Goal: Communication & Community: Answer question/provide support

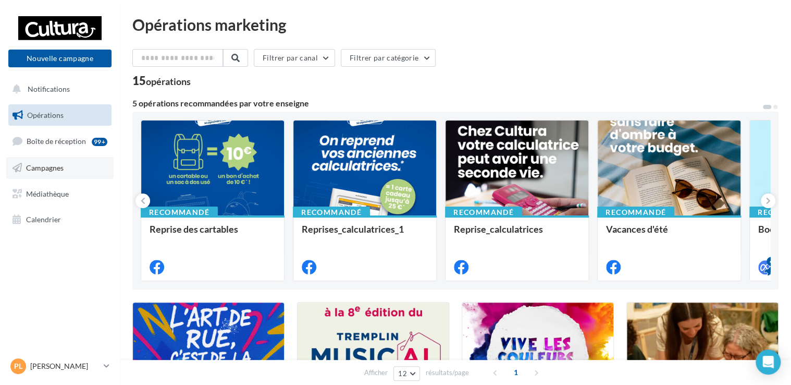
click at [44, 163] on span "Campagnes" at bounding box center [45, 167] width 38 height 9
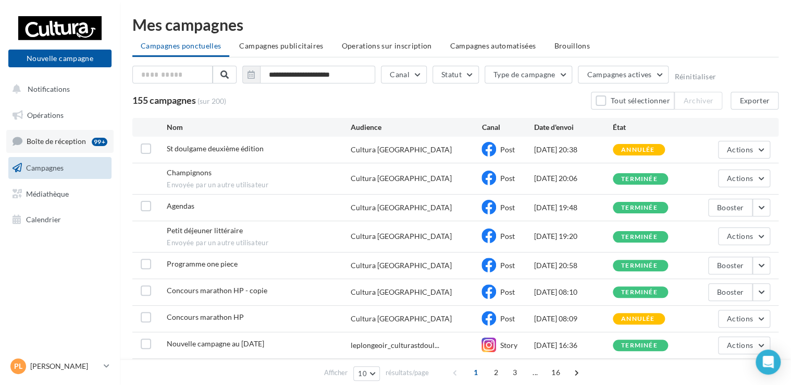
click at [52, 141] on span "Boîte de réception" at bounding box center [56, 141] width 59 height 9
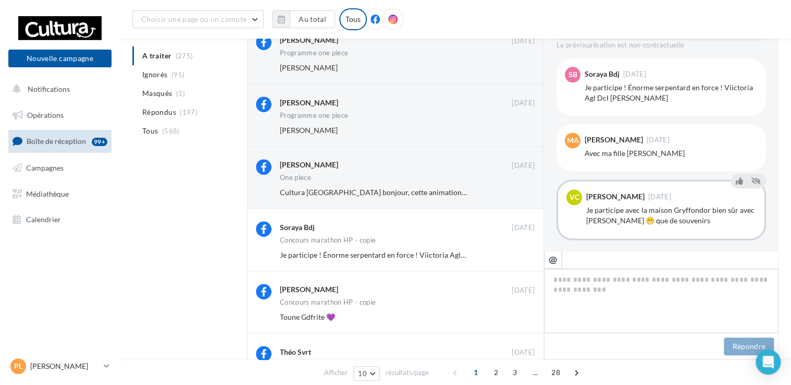
scroll to position [219, 0]
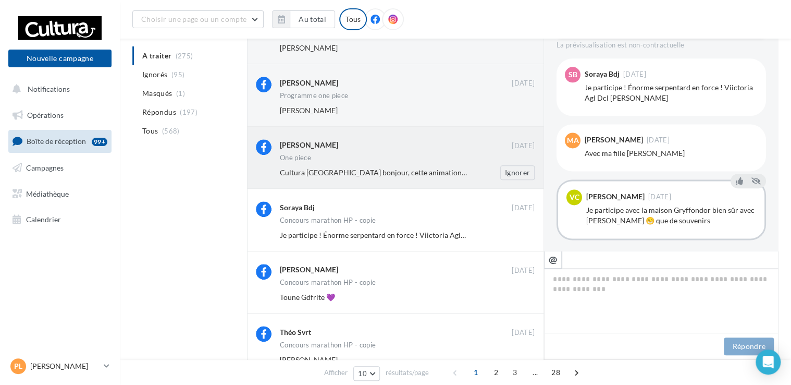
click at [338, 175] on span "Cultura Saint-Doulchard bonjour, cette animation est à partir de quel age ? Mer…" at bounding box center [448, 172] width 337 height 9
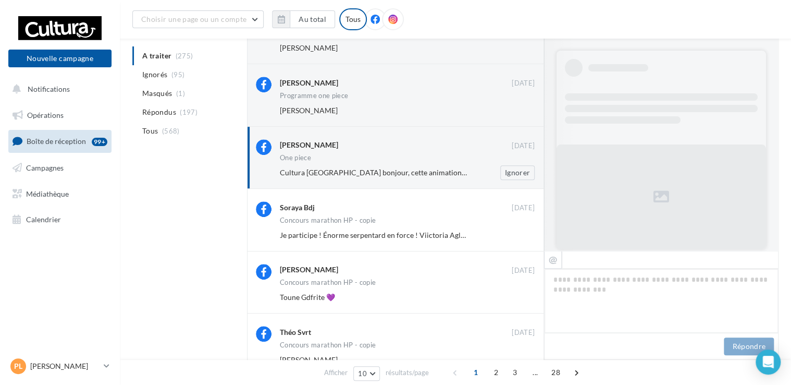
scroll to position [552, 0]
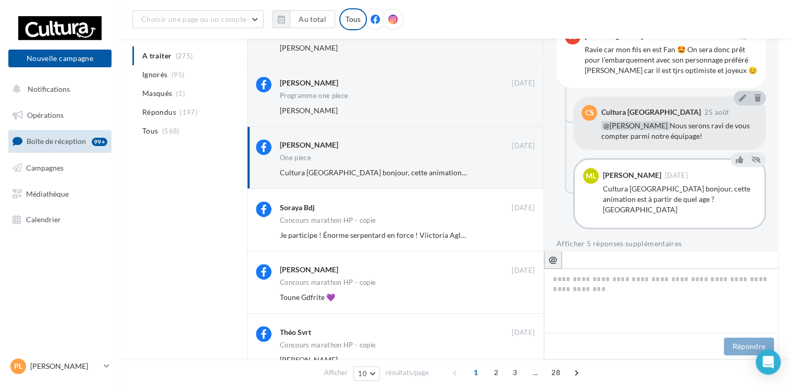
click at [557, 260] on icon "@" at bounding box center [553, 258] width 9 height 9
type textarea "**********"
click at [632, 282] on textarea "**********" at bounding box center [661, 300] width 235 height 65
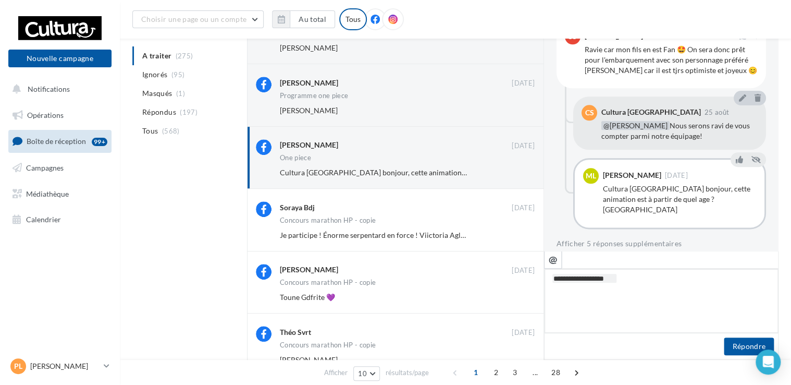
type textarea "**********"
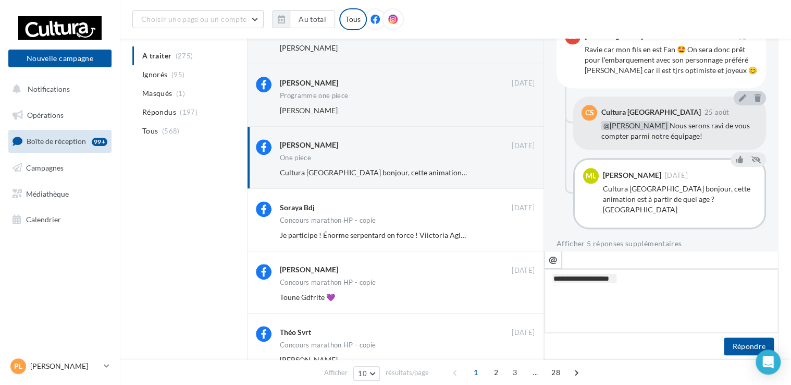
type textarea "**********"
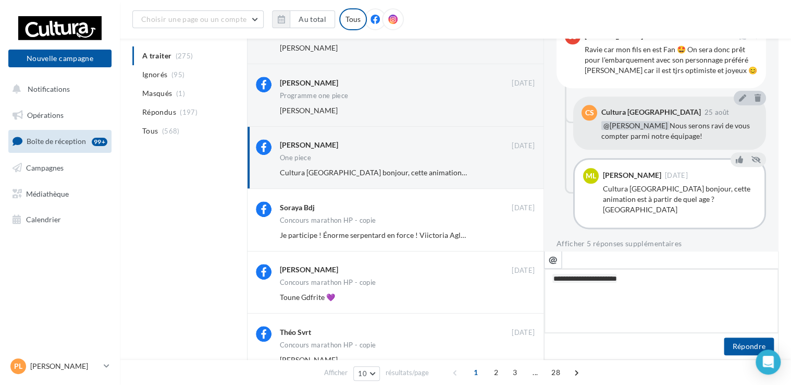
type textarea "**********"
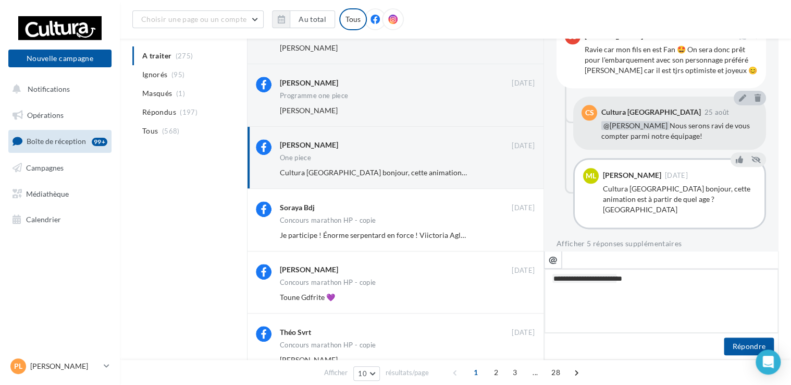
type textarea "**********"
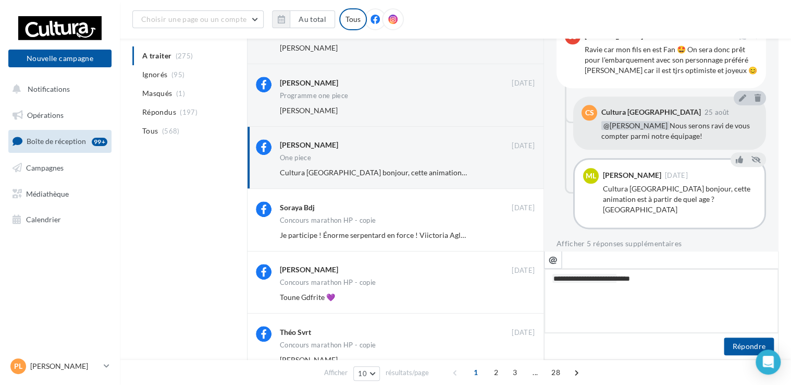
type textarea "**********"
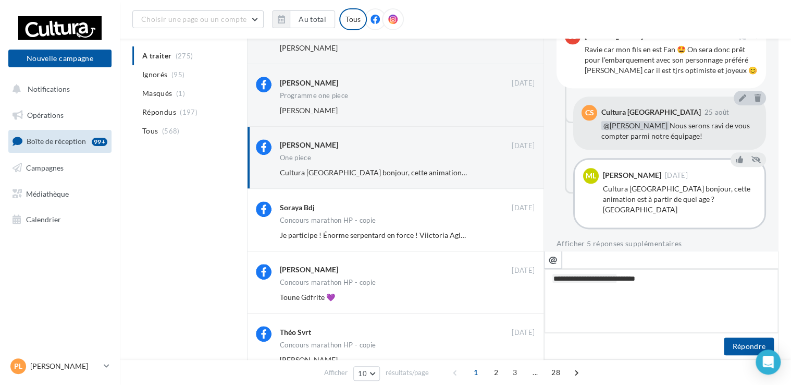
type textarea "**********"
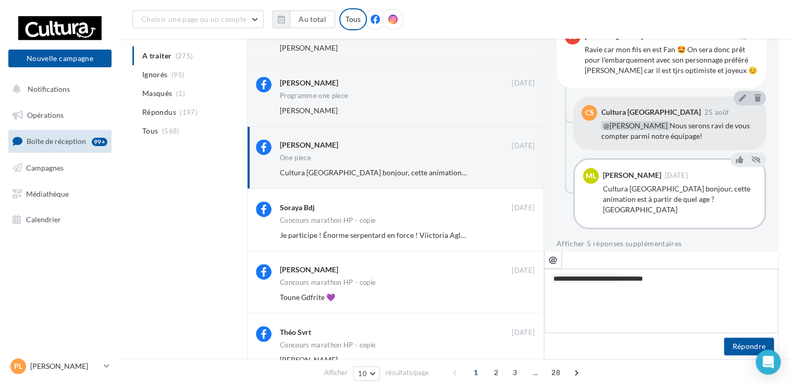
type textarea "**********"
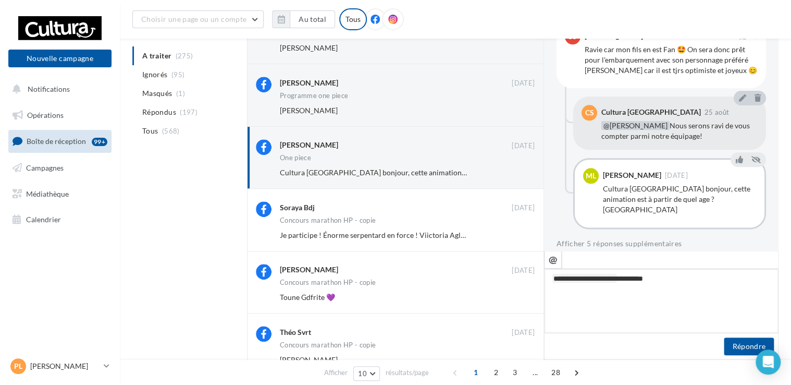
type textarea "**********"
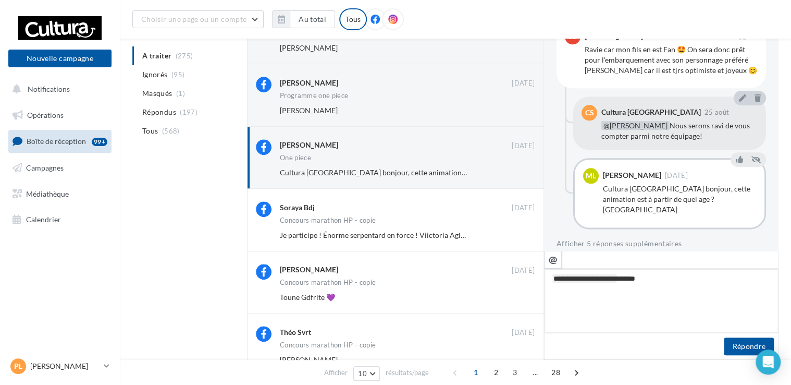
type textarea "**********"
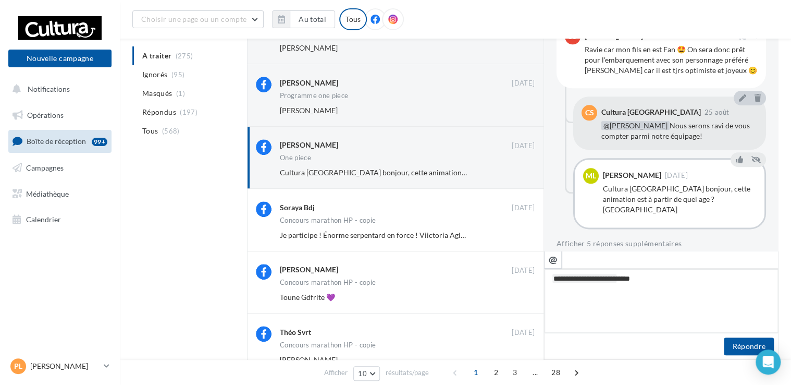
type textarea "**********"
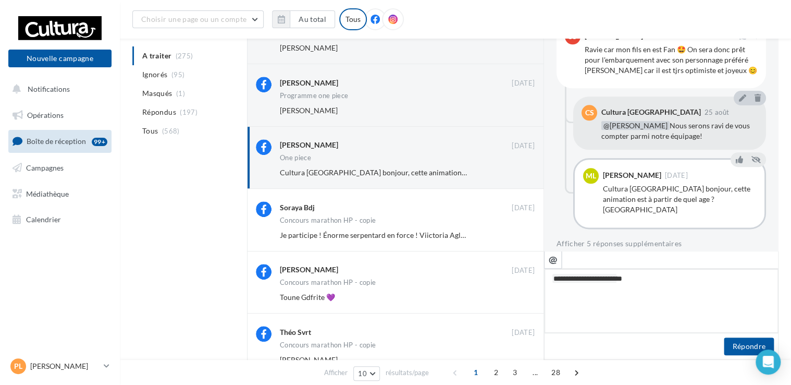
type textarea "**********"
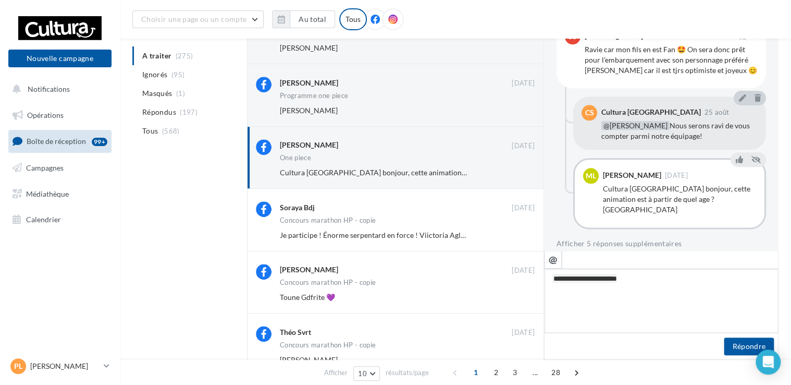
type textarea "**********"
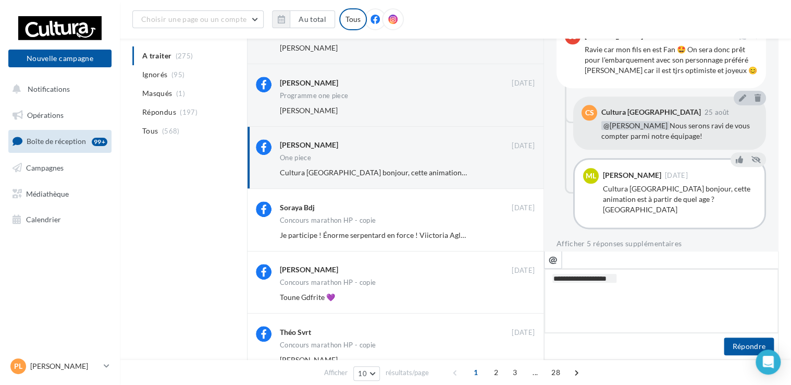
type textarea "**********"
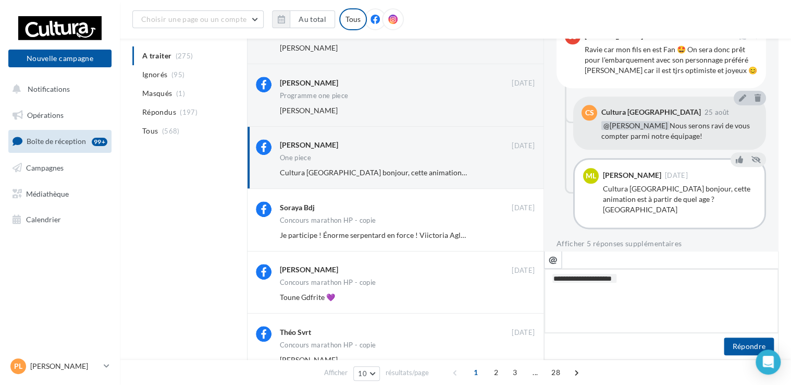
type textarea "**********"
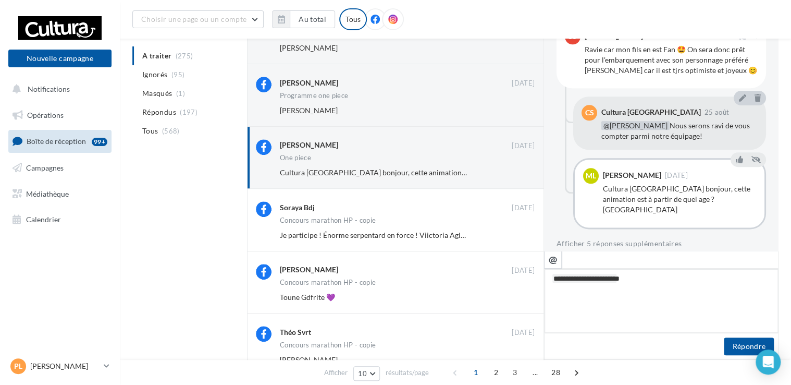
type textarea "**********"
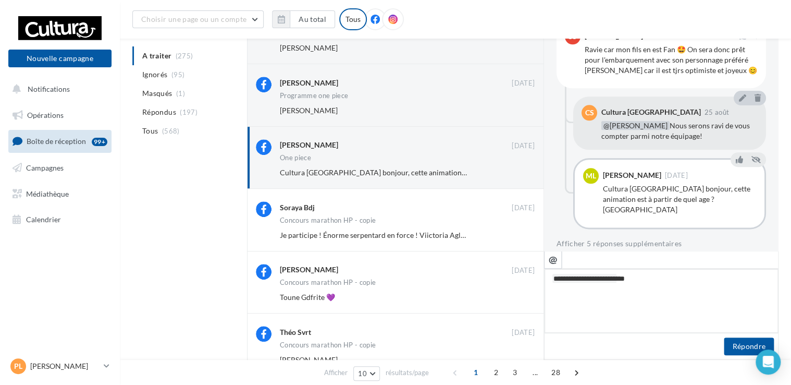
type textarea "**********"
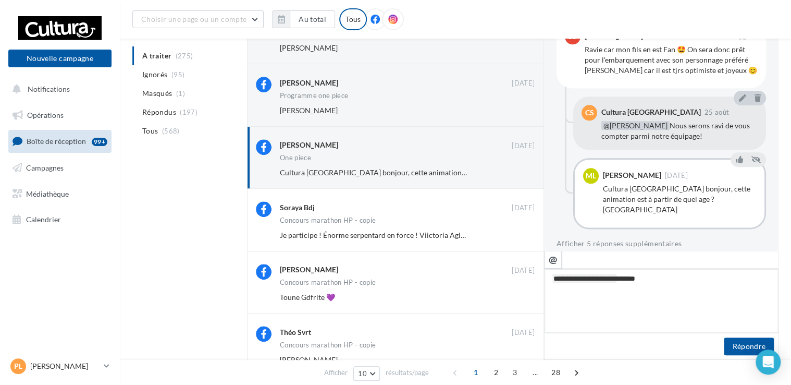
type textarea "**********"
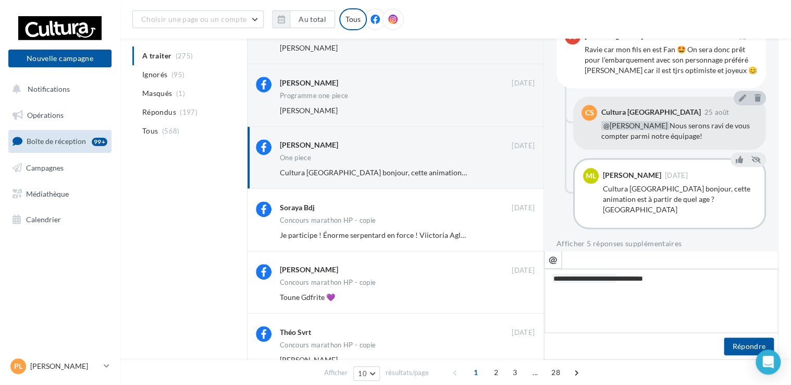
type textarea "**********"
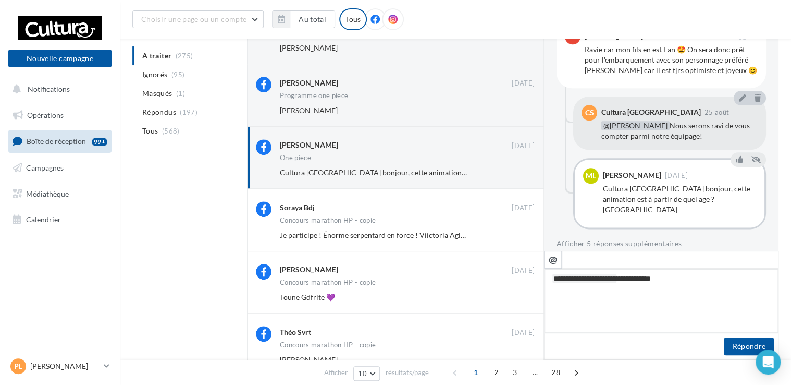
type textarea "**********"
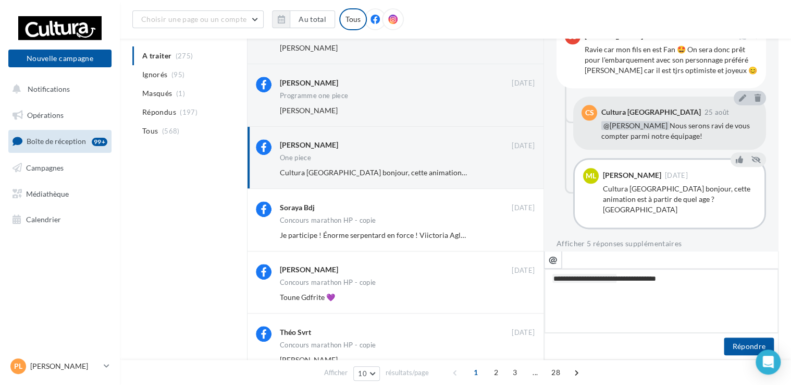
type textarea "**********"
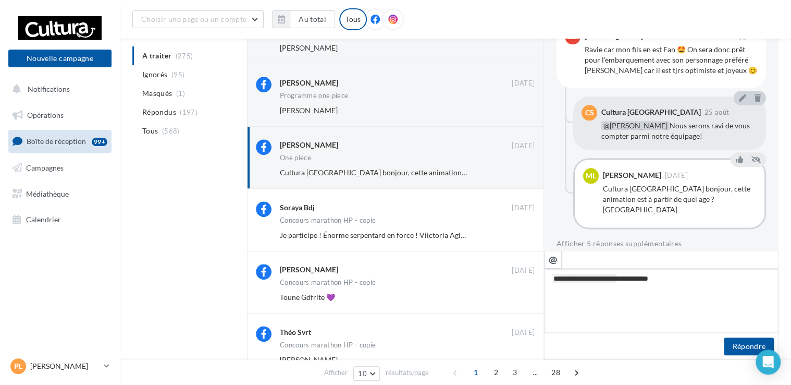
type textarea "**********"
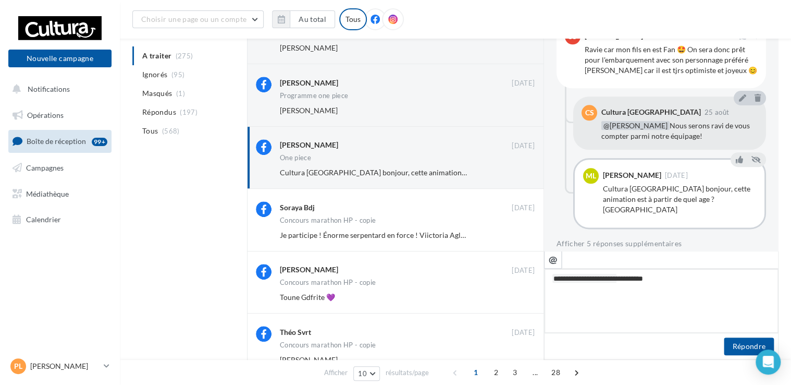
type textarea "**********"
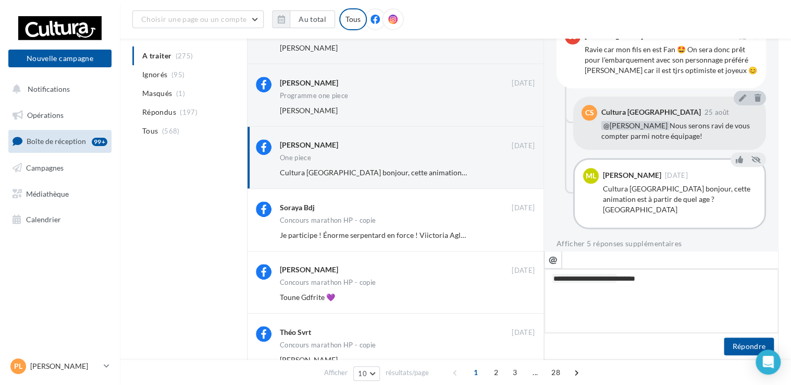
type textarea "**********"
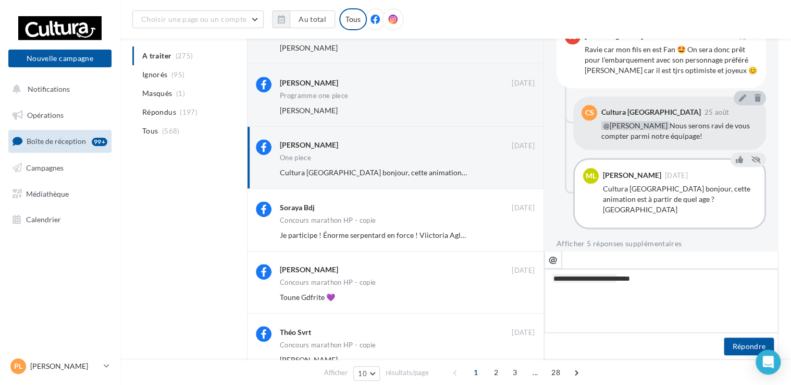
type textarea "**********"
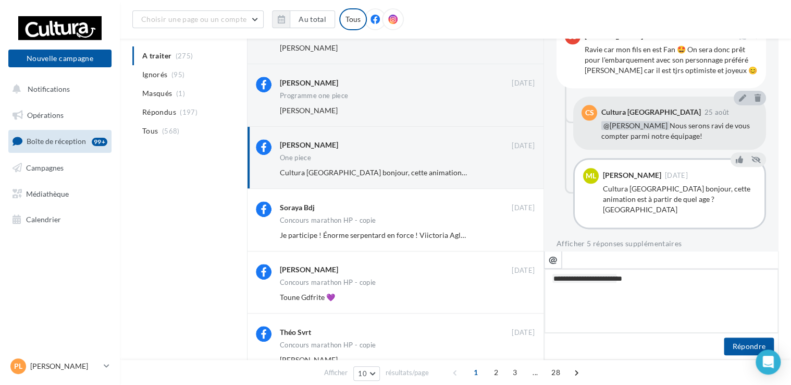
type textarea "**********"
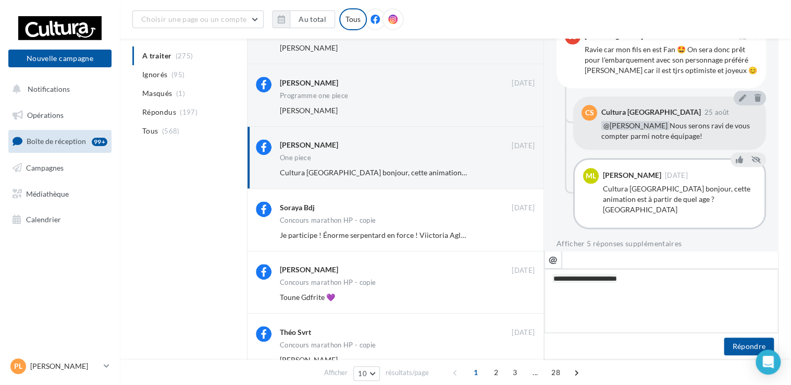
type textarea "**********"
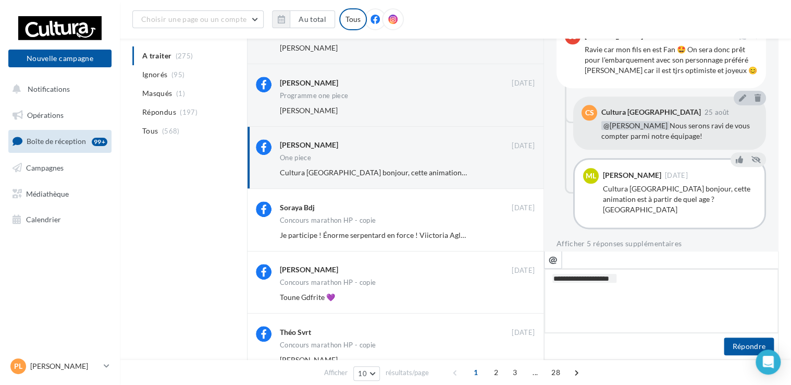
type textarea "**********"
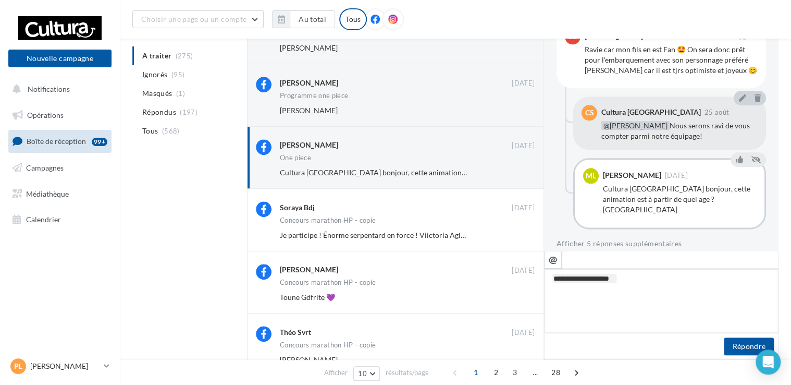
type textarea "**********"
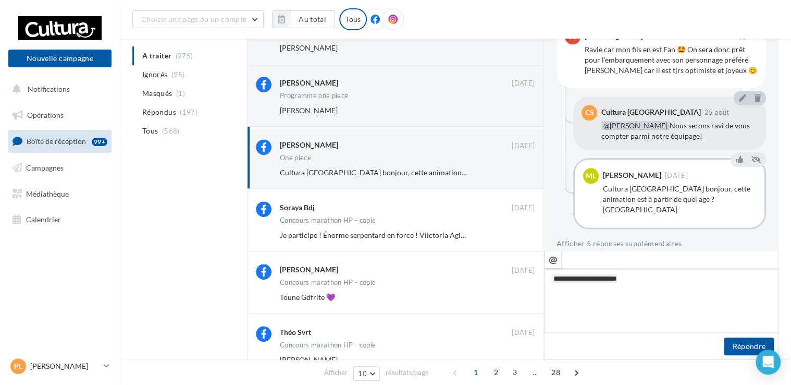
type textarea "**********"
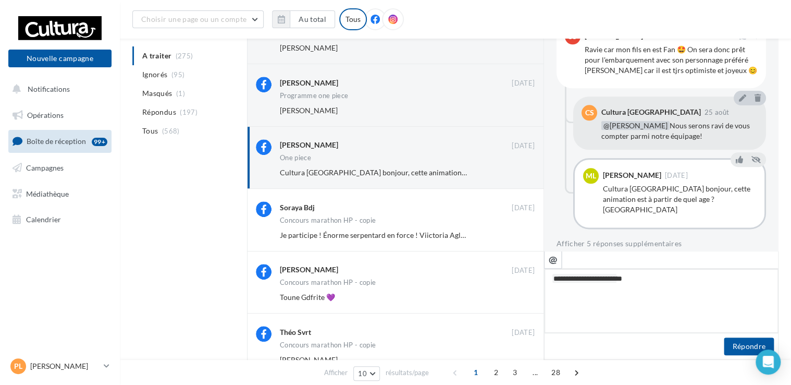
type textarea "**********"
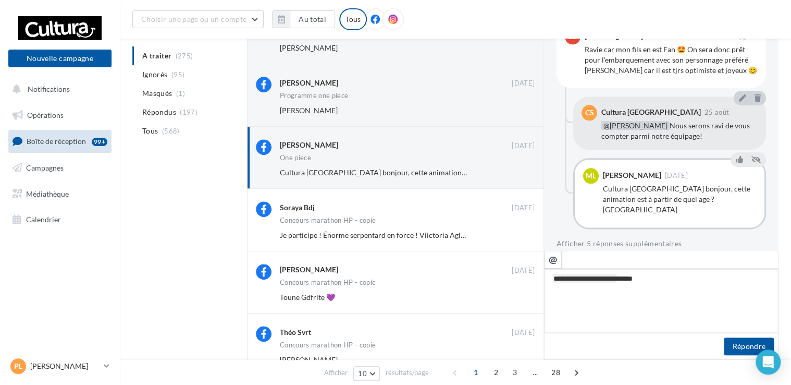
type textarea "**********"
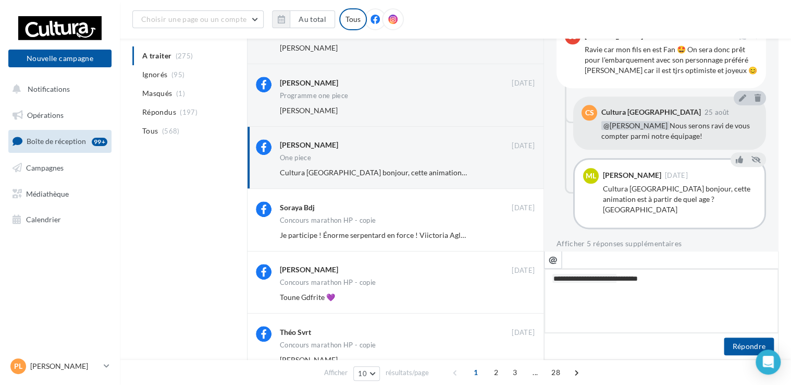
type textarea "**********"
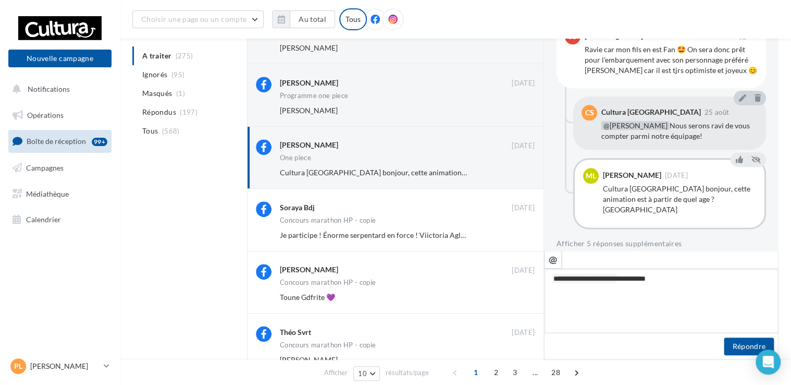
type textarea "**********"
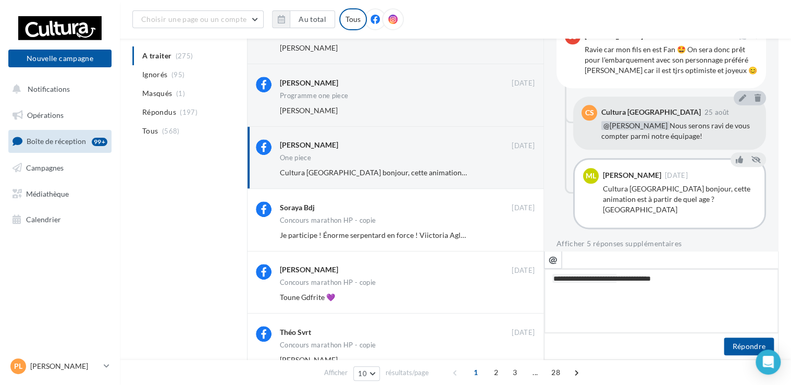
type textarea "**********"
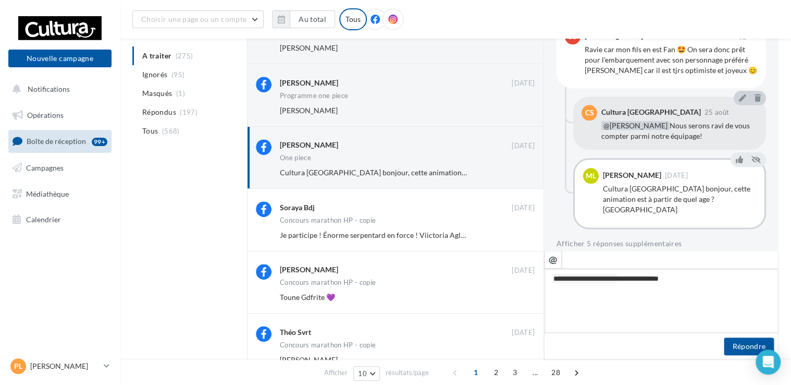
type textarea "**********"
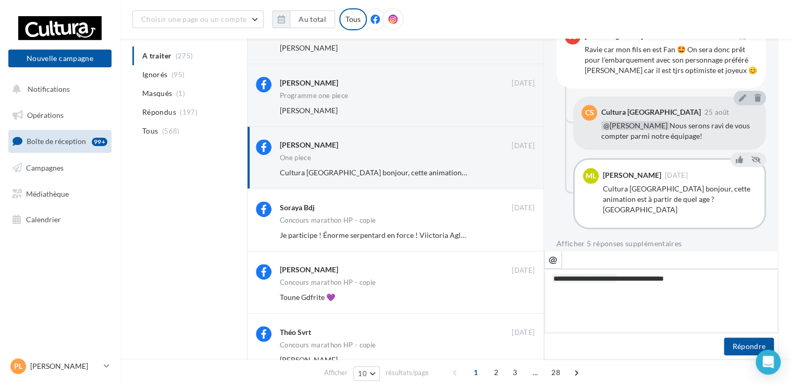
type textarea "**********"
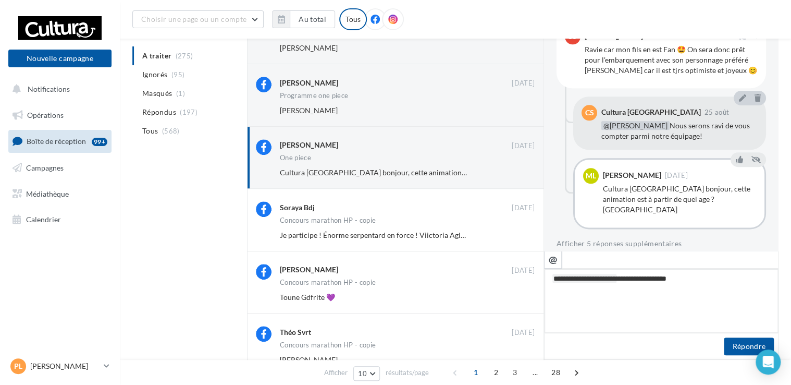
type textarea "**********"
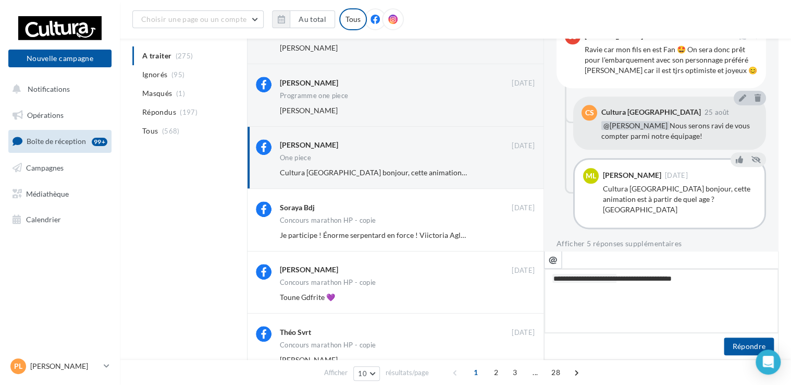
type textarea "**********"
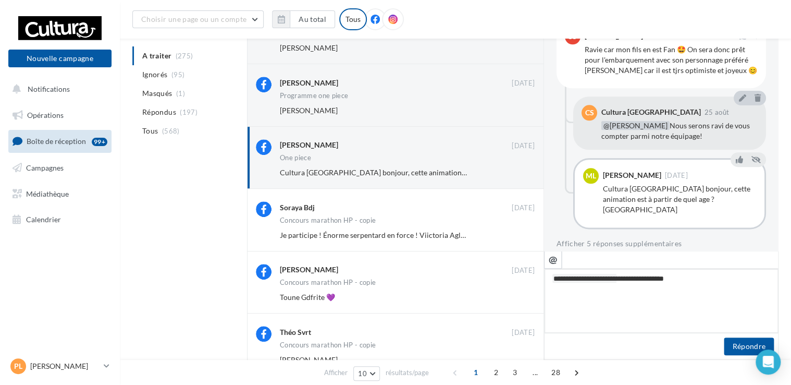
type textarea "**********"
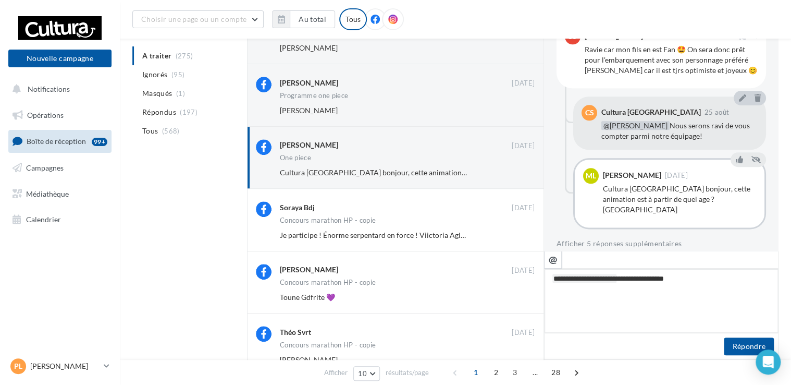
type textarea "**********"
click at [730, 353] on button "Répondre" at bounding box center [749, 346] width 50 height 18
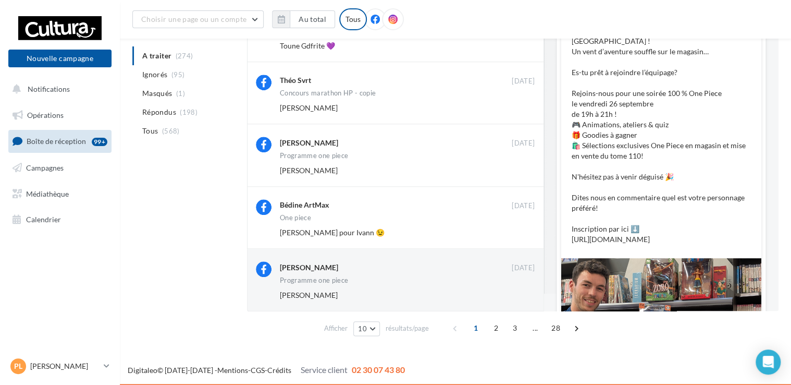
scroll to position [0, 0]
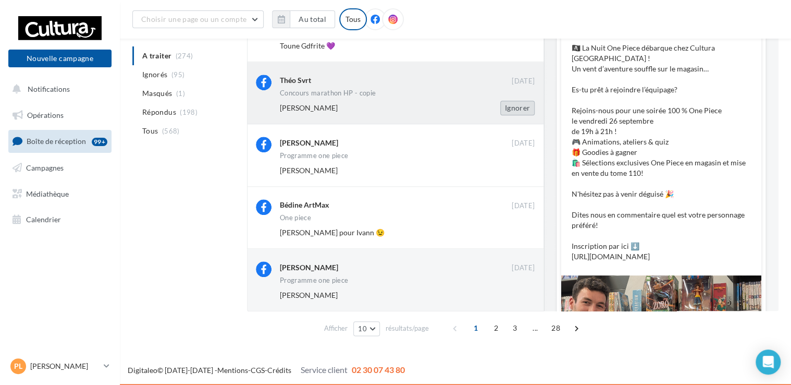
click at [512, 111] on button "Ignorer" at bounding box center [517, 108] width 34 height 15
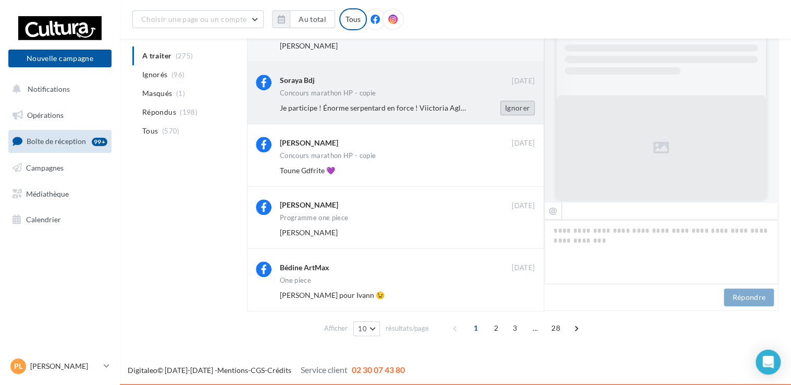
scroll to position [638, 0]
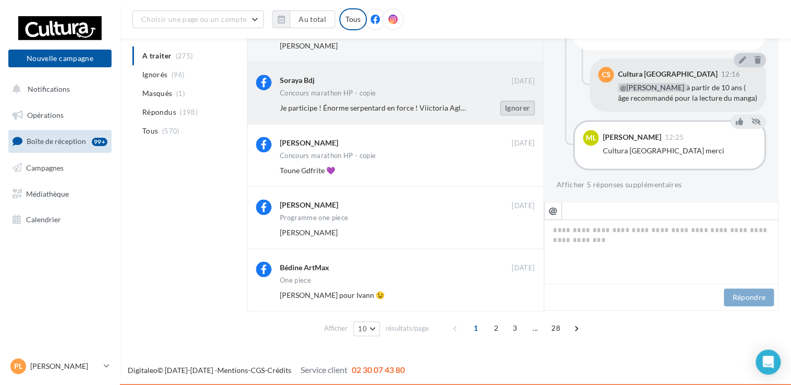
click at [511, 105] on button "Ignorer" at bounding box center [517, 108] width 34 height 15
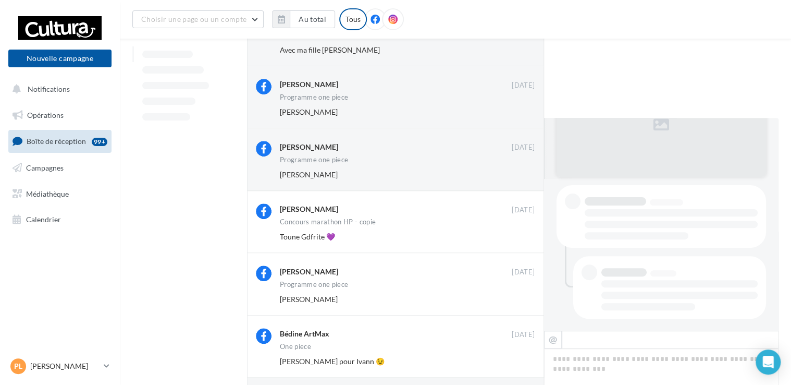
scroll to position [409, 0]
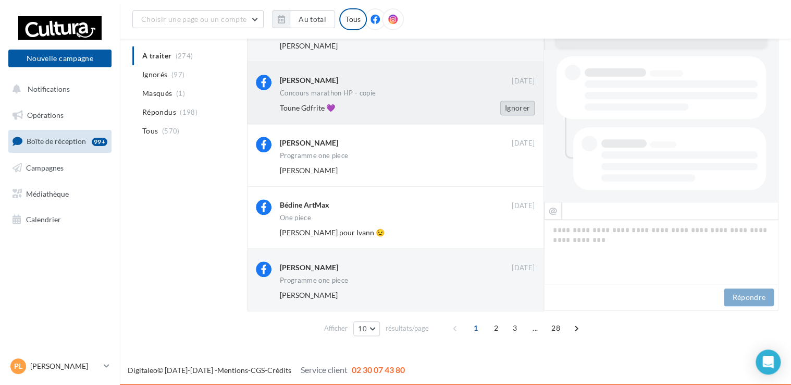
click at [521, 109] on button "Ignorer" at bounding box center [517, 108] width 34 height 15
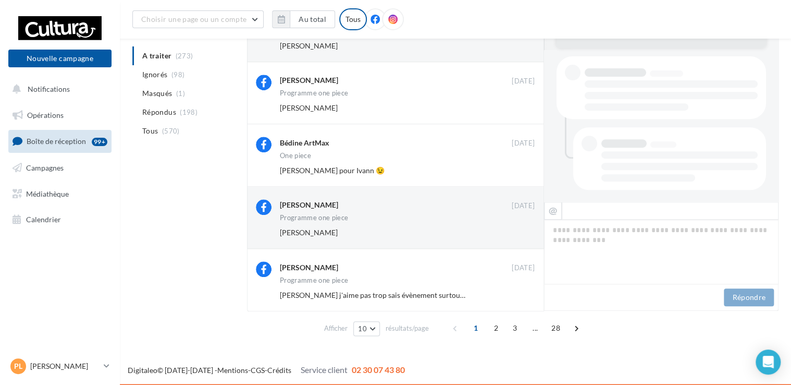
click at [521, 109] on button "Ignorer" at bounding box center [517, 108] width 34 height 15
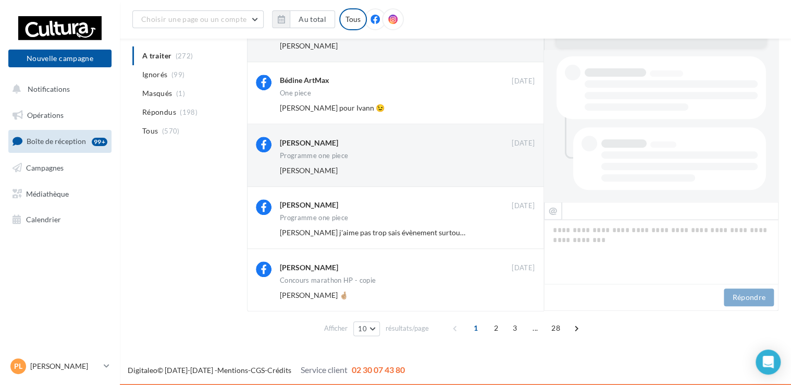
click at [521, 109] on button "Ignorer" at bounding box center [517, 108] width 34 height 15
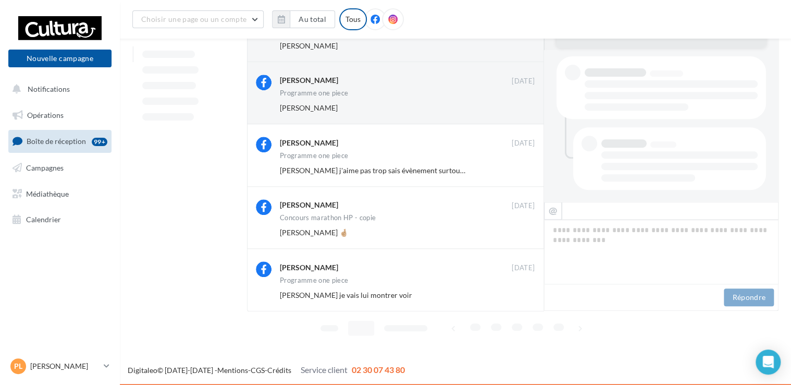
click at [521, 109] on button "Ignorer" at bounding box center [517, 108] width 34 height 15
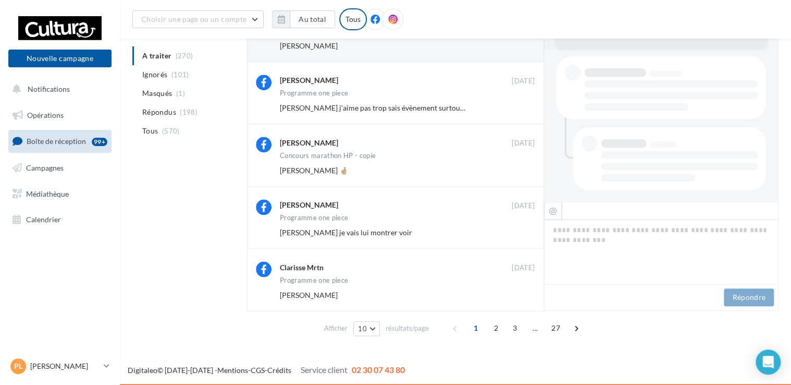
click at [521, 109] on button "Ignorer" at bounding box center [517, 108] width 34 height 15
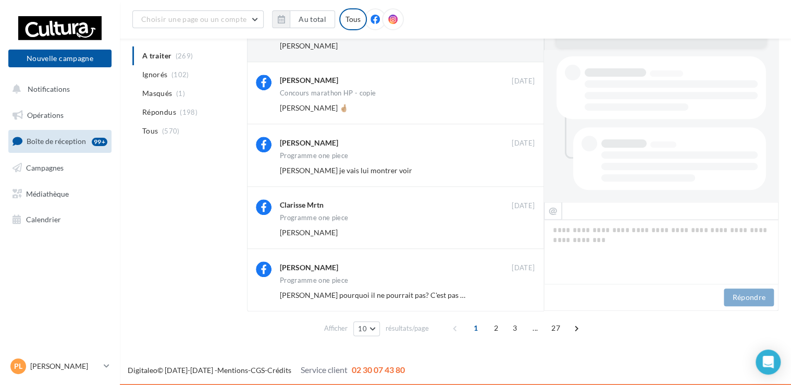
click at [521, 109] on button "Ignorer" at bounding box center [517, 108] width 34 height 15
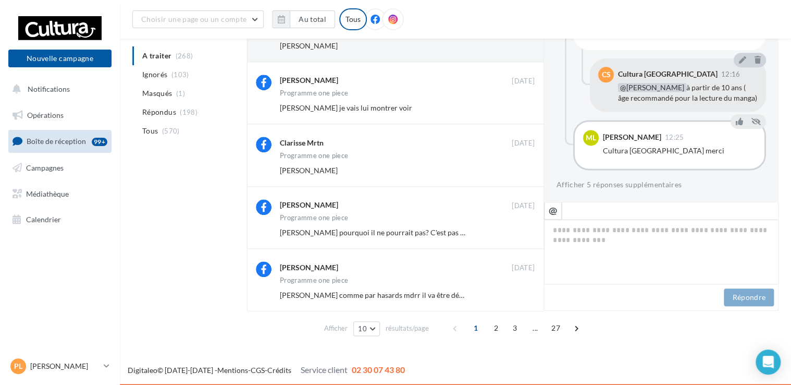
click at [521, 109] on button "Ignorer" at bounding box center [517, 108] width 34 height 15
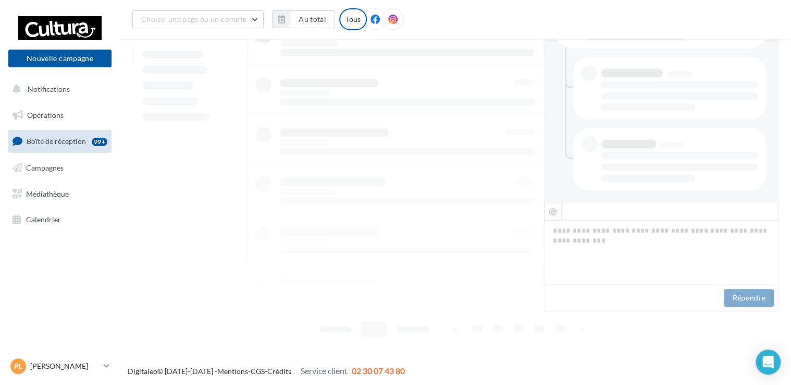
scroll to position [409, 0]
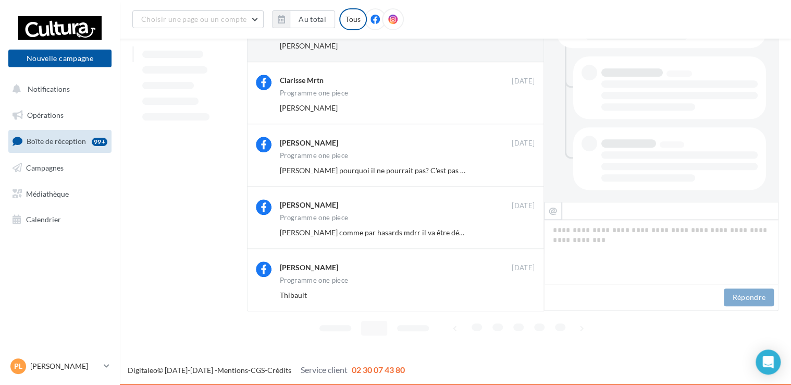
click at [521, 109] on button "Ignorer" at bounding box center [517, 108] width 34 height 15
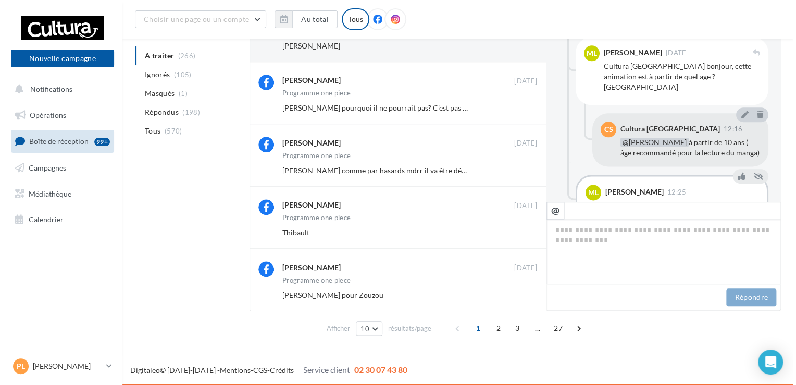
scroll to position [600, 0]
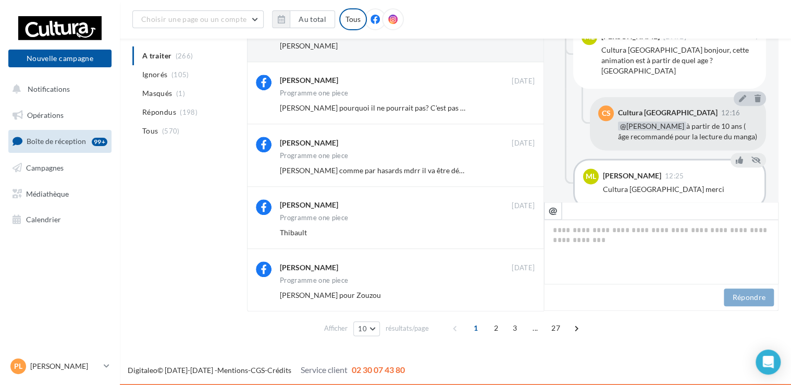
drag, startPoint x: 778, startPoint y: 189, endPoint x: 778, endPoint y: 180, distance: 8.3
click at [778, 180] on div "FB Ma page Facebook 🏴‍☠️ La Nuit One Piece débarque chez Cultura Saint-Doulchar…" at bounding box center [661, 95] width 235 height 213
click at [752, 159] on icon at bounding box center [756, 159] width 9 height 7
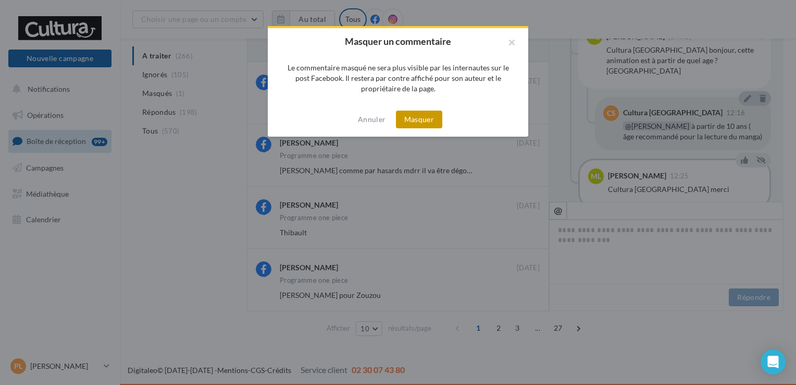
click at [415, 121] on button "Masquer" at bounding box center [419, 119] width 46 height 18
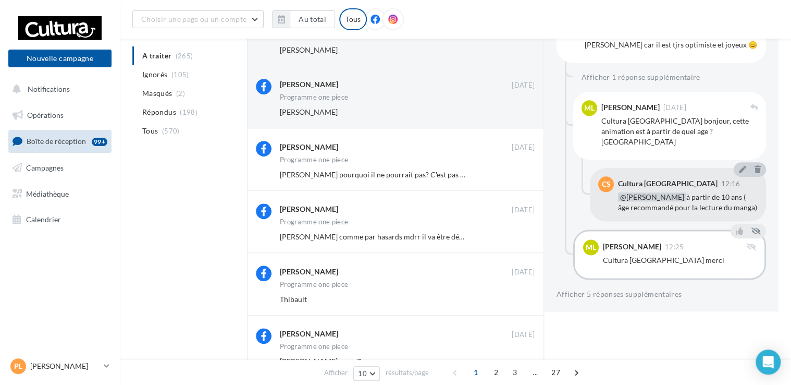
scroll to position [68, 0]
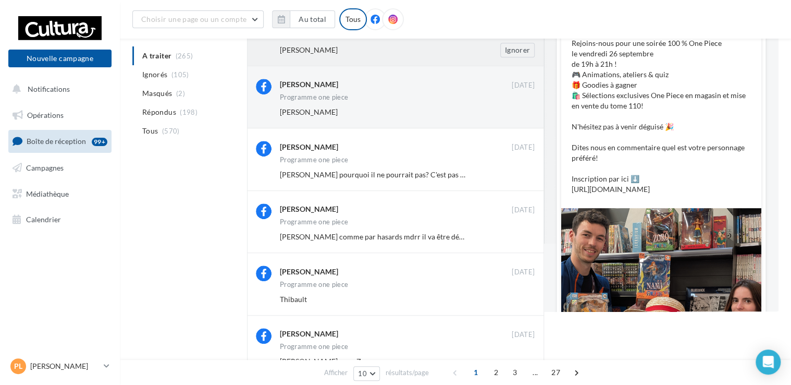
click at [383, 50] on div "Roxane Benoit" at bounding box center [373, 50] width 187 height 10
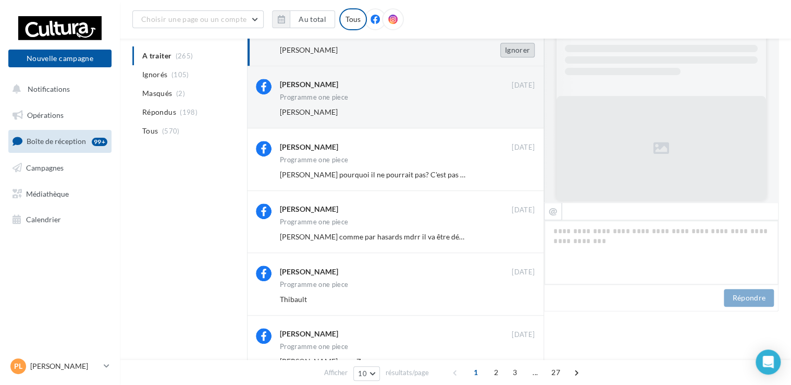
scroll to position [308, 0]
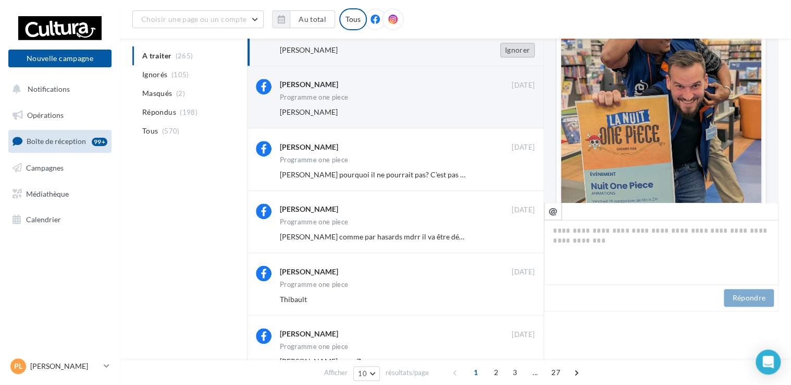
click at [519, 52] on button "Ignorer" at bounding box center [517, 50] width 34 height 15
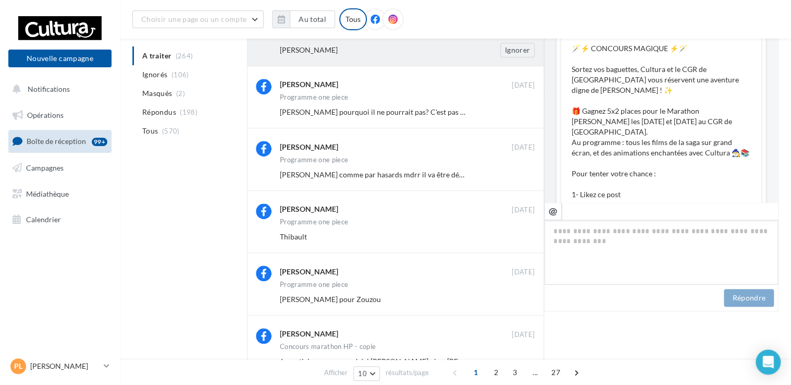
scroll to position [657, 0]
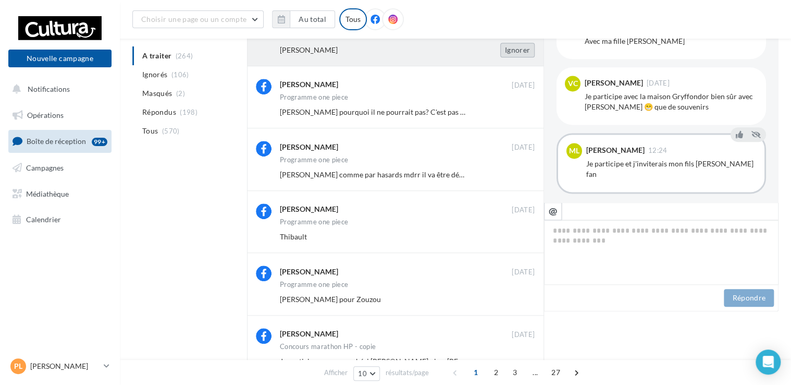
click at [520, 50] on button "Ignorer" at bounding box center [517, 50] width 34 height 15
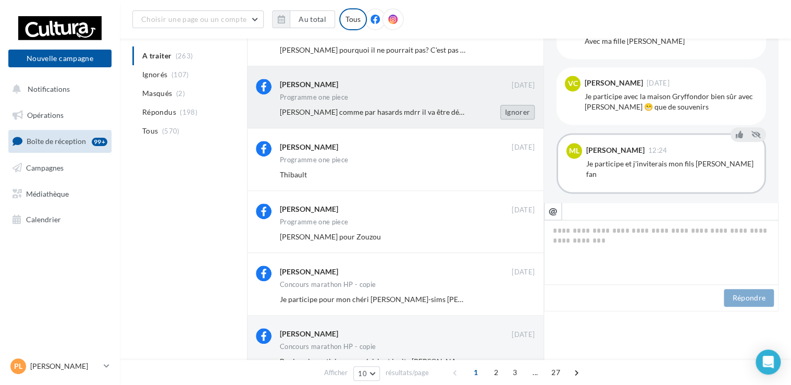
click at [517, 114] on button "Ignorer" at bounding box center [517, 112] width 34 height 15
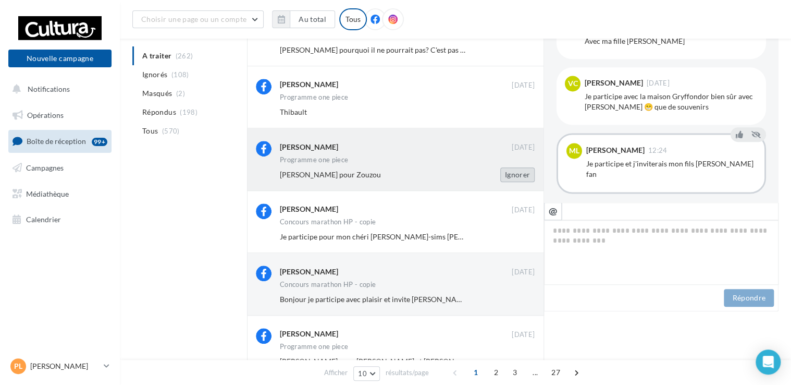
click at [519, 181] on button "Ignorer" at bounding box center [517, 174] width 34 height 15
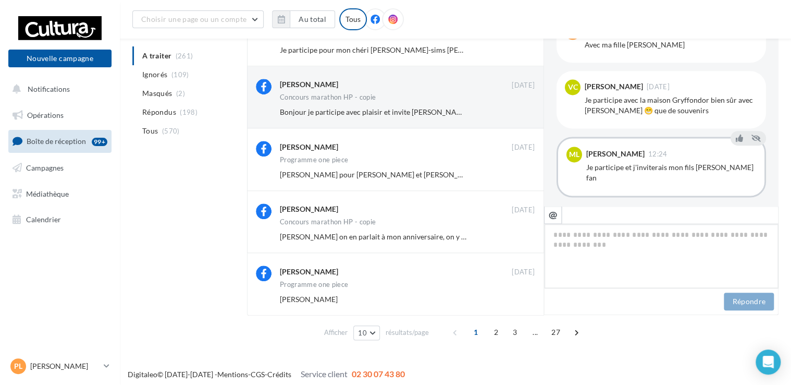
scroll to position [409, 0]
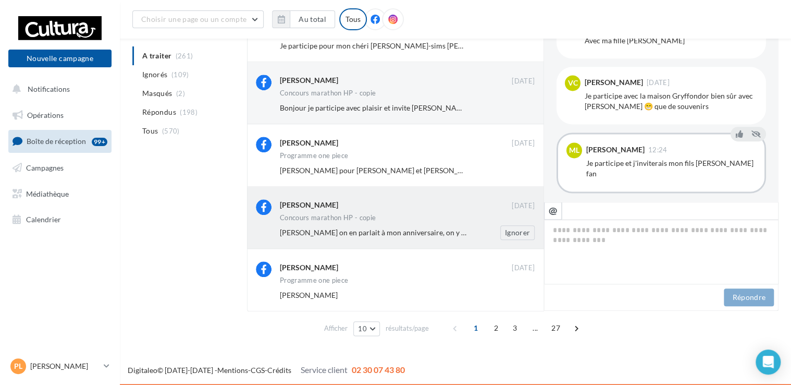
click at [375, 228] on span "Elodie Lasne on en parlait à mon anniversaire, on y retourne 😉" at bounding box center [390, 232] width 220 height 9
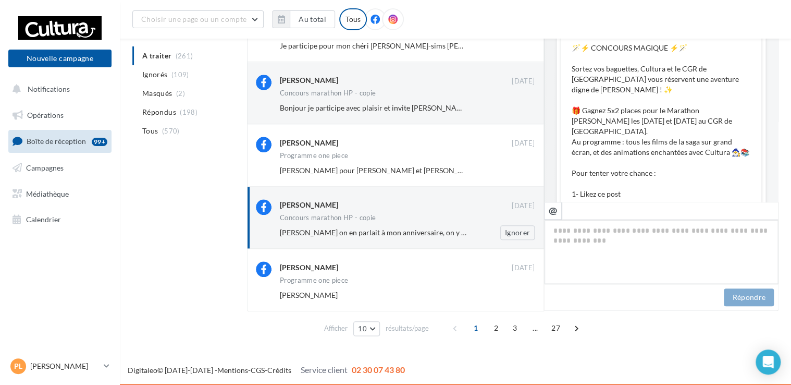
scroll to position [690, 0]
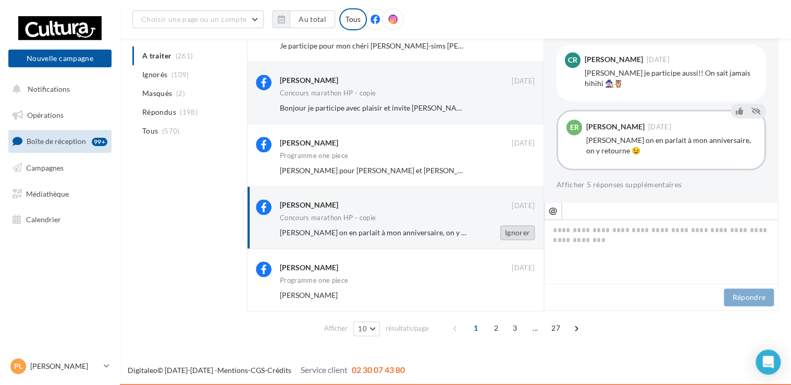
click at [512, 236] on button "Ignorer" at bounding box center [517, 232] width 34 height 15
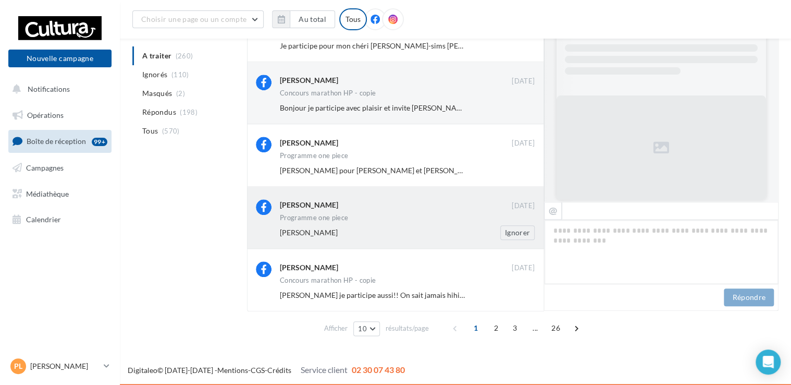
scroll to position [657, 0]
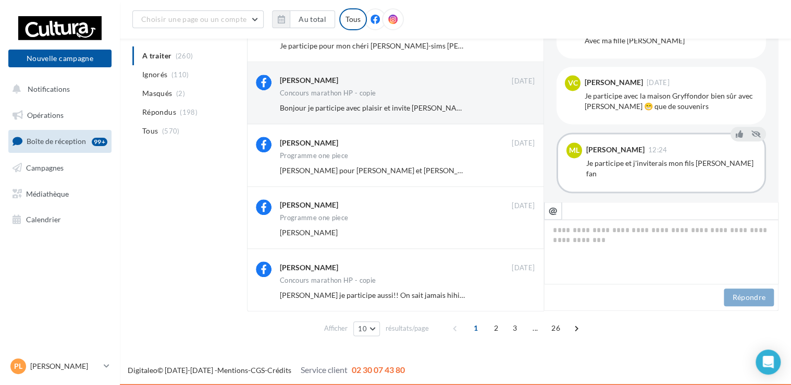
drag, startPoint x: 790, startPoint y: 215, endPoint x: 790, endPoint y: 162, distance: 52.6
drag, startPoint x: 780, startPoint y: 184, endPoint x: 771, endPoint y: 105, distance: 79.7
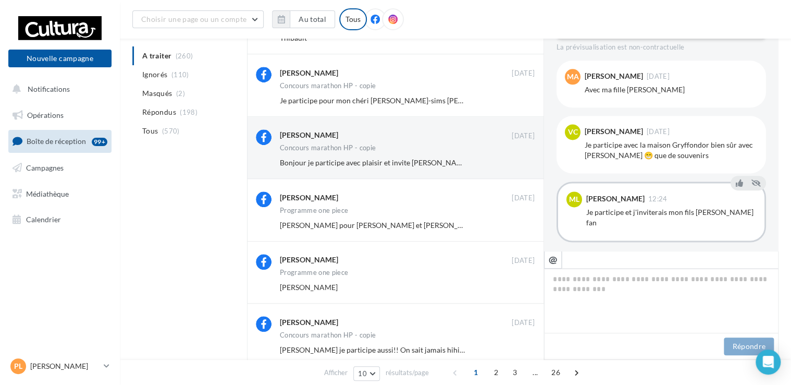
scroll to position [409, 0]
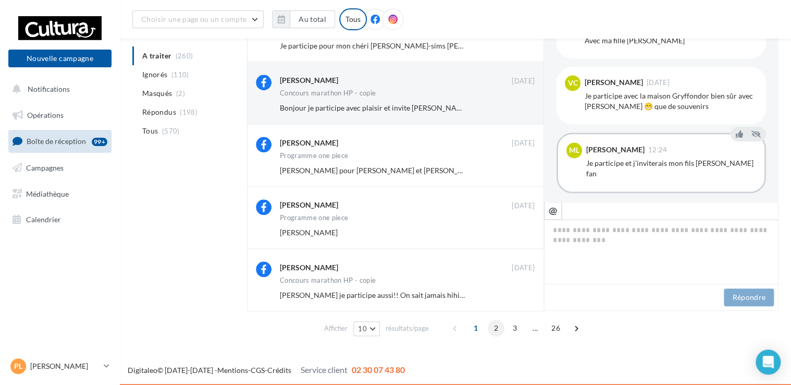
click at [498, 330] on span "2" at bounding box center [496, 327] width 17 height 17
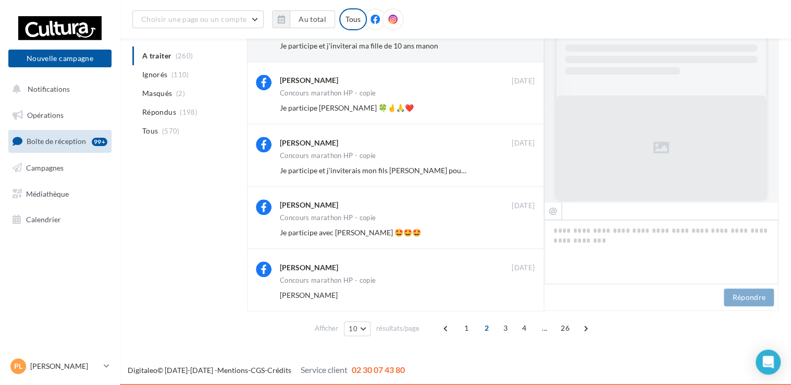
scroll to position [680, 0]
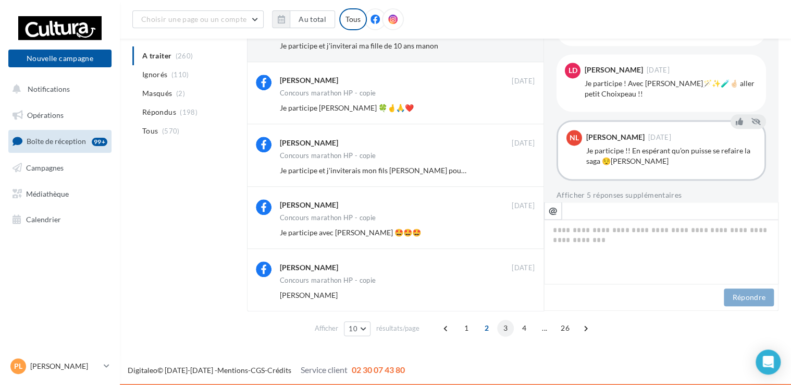
click at [500, 330] on span "3" at bounding box center [505, 327] width 17 height 17
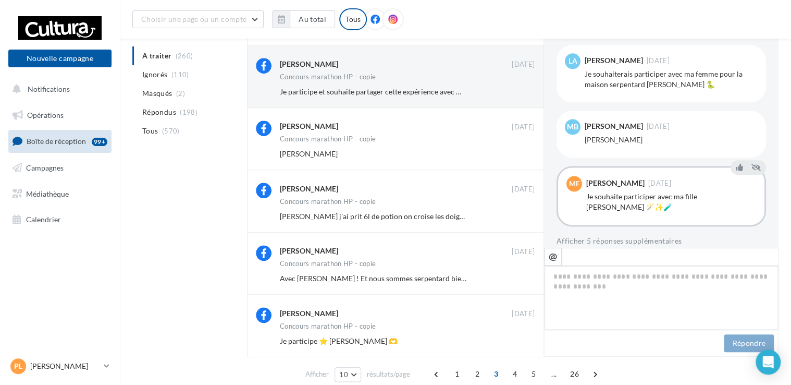
scroll to position [409, 0]
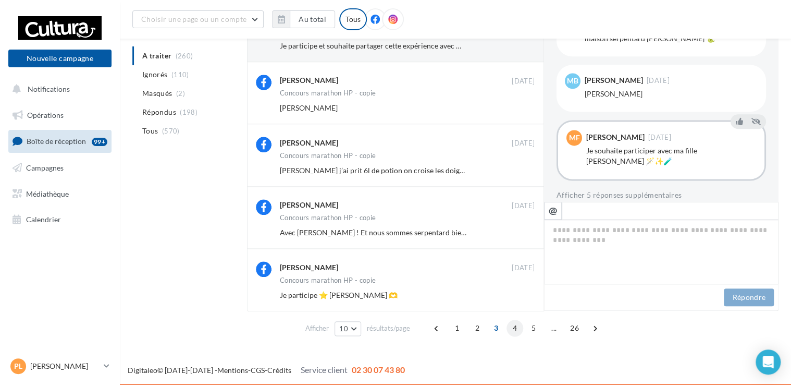
click at [517, 324] on span "4" at bounding box center [515, 327] width 17 height 17
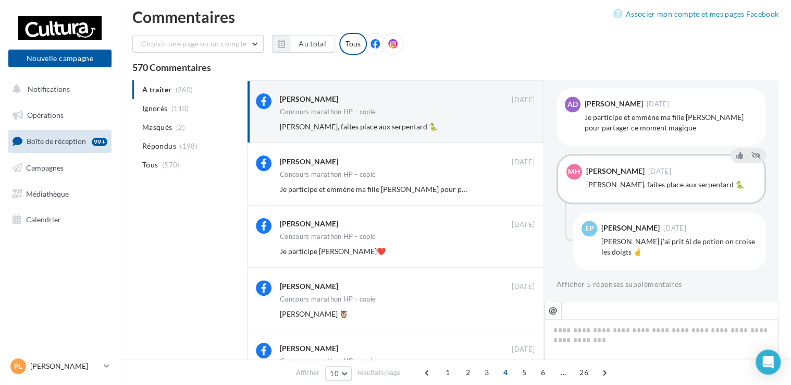
scroll to position [0, 0]
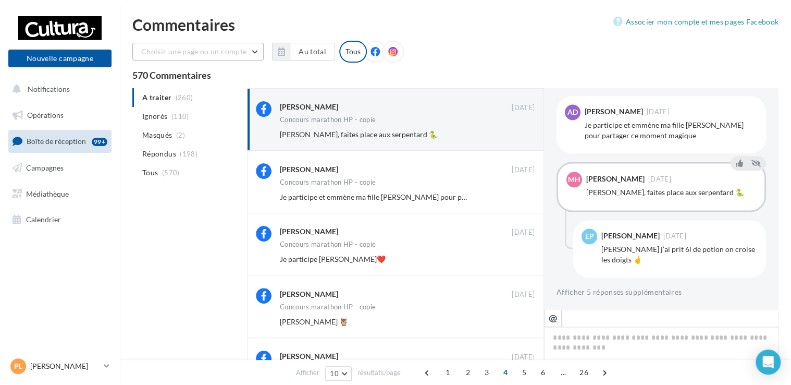
click at [226, 53] on span "Choisir une page ou un compte" at bounding box center [193, 51] width 105 height 9
click at [407, 64] on div "Choisir une page ou un compte Cultura Saint-Doulchard (Saint-Doulchard) leplong…" at bounding box center [455, 56] width 646 height 30
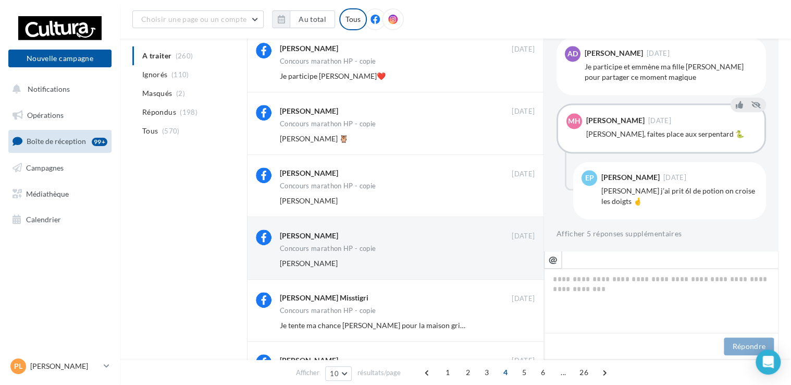
scroll to position [183, 0]
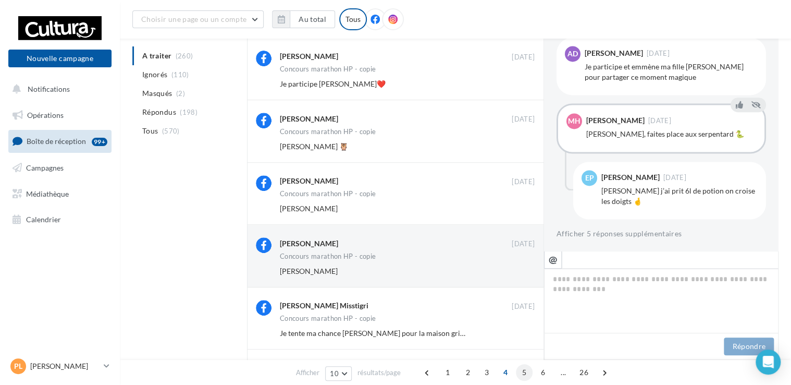
click at [525, 376] on span "5" at bounding box center [524, 372] width 17 height 17
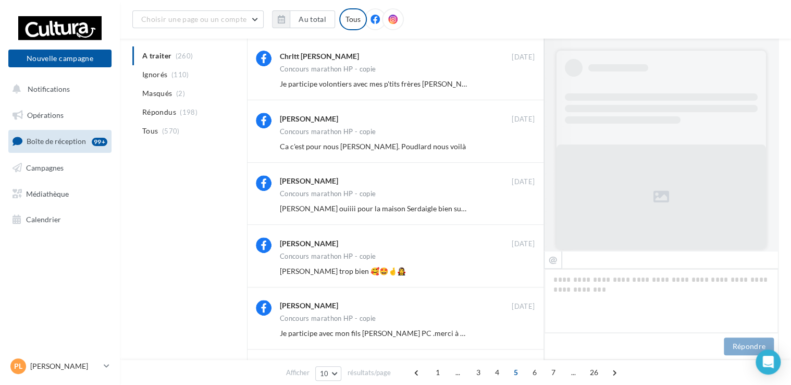
scroll to position [690, 0]
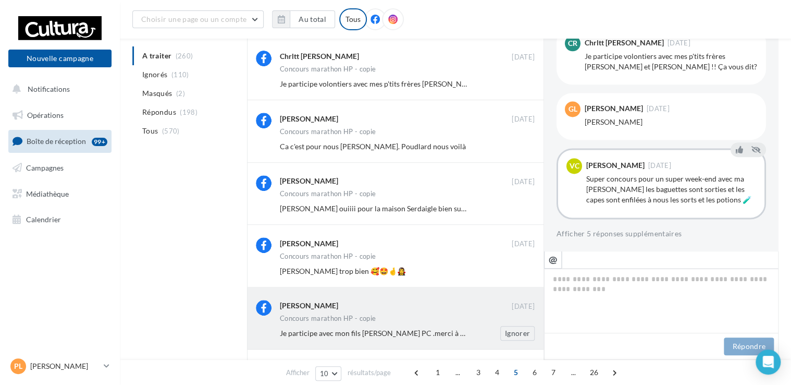
click at [394, 326] on div "Je participe avec mon fils Cedric PC .merci à Tiphaine de Cultura saint doulcha…" at bounding box center [411, 333] width 263 height 15
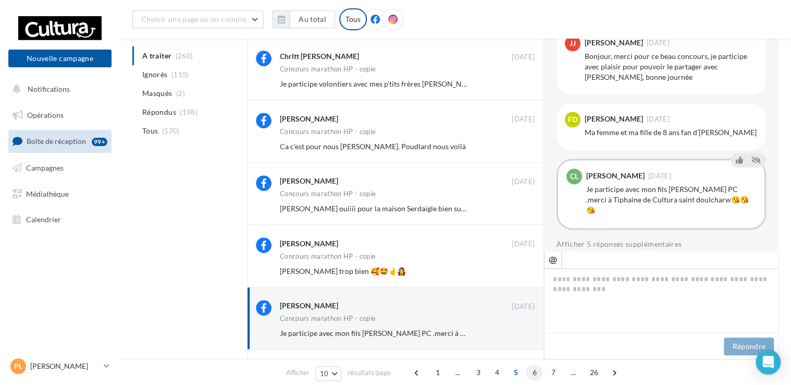
click at [538, 376] on span "6" at bounding box center [534, 372] width 17 height 17
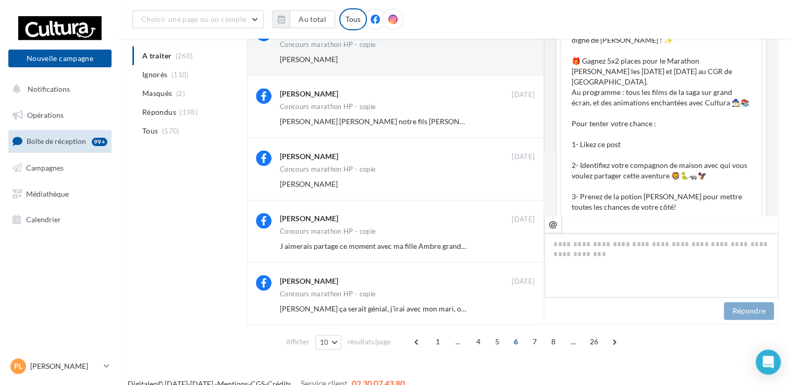
scroll to position [409, 0]
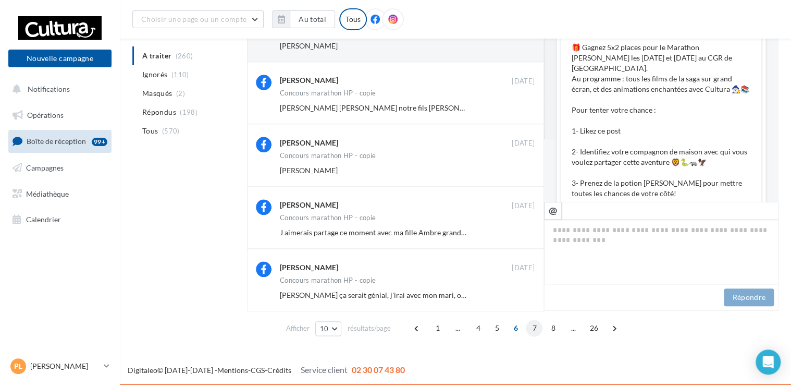
click at [535, 329] on span "7" at bounding box center [534, 327] width 17 height 17
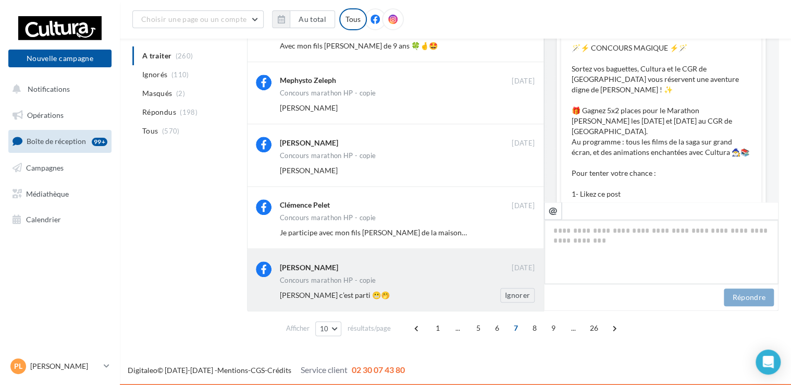
scroll to position [711, 0]
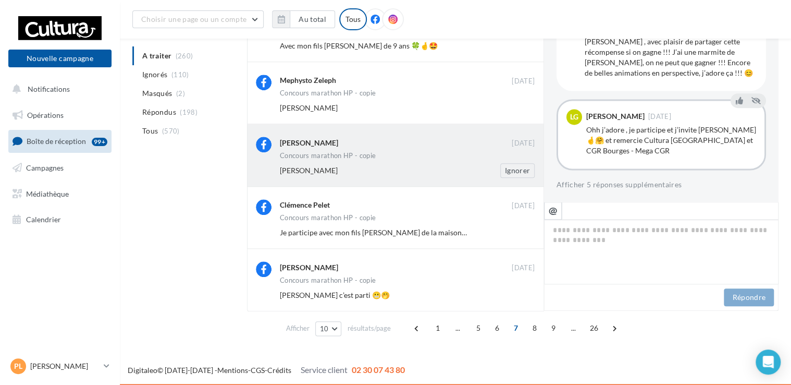
click at [380, 157] on div "Concours marathon HP - copie" at bounding box center [407, 156] width 255 height 9
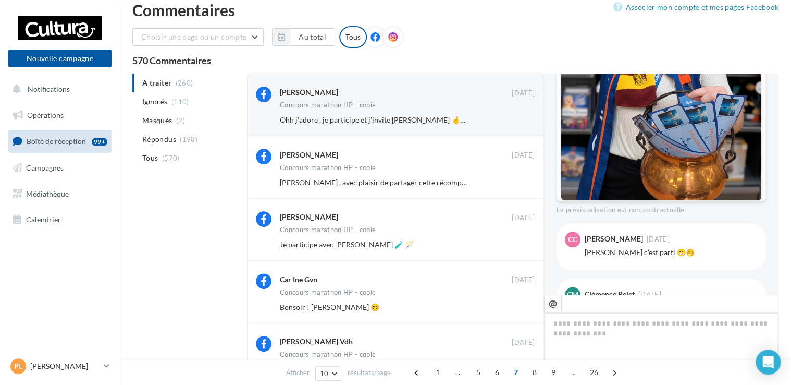
scroll to position [0, 0]
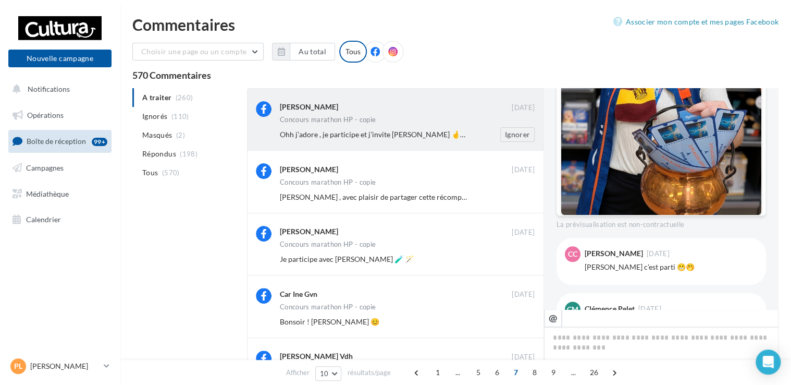
click at [386, 127] on div "Lorette Gilbert 07 sept. Concours marathon HP - copie Ohh j’adore , je particip…" at bounding box center [407, 121] width 255 height 41
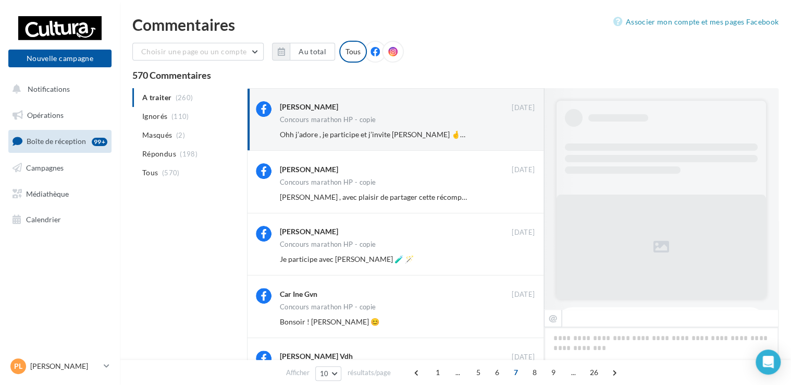
scroll to position [703, 0]
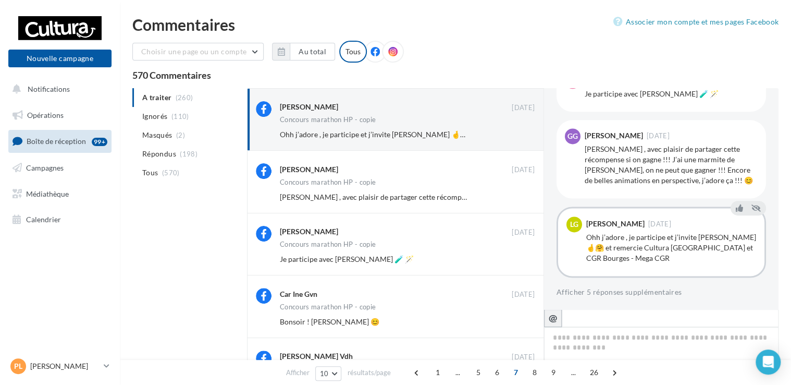
click at [554, 323] on button "@" at bounding box center [553, 318] width 18 height 18
click at [549, 205] on div "FB Ma page Facebook 🪄⚡️ CONCOURS MAGIQUE ⚡️🪄 Sortez vos baguettes, Cultura et l…" at bounding box center [661, 198] width 235 height 221
click at [705, 344] on textarea "**********" at bounding box center [661, 359] width 235 height 65
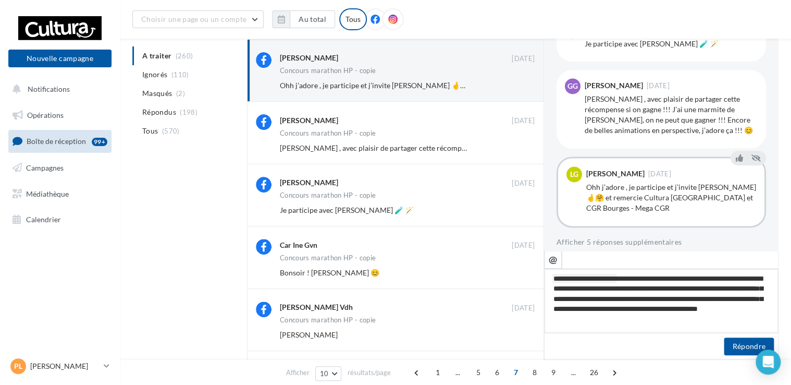
scroll to position [92, 0]
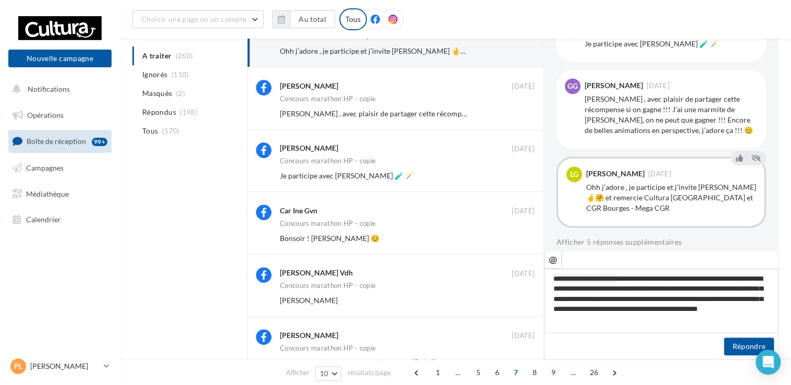
drag, startPoint x: 635, startPoint y: 317, endPoint x: 655, endPoint y: 322, distance: 19.8
click at [655, 322] on textarea "**********" at bounding box center [661, 300] width 235 height 65
click at [760, 290] on textarea "**********" at bounding box center [661, 300] width 235 height 65
click at [651, 316] on textarea "**********" at bounding box center [661, 300] width 235 height 65
click at [681, 316] on textarea "**********" at bounding box center [661, 300] width 235 height 65
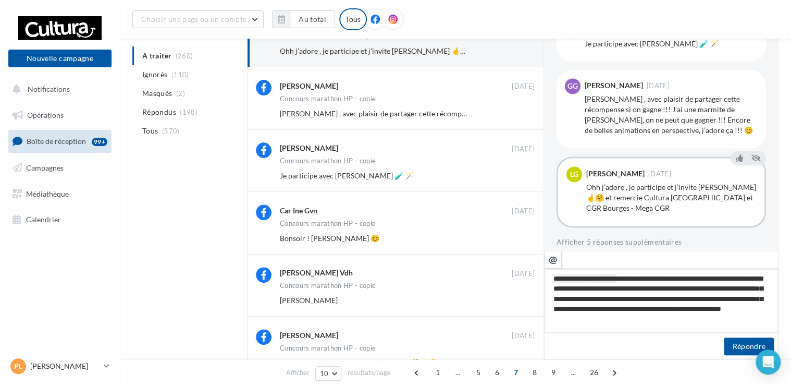
click at [605, 310] on textarea "**********" at bounding box center [661, 300] width 235 height 65
click at [759, 290] on textarea "**********" at bounding box center [661, 300] width 235 height 65
click at [760, 291] on textarea "**********" at bounding box center [661, 300] width 235 height 65
click at [767, 288] on textarea "**********" at bounding box center [661, 300] width 235 height 65
click at [685, 289] on textarea "**********" at bounding box center [661, 300] width 235 height 65
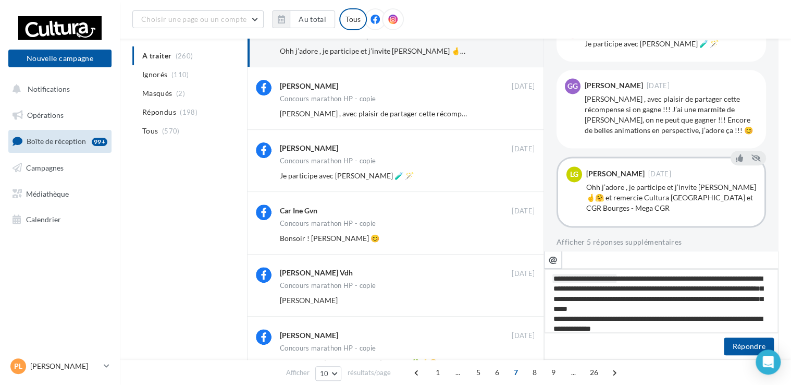
click at [685, 299] on textarea "**********" at bounding box center [661, 300] width 235 height 65
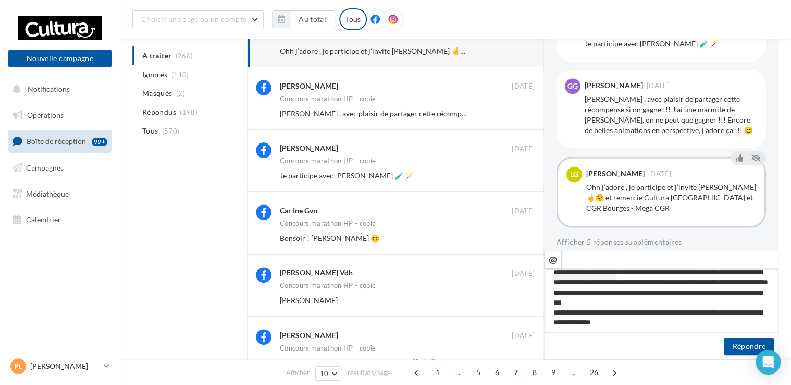
scroll to position [15, 0]
click at [598, 325] on textarea "**********" at bounding box center [661, 300] width 235 height 65
click at [562, 327] on textarea "**********" at bounding box center [661, 300] width 235 height 65
click at [637, 305] on textarea "**********" at bounding box center [661, 300] width 235 height 65
drag, startPoint x: 600, startPoint y: 301, endPoint x: 572, endPoint y: 302, distance: 28.1
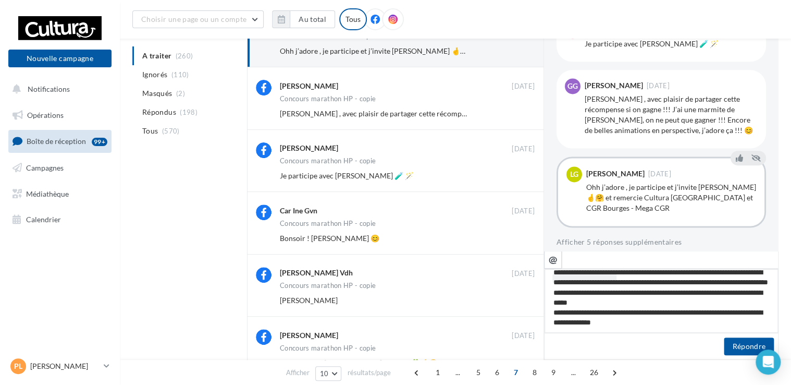
click at [572, 302] on textarea "**********" at bounding box center [661, 300] width 235 height 65
drag, startPoint x: 545, startPoint y: 277, endPoint x: 654, endPoint y: 345, distance: 128.1
click at [654, 345] on div "**********" at bounding box center [661, 305] width 235 height 109
click at [661, 329] on textarea "**********" at bounding box center [661, 300] width 235 height 65
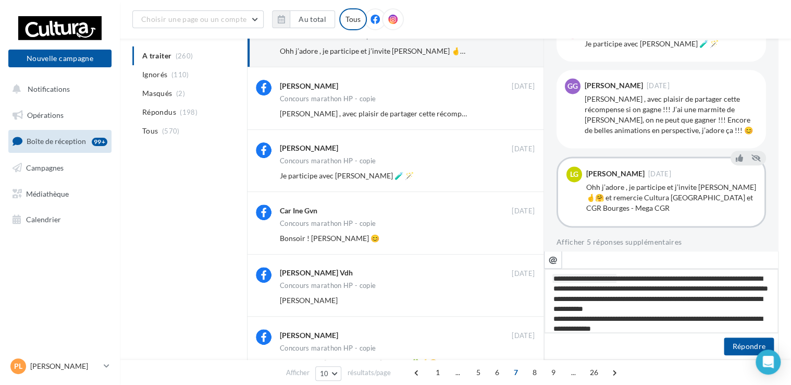
click at [607, 277] on textarea "**********" at bounding box center [661, 300] width 235 height 65
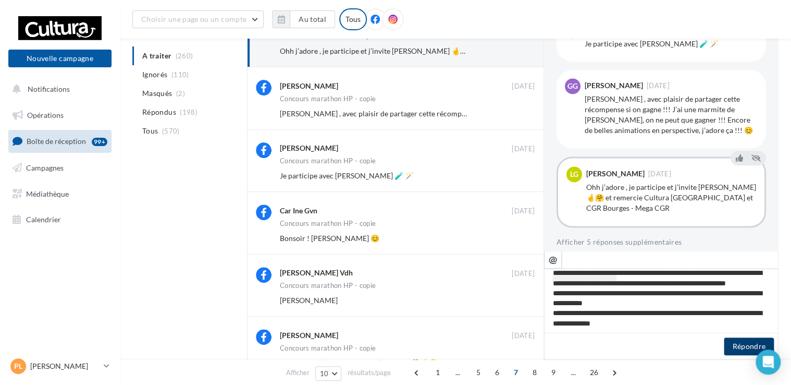
scroll to position [25, 0]
click at [739, 343] on button "Répondre" at bounding box center [749, 346] width 50 height 18
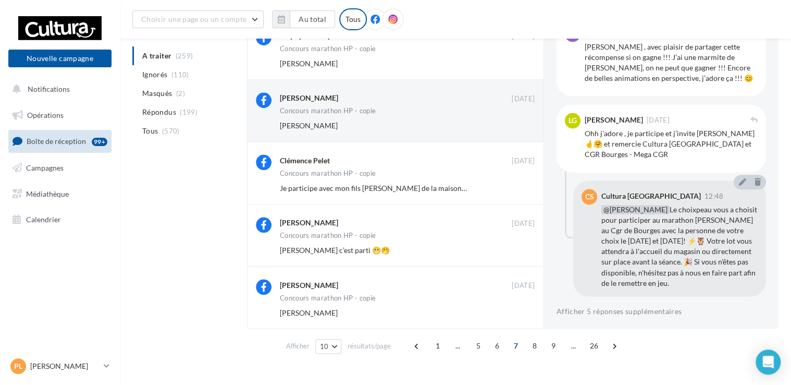
scroll to position [396, 0]
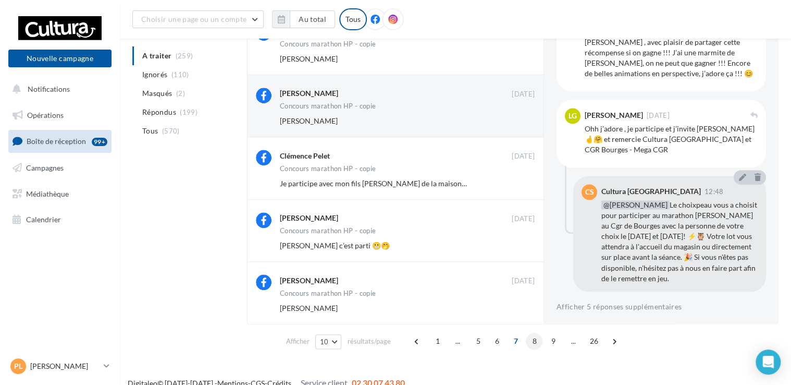
click at [533, 341] on span "8" at bounding box center [534, 341] width 17 height 17
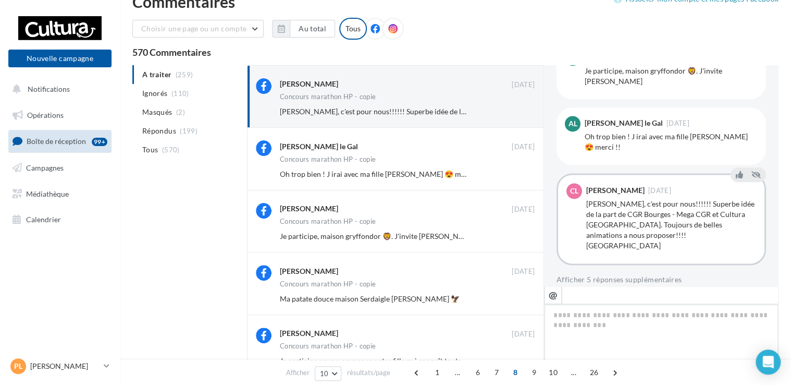
scroll to position [0, 0]
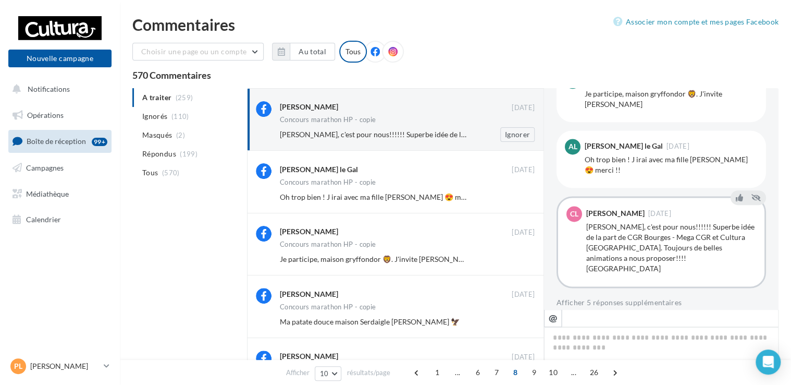
click at [412, 131] on span "Gwenn Garreau, c'est pour nous!!!!!! Superbe idée de la part de CGR Bourges - M…" at bounding box center [602, 134] width 644 height 9
click at [550, 316] on icon "@" at bounding box center [553, 317] width 9 height 9
paste textarea "**********"
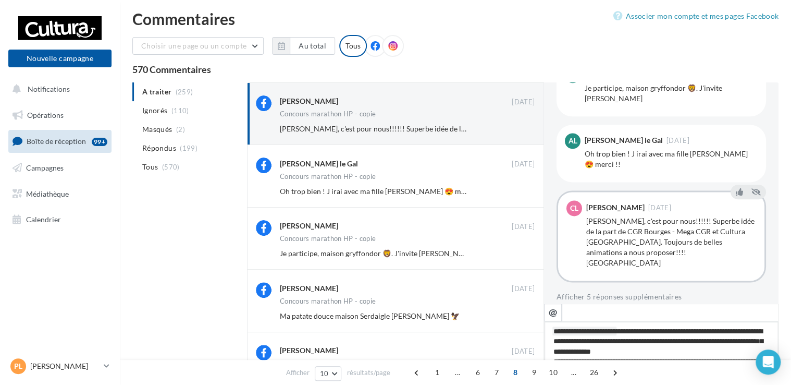
drag, startPoint x: 594, startPoint y: 333, endPoint x: 648, endPoint y: 331, distance: 54.7
click at [648, 331] on textarea "**********" at bounding box center [661, 353] width 235 height 65
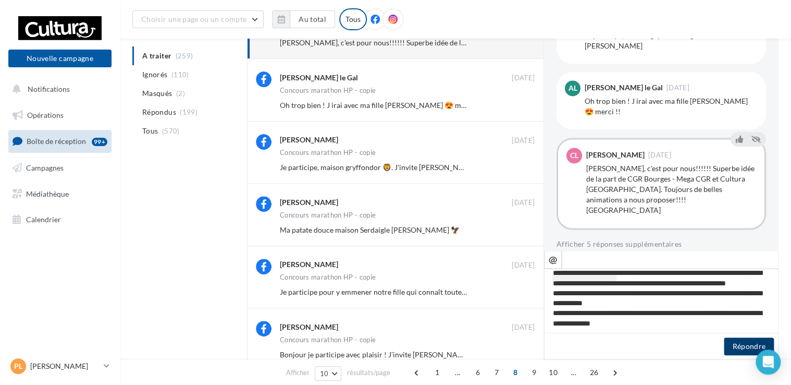
scroll to position [25, 0]
click at [747, 347] on button "Répondre" at bounding box center [749, 346] width 50 height 18
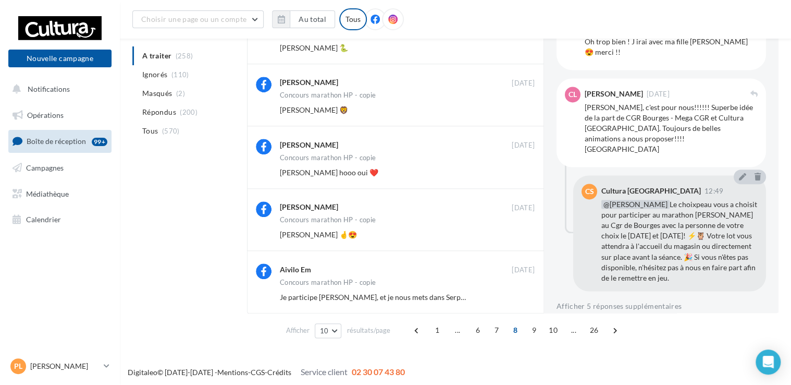
scroll to position [409, 0]
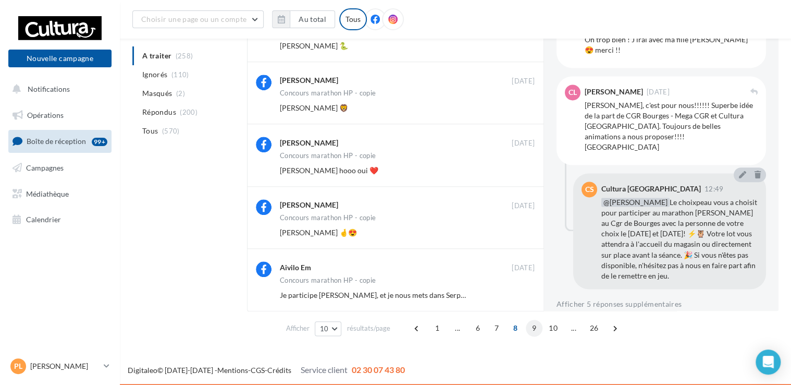
click at [538, 329] on span "9" at bounding box center [534, 327] width 17 height 17
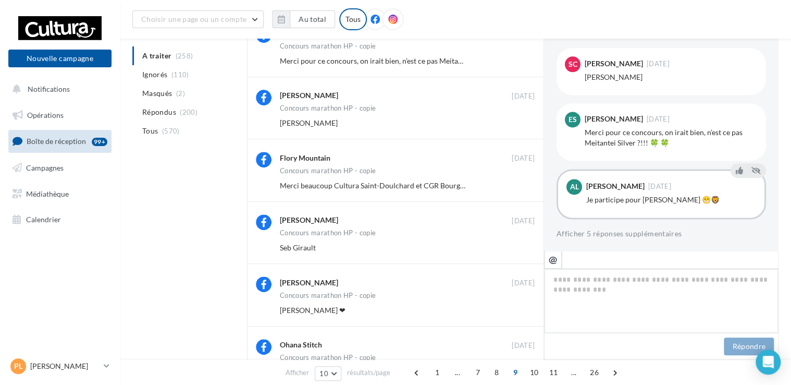
scroll to position [144, 0]
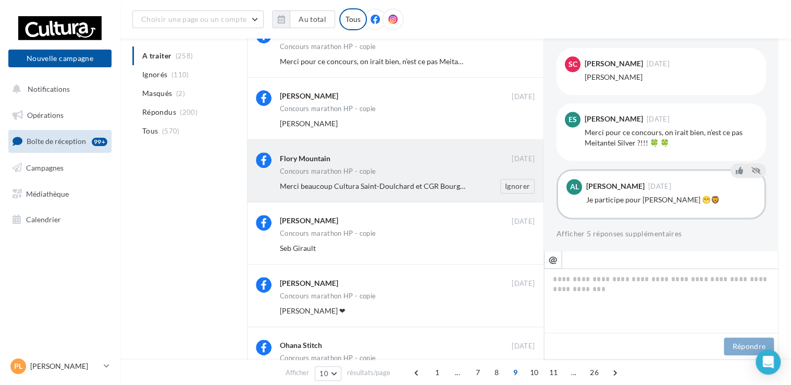
click at [388, 177] on div "Flory Mountain 07 sept. Concours marathon HP - copie Merci beaucoup Cultura Sai…" at bounding box center [407, 172] width 255 height 41
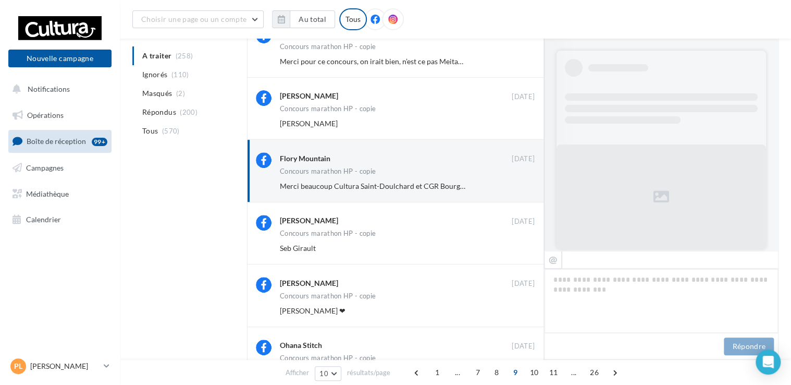
scroll to position [690, 0]
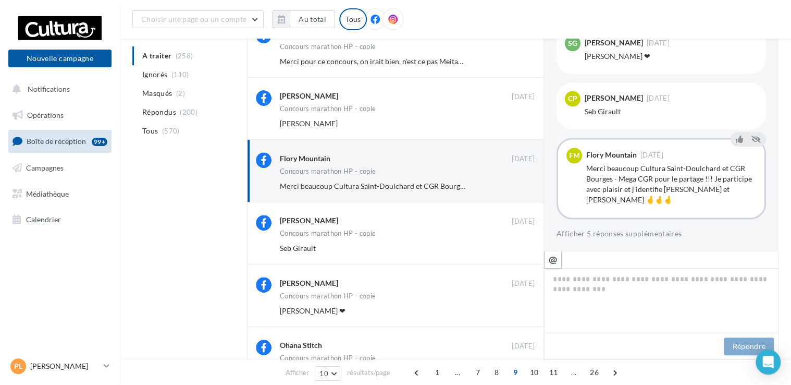
click at [554, 262] on icon "@" at bounding box center [553, 258] width 9 height 9
paste textarea "**********"
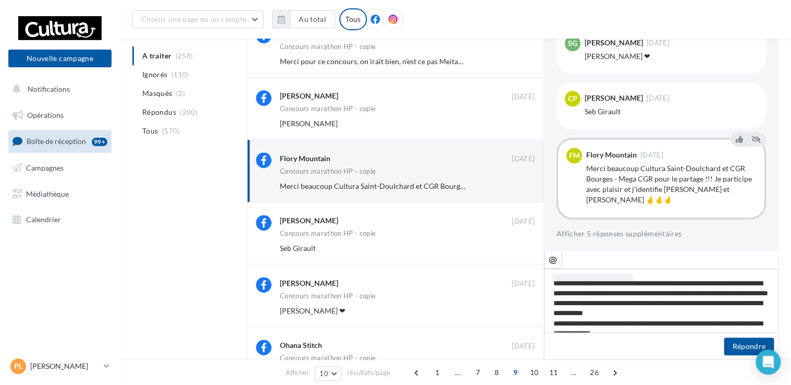
scroll to position [0, 0]
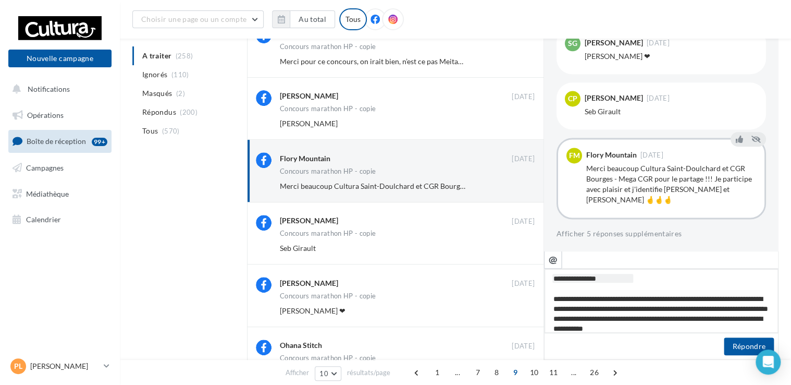
drag, startPoint x: 607, startPoint y: 301, endPoint x: 549, endPoint y: 298, distance: 58.5
click at [549, 298] on textarea "**********" at bounding box center [661, 300] width 235 height 65
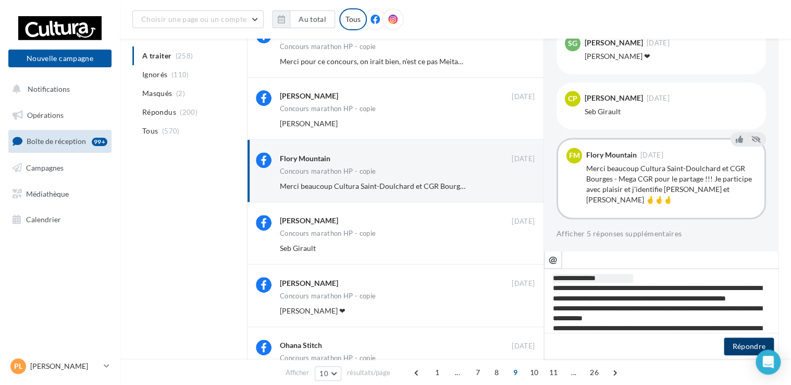
click at [742, 345] on button "Répondre" at bounding box center [749, 346] width 50 height 18
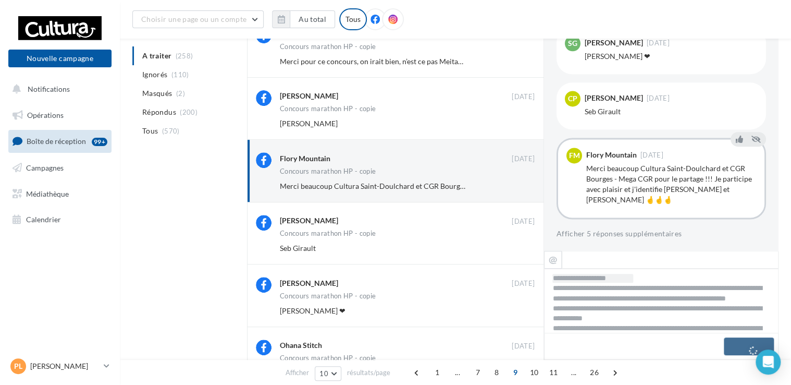
scroll to position [703, 0]
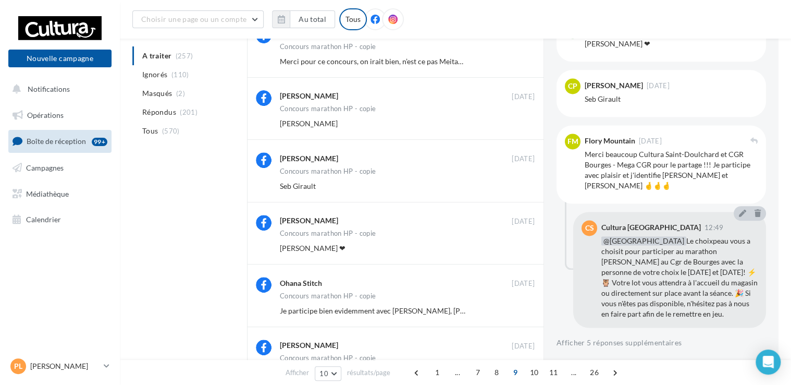
click at [679, 247] on span "@Flory Mountain Le choixpeau vous a choisit pour participer au marathon Harry P…" at bounding box center [679, 277] width 156 height 82
drag, startPoint x: 679, startPoint y: 247, endPoint x: 748, endPoint y: 237, distance: 70.5
click at [748, 237] on div "Cultura Saint-Doulchard 12:49 @Flory Mountain Le choixpeau vous a choisit pour …" at bounding box center [679, 269] width 156 height 99
click at [755, 214] on icon at bounding box center [758, 213] width 6 height 7
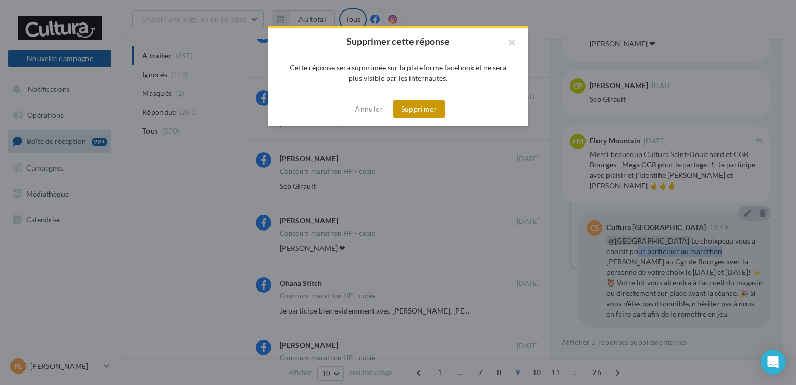
click at [426, 105] on button "Supprimer" at bounding box center [419, 109] width 53 height 18
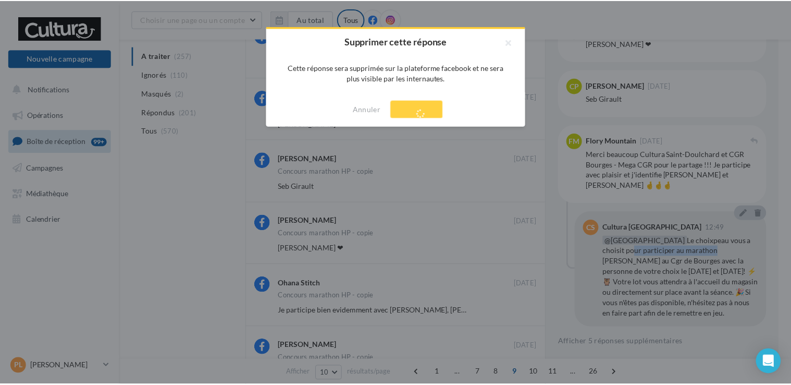
scroll to position [579, 0]
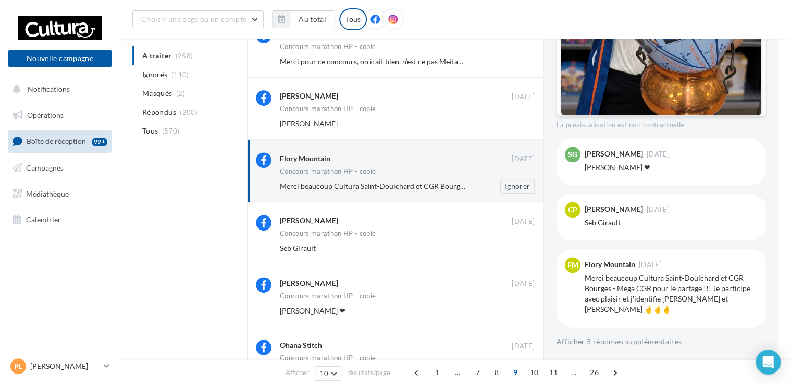
click at [412, 180] on div "Merci beaucoup Cultura Saint-Doulchard et CGR Bourges - Mega CGR pour le partag…" at bounding box center [411, 186] width 263 height 15
click at [319, 168] on div "Concours marathon HP - copie" at bounding box center [328, 171] width 96 height 7
click at [663, 293] on div "Merci beaucoup Cultura Saint-Doulchard et CGR Bourges - Mega CGR pour le partag…" at bounding box center [671, 294] width 173 height 42
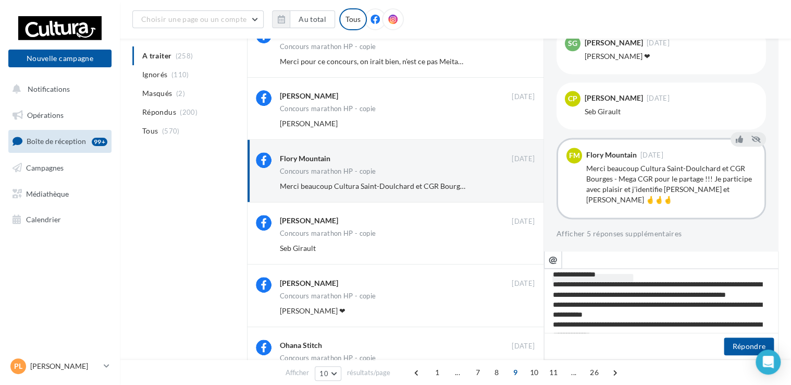
scroll to position [0, 0]
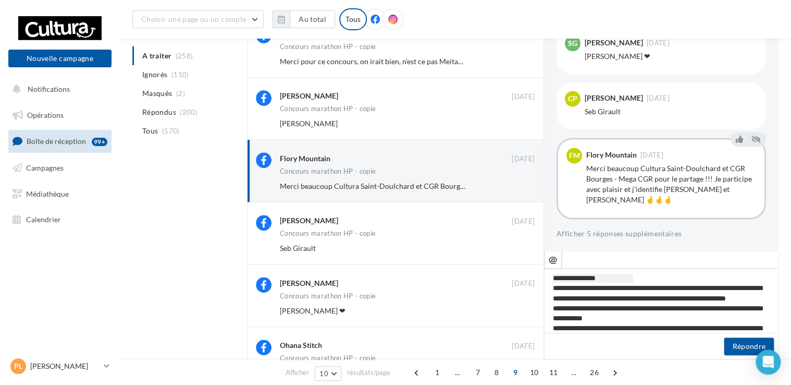
click at [639, 288] on textarea "**********" at bounding box center [661, 300] width 235 height 65
click at [743, 347] on button "Répondre" at bounding box center [749, 346] width 50 height 18
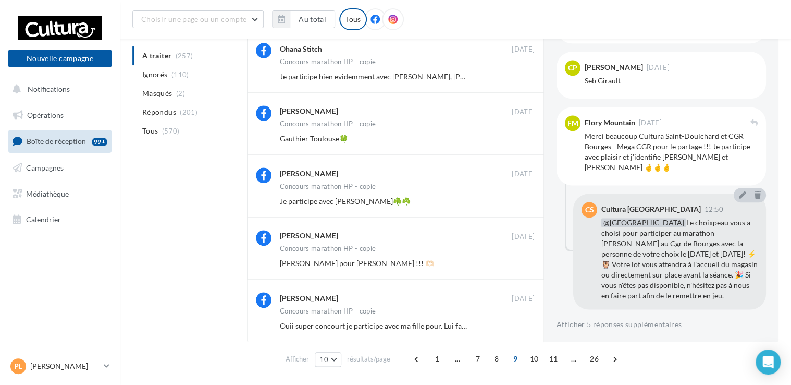
scroll to position [409, 0]
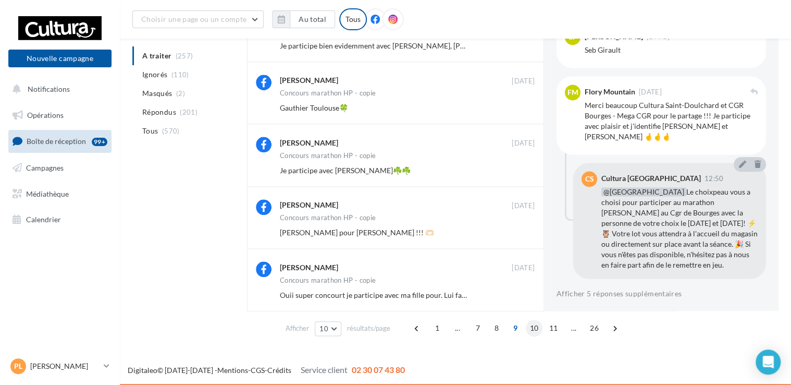
click at [532, 333] on span "10" at bounding box center [534, 327] width 17 height 17
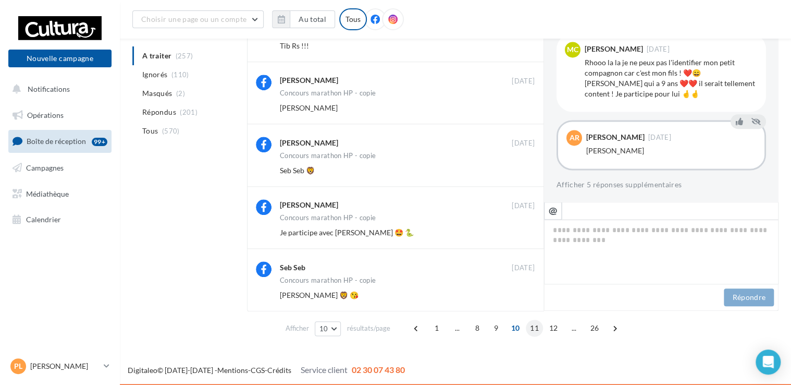
click at [535, 328] on span "11" at bounding box center [534, 327] width 17 height 17
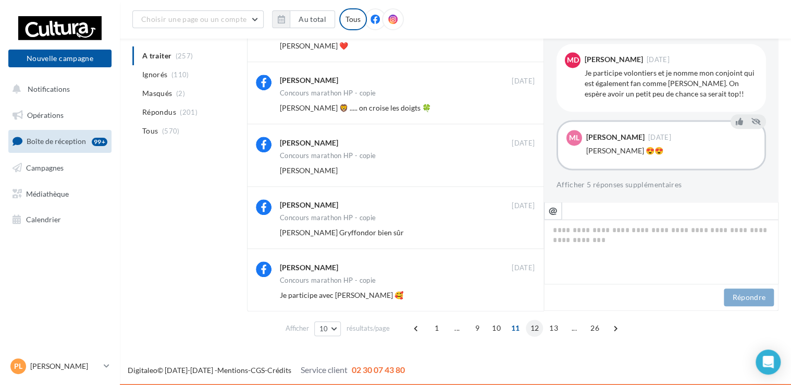
click at [530, 325] on span "12" at bounding box center [534, 327] width 17 height 17
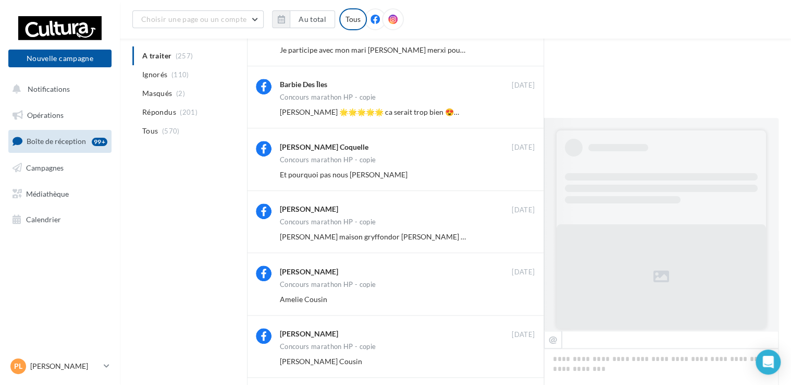
scroll to position [0, 0]
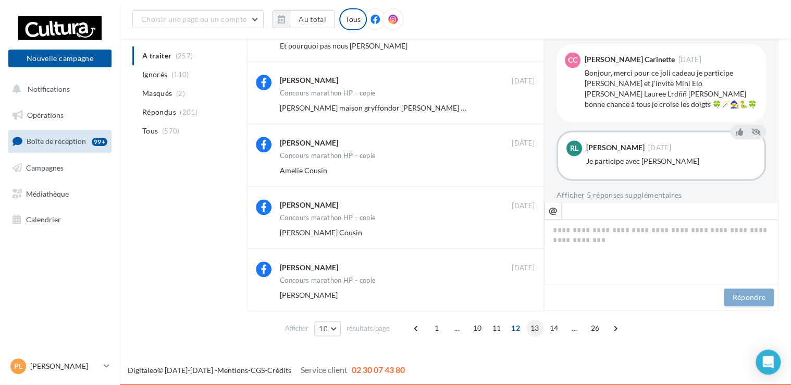
click at [532, 324] on span "13" at bounding box center [534, 327] width 17 height 17
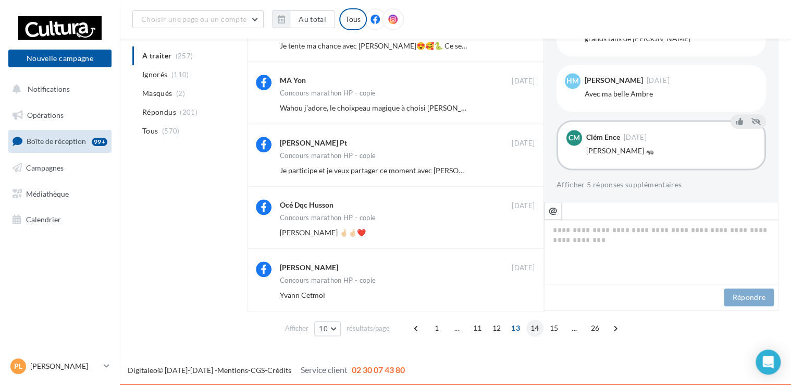
click at [537, 325] on span "14" at bounding box center [534, 327] width 17 height 17
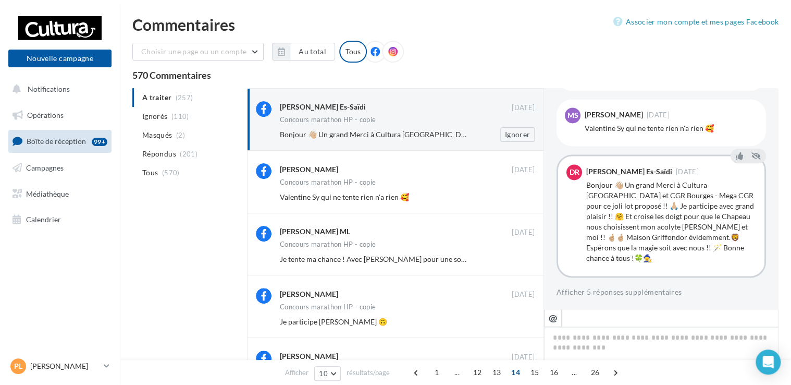
click at [412, 119] on div "Concours marathon HP - copie" at bounding box center [407, 120] width 255 height 9
click at [552, 318] on icon "@" at bounding box center [553, 317] width 9 height 9
paste textarea "**********"
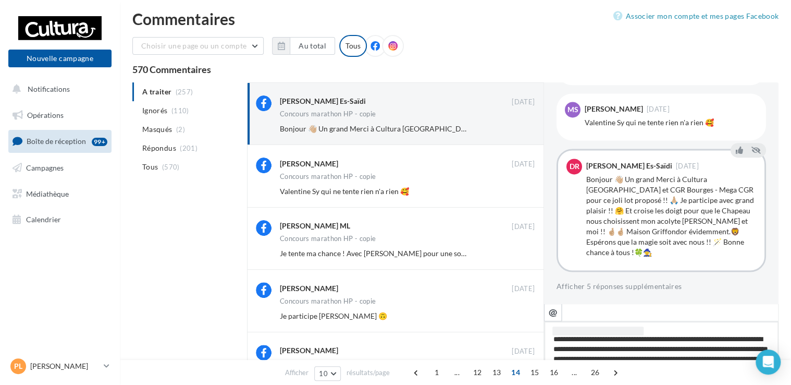
click at [693, 339] on textarea "**********" at bounding box center [661, 353] width 235 height 65
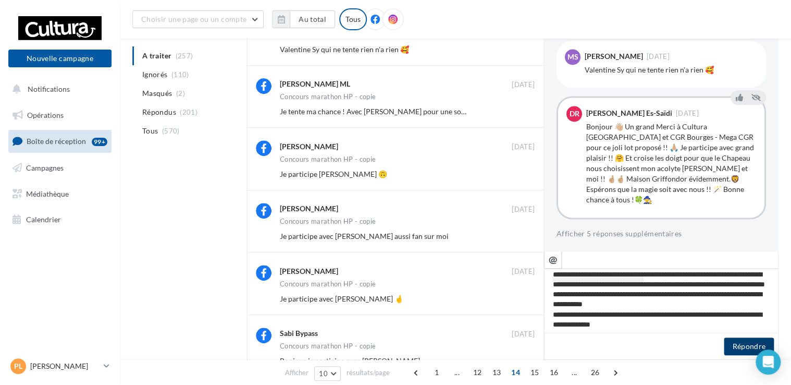
click at [737, 347] on button "Répondre" at bounding box center [749, 346] width 50 height 18
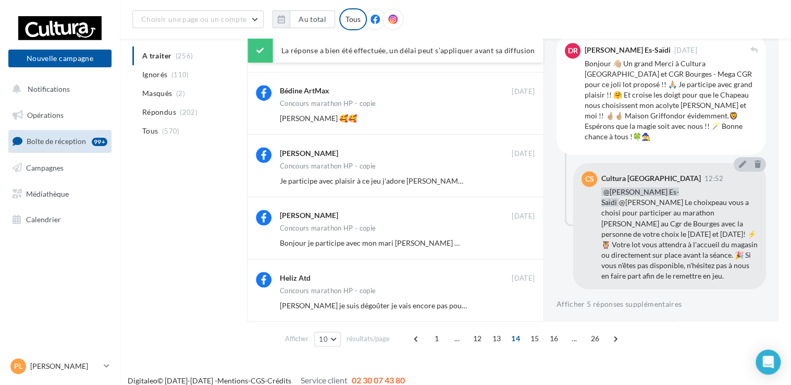
scroll to position [409, 0]
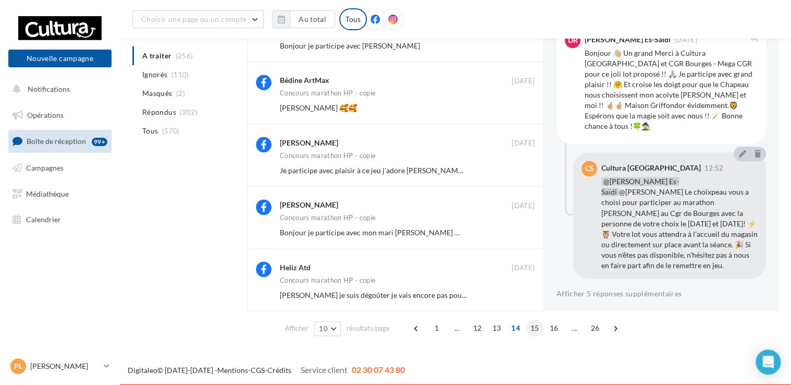
click at [527, 328] on span "15" at bounding box center [534, 327] width 17 height 17
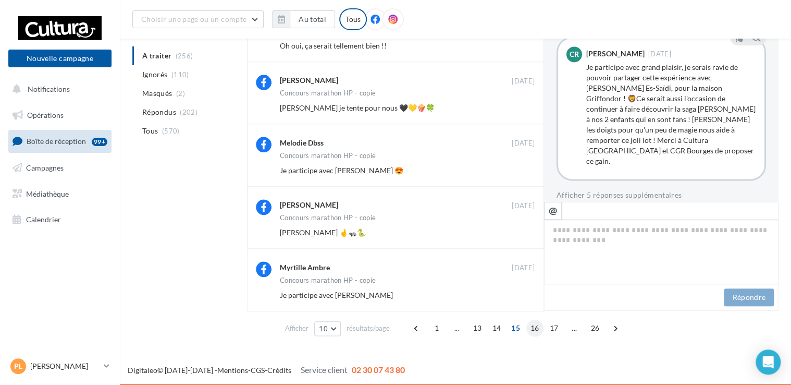
click at [537, 330] on span "16" at bounding box center [534, 327] width 17 height 17
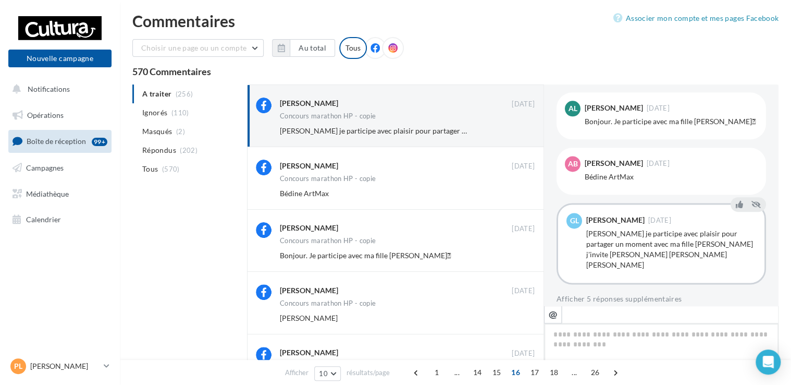
scroll to position [0, 0]
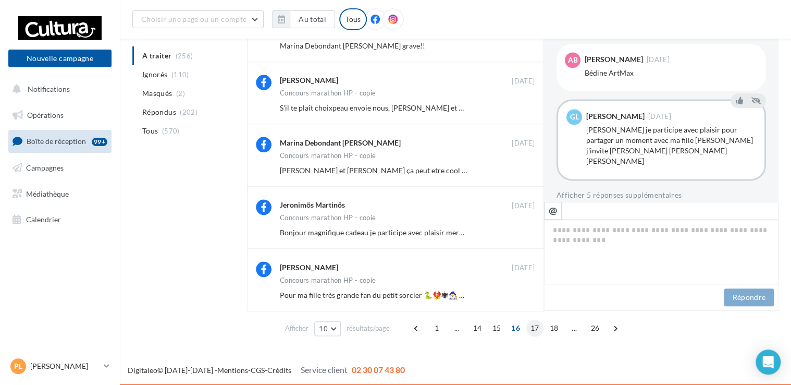
click at [538, 328] on span "17" at bounding box center [534, 327] width 17 height 17
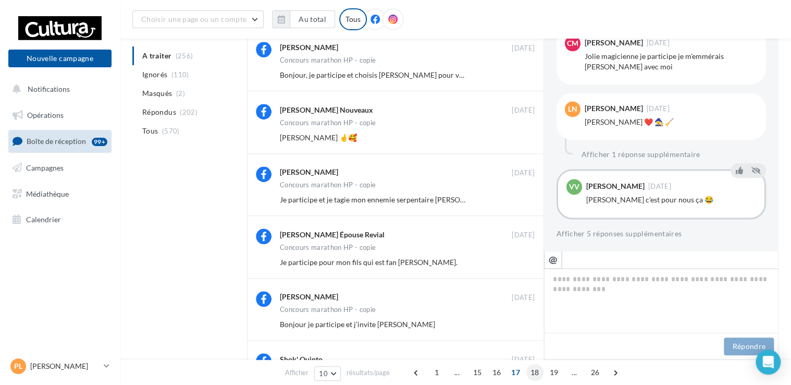
click at [536, 372] on span "18" at bounding box center [534, 372] width 17 height 17
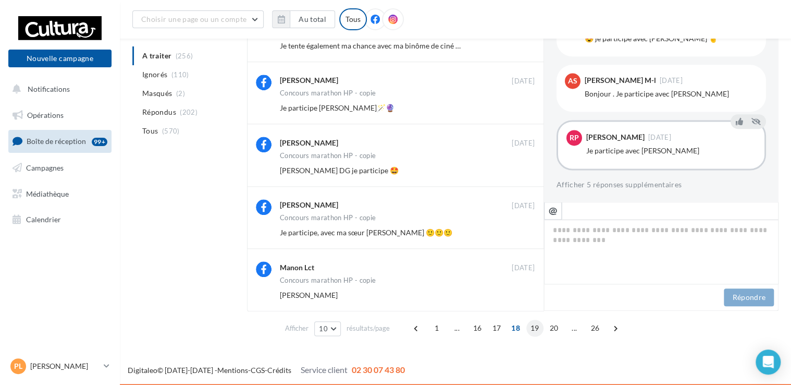
click at [532, 324] on span "19" at bounding box center [534, 327] width 17 height 17
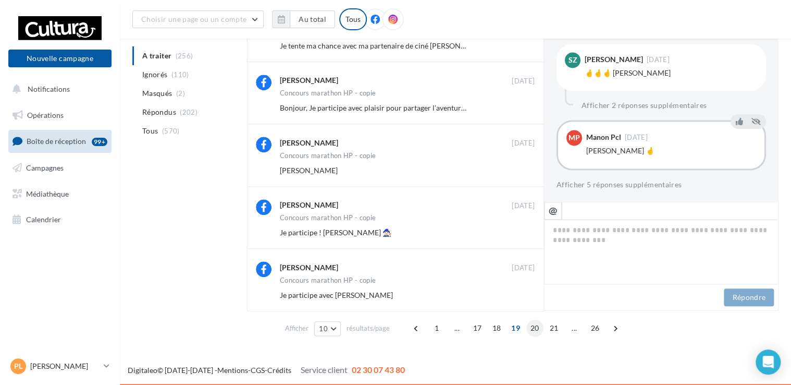
click at [536, 323] on span "20" at bounding box center [534, 327] width 17 height 17
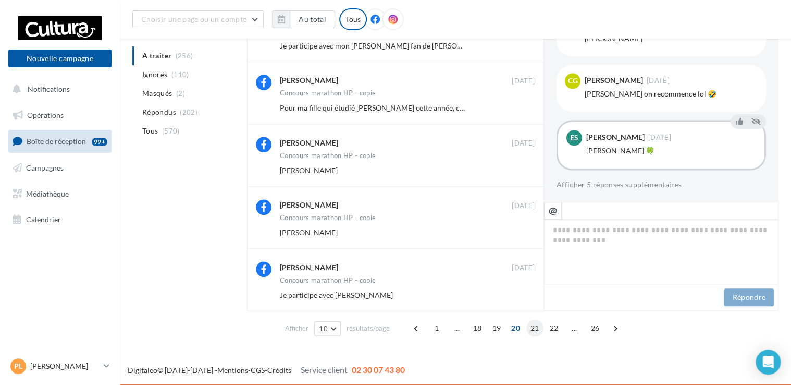
click at [533, 329] on span "21" at bounding box center [534, 327] width 17 height 17
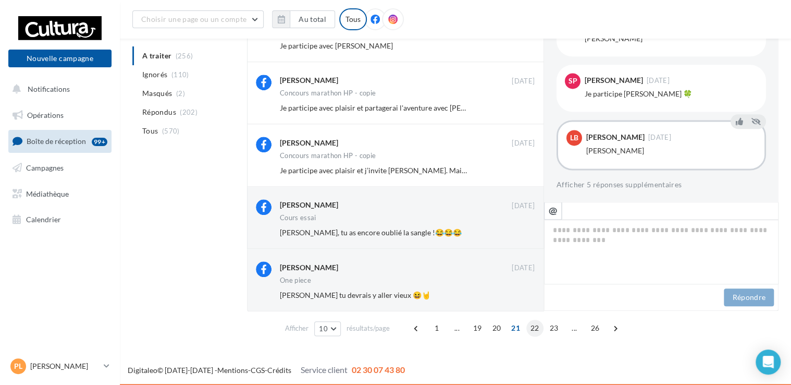
click at [531, 329] on span "22" at bounding box center [534, 327] width 17 height 17
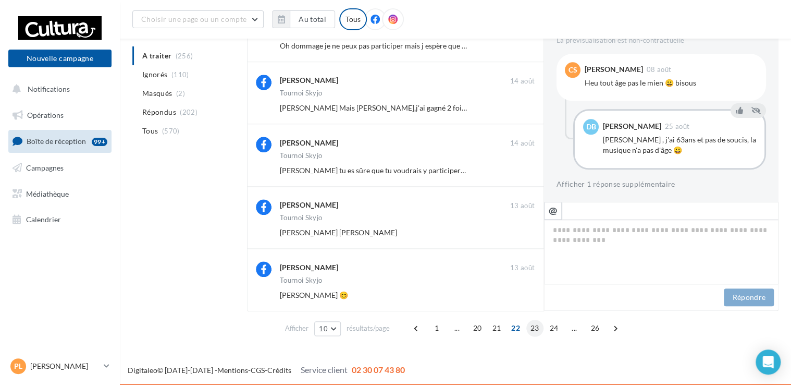
click at [526, 328] on span "23" at bounding box center [534, 327] width 17 height 17
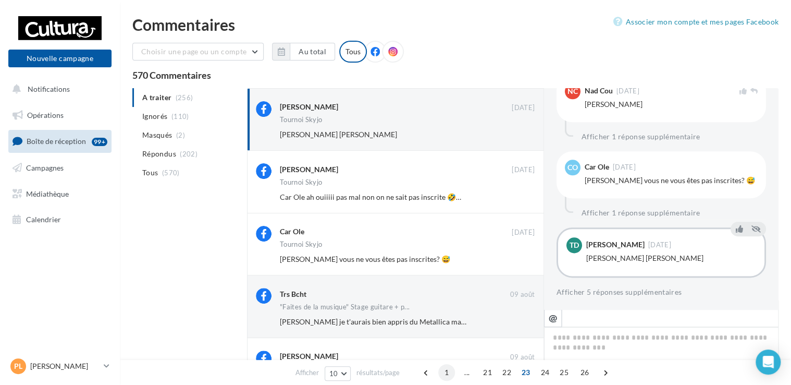
click at [446, 373] on span "1" at bounding box center [446, 372] width 17 height 17
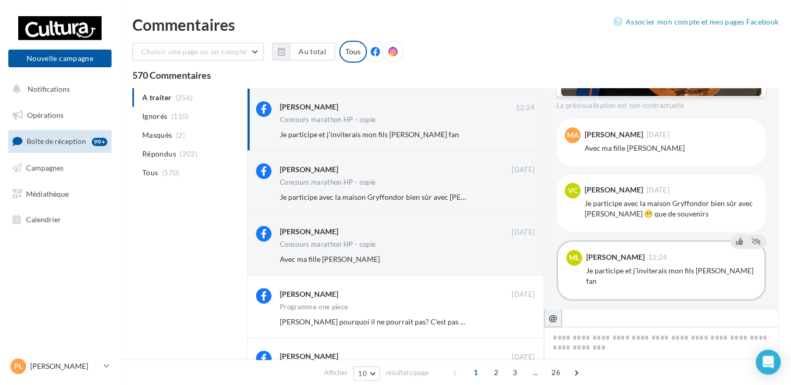
click at [551, 317] on icon "@" at bounding box center [553, 317] width 9 height 9
drag, startPoint x: 559, startPoint y: 338, endPoint x: 633, endPoint y: 337, distance: 74.5
click at [633, 337] on textarea "**********" at bounding box center [661, 359] width 235 height 65
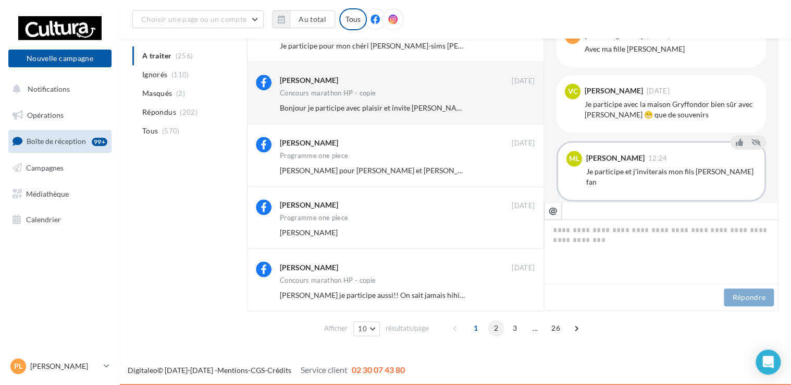
click at [496, 329] on span "2" at bounding box center [496, 327] width 17 height 17
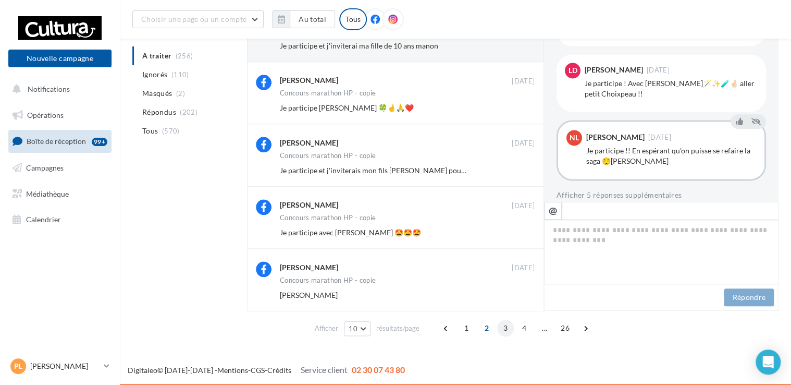
click at [506, 333] on span "3" at bounding box center [505, 327] width 17 height 17
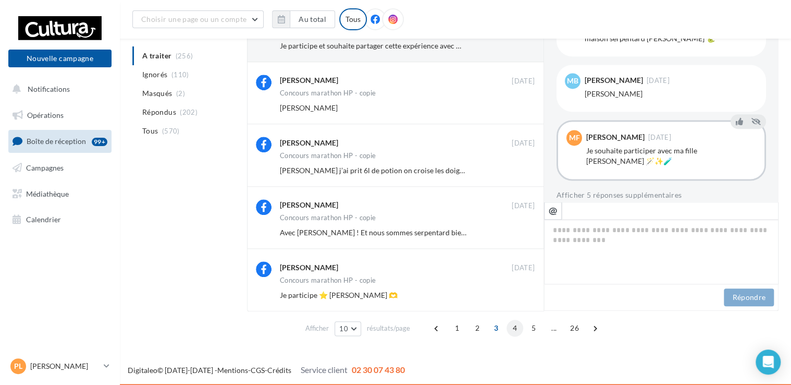
click at [515, 324] on span "4" at bounding box center [515, 327] width 17 height 17
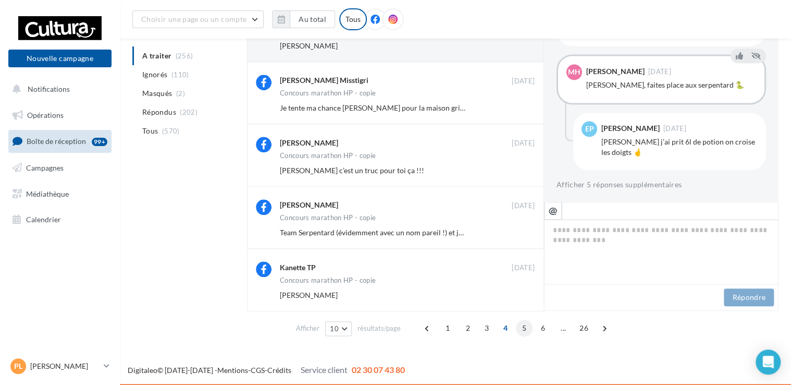
click at [528, 329] on span "5" at bounding box center [524, 327] width 17 height 17
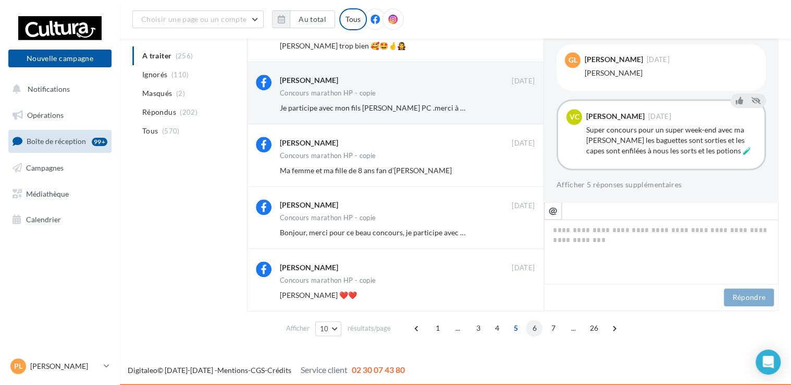
click at [530, 329] on span "6" at bounding box center [534, 327] width 17 height 17
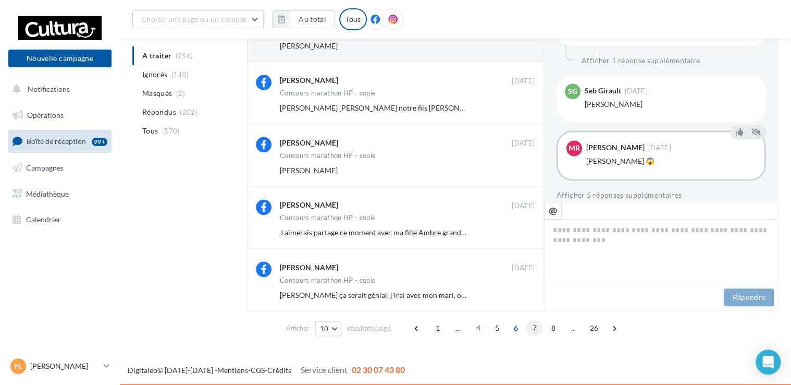
click at [531, 328] on span "7" at bounding box center [534, 327] width 17 height 17
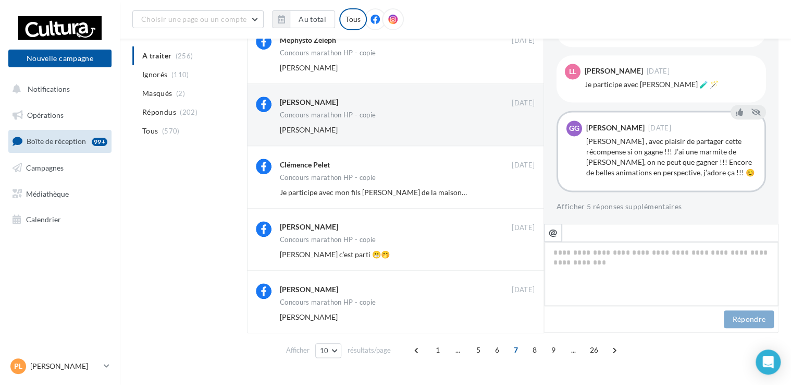
scroll to position [401, 0]
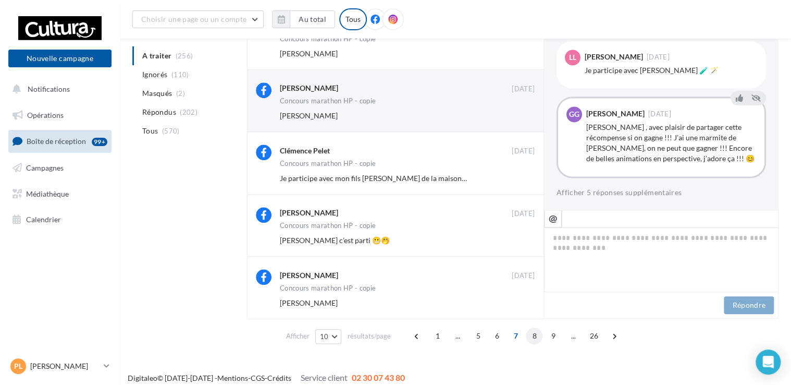
click at [533, 339] on span "8" at bounding box center [534, 335] width 17 height 17
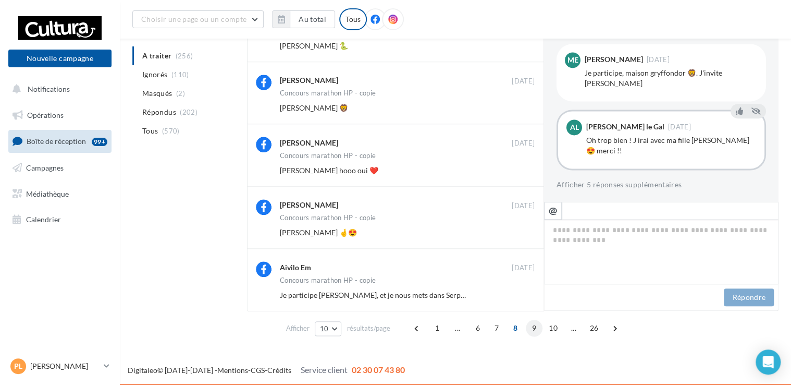
click at [532, 329] on span "9" at bounding box center [534, 327] width 17 height 17
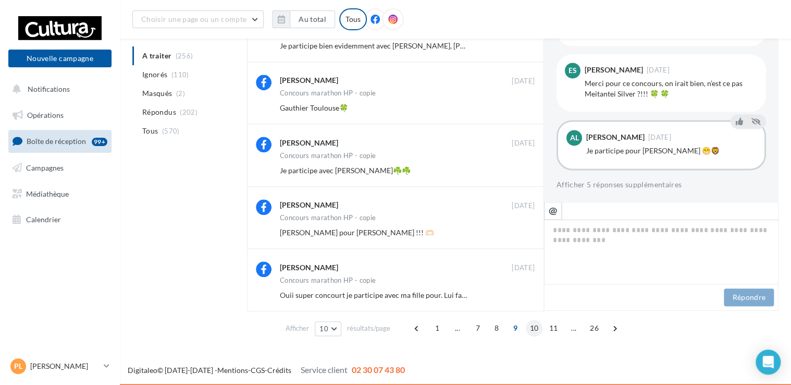
click at [534, 327] on span "10" at bounding box center [534, 327] width 17 height 17
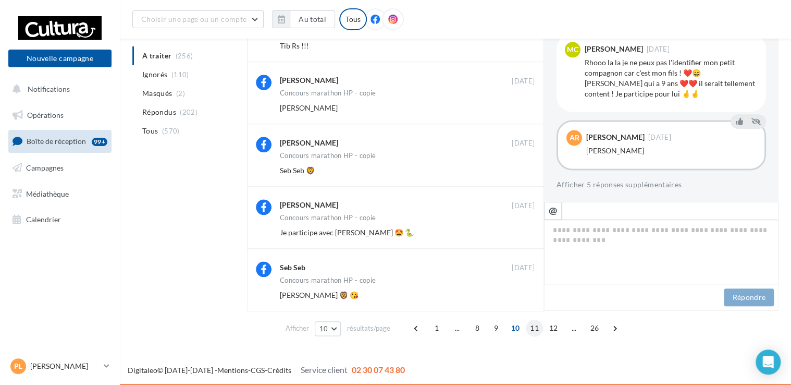
click at [533, 329] on span "11" at bounding box center [534, 327] width 17 height 17
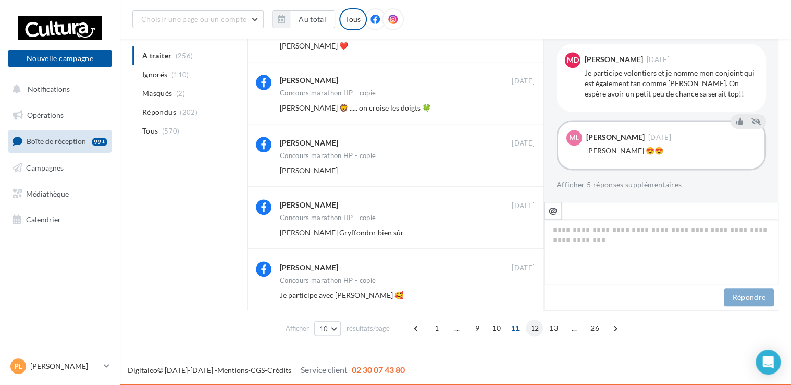
click at [538, 326] on span "12" at bounding box center [534, 327] width 17 height 17
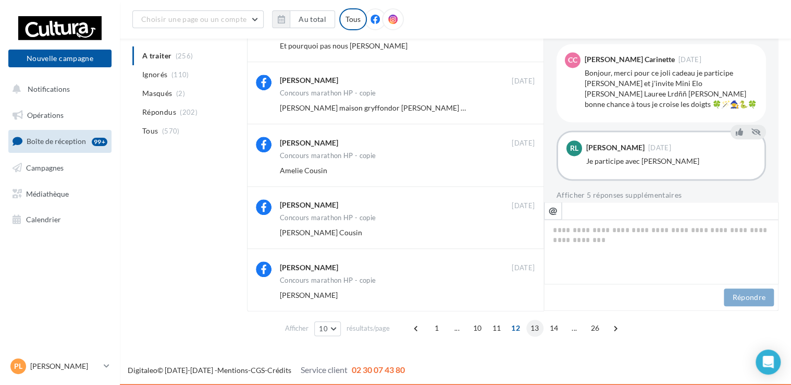
click at [530, 328] on span "13" at bounding box center [534, 327] width 17 height 17
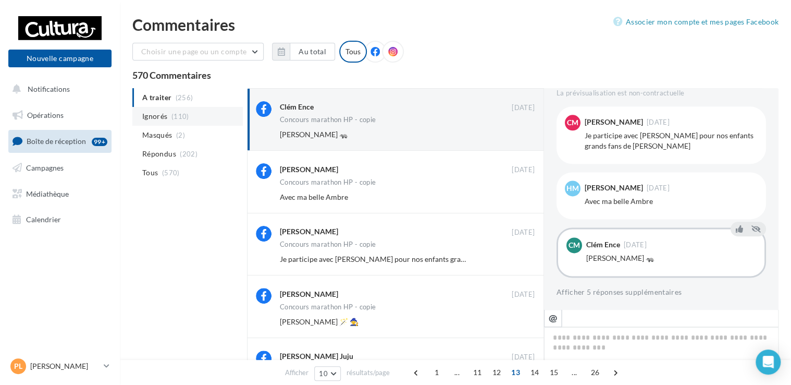
click at [167, 113] on span "Ignorés" at bounding box center [154, 116] width 25 height 10
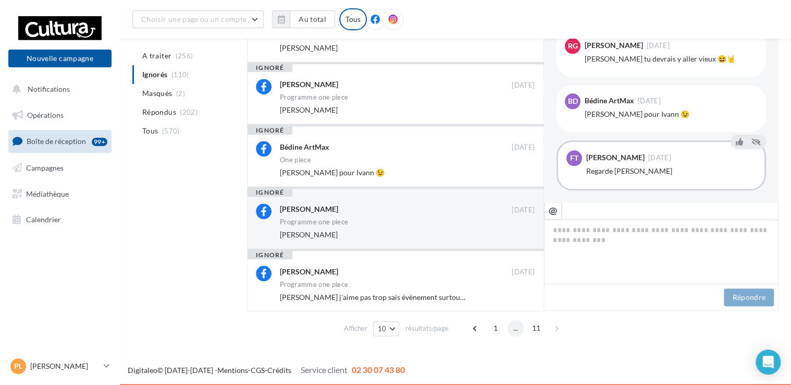
click at [512, 329] on span "..." at bounding box center [515, 327] width 17 height 17
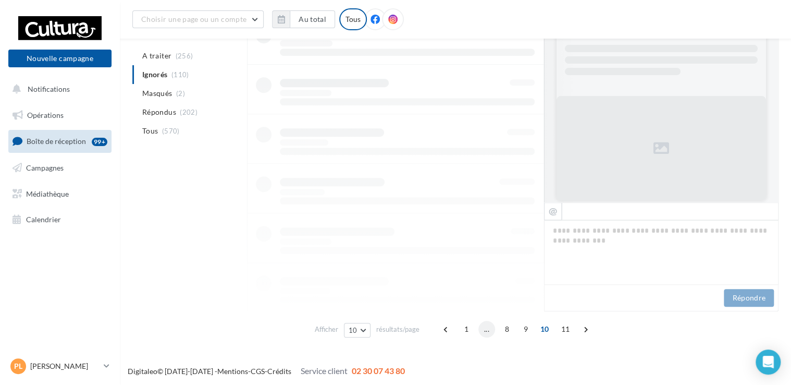
click at [485, 328] on span "..." at bounding box center [486, 329] width 17 height 17
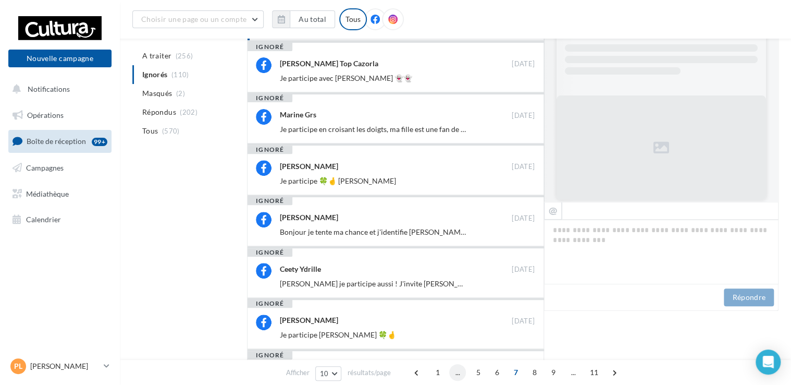
click at [462, 327] on div "Mélanie Porte 19/10/2024 Je participe Leelou Porte 🍀🤞" at bounding box center [407, 327] width 255 height 26
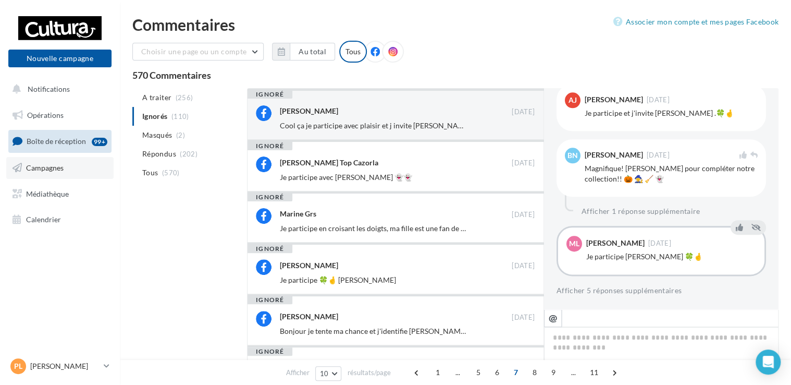
click at [51, 163] on span "Campagnes" at bounding box center [45, 167] width 38 height 9
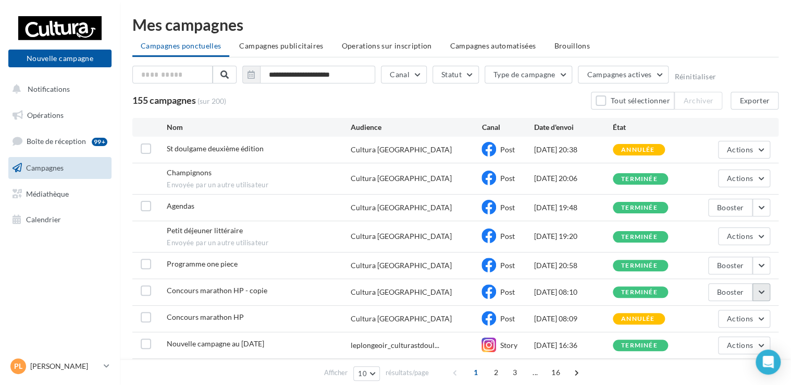
click at [765, 291] on button "button" at bounding box center [762, 292] width 18 height 18
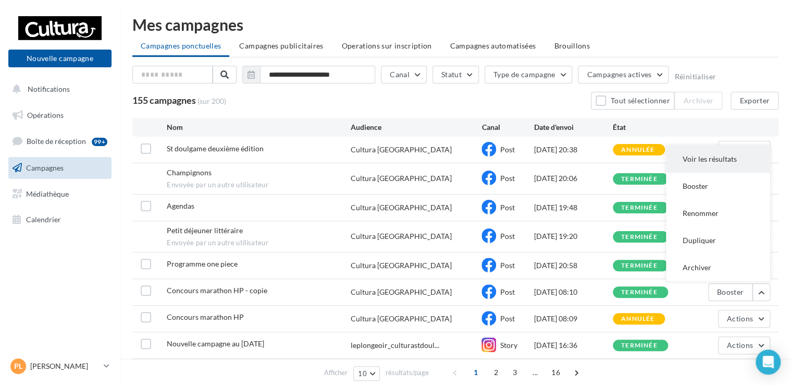
click at [701, 157] on button "Voir les résultats" at bounding box center [718, 158] width 104 height 27
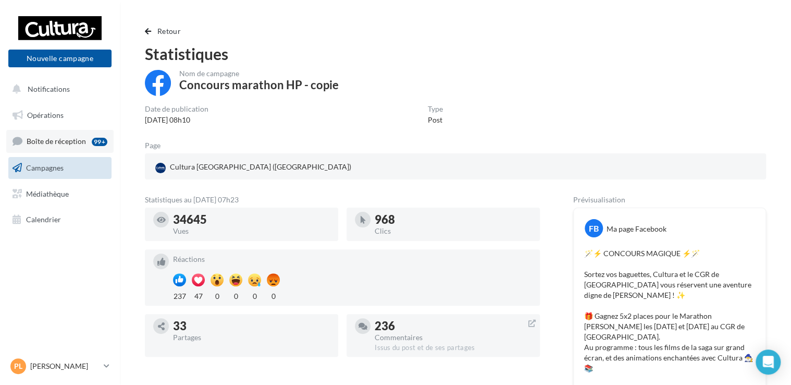
click at [38, 144] on span "Boîte de réception" at bounding box center [56, 141] width 59 height 9
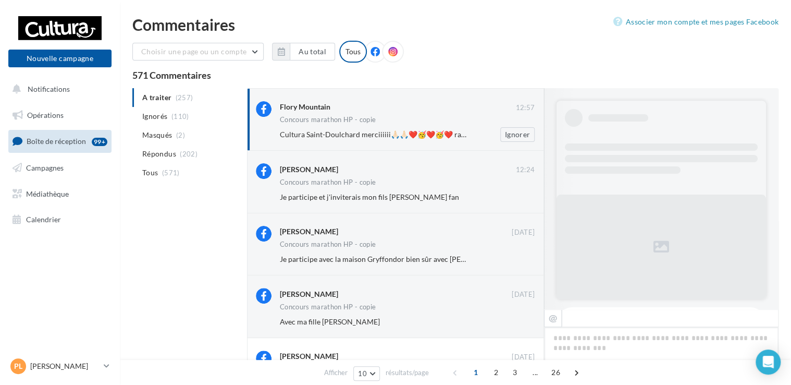
scroll to position [903, 0]
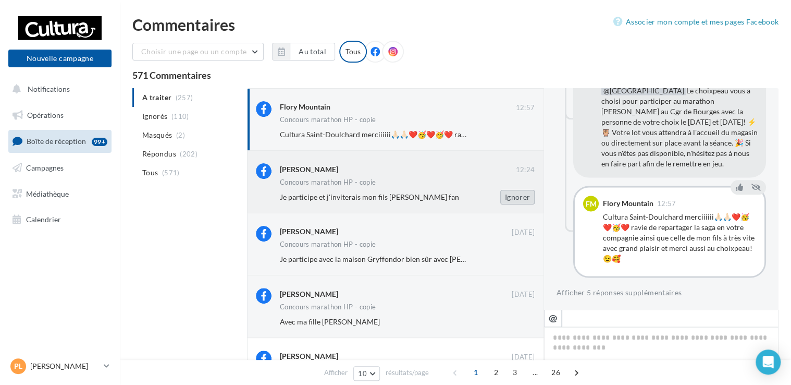
click at [513, 196] on button "Ignorer" at bounding box center [517, 197] width 34 height 15
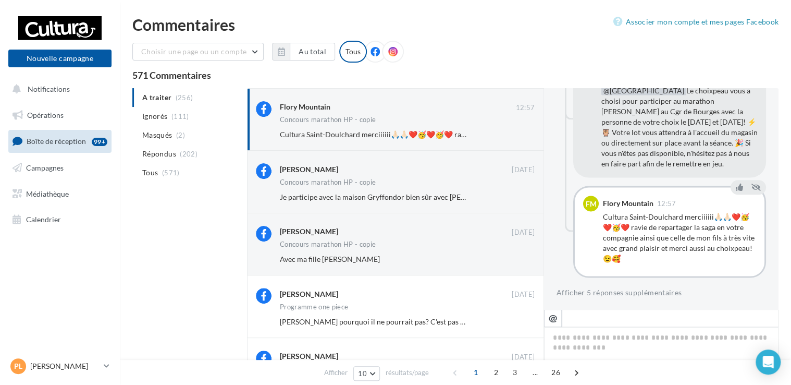
click at [513, 196] on button "Ignorer" at bounding box center [517, 197] width 34 height 15
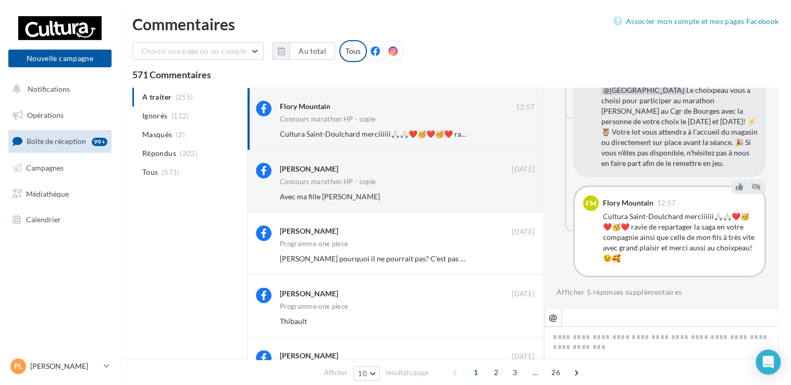
click at [513, 196] on button "Ignorer" at bounding box center [517, 196] width 34 height 15
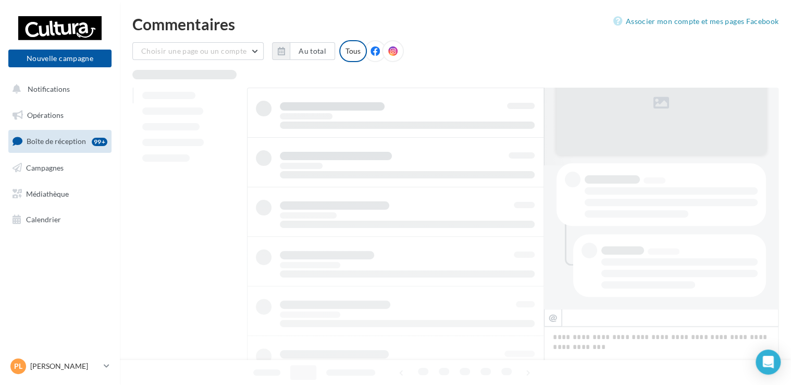
scroll to position [1, 0]
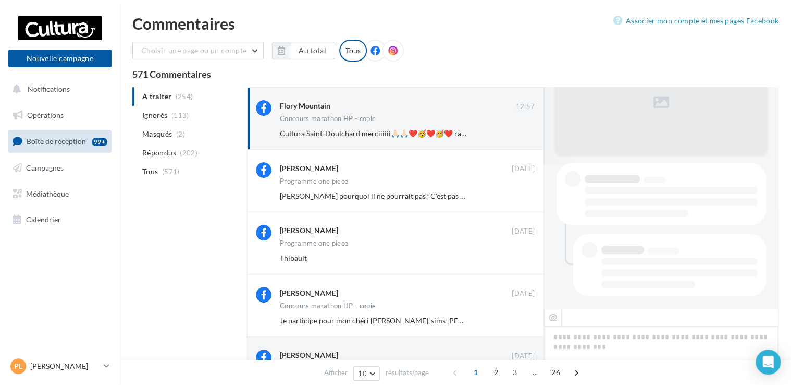
click at [513, 196] on button "Ignorer" at bounding box center [517, 196] width 34 height 15
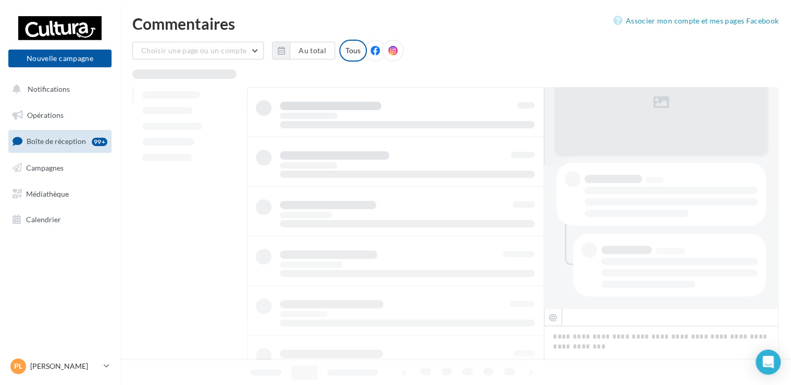
scroll to position [2, 0]
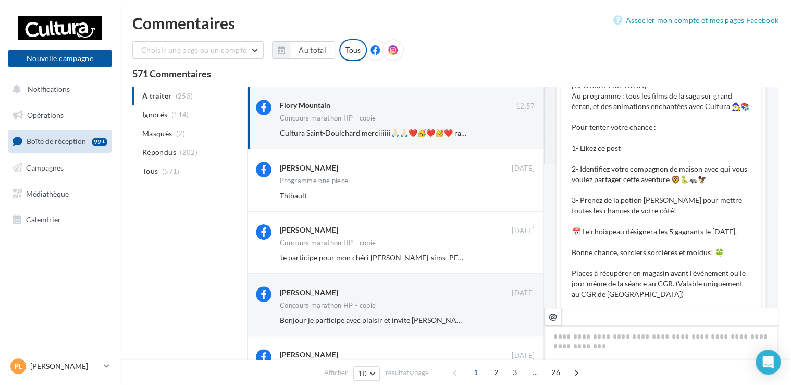
click at [513, 196] on button "Ignorer" at bounding box center [517, 195] width 34 height 15
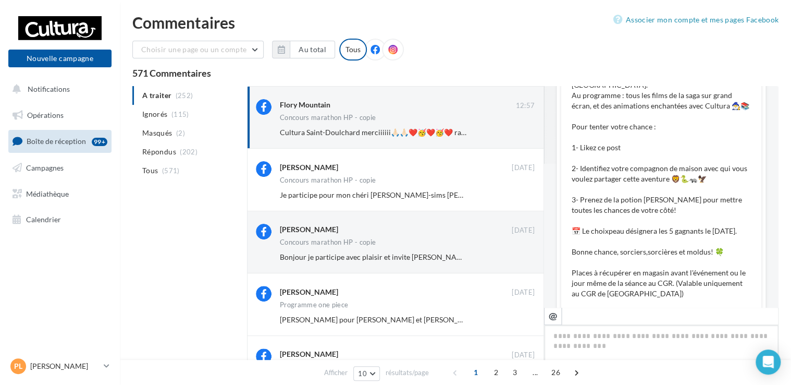
scroll to position [903, 0]
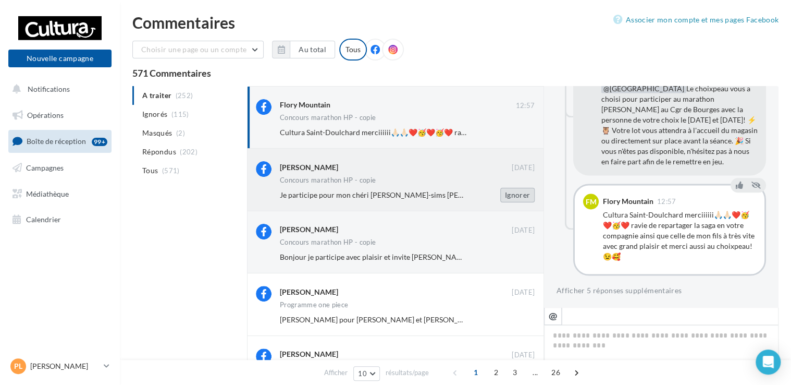
click at [521, 191] on button "Ignorer" at bounding box center [517, 195] width 34 height 15
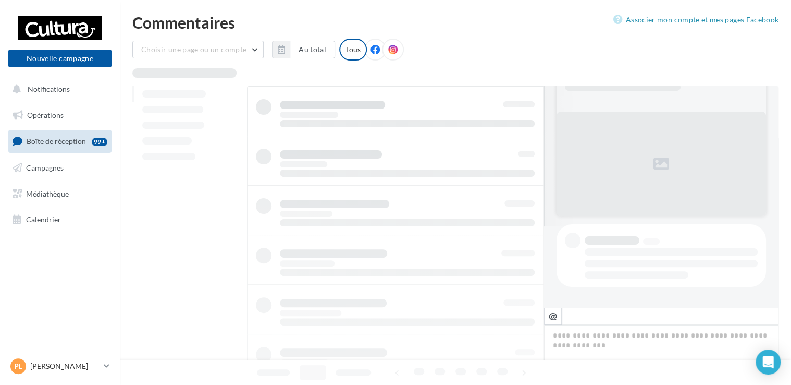
scroll to position [2, 0]
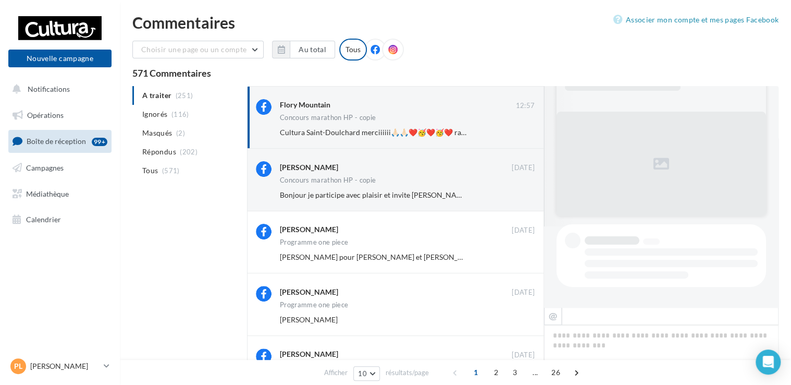
click at [521, 191] on button "Ignorer" at bounding box center [517, 195] width 34 height 15
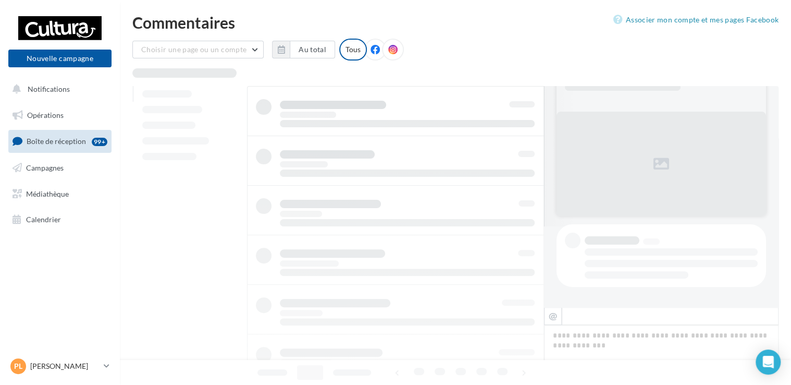
scroll to position [3, 0]
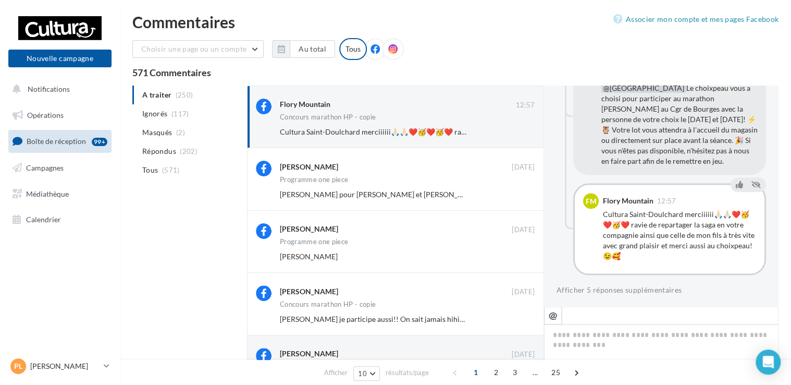
click at [521, 191] on button "Ignorer" at bounding box center [517, 194] width 34 height 15
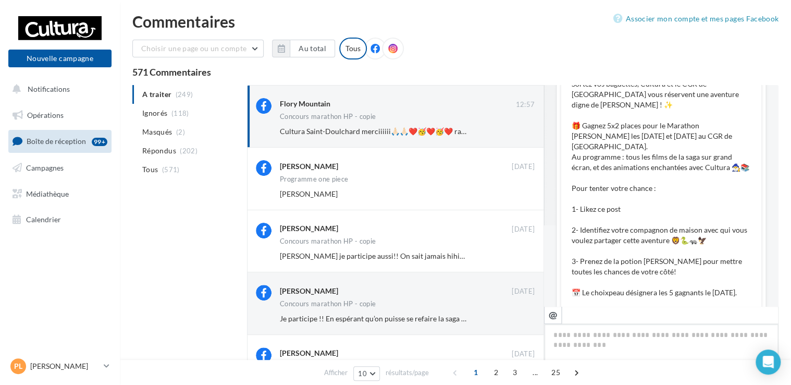
scroll to position [903, 0]
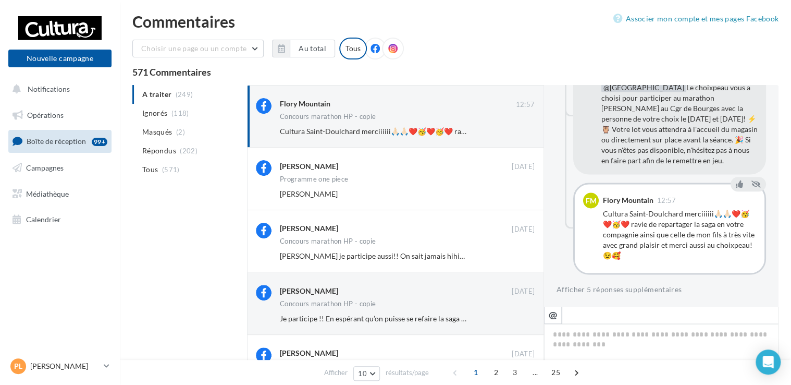
click at [521, 191] on button "Ignorer" at bounding box center [517, 194] width 34 height 15
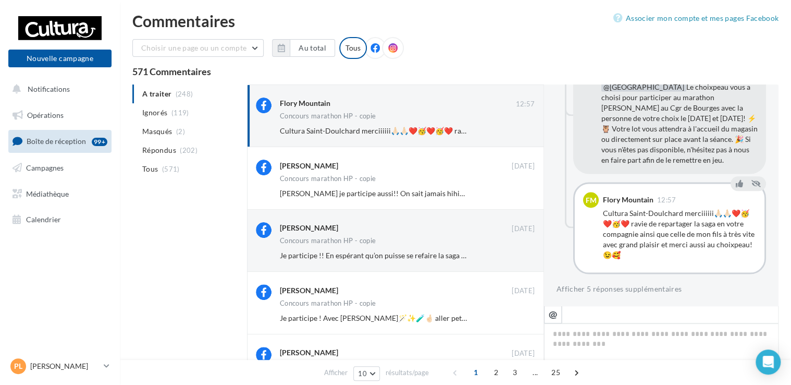
click at [521, 191] on button "Ignorer" at bounding box center [517, 193] width 34 height 15
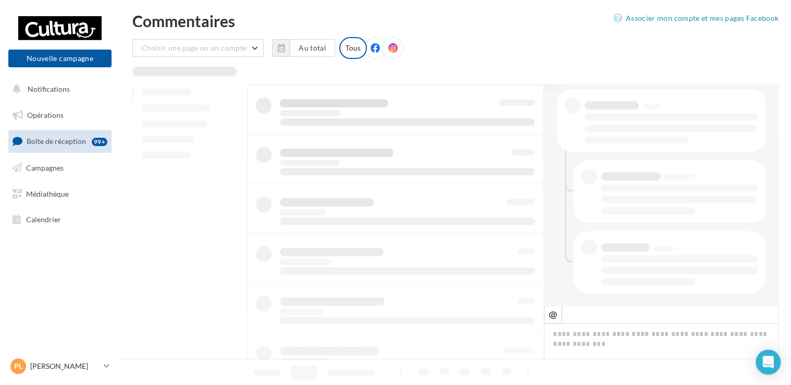
scroll to position [4, 0]
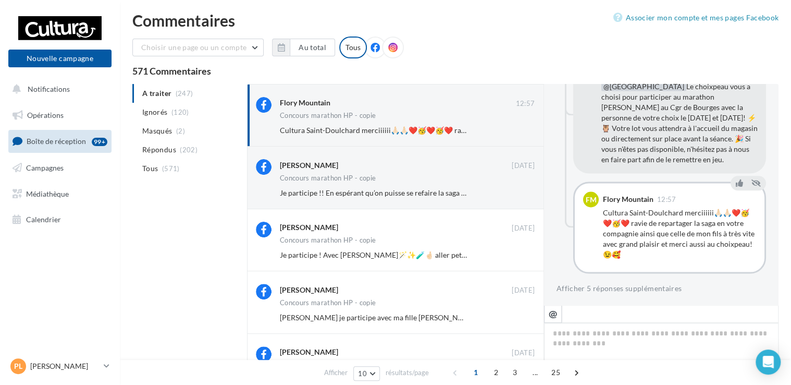
click at [521, 191] on button "Ignorer" at bounding box center [517, 193] width 34 height 15
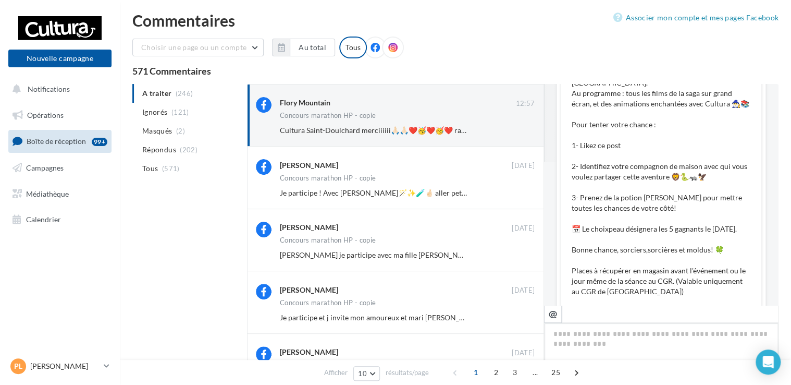
scroll to position [903, 0]
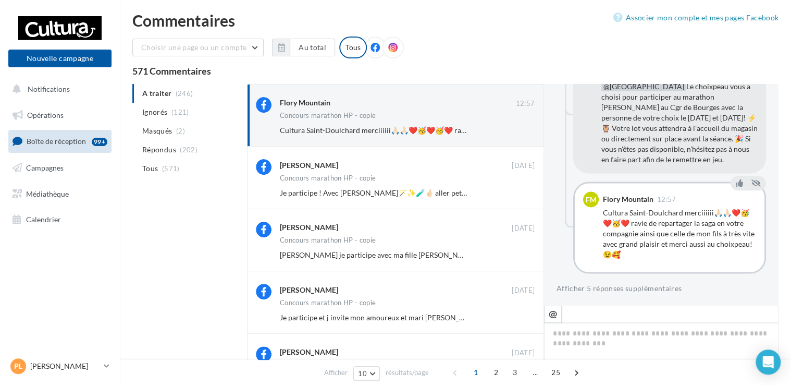
click at [521, 191] on button "Ignorer" at bounding box center [517, 193] width 34 height 15
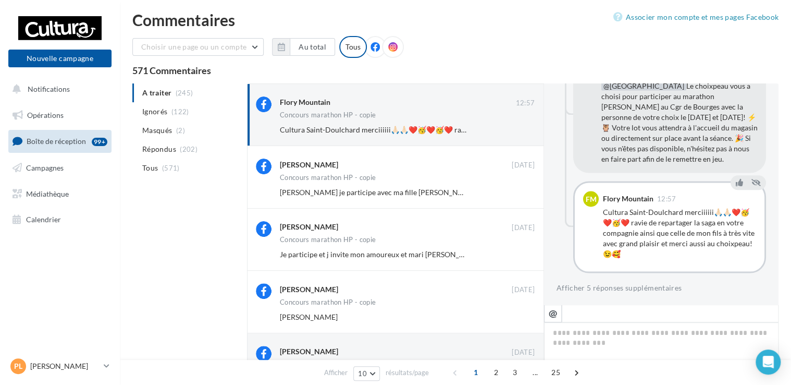
click at [521, 191] on button "Ignorer" at bounding box center [517, 192] width 34 height 15
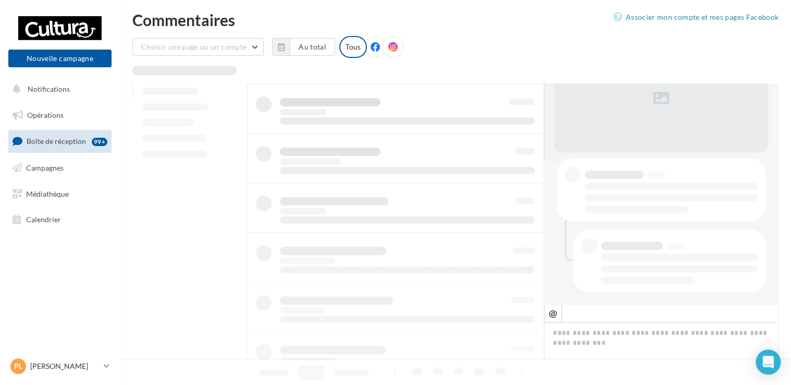
scroll to position [0, 0]
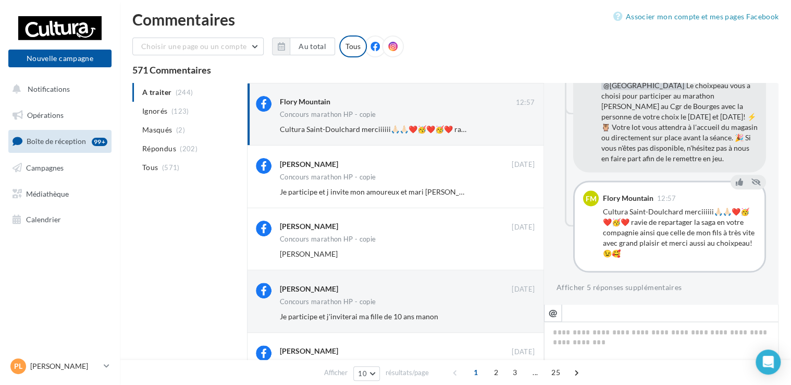
click at [521, 191] on button "Ignorer" at bounding box center [517, 192] width 34 height 15
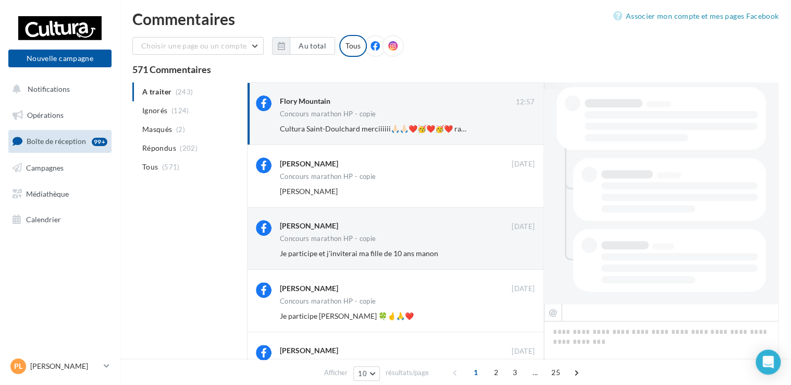
click at [521, 191] on button "Ignorer" at bounding box center [517, 191] width 34 height 15
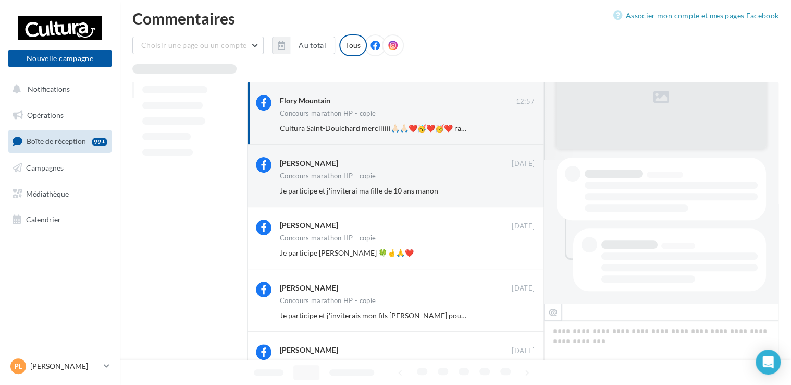
click at [521, 191] on button "Ignorer" at bounding box center [517, 190] width 34 height 15
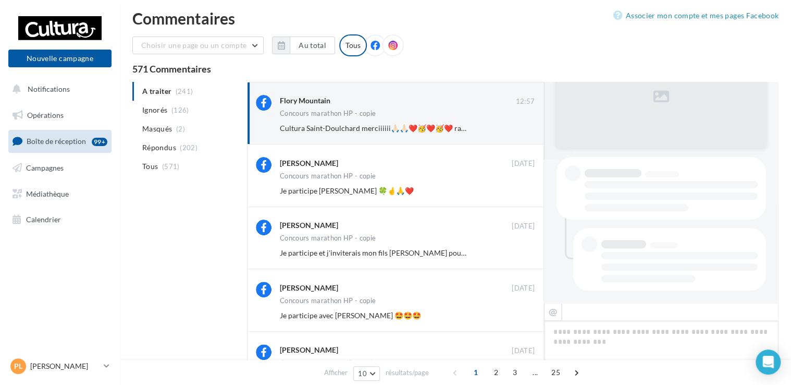
click at [521, 191] on button "Ignorer" at bounding box center [517, 190] width 34 height 15
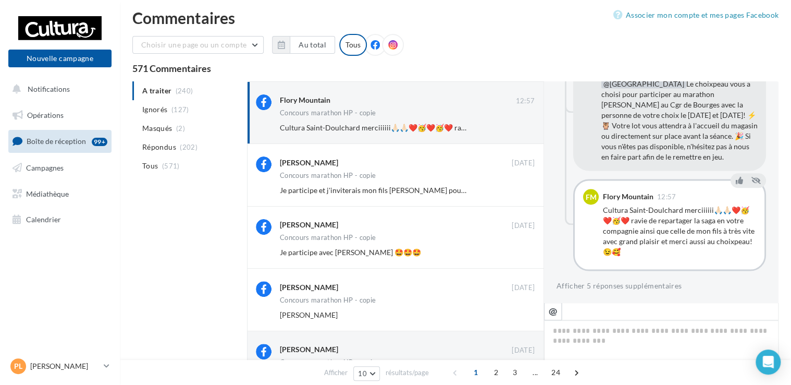
click at [521, 191] on button "Ignorer" at bounding box center [517, 190] width 34 height 15
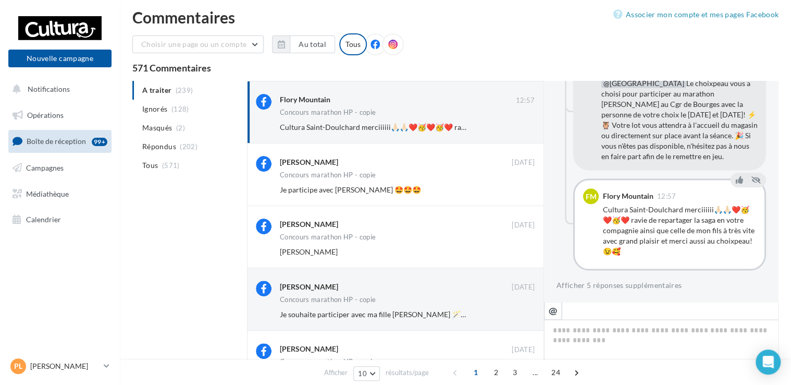
click at [521, 191] on button "Ignorer" at bounding box center [517, 189] width 34 height 15
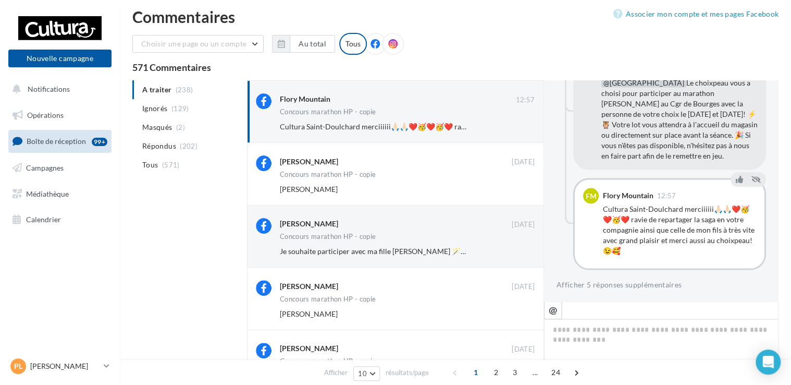
click at [521, 191] on button "Ignorer" at bounding box center [517, 189] width 34 height 15
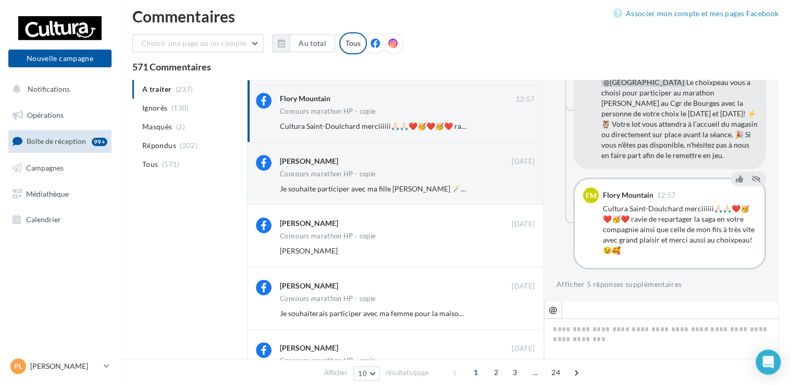
click at [521, 191] on button "Ignorer" at bounding box center [517, 188] width 34 height 15
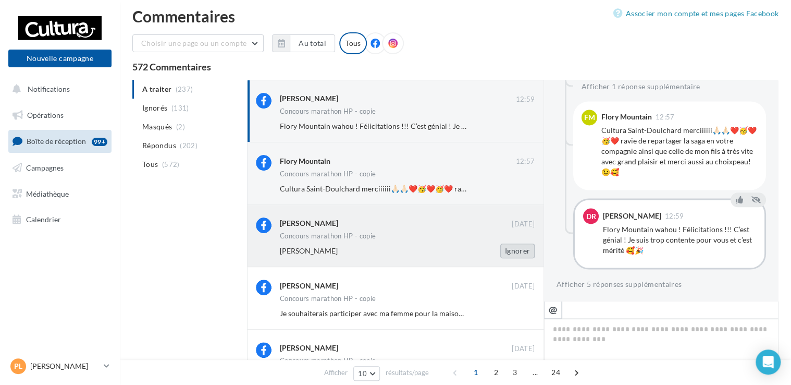
click at [513, 254] on button "Ignorer" at bounding box center [517, 250] width 34 height 15
click at [523, 252] on button "Ignorer" at bounding box center [517, 250] width 34 height 15
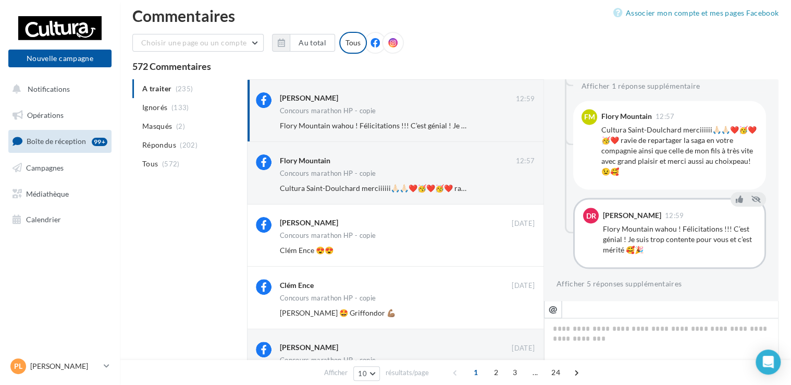
click at [523, 252] on button "Ignorer" at bounding box center [517, 250] width 34 height 15
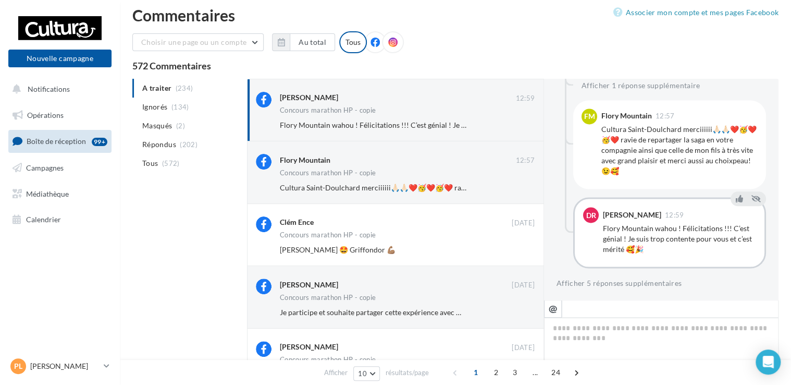
click at [523, 252] on button "Ignorer" at bounding box center [517, 249] width 34 height 15
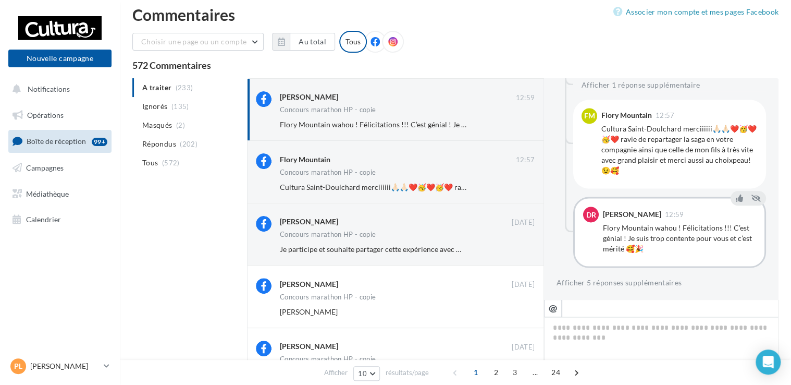
click at [523, 252] on button "Ignorer" at bounding box center [517, 249] width 34 height 15
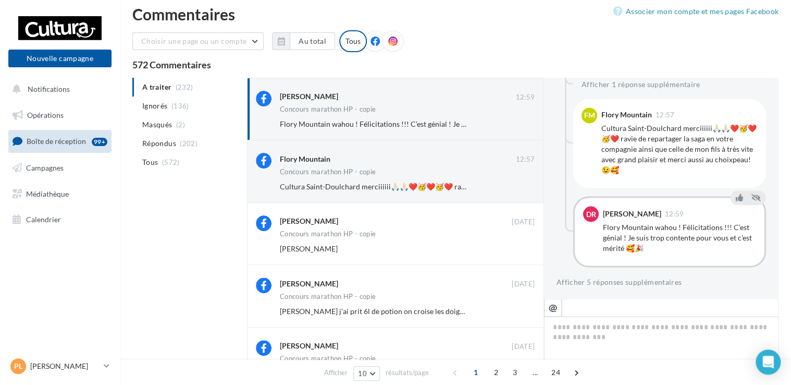
click at [523, 252] on button "Ignorer" at bounding box center [517, 248] width 34 height 15
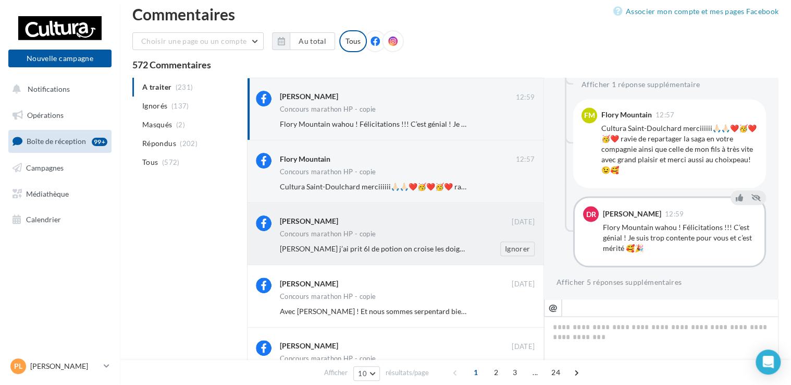
click at [410, 240] on div "Emeline Perrin 08 sept. Concours marathon HP - copie Mathilde Halupka j’ai prit…" at bounding box center [407, 235] width 255 height 41
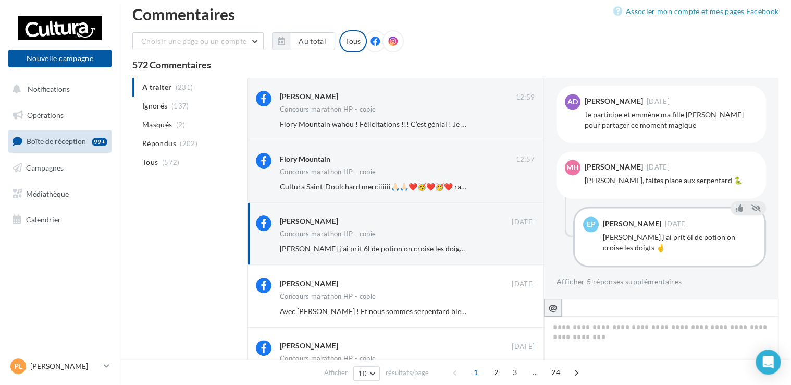
click at [553, 310] on icon "@" at bounding box center [553, 306] width 9 height 9
type textarea "**********"
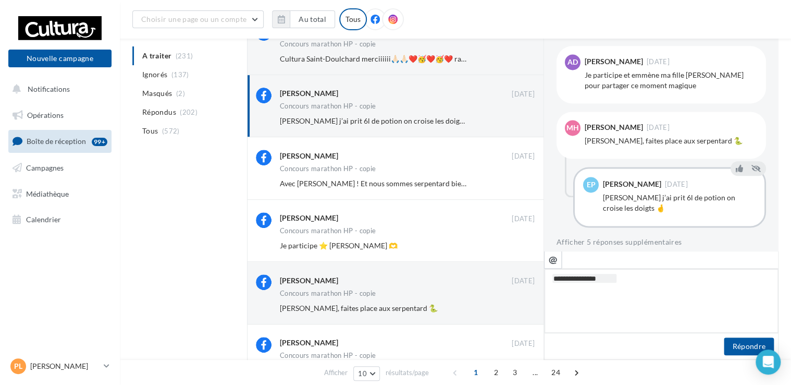
scroll to position [147, 0]
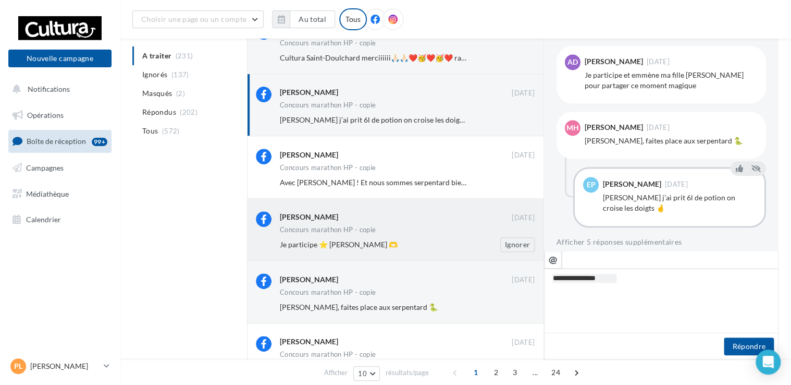
click at [419, 245] on div "Je participe ⭐️ Solenne Seddik 🫶" at bounding box center [373, 244] width 187 height 10
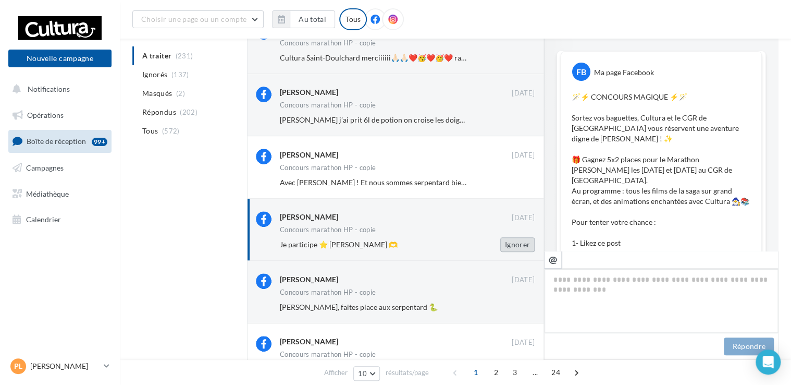
scroll to position [690, 0]
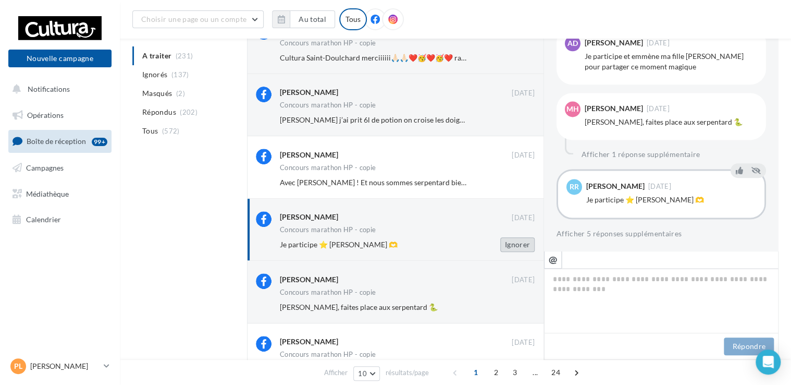
click at [522, 247] on button "Ignorer" at bounding box center [517, 244] width 34 height 15
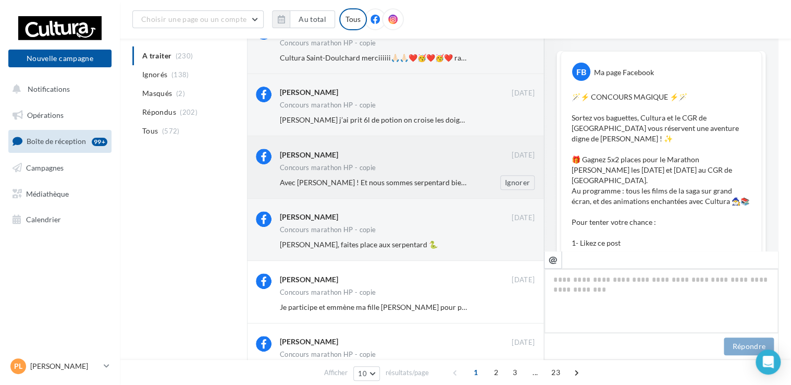
scroll to position [884, 0]
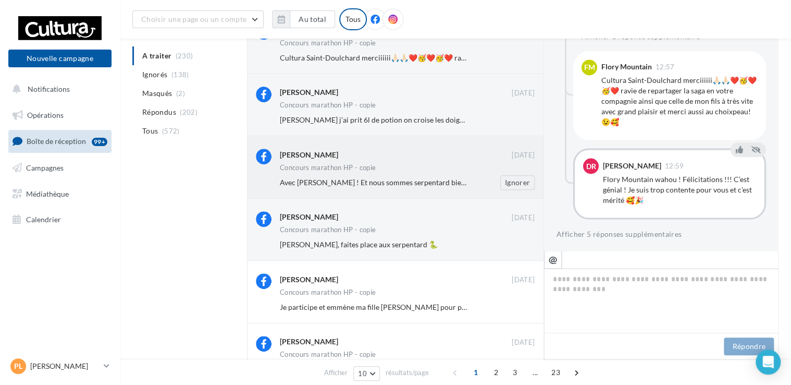
click at [436, 153] on div "Betty Bouquin" at bounding box center [396, 154] width 232 height 11
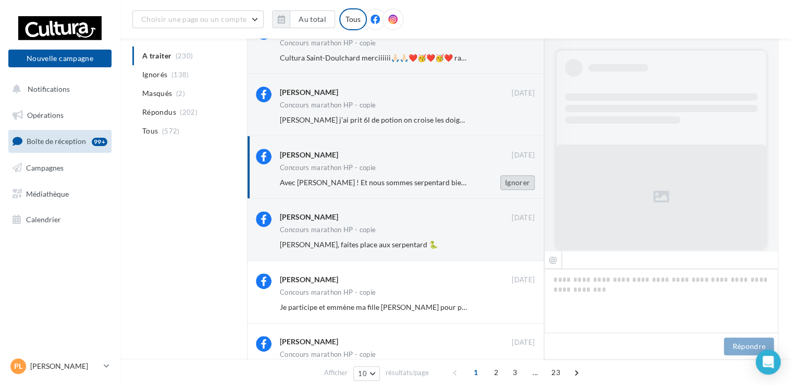
scroll to position [690, 0]
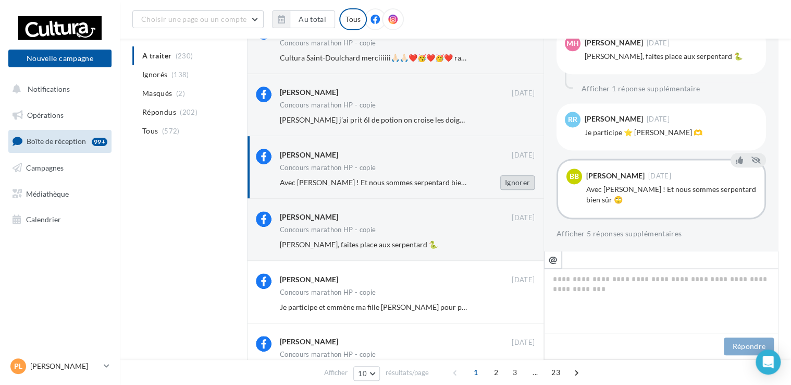
click at [522, 185] on button "Ignorer" at bounding box center [517, 182] width 34 height 15
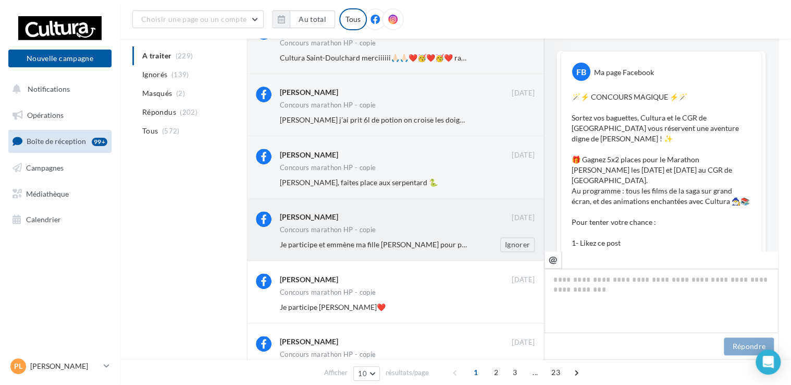
scroll to position [884, 0]
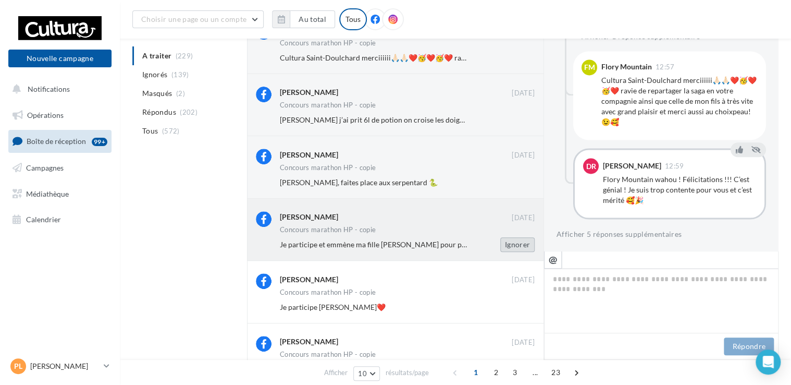
click at [527, 243] on button "Ignorer" at bounding box center [517, 244] width 34 height 15
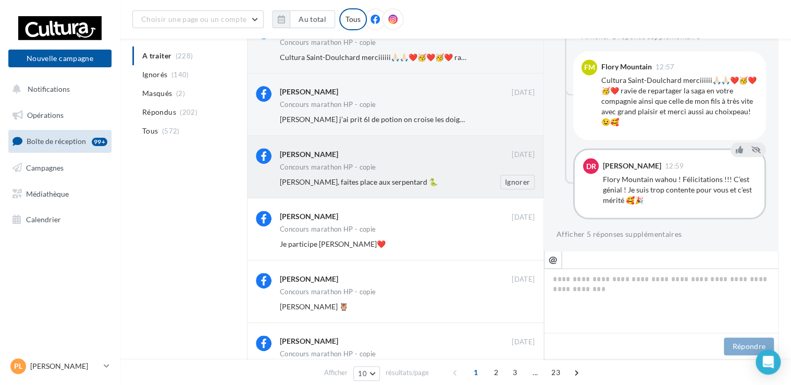
click at [380, 167] on div "Concours marathon HP - copie" at bounding box center [407, 168] width 255 height 9
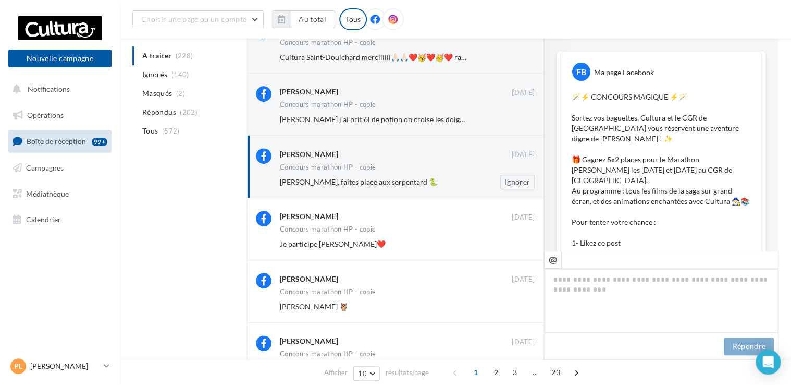
scroll to position [735, 0]
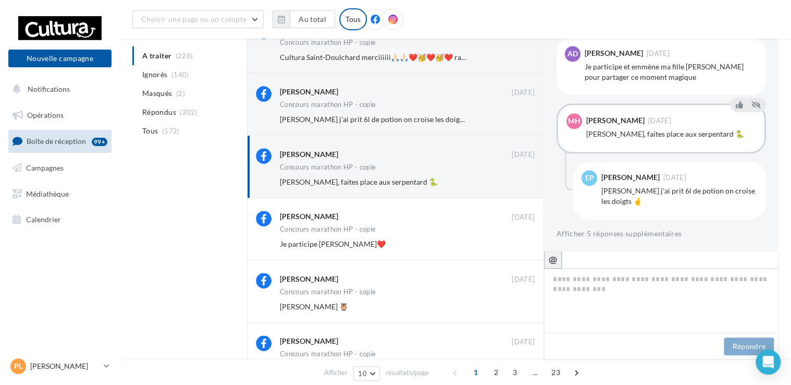
click at [553, 264] on icon "@" at bounding box center [553, 258] width 9 height 9
type textarea "**********"
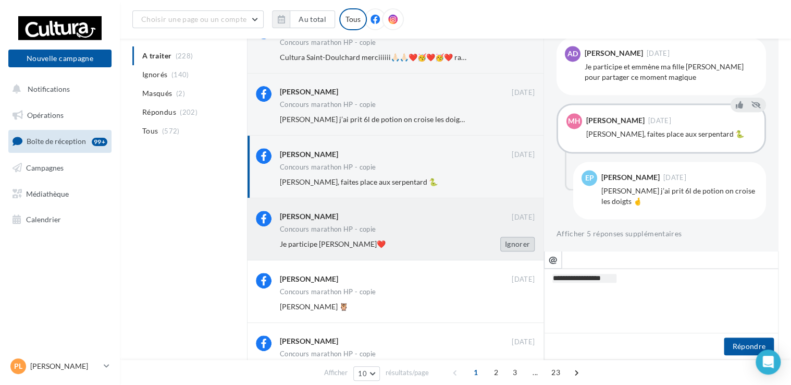
click at [512, 248] on button "Ignorer" at bounding box center [517, 244] width 34 height 15
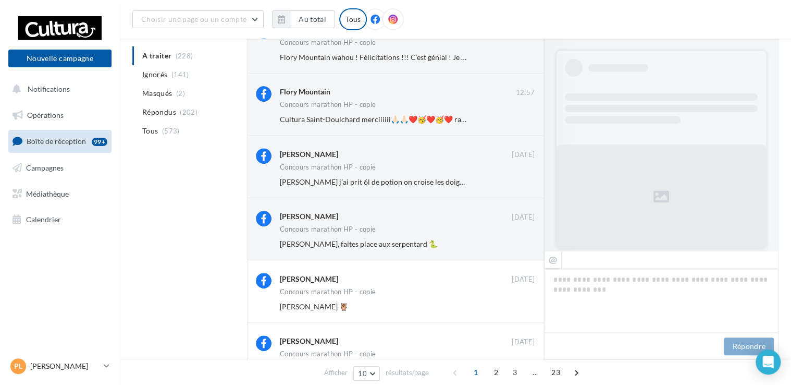
scroll to position [842, 0]
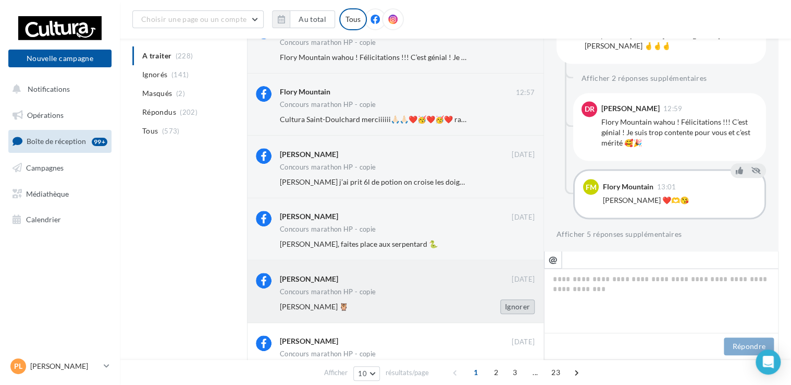
click at [518, 310] on button "Ignorer" at bounding box center [517, 306] width 34 height 15
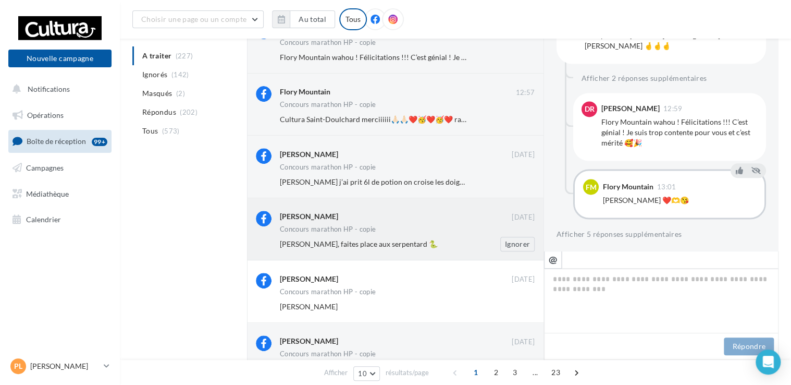
click at [434, 235] on div "Mathilde Halupka 08 sept. Concours marathon HP - copie Emeline Perrin, faites p…" at bounding box center [407, 231] width 255 height 41
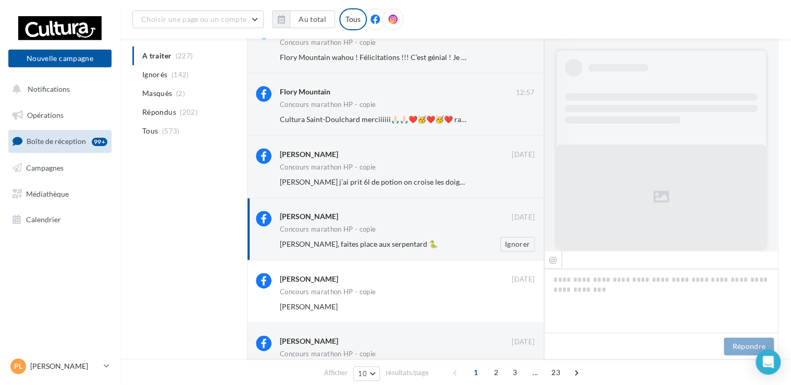
scroll to position [735, 0]
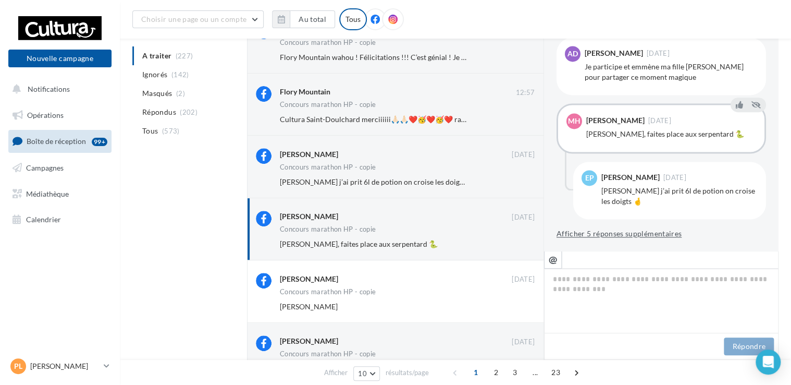
click at [595, 235] on button "Afficher 5 réponses supplémentaires" at bounding box center [619, 233] width 125 height 13
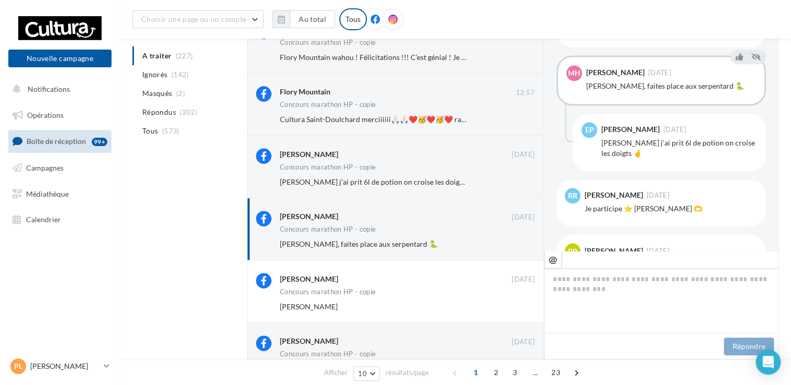
scroll to position [770, 0]
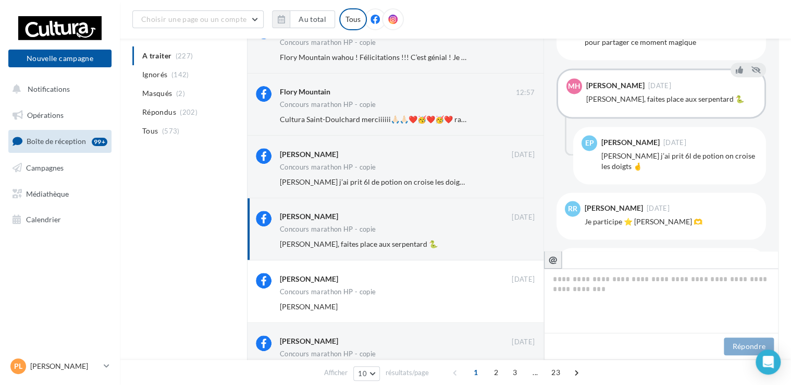
click at [557, 261] on icon "@" at bounding box center [553, 258] width 9 height 9
type textarea "**********"
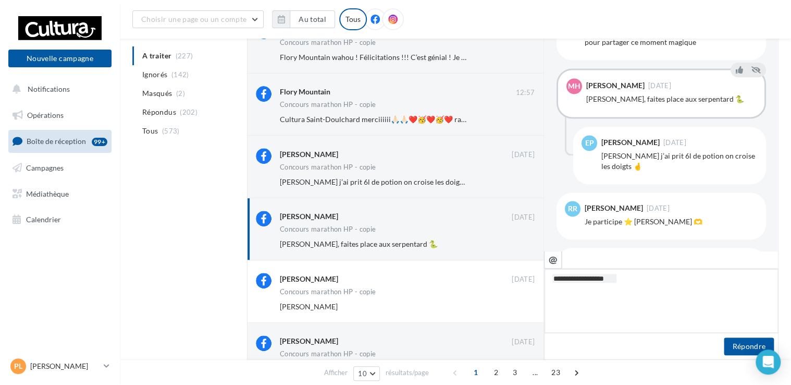
type textarea "**********"
drag, startPoint x: 584, startPoint y: 299, endPoint x: 583, endPoint y: 306, distance: 7.3
click at [583, 306] on textarea "**********" at bounding box center [661, 300] width 235 height 65
paste textarea "**********"
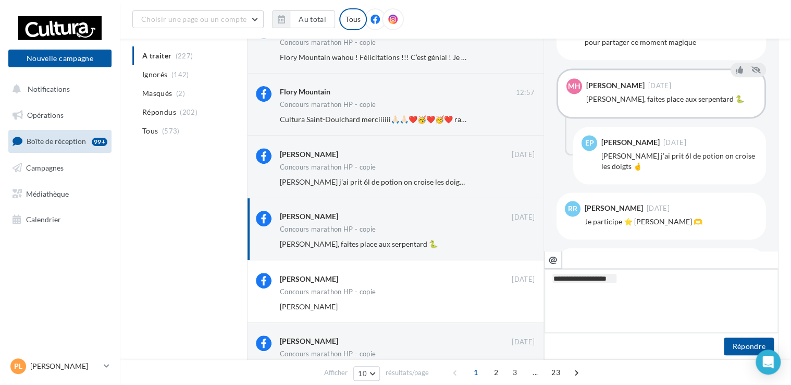
type textarea "**********"
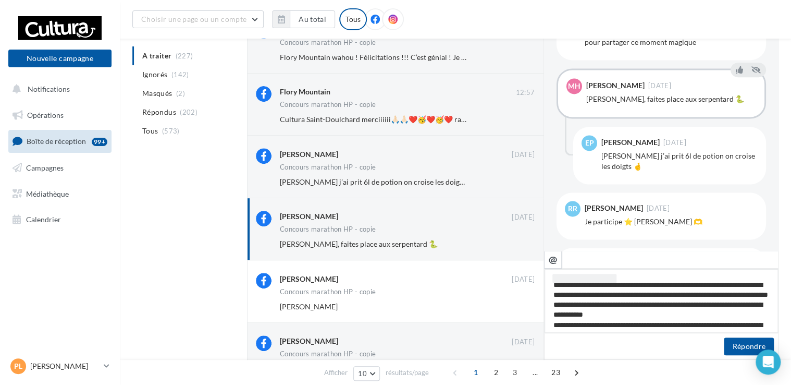
scroll to position [0, 0]
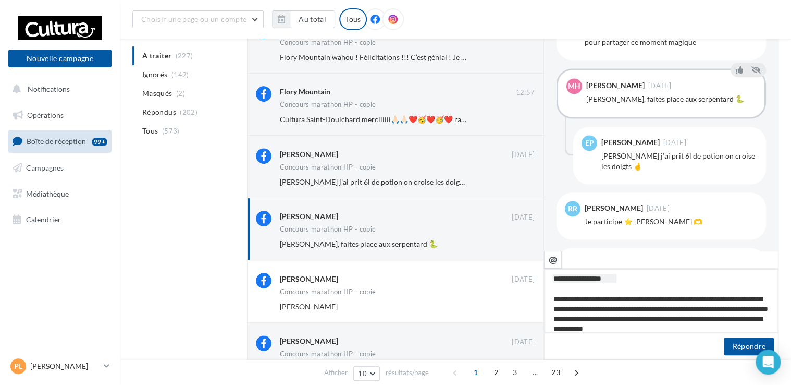
click at [692, 298] on textarea "**********" at bounding box center [661, 300] width 235 height 65
type textarea "**********"
click at [715, 279] on textarea "**********" at bounding box center [661, 300] width 235 height 65
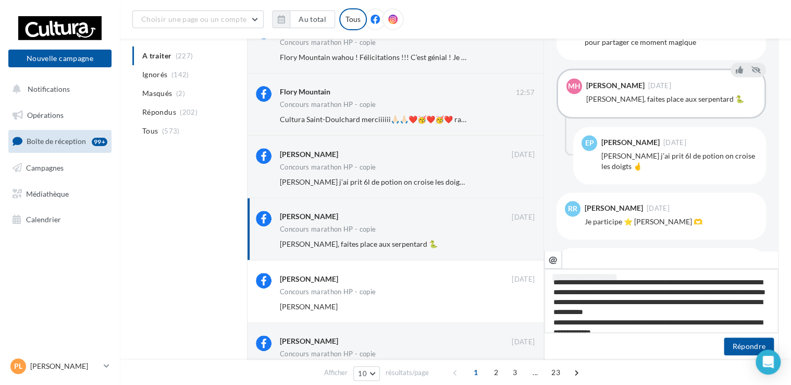
scroll to position [16, 0]
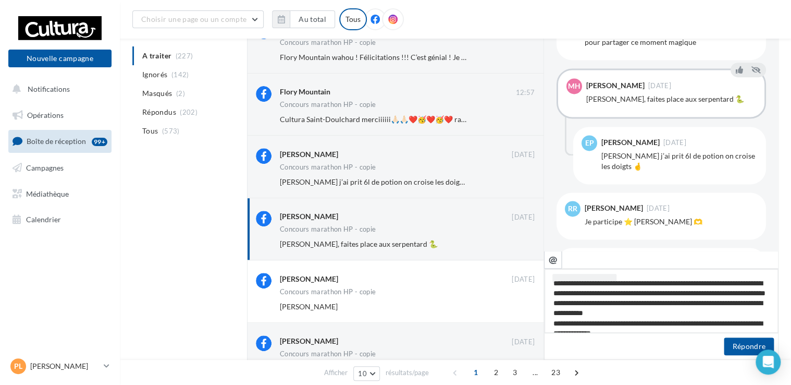
click at [685, 305] on textarea "**********" at bounding box center [661, 300] width 235 height 65
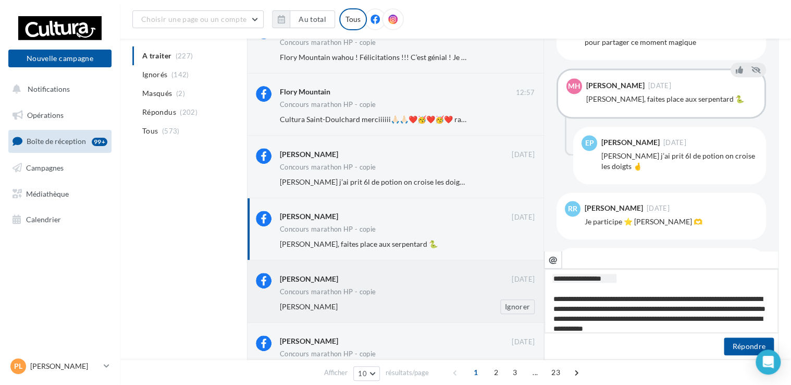
drag, startPoint x: 606, startPoint y: 299, endPoint x: 542, endPoint y: 299, distance: 63.6
click at [542, 299] on div "Flory Mountain 13:01 Concours marathon HP - copie Daph Riahi ❤️🫶😘 Ignorer Daph …" at bounding box center [513, 259] width 532 height 623
type textarea "**********"
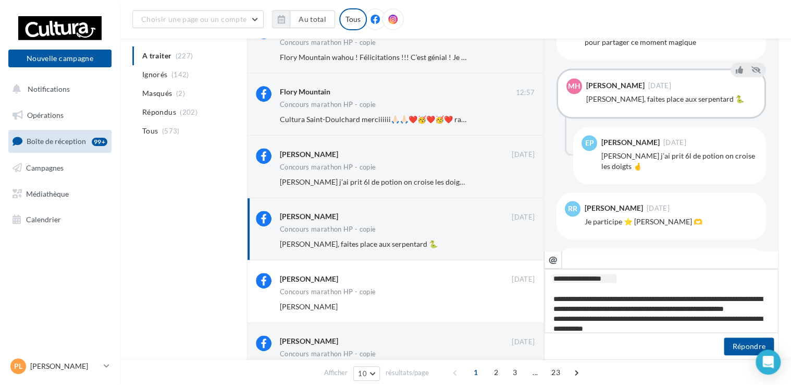
click at [552, 299] on textarea "**********" at bounding box center [661, 300] width 235 height 65
type textarea "**********"
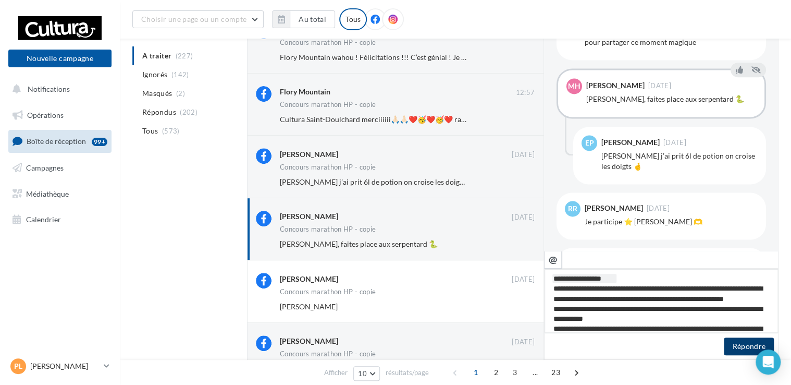
type textarea "**********"
click at [734, 343] on button "Répondre" at bounding box center [749, 346] width 50 height 18
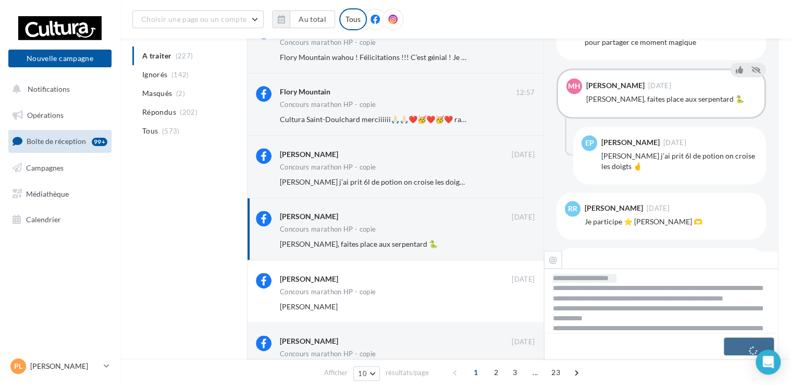
scroll to position [912, 0]
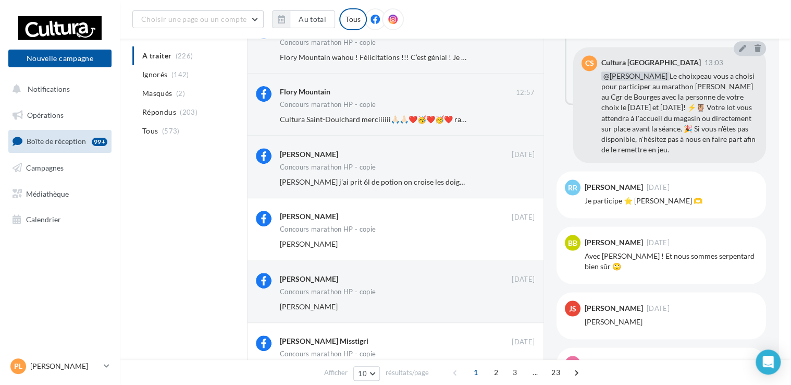
click at [177, 296] on div "A traiter (226) Ignorés (142) Masqués (2) Répondus (203) Tous (573) Flory Mount…" at bounding box center [455, 274] width 646 height 653
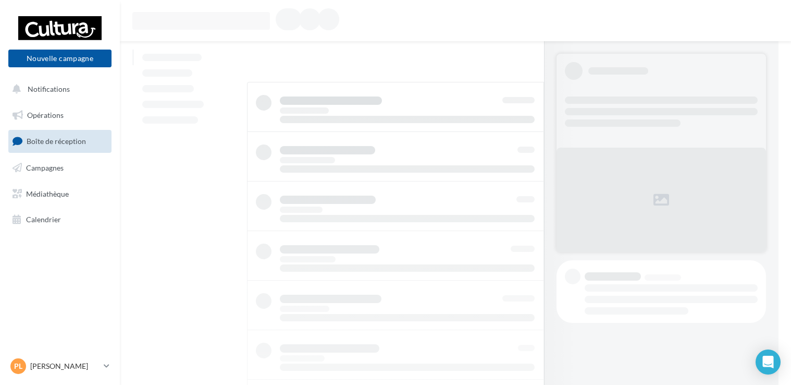
scroll to position [156, 0]
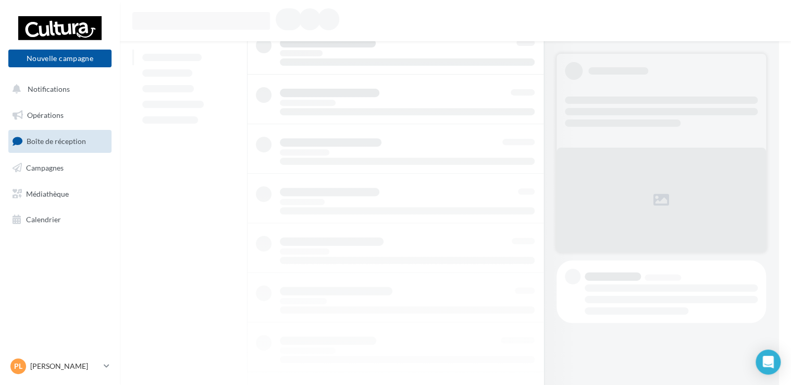
click at [72, 136] on link "Boîte de réception" at bounding box center [59, 141] width 107 height 22
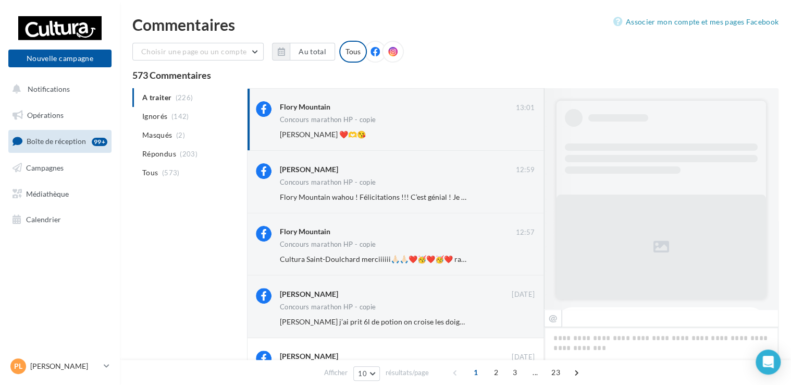
scroll to position [834, 0]
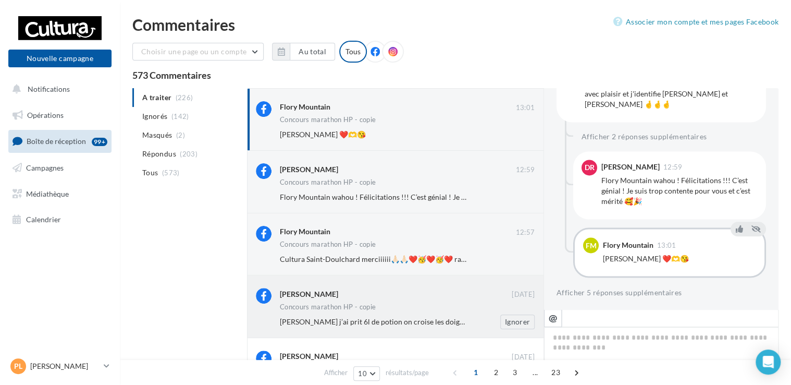
click at [358, 319] on span "[PERSON_NAME] j’ai prit 6l de potion on croise les doigts 🤞" at bounding box center [378, 321] width 196 height 9
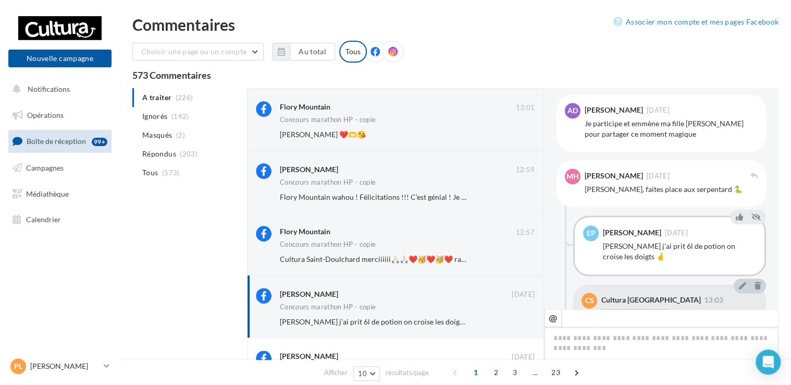
scroll to position [739, 0]
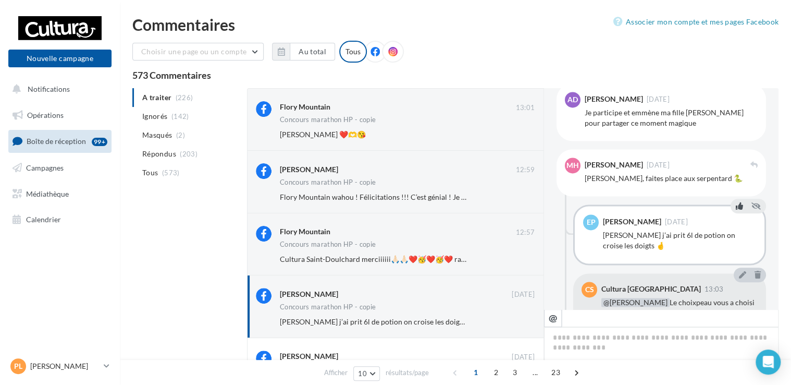
click at [736, 204] on icon at bounding box center [739, 205] width 7 height 7
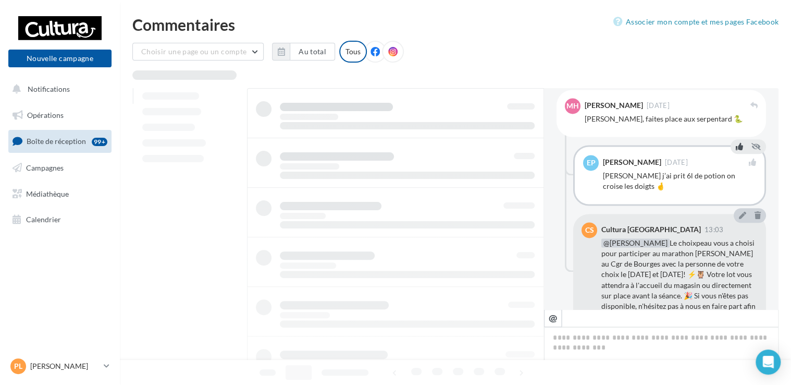
scroll to position [851, 0]
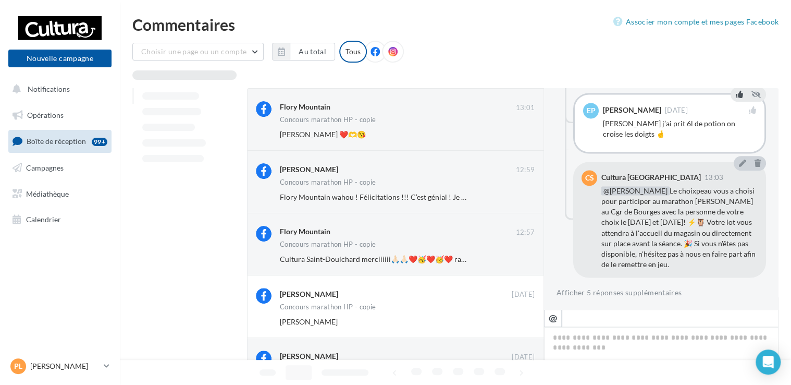
drag, startPoint x: 778, startPoint y: 257, endPoint x: 778, endPoint y: 281, distance: 23.5
click at [778, 281] on div "Commentaires Associer mon compte et mes pages Facebook Choisir une page ou un c…" at bounding box center [455, 379] width 671 height 724
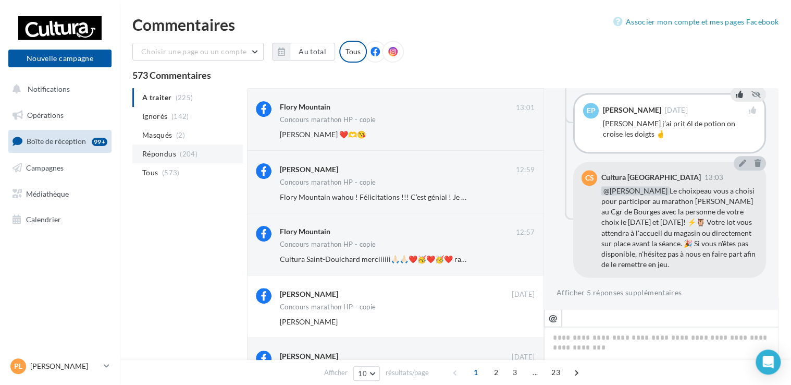
click at [158, 151] on span "Répondus" at bounding box center [159, 154] width 34 height 10
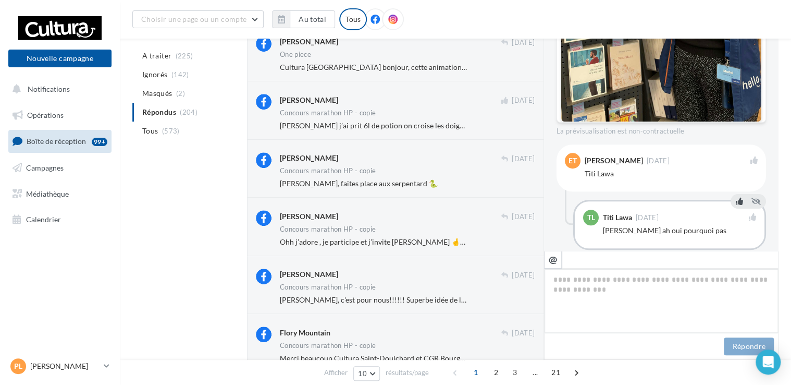
scroll to position [206, 0]
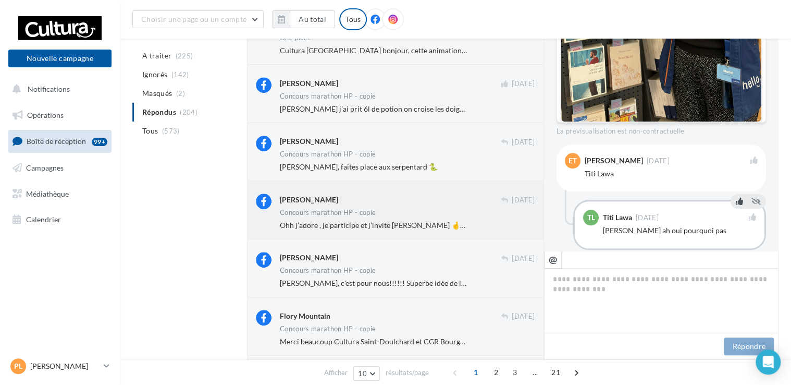
click at [370, 218] on div "[PERSON_NAME] [DATE] Concours marathon HP - copie Ohh j’adore , je participe et…" at bounding box center [407, 211] width 255 height 36
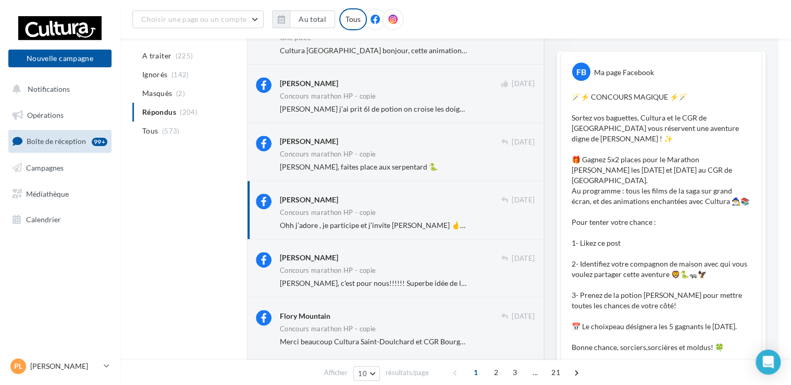
scroll to position [726, 0]
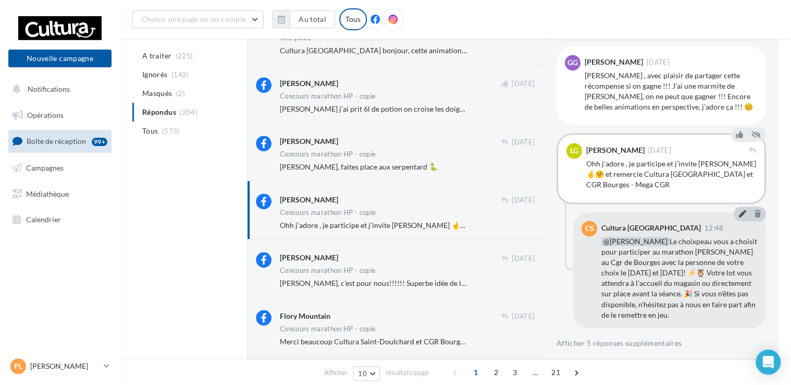
click at [737, 216] on button at bounding box center [742, 213] width 11 height 13
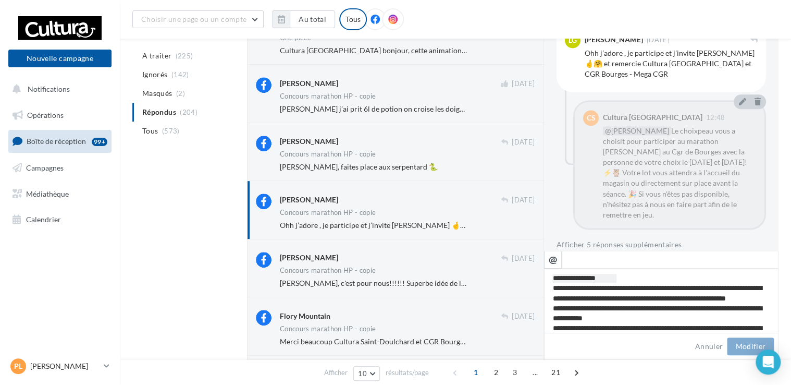
scroll to position [2, 0]
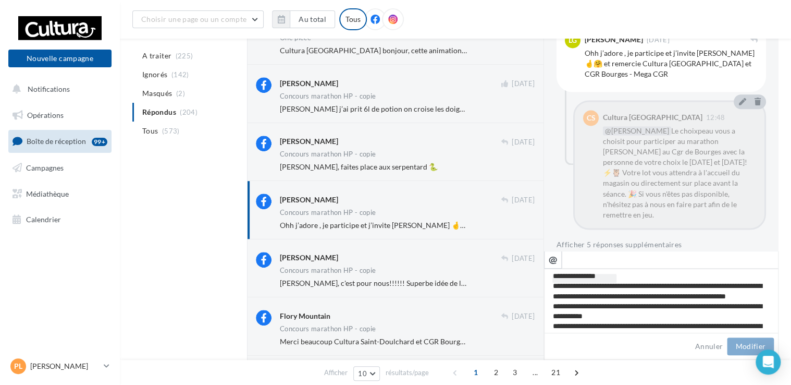
click at [640, 287] on textarea "**********" at bounding box center [661, 300] width 235 height 65
type textarea "**********"
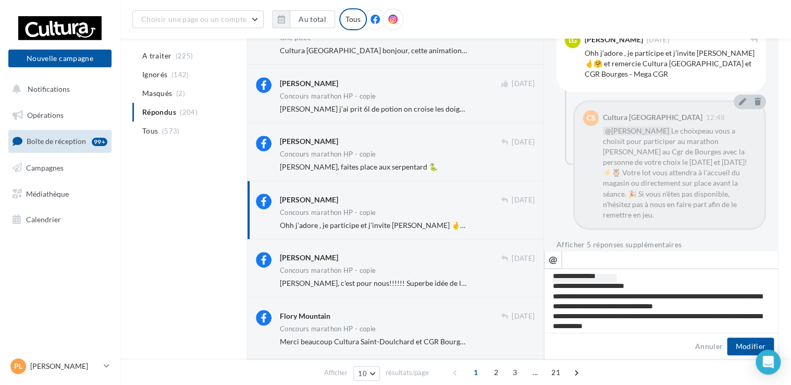
type textarea "**********"
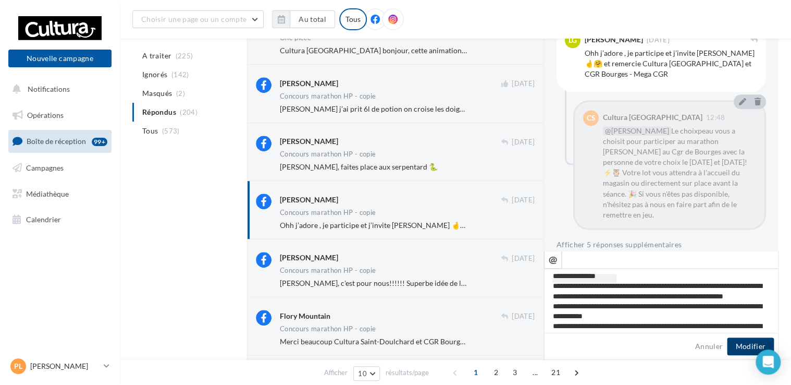
type textarea "**********"
click at [739, 347] on button "Modifier" at bounding box center [750, 346] width 47 height 18
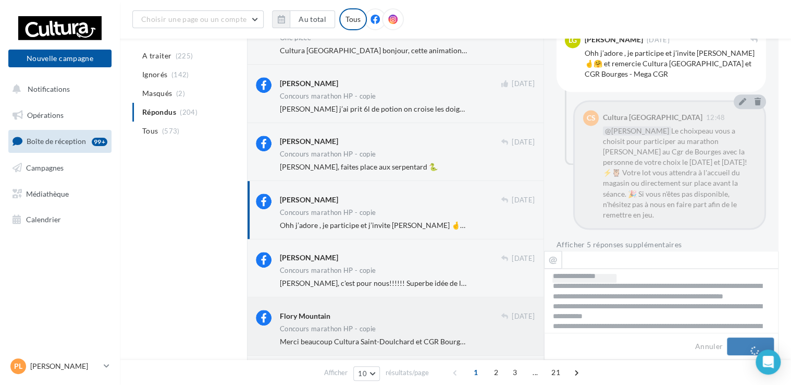
scroll to position [723, 0]
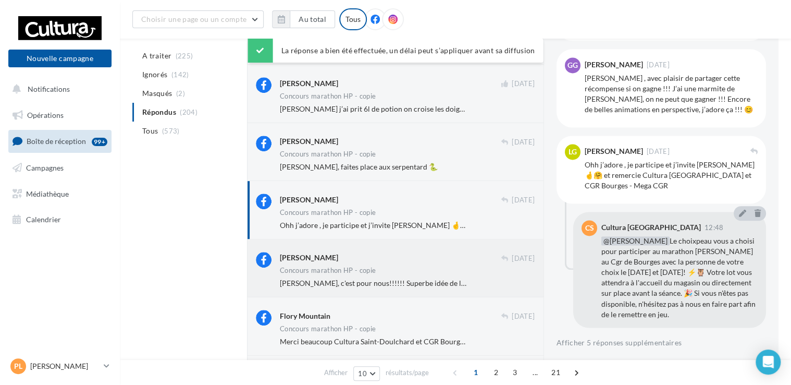
click at [323, 278] on span "[PERSON_NAME], c'est pour nous!!!!!! Superbe idée de la part de CGR Bourges - M…" at bounding box center [602, 282] width 644 height 9
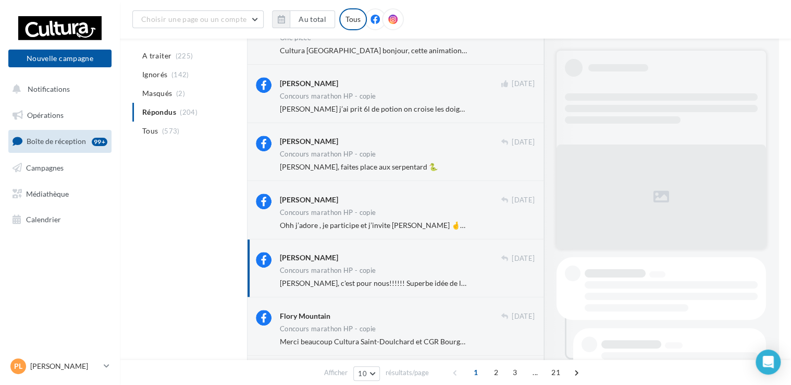
scroll to position [726, 0]
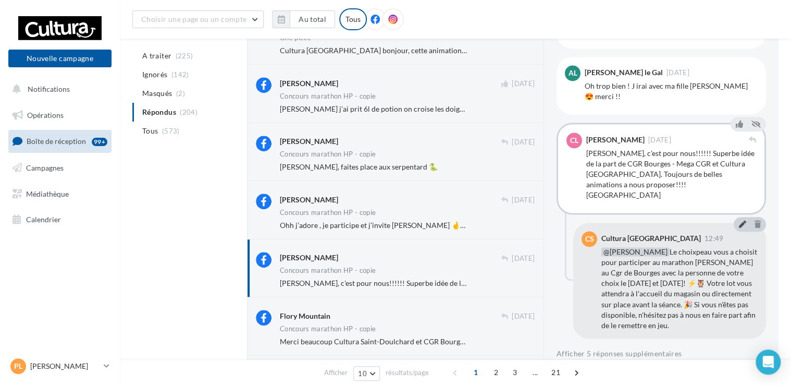
click at [739, 220] on icon at bounding box center [742, 223] width 7 height 7
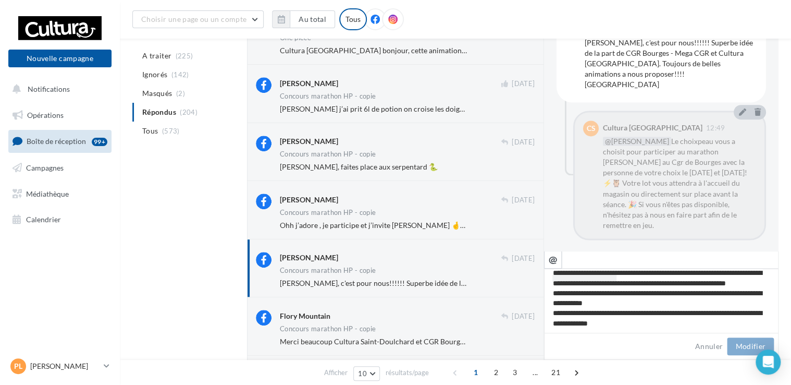
scroll to position [0, 0]
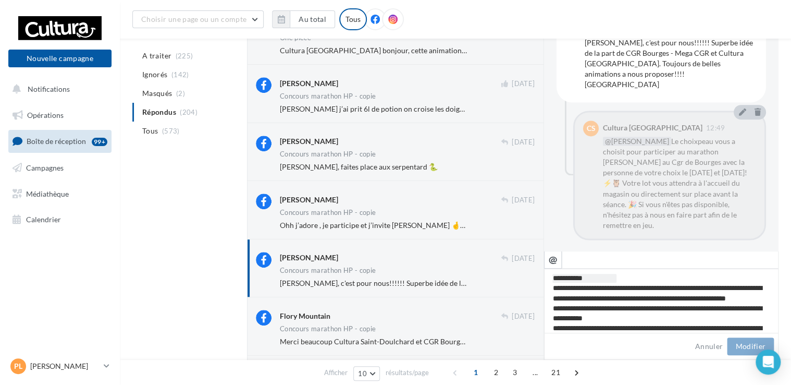
click at [640, 286] on textarea "**********" at bounding box center [661, 300] width 235 height 65
type textarea "**********"
click at [734, 343] on button "Modifier" at bounding box center [750, 346] width 47 height 18
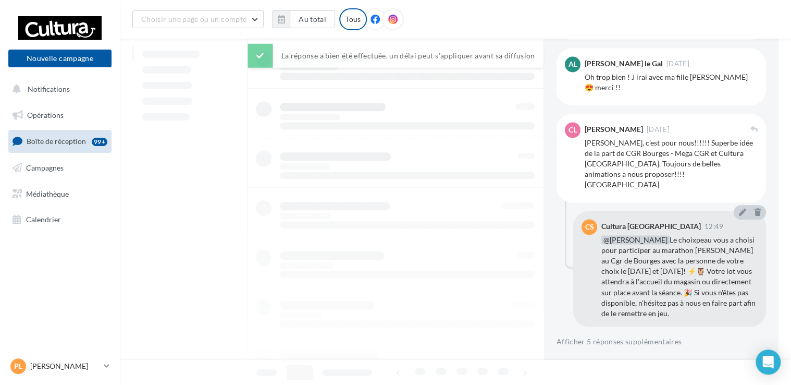
scroll to position [723, 0]
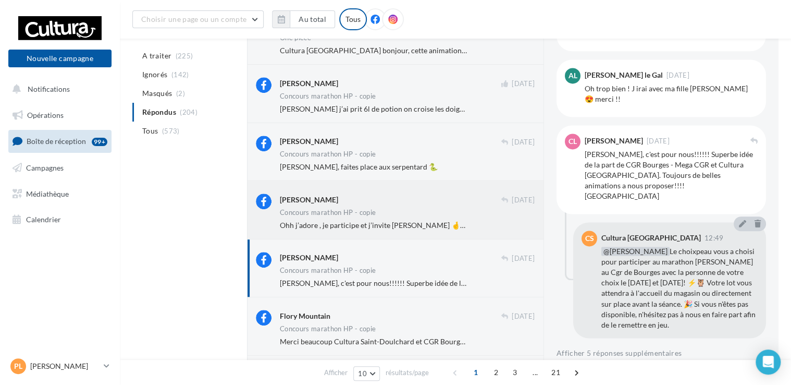
click at [336, 228] on span "Ohh j’adore , je participe et j’invite [PERSON_NAME] 🤞🤗 et remercie Cultura [GE…" at bounding box center [491, 224] width 423 height 9
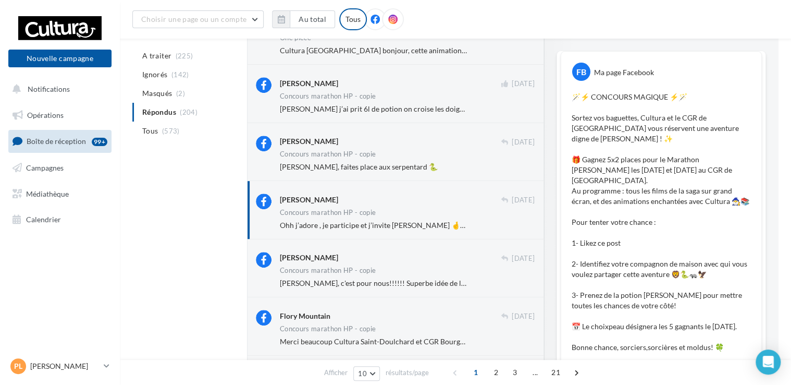
scroll to position [726, 0]
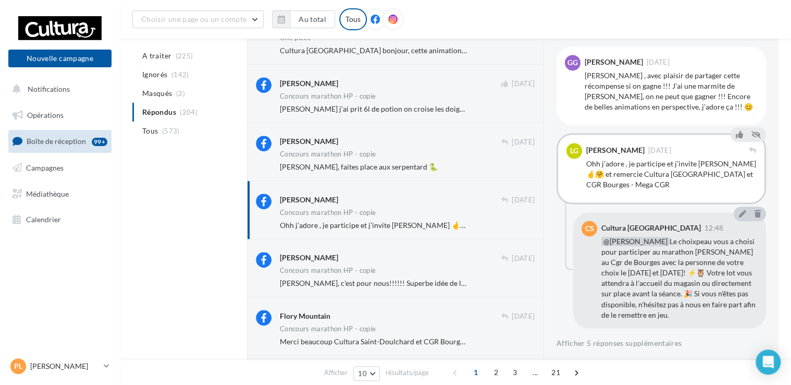
click at [50, 135] on link "Boîte de réception 99+" at bounding box center [59, 141] width 107 height 22
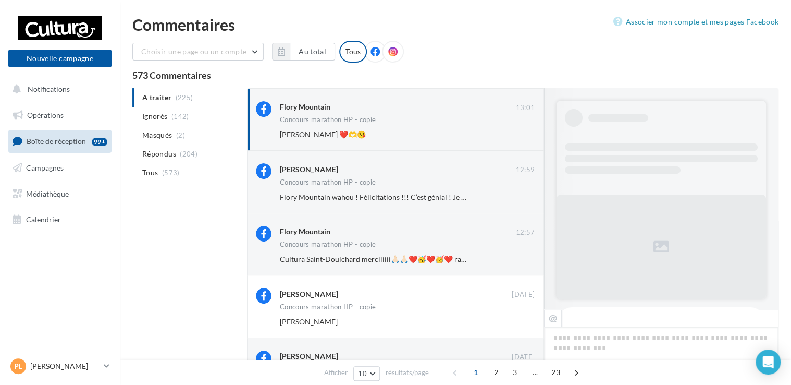
scroll to position [834, 0]
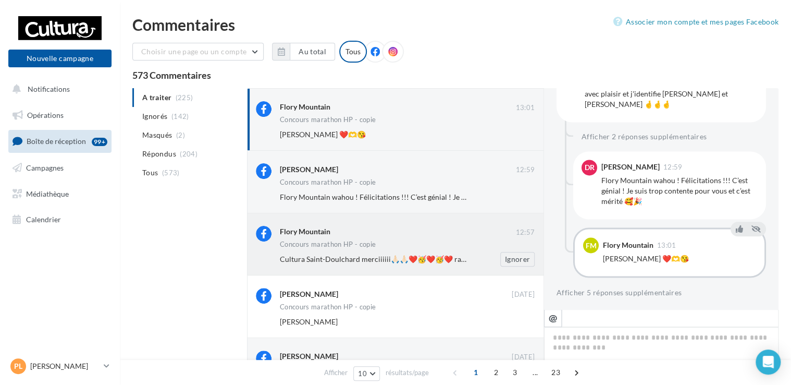
click at [433, 247] on div "Concours marathon HP - copie" at bounding box center [407, 245] width 255 height 9
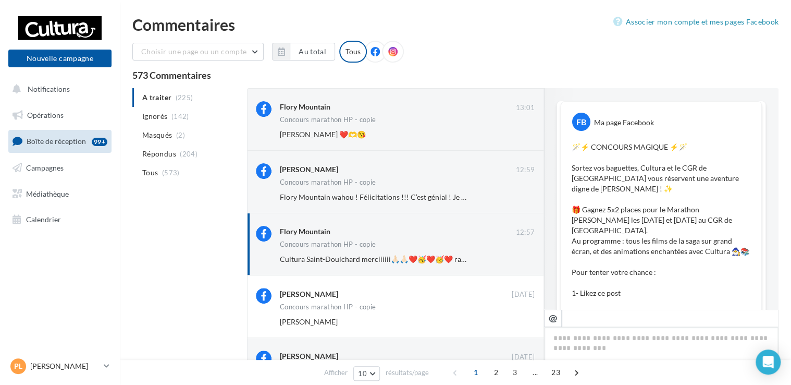
scroll to position [924, 0]
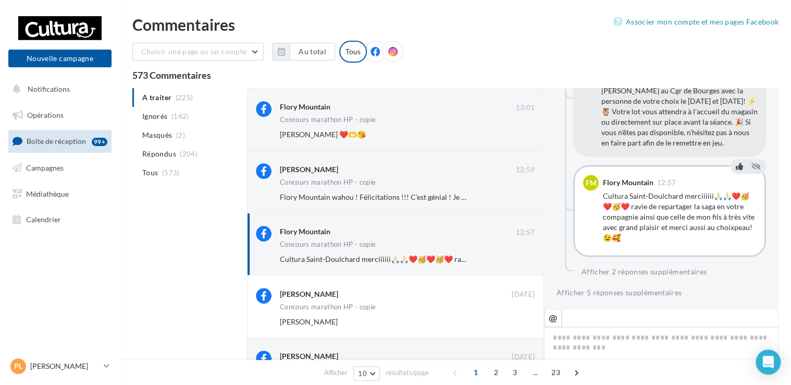
click at [736, 165] on icon at bounding box center [739, 166] width 7 height 7
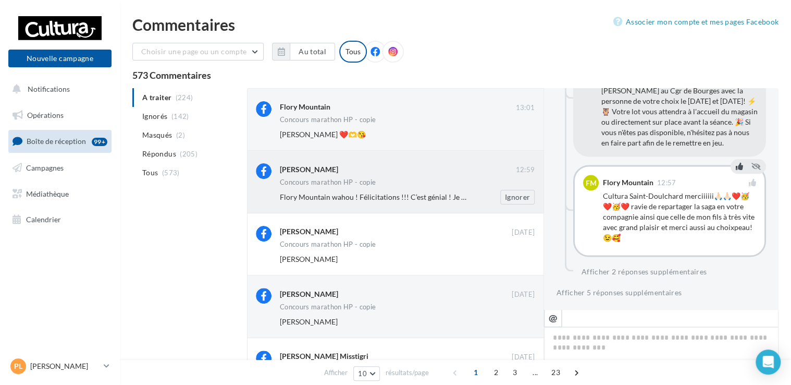
click at [394, 186] on div "Concours marathon HP - copie" at bounding box center [407, 183] width 255 height 9
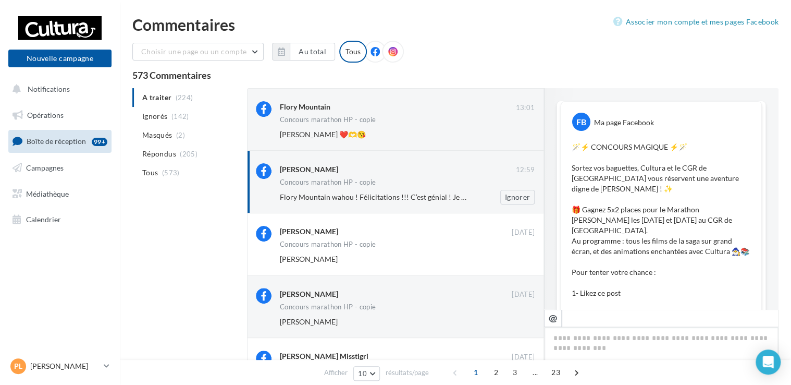
scroll to position [896, 0]
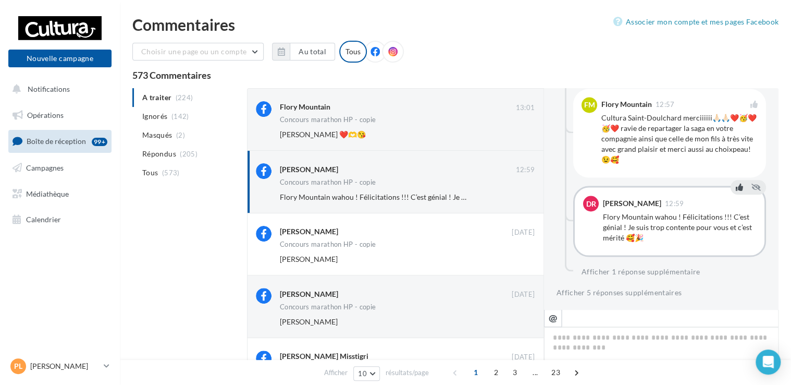
click at [736, 187] on icon at bounding box center [739, 186] width 7 height 7
click at [518, 136] on button "Ignorer" at bounding box center [517, 134] width 34 height 15
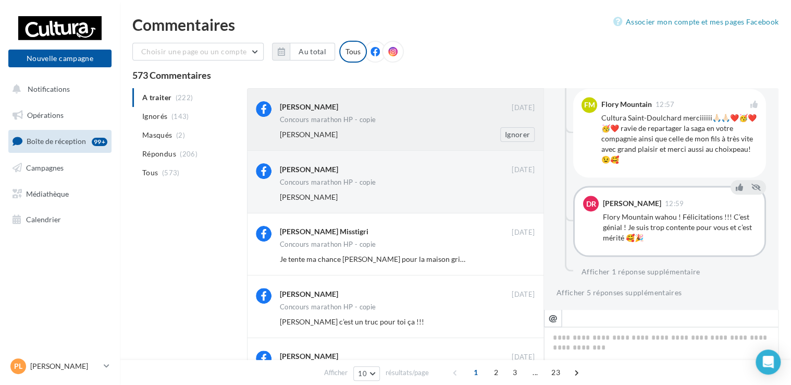
click at [385, 131] on div "Aude Collin Augouvernaire" at bounding box center [373, 134] width 187 height 10
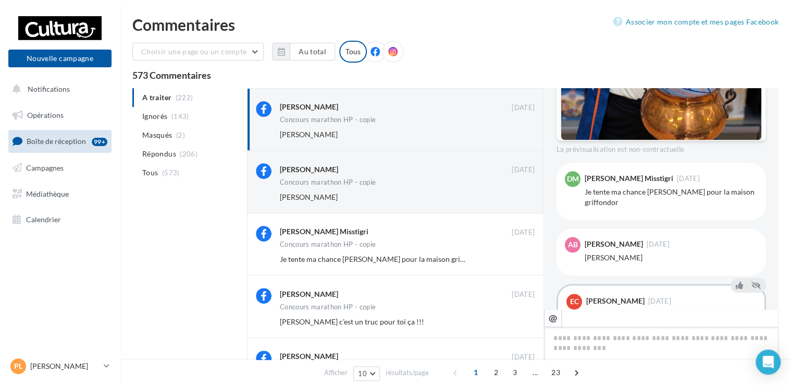
scroll to position [661, 0]
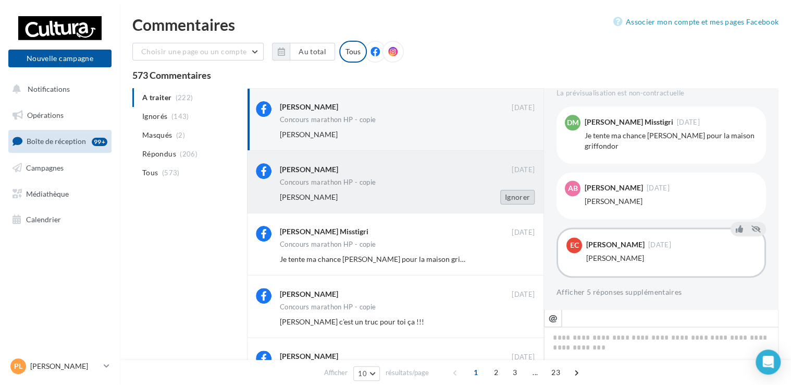
click at [514, 201] on button "Ignorer" at bounding box center [517, 197] width 34 height 15
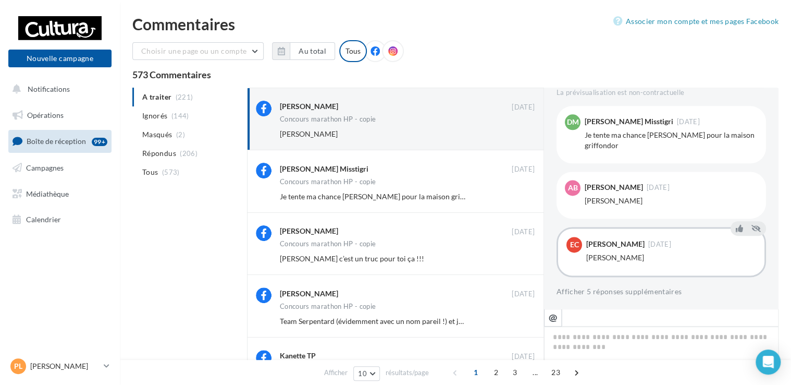
click at [514, 201] on button "Ignorer" at bounding box center [517, 196] width 34 height 15
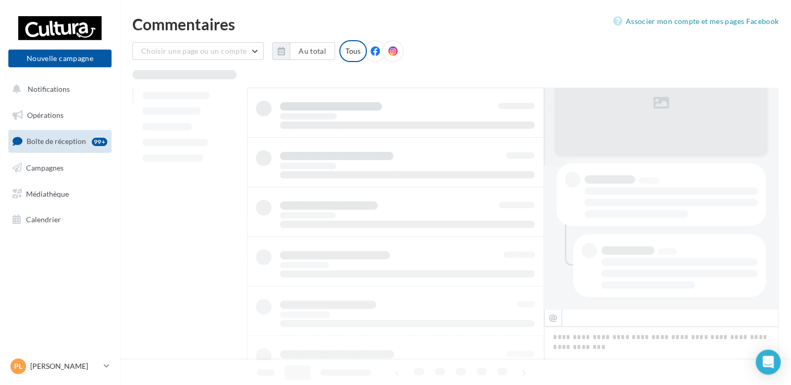
scroll to position [1, 0]
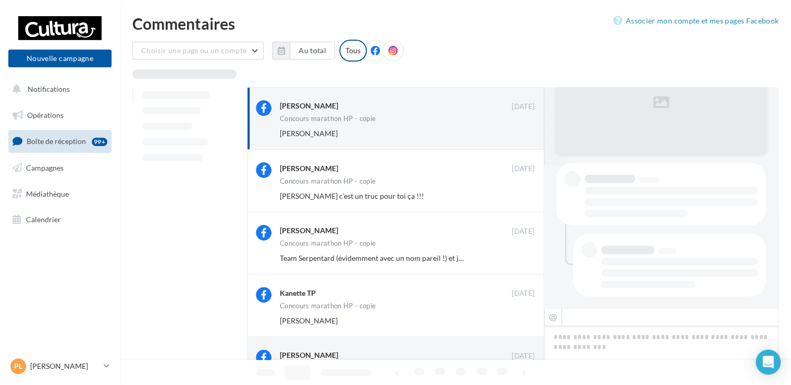
click at [514, 201] on button "Ignorer" at bounding box center [517, 196] width 34 height 15
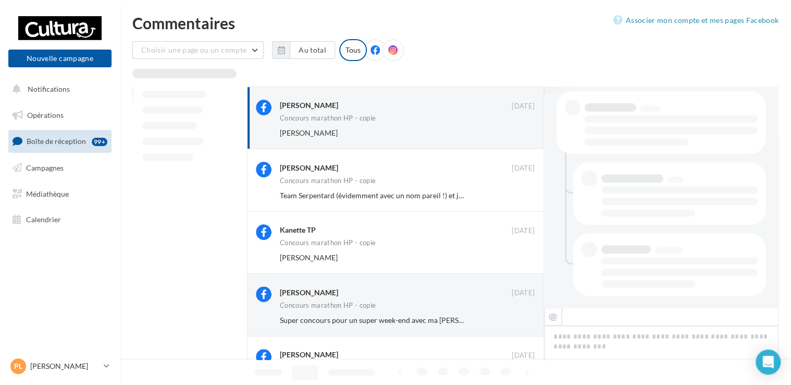
scroll to position [661, 0]
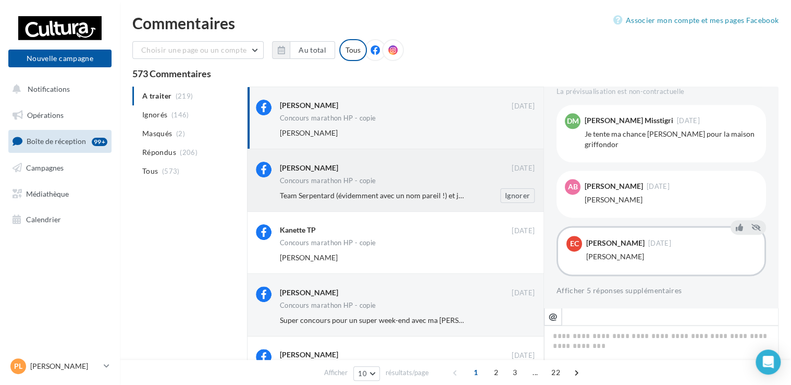
click at [427, 197] on span "Team Serpentard (évidemment avec un nom pareil !) et je joue avec Aurore pour t…" at bounding box center [518, 195] width 477 height 9
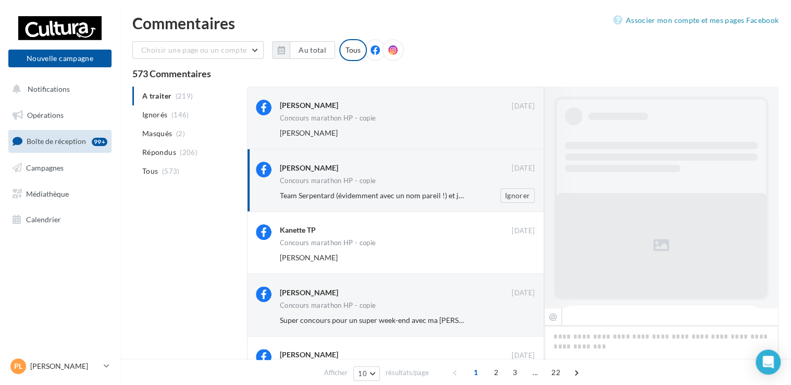
scroll to position [692, 0]
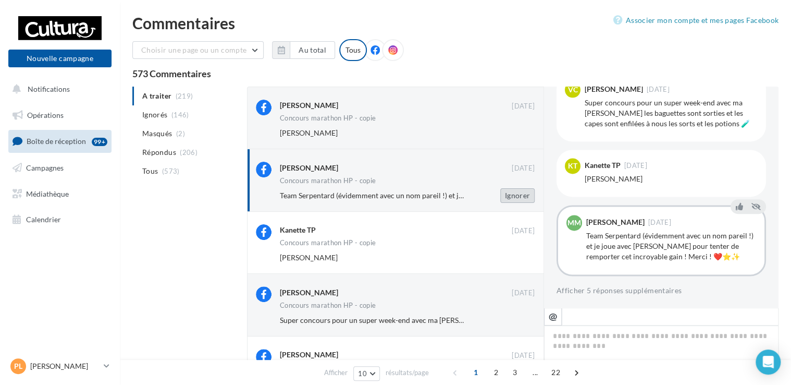
click at [515, 196] on button "Ignorer" at bounding box center [517, 195] width 34 height 15
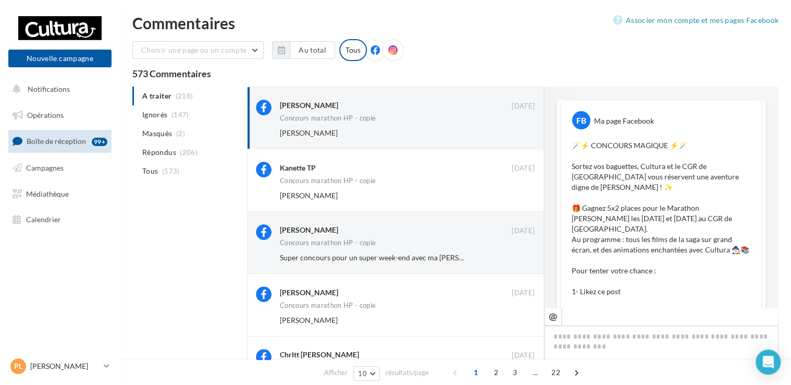
scroll to position [661, 0]
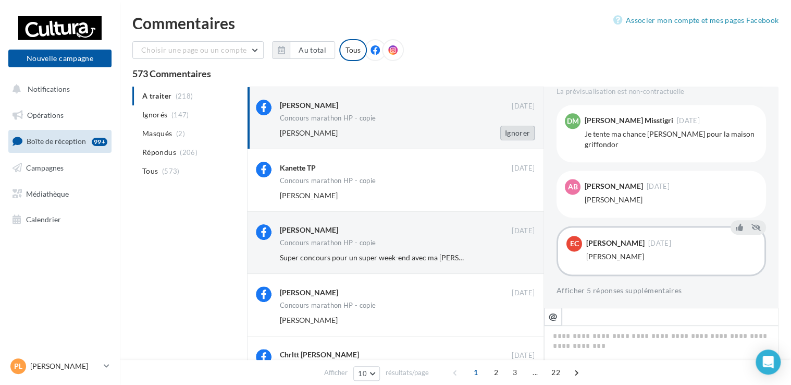
click at [508, 136] on button "Ignorer" at bounding box center [517, 133] width 34 height 15
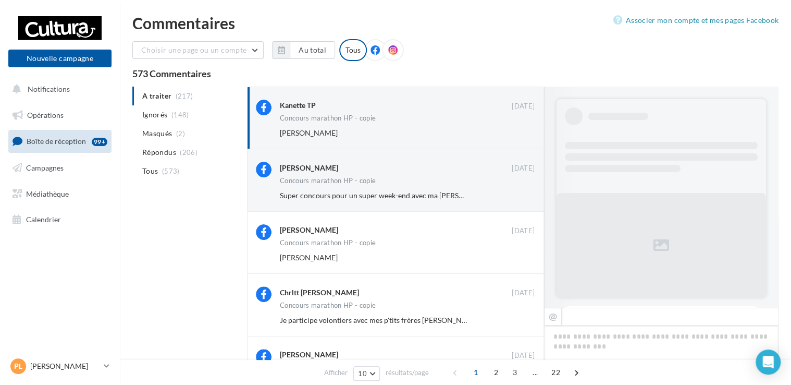
scroll to position [671, 0]
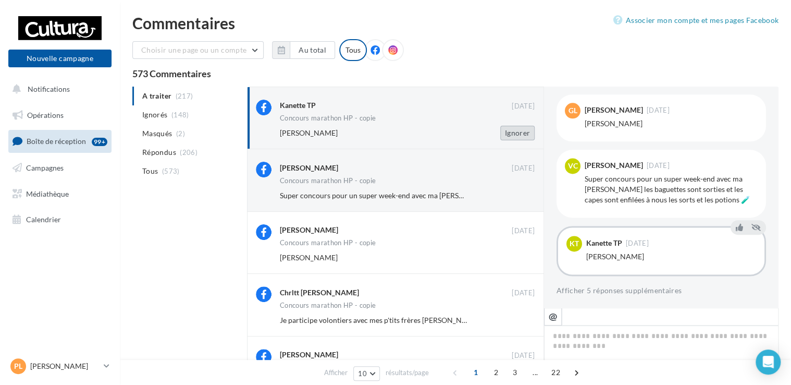
click at [515, 131] on button "Ignorer" at bounding box center [517, 133] width 34 height 15
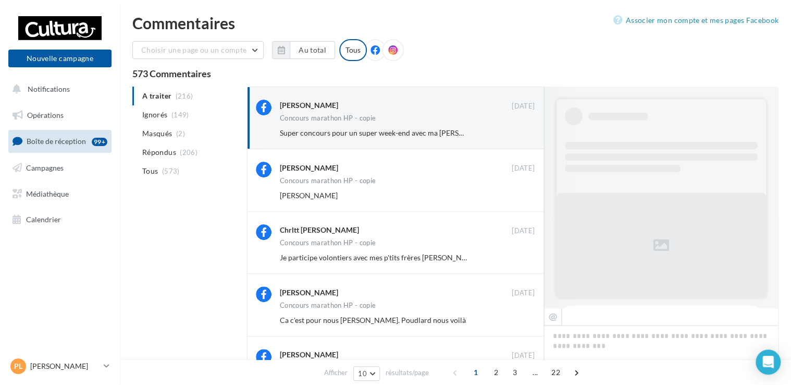
click at [515, 131] on button "Ignorer" at bounding box center [517, 133] width 34 height 15
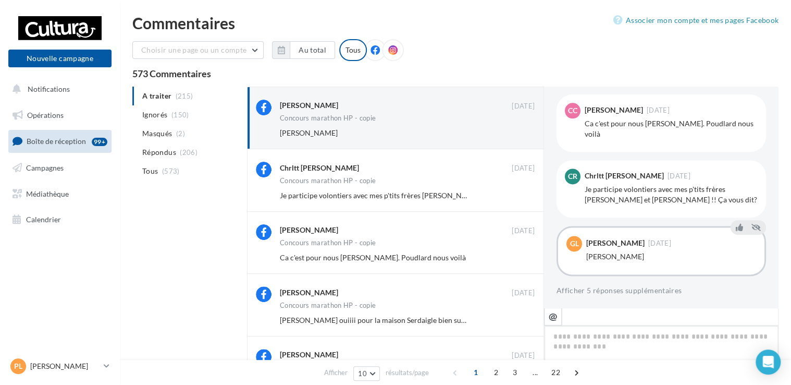
click at [515, 131] on button "Ignorer" at bounding box center [517, 133] width 34 height 15
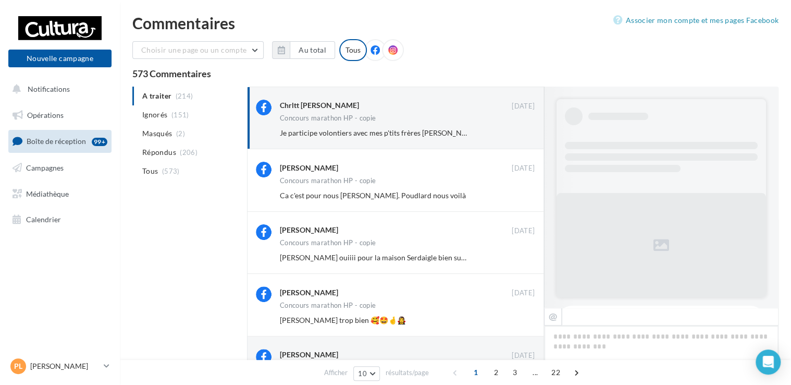
scroll to position [692, 0]
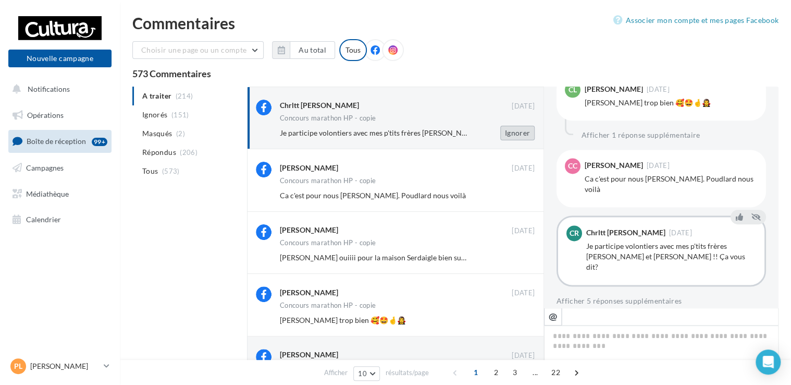
click at [520, 139] on button "Ignorer" at bounding box center [517, 133] width 34 height 15
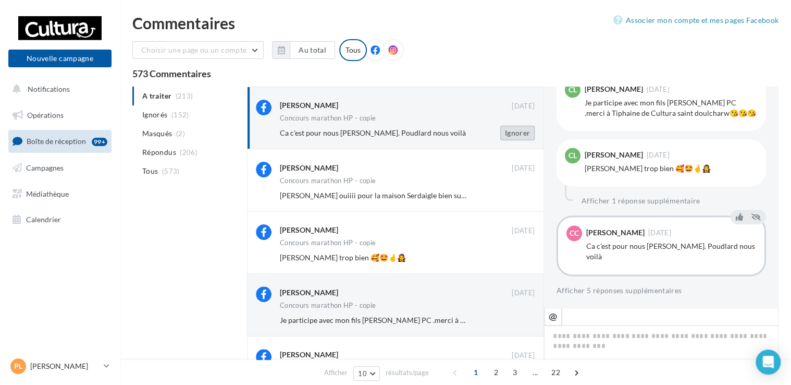
click at [511, 137] on button "Ignorer" at bounding box center [517, 133] width 34 height 15
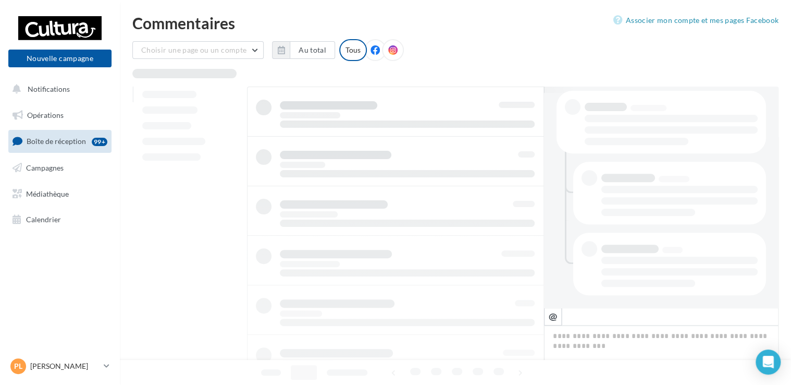
scroll to position [214, 0]
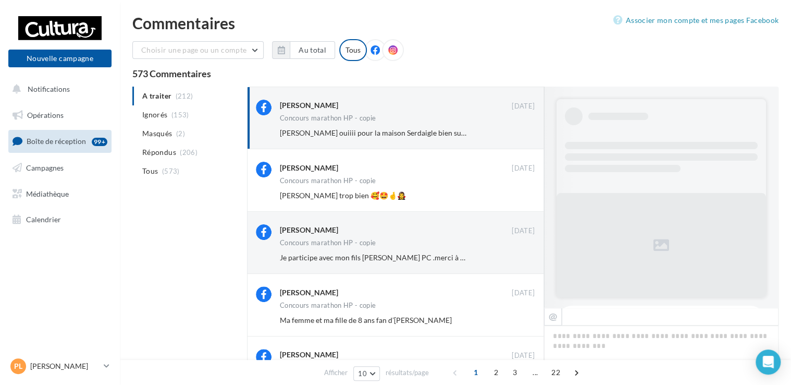
click at [511, 137] on button "Ignorer" at bounding box center [517, 133] width 34 height 15
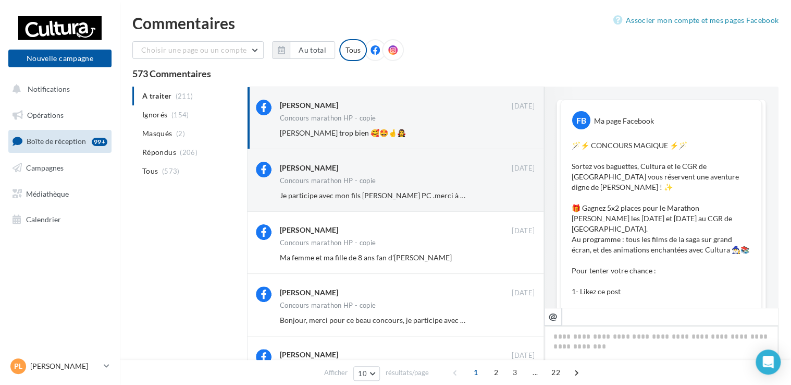
scroll to position [727, 0]
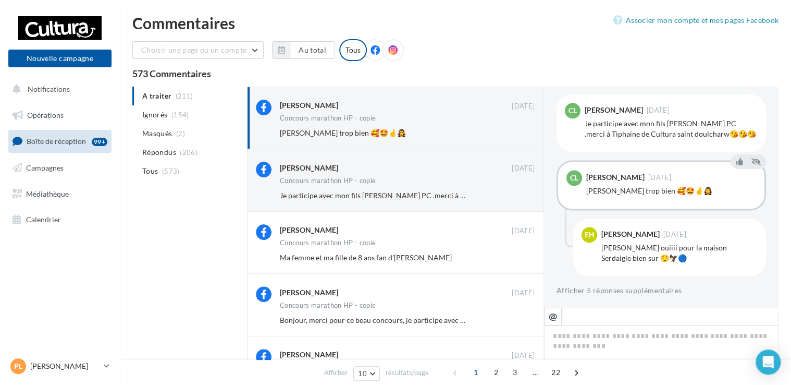
click at [511, 137] on button "Ignorer" at bounding box center [517, 133] width 34 height 15
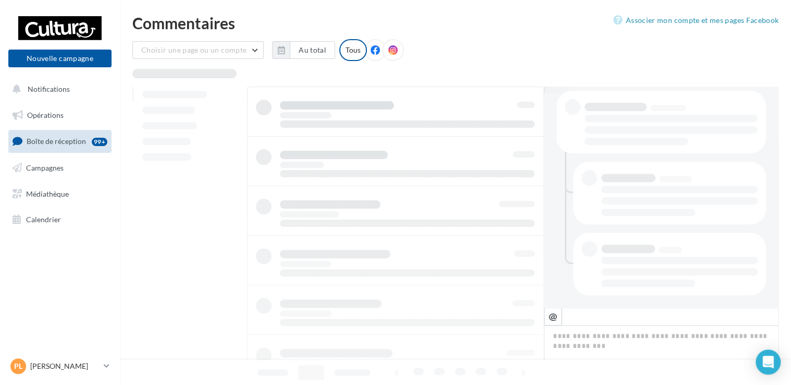
scroll to position [214, 0]
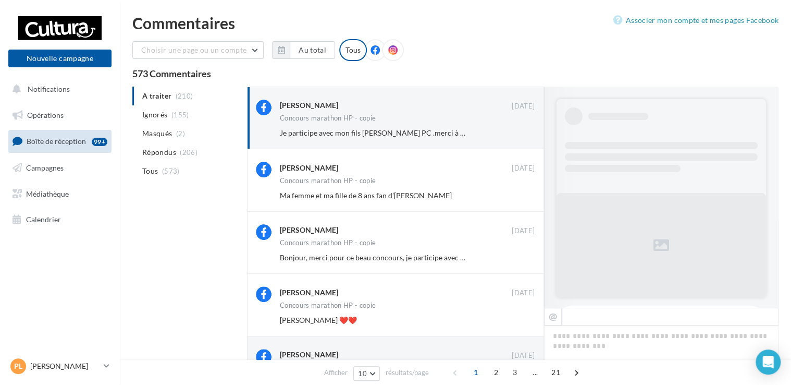
click at [511, 137] on button "Ignorer" at bounding box center [517, 133] width 34 height 15
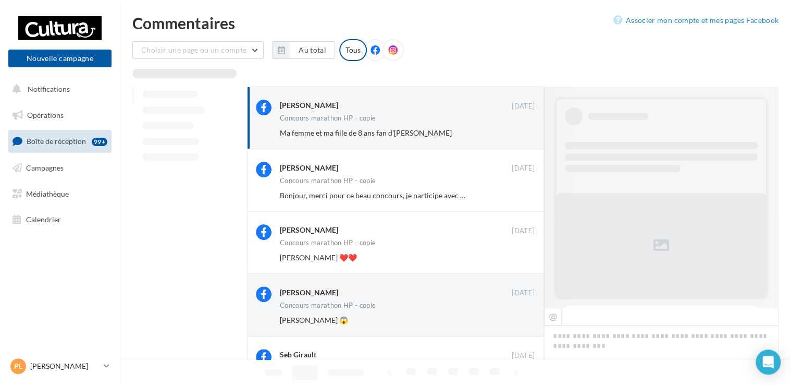
click at [511, 137] on button "Ignorer" at bounding box center [517, 133] width 34 height 15
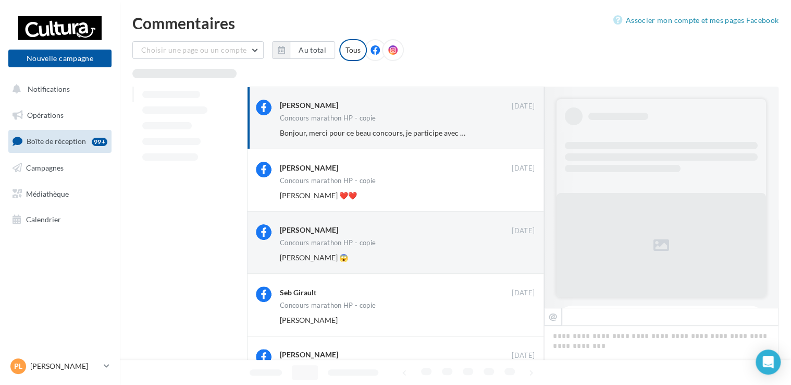
click at [511, 137] on button "Ignorer" at bounding box center [517, 133] width 34 height 15
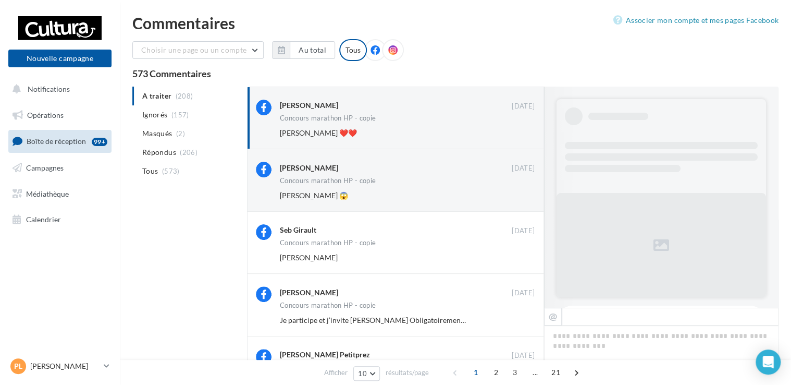
click at [511, 137] on button "Ignorer" at bounding box center [517, 133] width 34 height 15
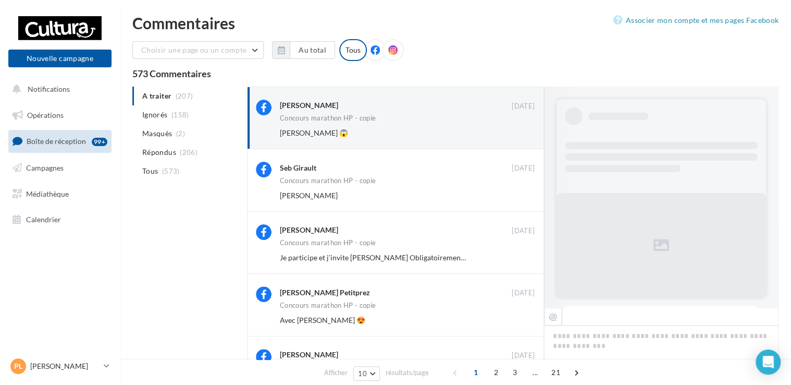
click at [511, 137] on button "Ignorer" at bounding box center [517, 133] width 34 height 15
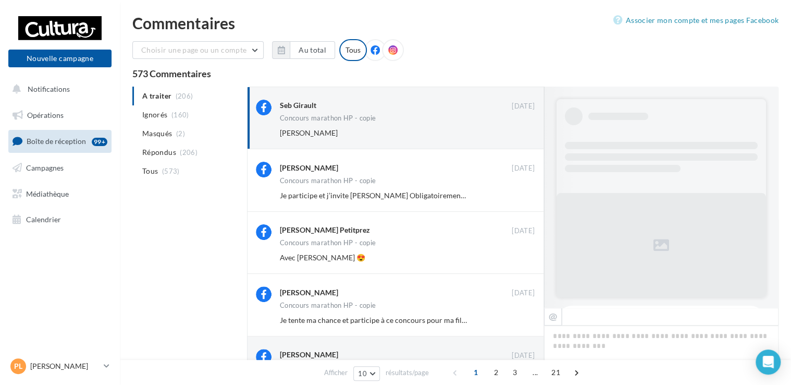
click at [511, 137] on button "Ignorer" at bounding box center [517, 133] width 34 height 15
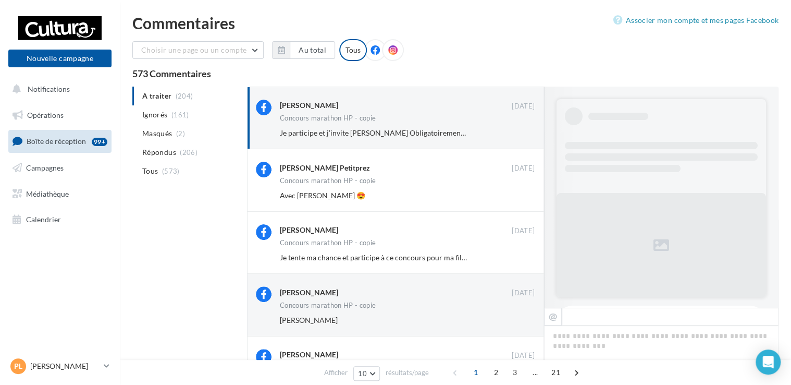
click at [511, 137] on button "Ignorer" at bounding box center [517, 133] width 34 height 15
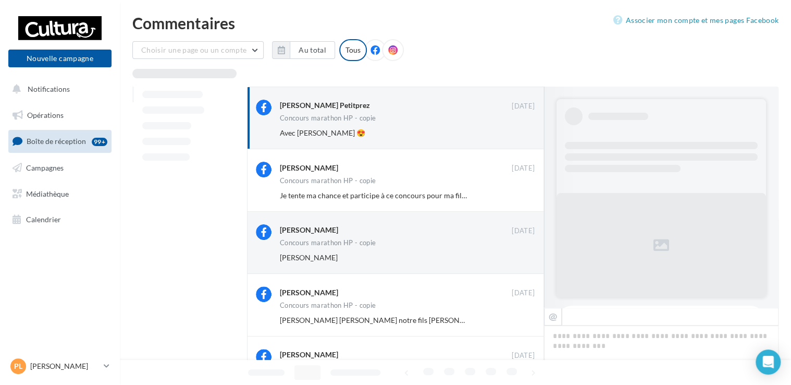
click at [511, 137] on button "Ignorer" at bounding box center [517, 133] width 34 height 15
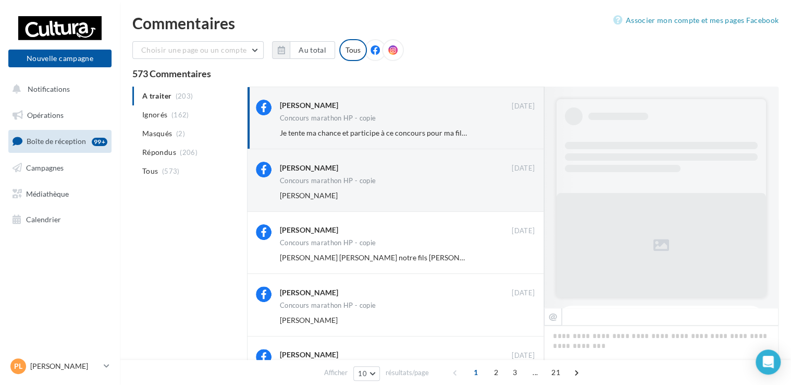
click at [511, 137] on button "Ignorer" at bounding box center [517, 133] width 34 height 15
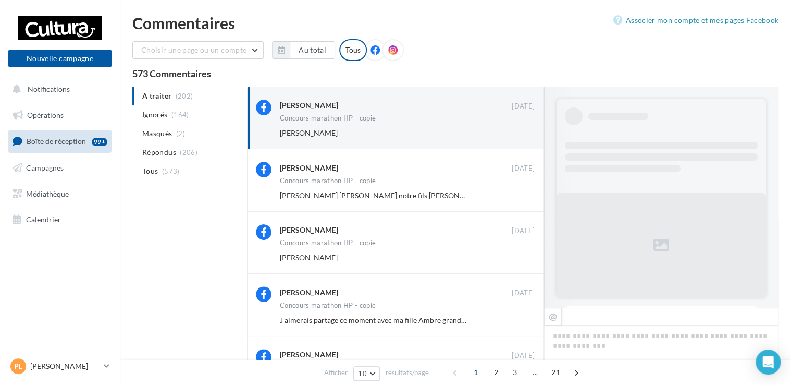
click at [511, 137] on button "Ignorer" at bounding box center [517, 133] width 34 height 15
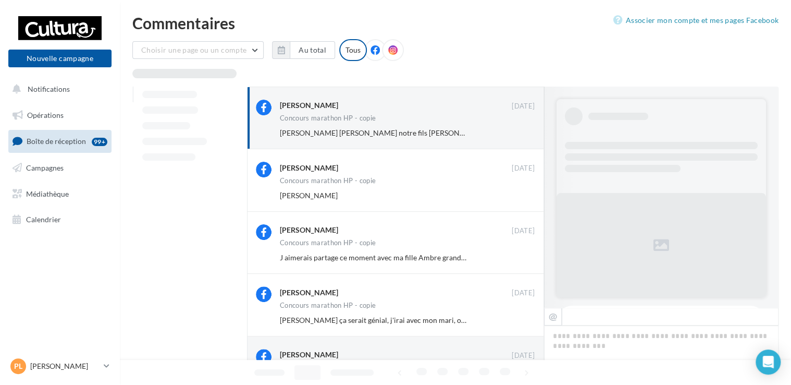
click at [511, 137] on button "Ignorer" at bounding box center [517, 133] width 34 height 15
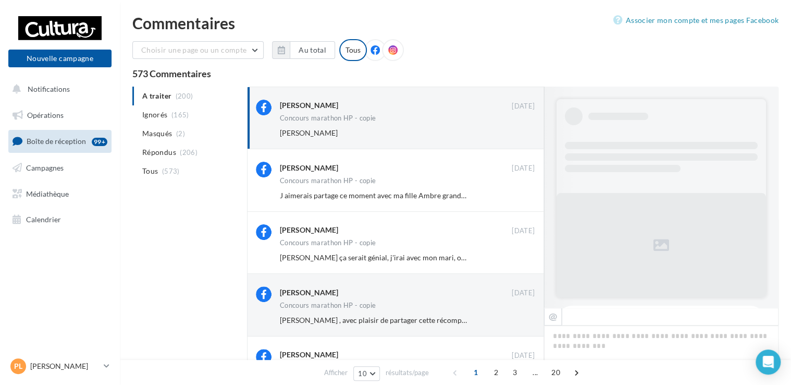
click at [511, 137] on button "Ignorer" at bounding box center [517, 133] width 34 height 15
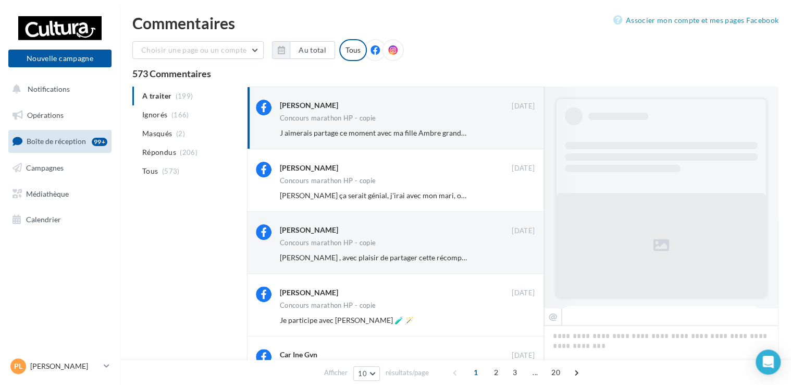
click at [511, 137] on button "Ignorer" at bounding box center [517, 133] width 34 height 15
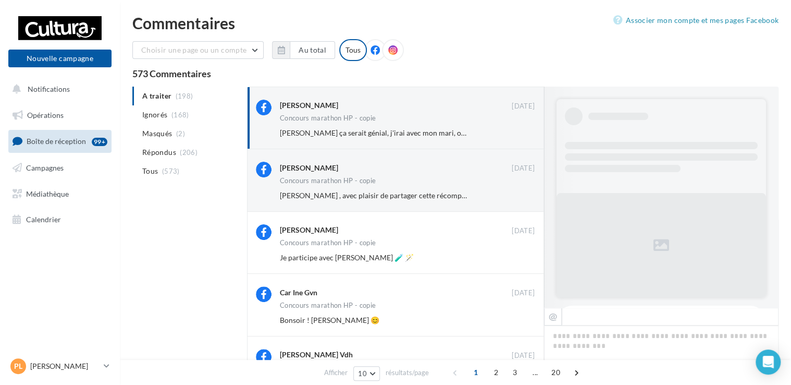
click at [511, 137] on button "Ignorer" at bounding box center [517, 133] width 34 height 15
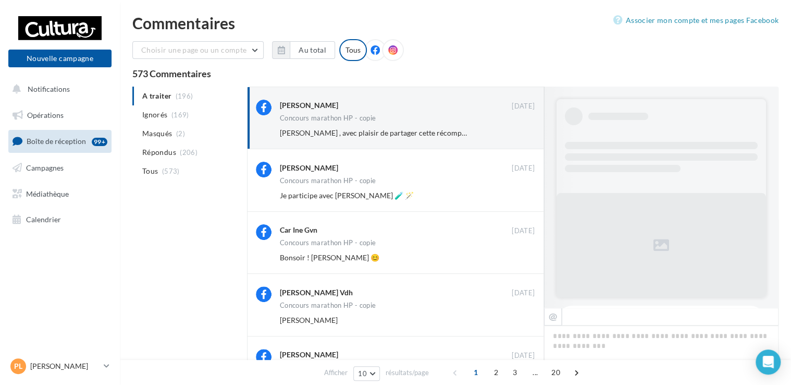
click at [511, 137] on button "Ignorer" at bounding box center [517, 133] width 34 height 15
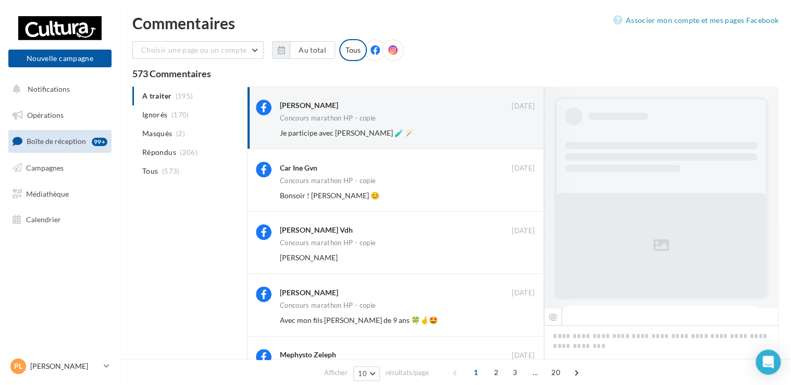
click at [511, 137] on button "Ignorer" at bounding box center [517, 133] width 34 height 15
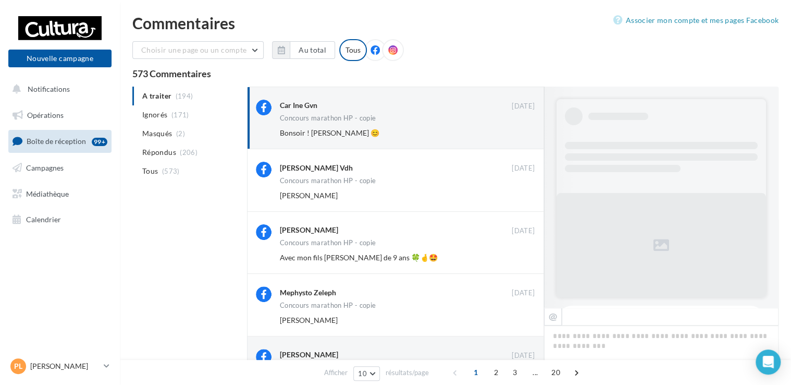
click at [511, 137] on button "Ignorer" at bounding box center [517, 133] width 34 height 15
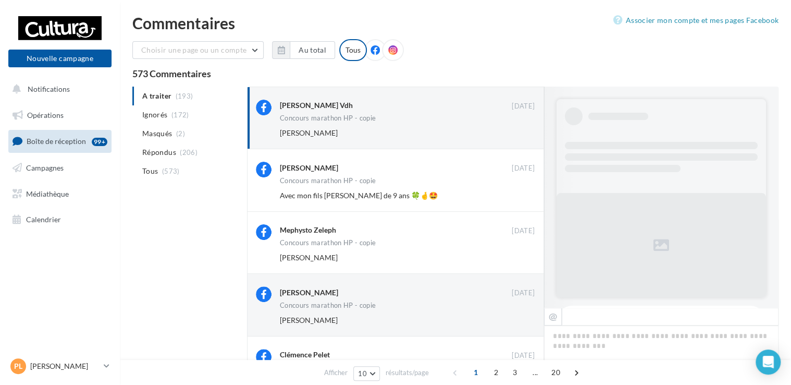
click at [511, 137] on button "Ignorer" at bounding box center [517, 133] width 34 height 15
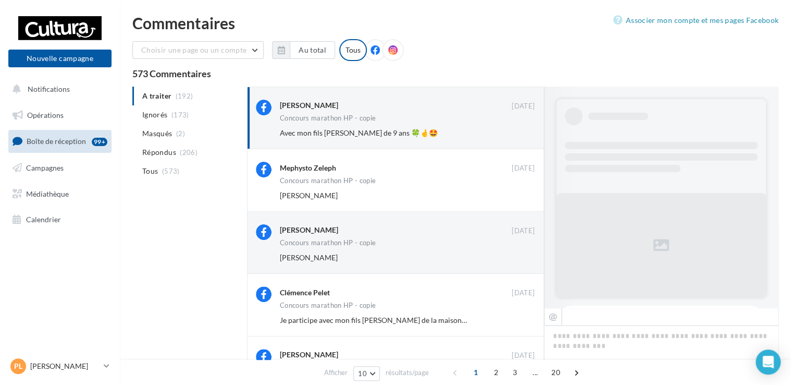
click at [511, 137] on button "Ignorer" at bounding box center [517, 133] width 34 height 15
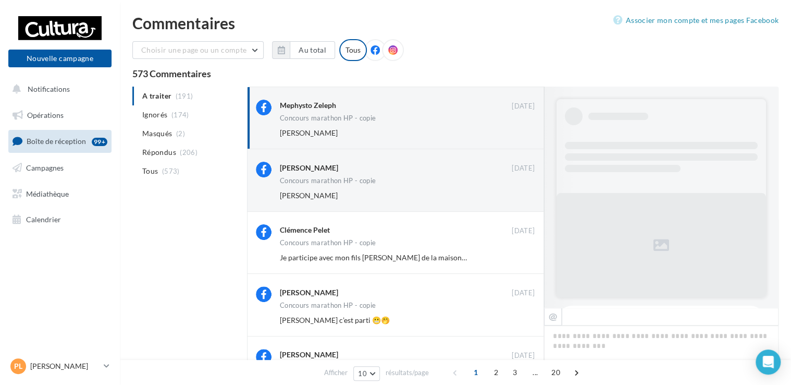
click at [511, 137] on button "Ignorer" at bounding box center [517, 133] width 34 height 15
click at [511, 137] on div "Ignorer" at bounding box center [509, 133] width 68 height 15
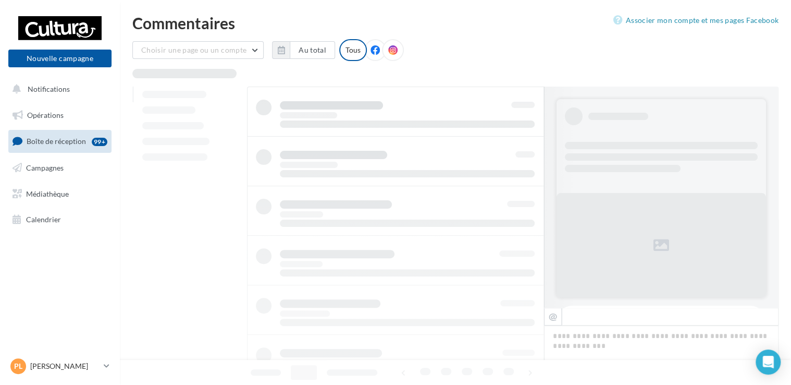
click at [511, 137] on div at bounding box center [395, 335] width 297 height 496
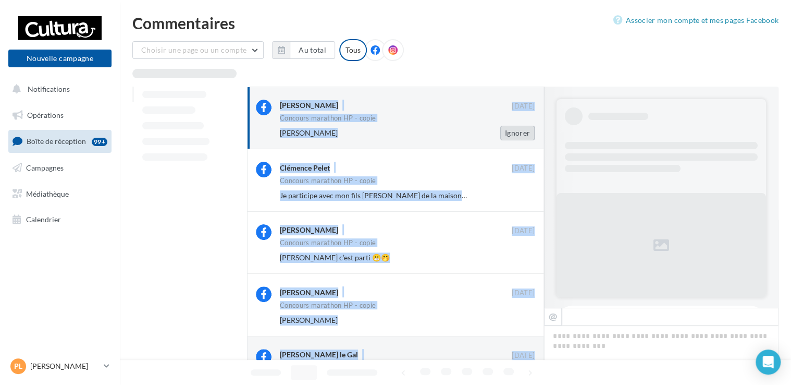
click at [511, 137] on button "Ignorer" at bounding box center [517, 133] width 34 height 15
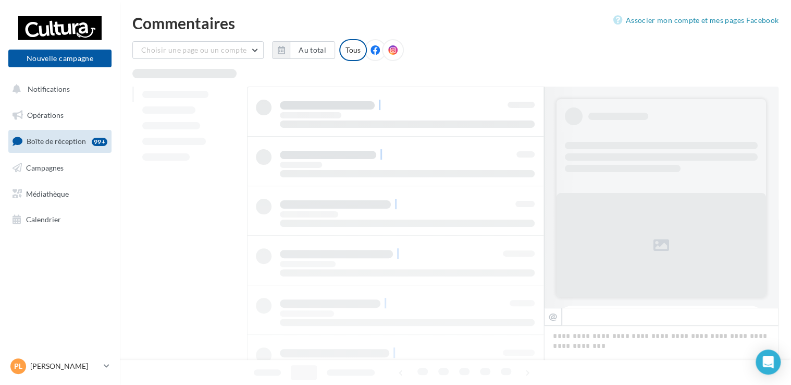
click at [511, 137] on div at bounding box center [395, 335] width 297 height 496
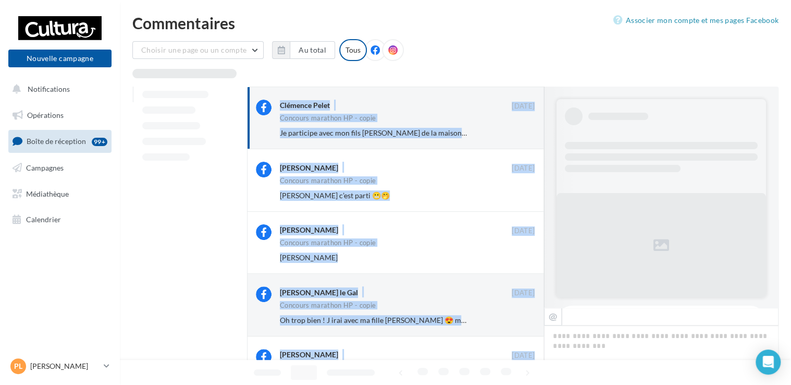
click at [511, 137] on button "Ignorer" at bounding box center [517, 133] width 34 height 15
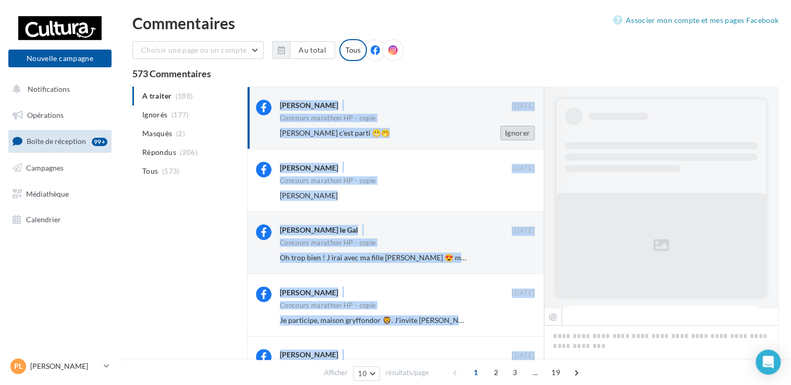
click at [511, 137] on button "Ignorer" at bounding box center [517, 133] width 34 height 15
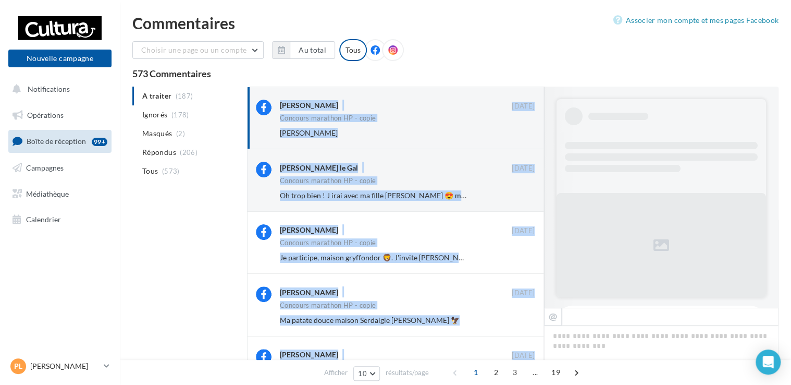
click at [511, 137] on button "Ignorer" at bounding box center [517, 133] width 34 height 15
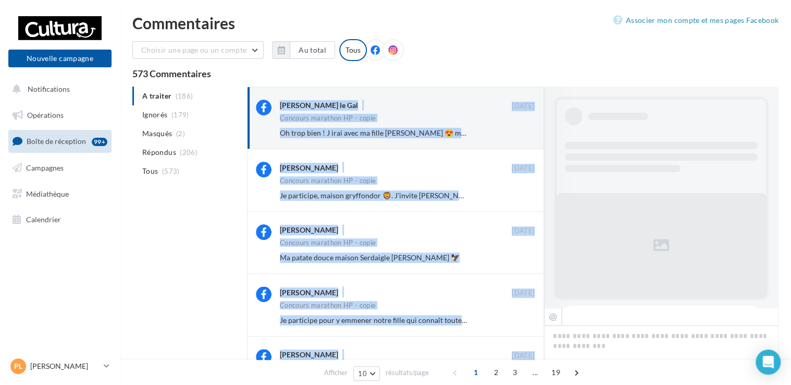
click at [511, 137] on button "Ignorer" at bounding box center [517, 133] width 34 height 15
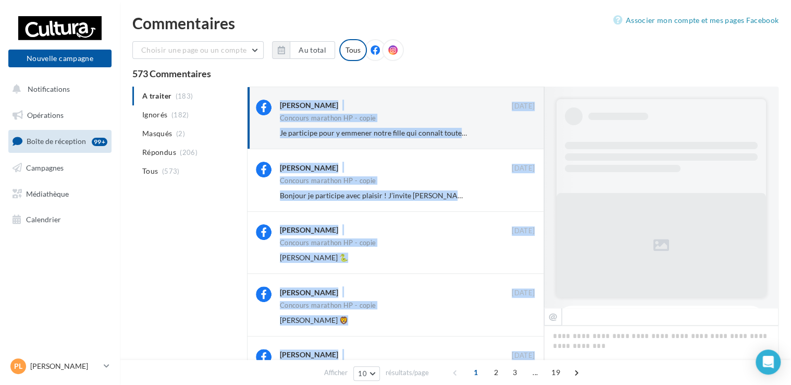
click at [511, 137] on button "Ignorer" at bounding box center [517, 133] width 34 height 15
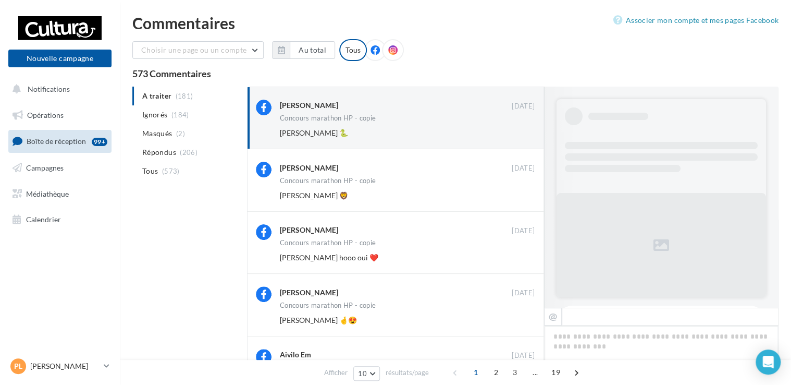
scroll to position [650, 0]
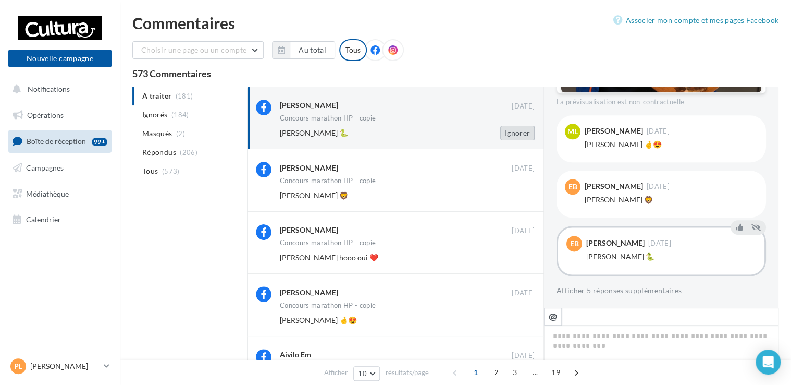
click at [514, 136] on button "Ignorer" at bounding box center [517, 133] width 34 height 15
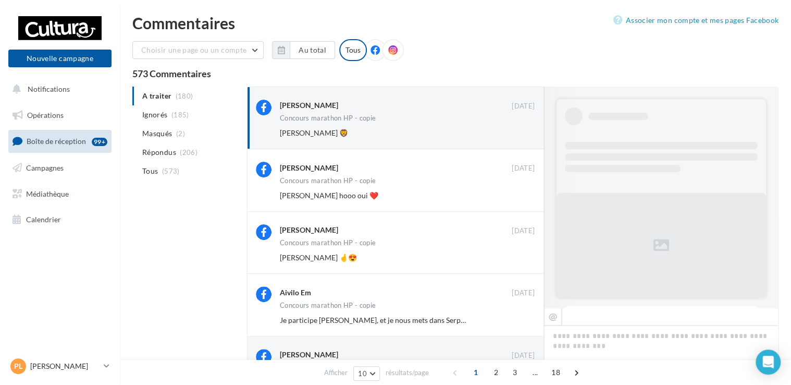
click at [514, 136] on button "Ignorer" at bounding box center [517, 133] width 34 height 15
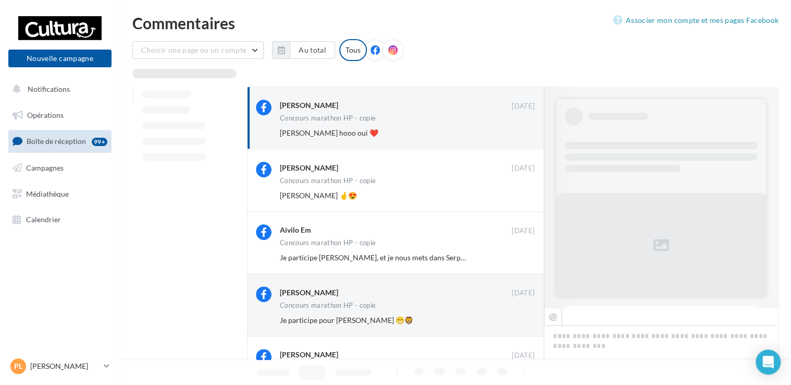
click at [514, 136] on button "Ignorer" at bounding box center [517, 133] width 34 height 15
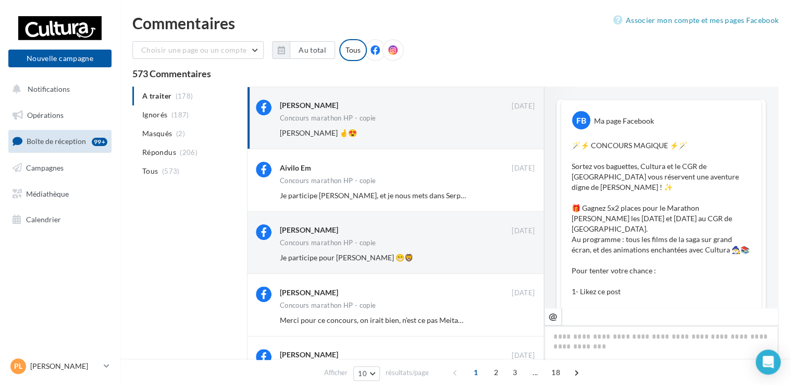
scroll to position [661, 0]
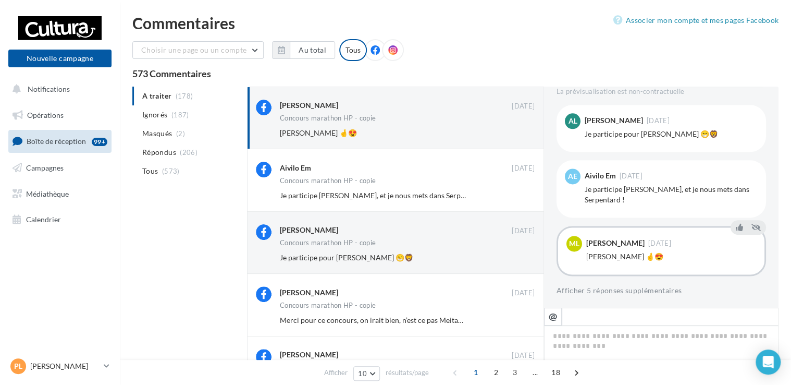
click at [514, 136] on button "Ignorer" at bounding box center [517, 133] width 34 height 15
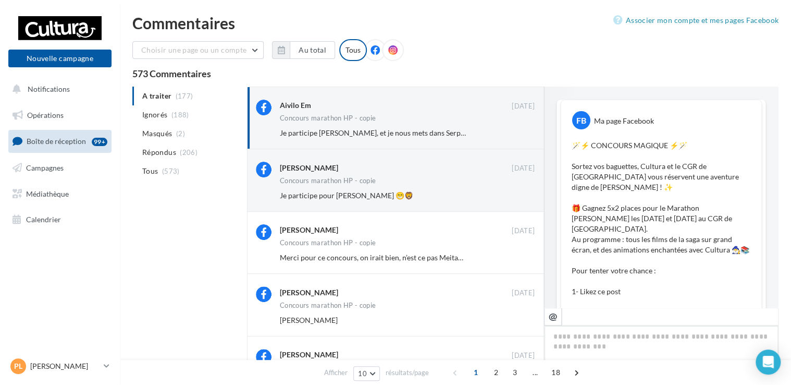
scroll to position [671, 0]
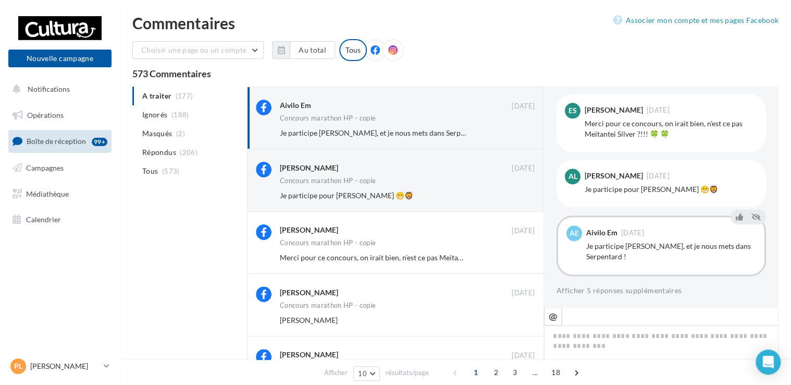
click at [514, 136] on button "Ignorer" at bounding box center [517, 133] width 34 height 15
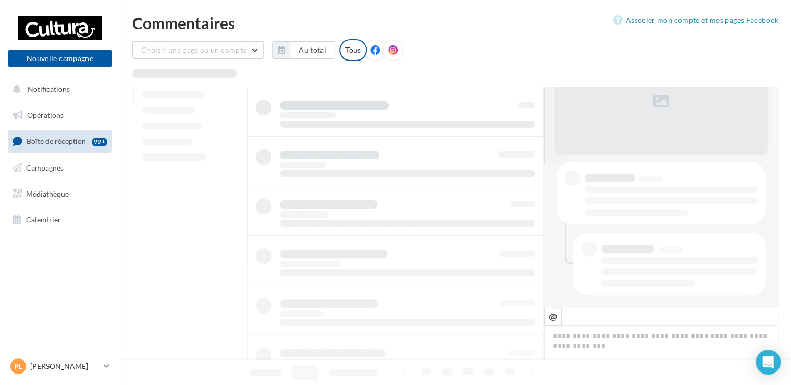
scroll to position [143, 0]
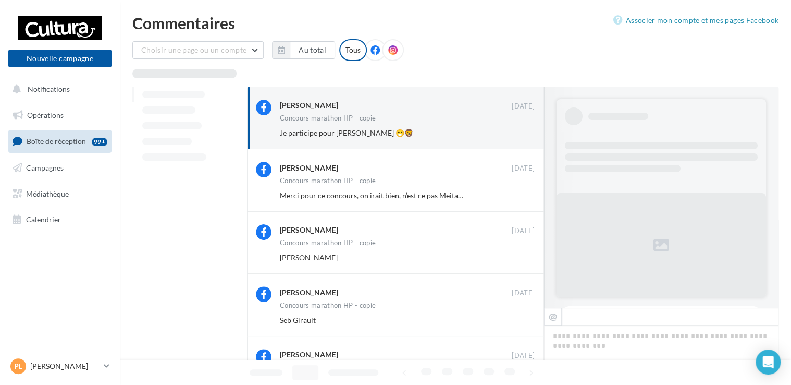
click at [514, 136] on button "Ignorer" at bounding box center [517, 133] width 34 height 15
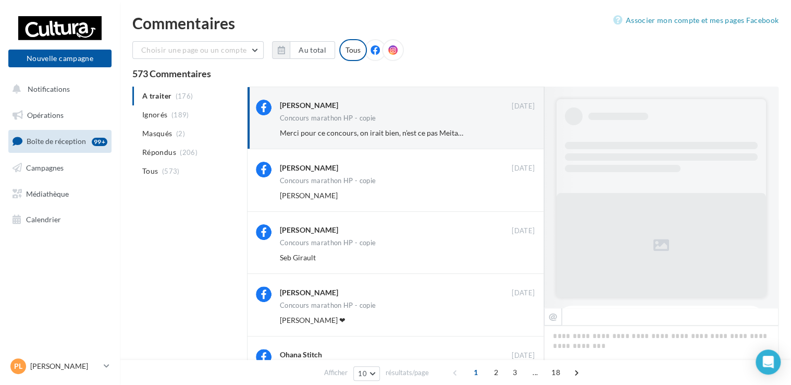
click at [514, 136] on button "Ignorer" at bounding box center [517, 133] width 34 height 15
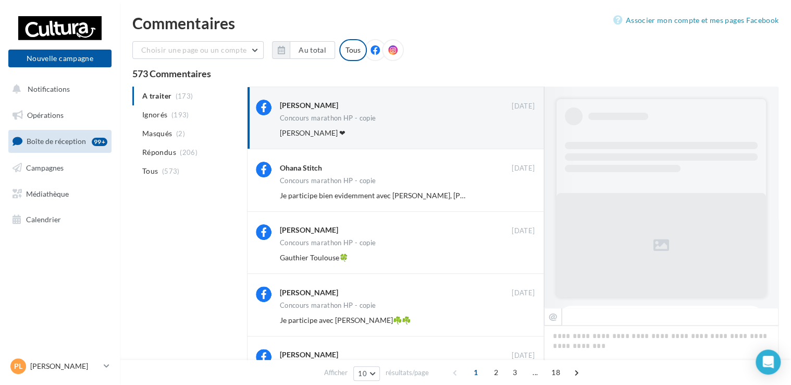
click at [514, 136] on button "Ignorer" at bounding box center [517, 133] width 34 height 15
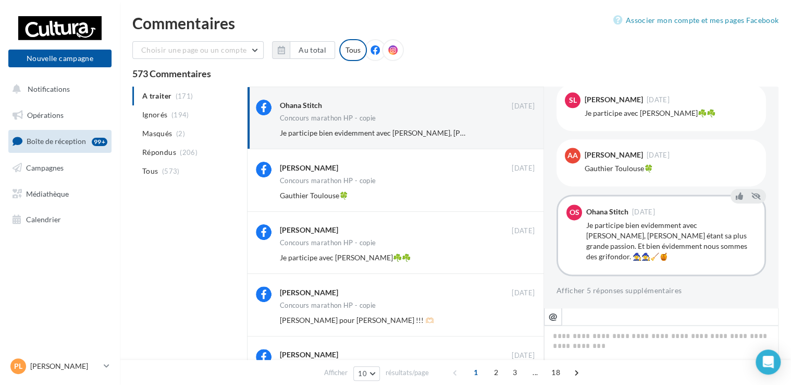
click at [514, 136] on button "Ignorer" at bounding box center [517, 133] width 34 height 15
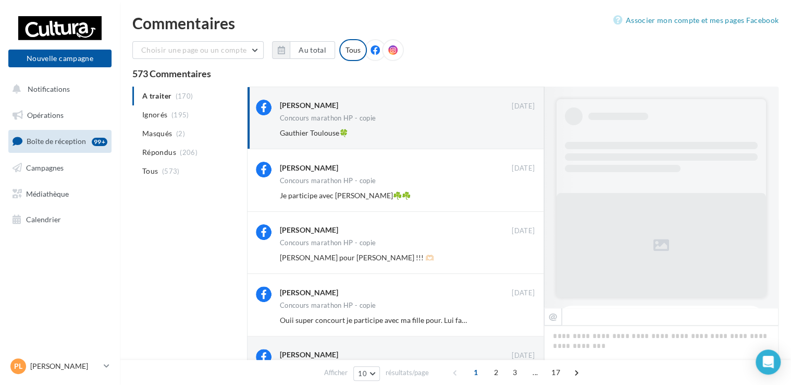
click at [514, 136] on button "Ignorer" at bounding box center [517, 133] width 34 height 15
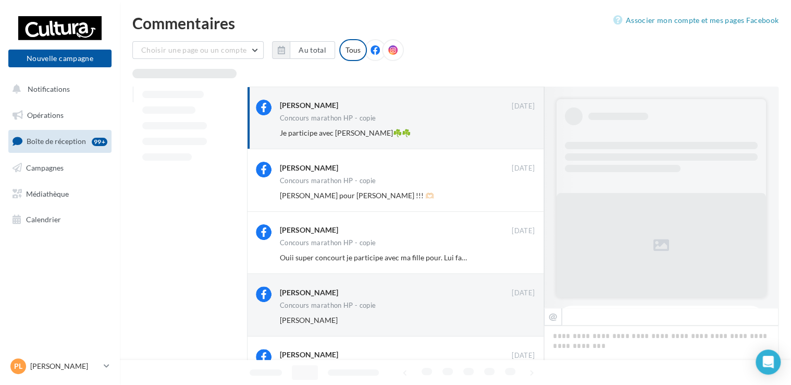
click at [514, 136] on button "Ignorer" at bounding box center [517, 133] width 34 height 15
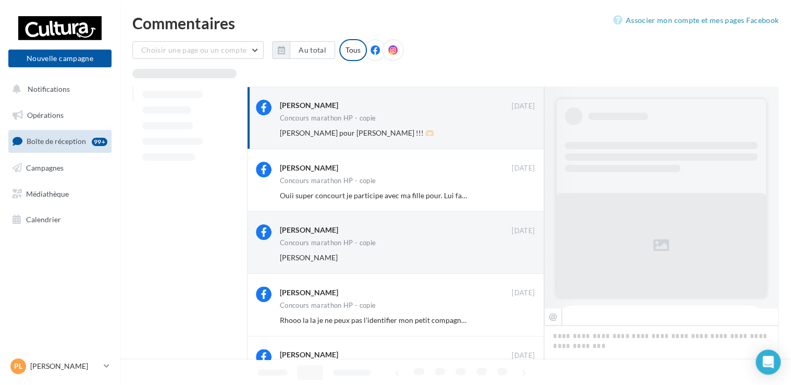
click at [514, 136] on button "Ignorer" at bounding box center [517, 133] width 34 height 15
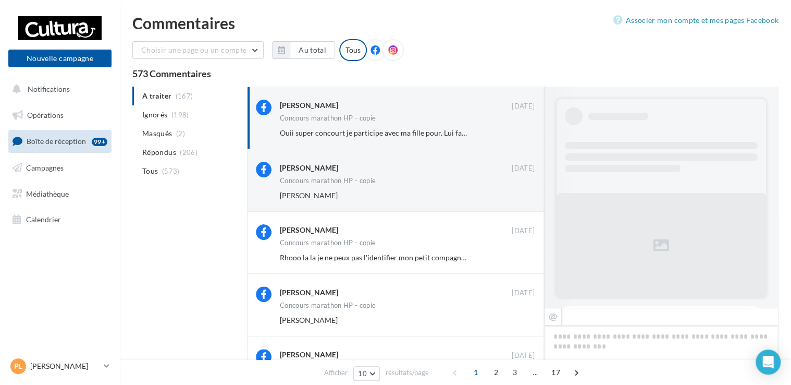
scroll to position [703, 0]
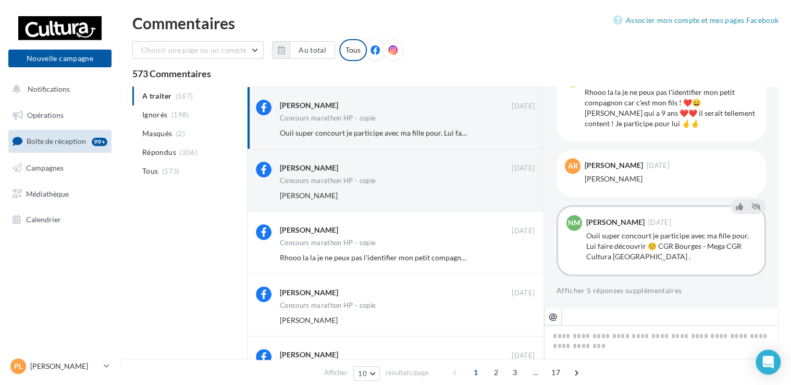
click at [514, 136] on button "Ignorer" at bounding box center [517, 133] width 34 height 15
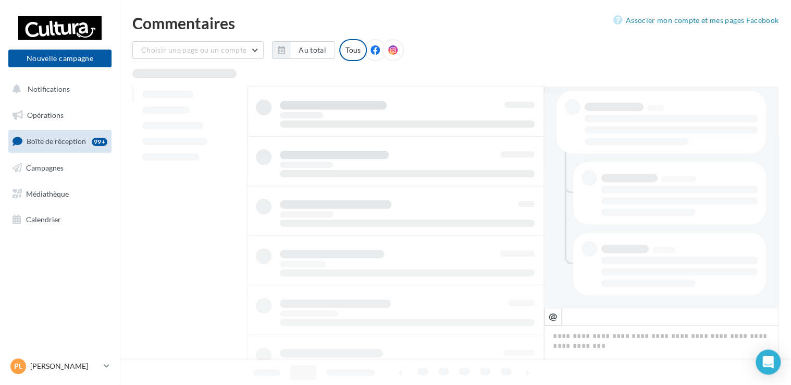
scroll to position [214, 0]
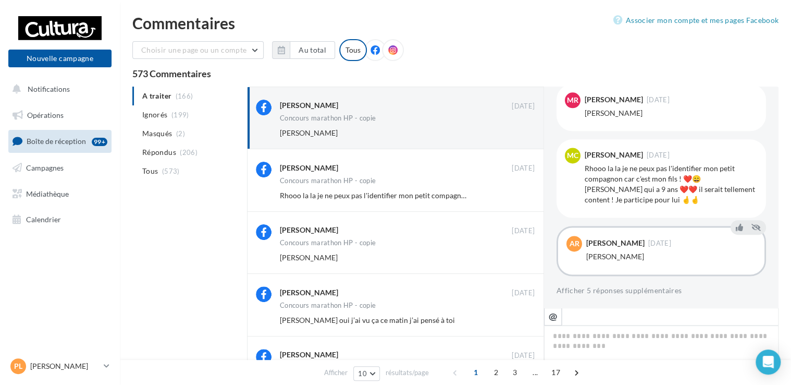
click at [514, 136] on button "Ignorer" at bounding box center [517, 133] width 34 height 15
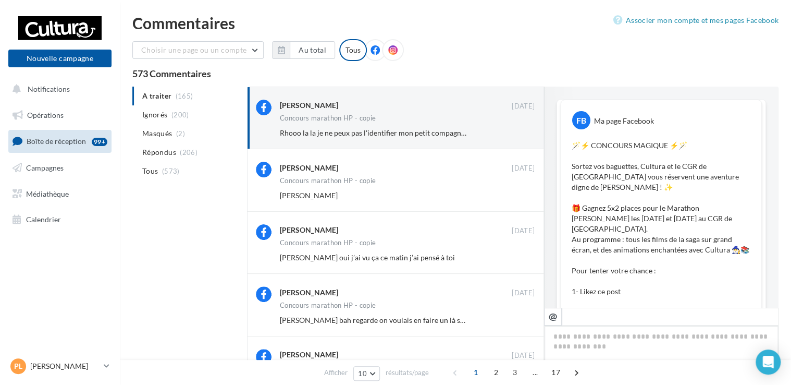
scroll to position [713, 0]
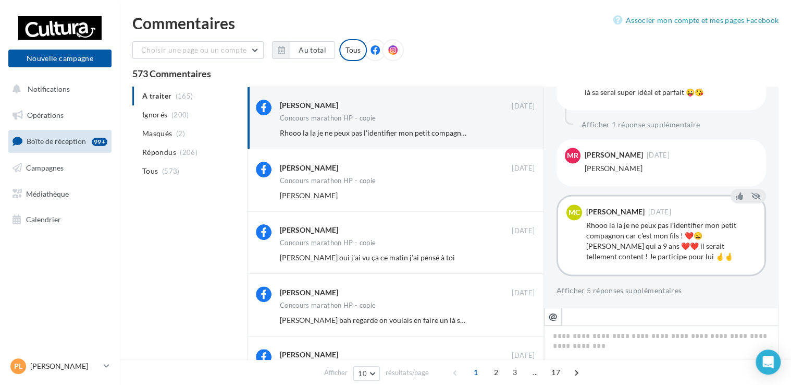
click at [514, 136] on button "Ignorer" at bounding box center [517, 133] width 34 height 15
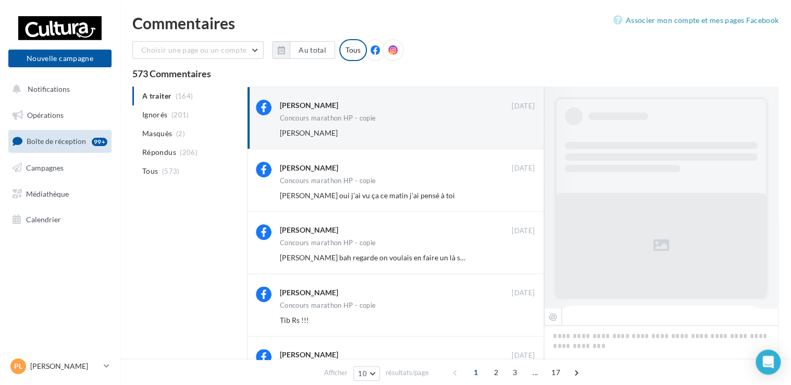
click at [514, 136] on button "Ignorer" at bounding box center [517, 133] width 34 height 15
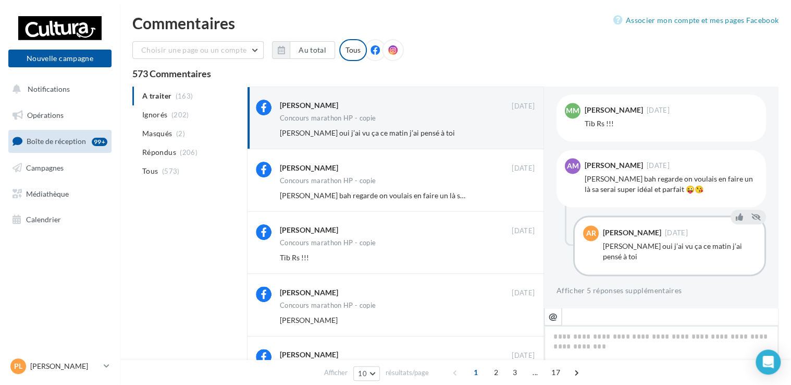
scroll to position [81, 0]
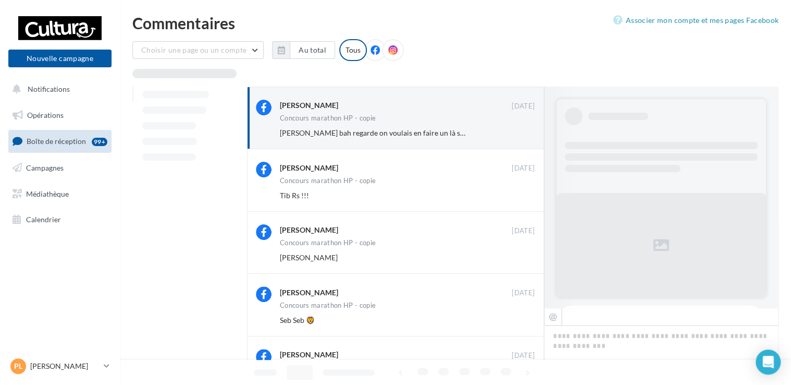
click at [514, 136] on button "Ignorer" at bounding box center [517, 133] width 34 height 15
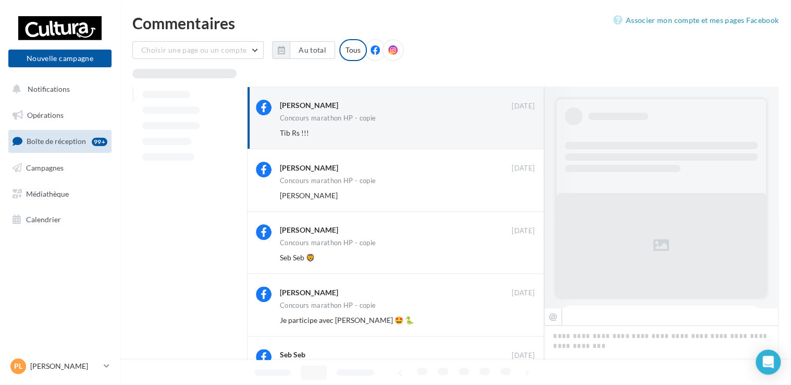
click at [514, 136] on button "Ignorer" at bounding box center [517, 133] width 34 height 15
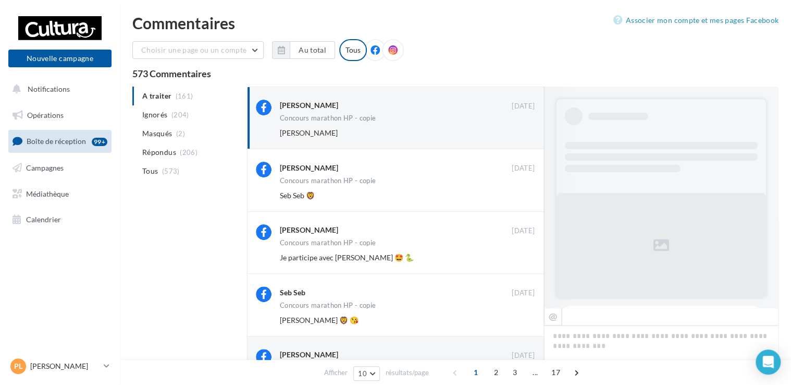
click at [514, 136] on button "Ignorer" at bounding box center [517, 133] width 34 height 15
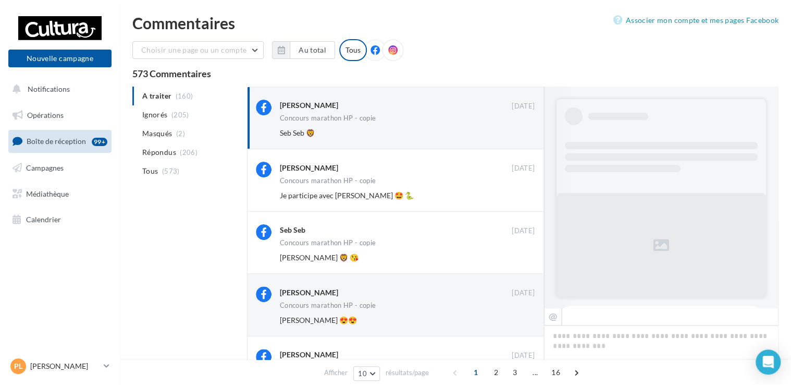
click at [514, 136] on button "Ignorer" at bounding box center [517, 133] width 34 height 15
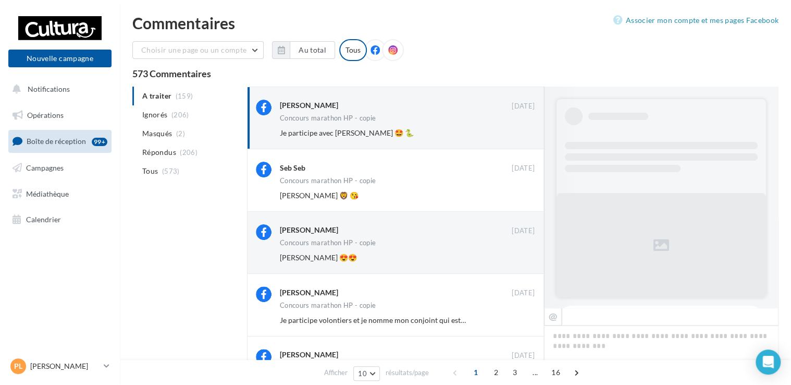
click at [514, 136] on button "Ignorer" at bounding box center [517, 133] width 34 height 15
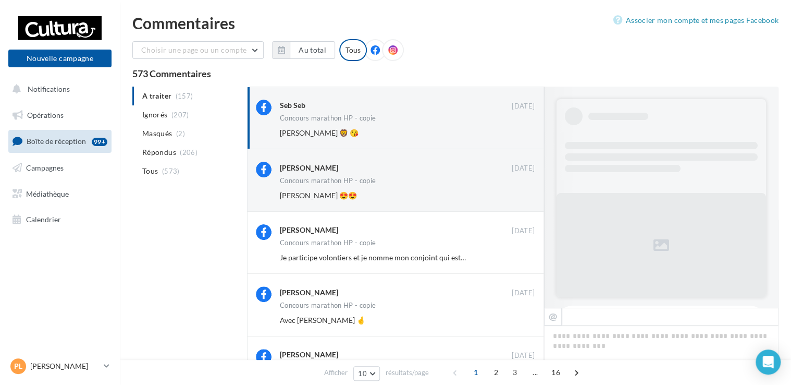
click at [514, 136] on button "Ignorer" at bounding box center [517, 133] width 34 height 15
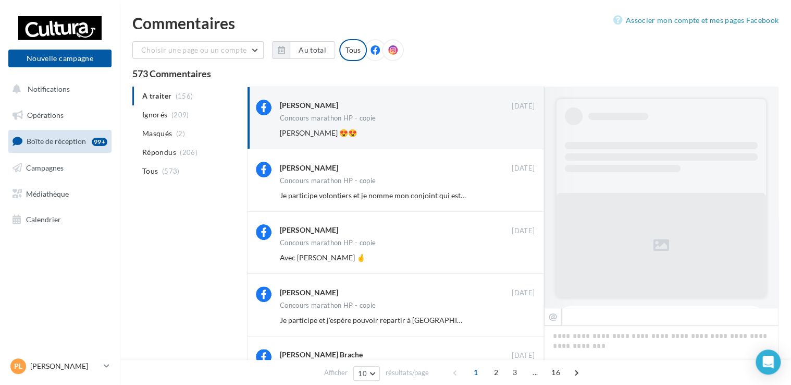
click at [514, 136] on button "Ignorer" at bounding box center [517, 133] width 34 height 15
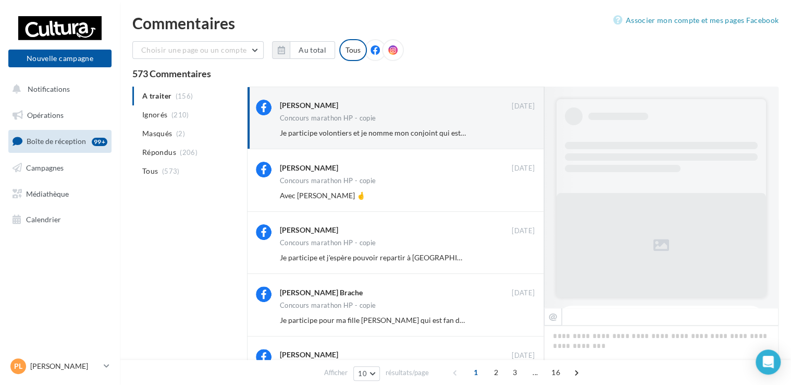
click at [514, 136] on button "Ignorer" at bounding box center [517, 133] width 34 height 15
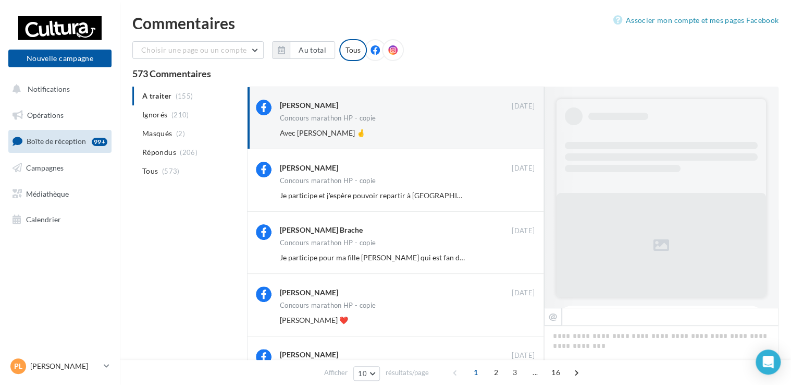
click at [514, 136] on button "Ignorer" at bounding box center [517, 133] width 34 height 15
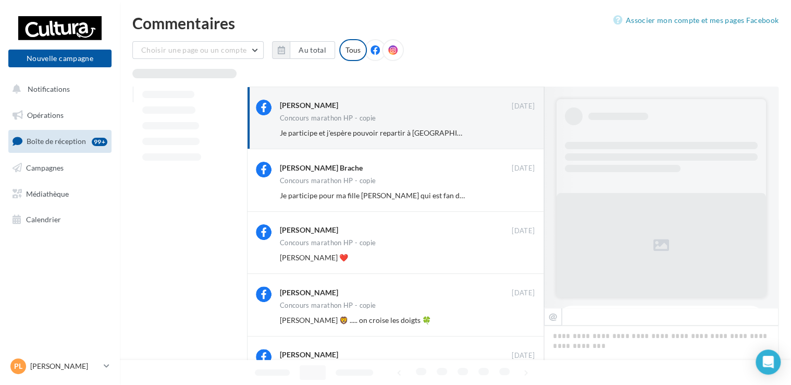
click at [514, 136] on button "Ignorer" at bounding box center [517, 133] width 34 height 15
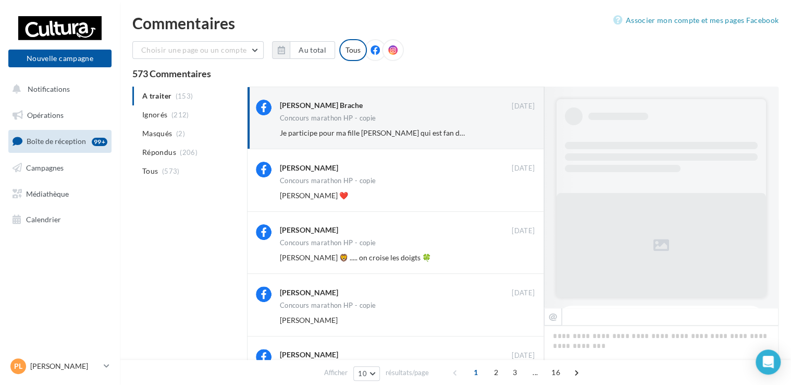
click at [514, 136] on button "Ignorer" at bounding box center [517, 133] width 34 height 15
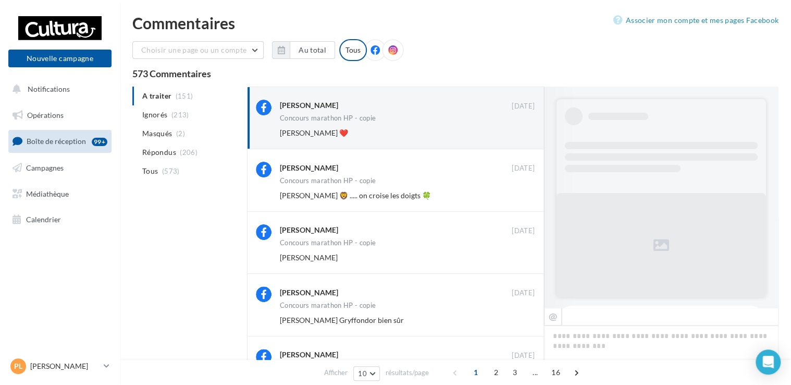
click at [514, 136] on button "Ignorer" at bounding box center [517, 133] width 34 height 15
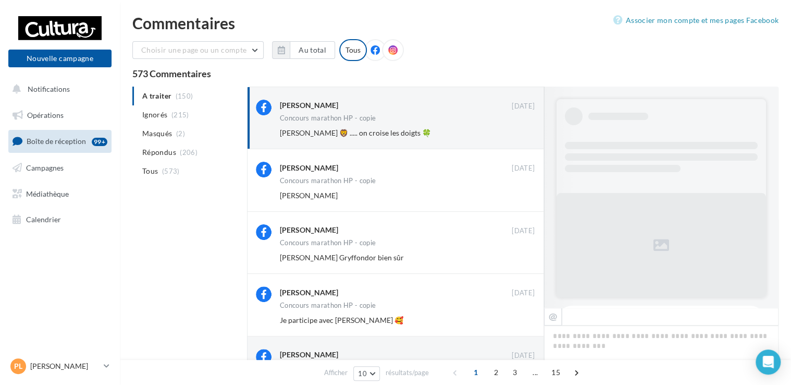
click at [514, 136] on button "Ignorer" at bounding box center [517, 133] width 34 height 15
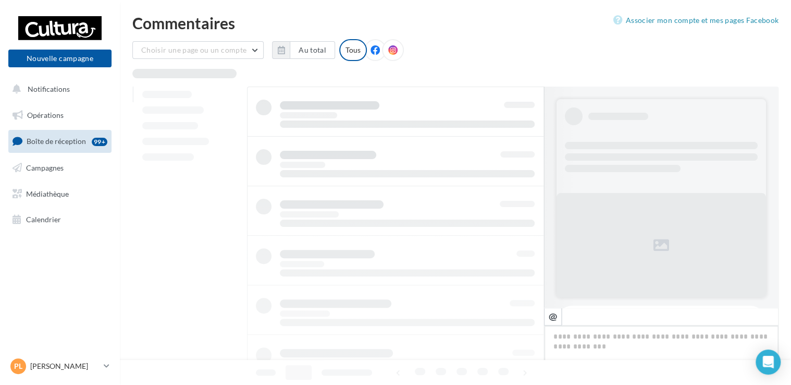
scroll to position [214, 0]
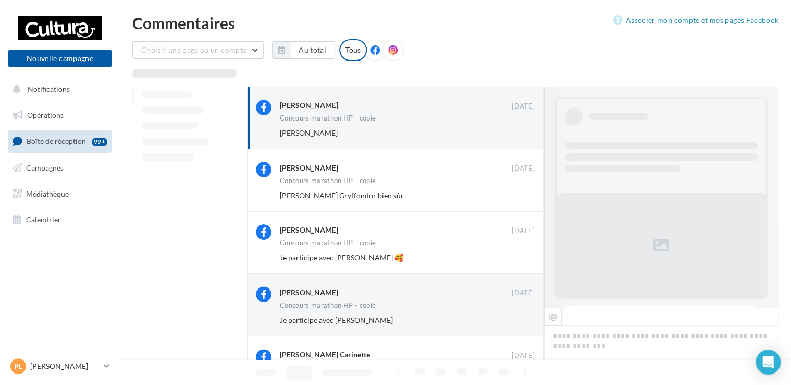
click at [514, 136] on button "Ignorer" at bounding box center [517, 133] width 34 height 15
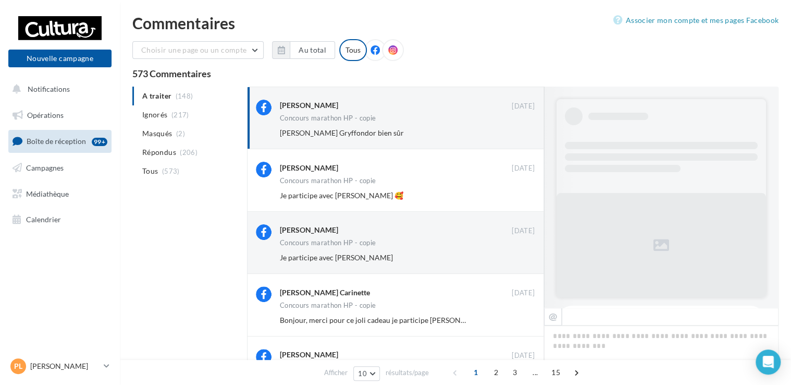
click at [514, 136] on button "Ignorer" at bounding box center [517, 133] width 34 height 15
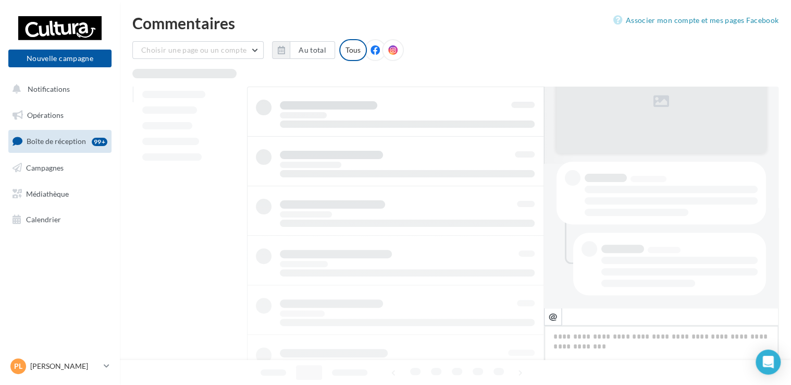
scroll to position [143, 0]
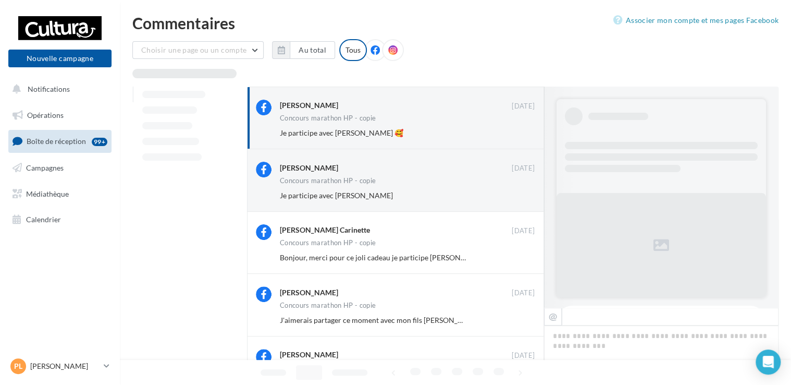
click at [514, 136] on button "Ignorer" at bounding box center [517, 133] width 34 height 15
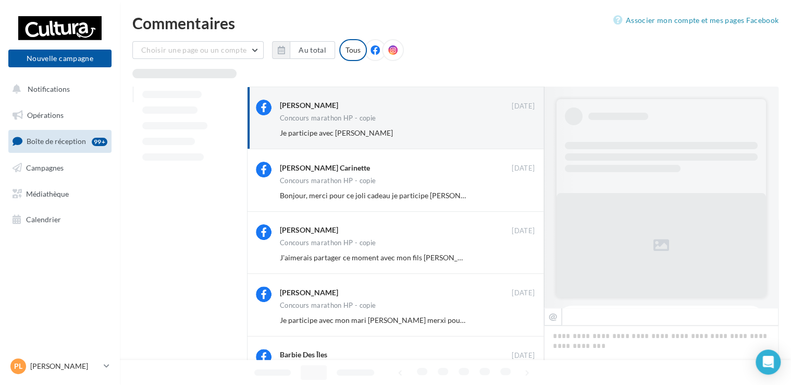
click at [514, 136] on button "Ignorer" at bounding box center [517, 133] width 34 height 15
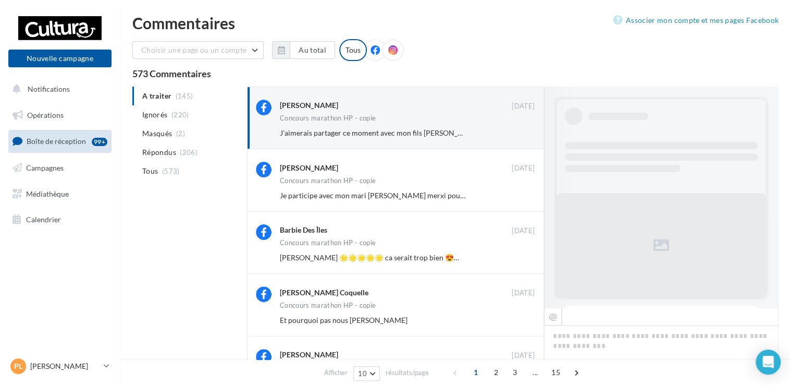
click at [514, 136] on button "Ignorer" at bounding box center [517, 133] width 34 height 15
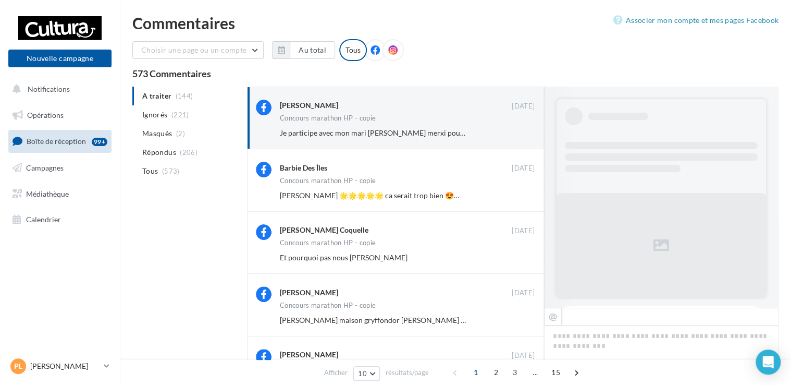
click at [514, 136] on button "Ignorer" at bounding box center [517, 133] width 34 height 15
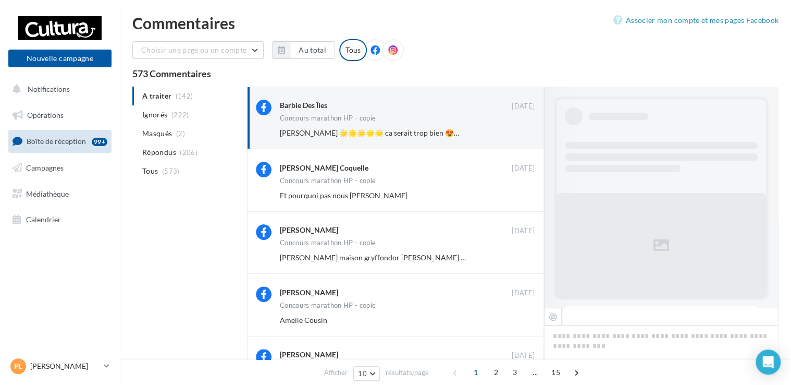
click at [514, 136] on button "Ignorer" at bounding box center [517, 133] width 34 height 15
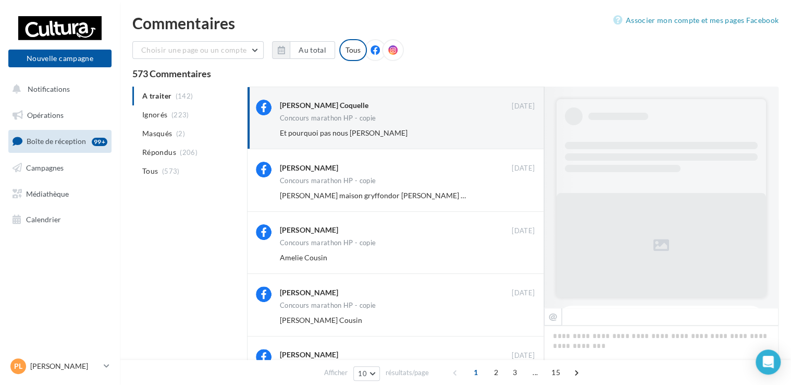
click at [514, 136] on button "Ignorer" at bounding box center [517, 133] width 34 height 15
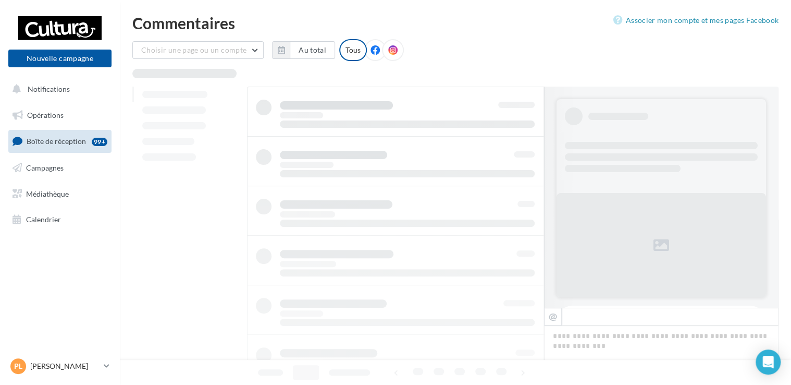
click at [514, 136] on div at bounding box center [395, 335] width 297 height 496
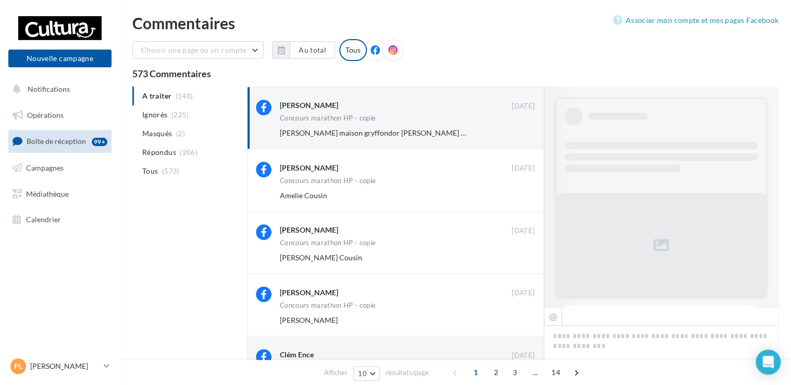
click at [514, 136] on button "Ignorer" at bounding box center [517, 133] width 34 height 15
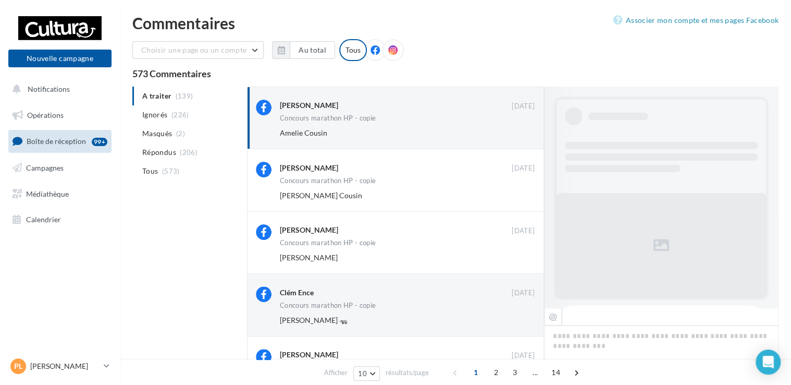
click at [514, 136] on button "Ignorer" at bounding box center [517, 133] width 34 height 15
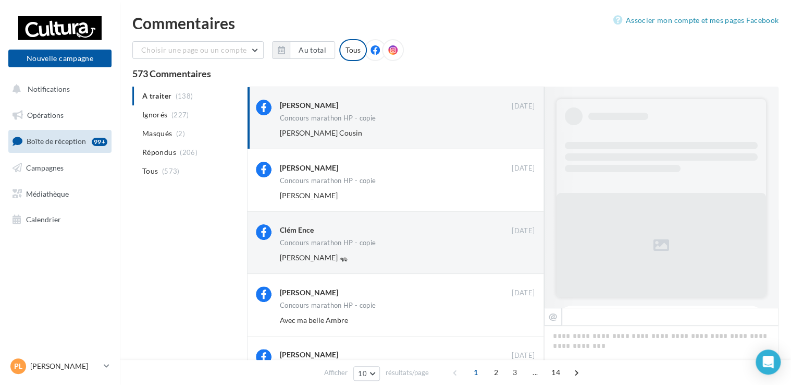
click at [453, 50] on div "Choisir une page ou un compte Cultura Saint-Doulchard (Saint-Doulchard) leplong…" at bounding box center [455, 54] width 646 height 30
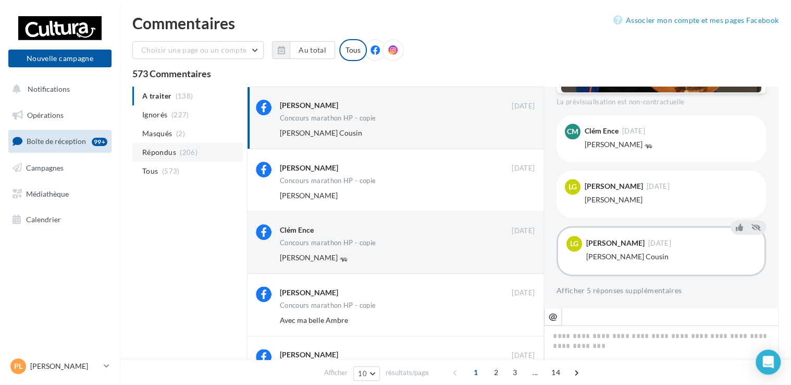
click at [179, 157] on li "Répondus (206)" at bounding box center [187, 152] width 110 height 19
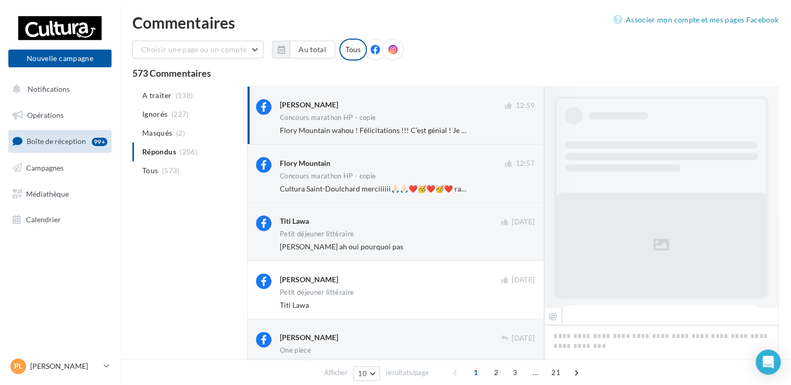
scroll to position [896, 0]
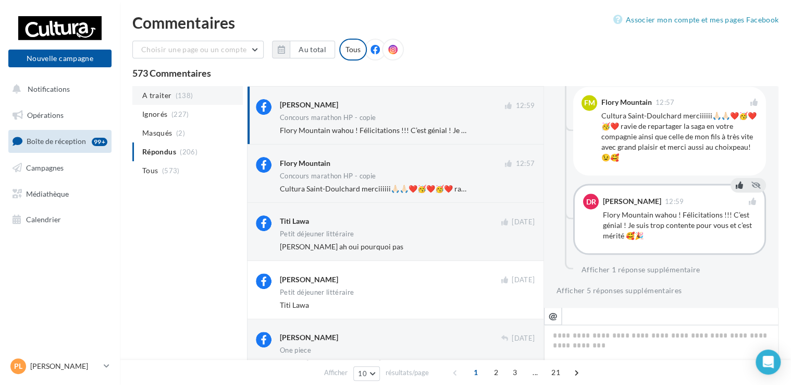
click at [156, 102] on li "A traiter (138)" at bounding box center [187, 95] width 110 height 19
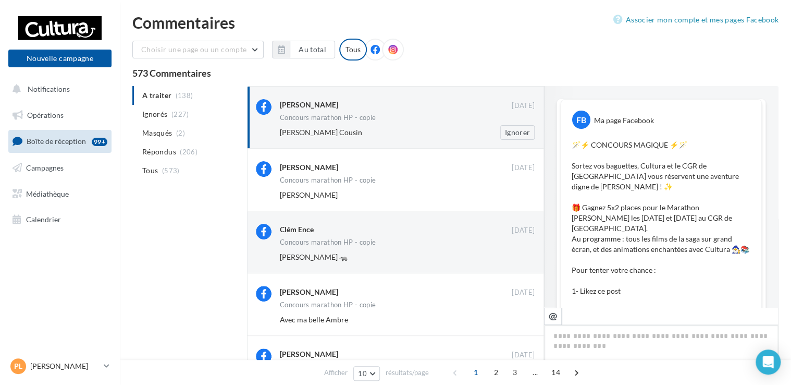
scroll to position [650, 0]
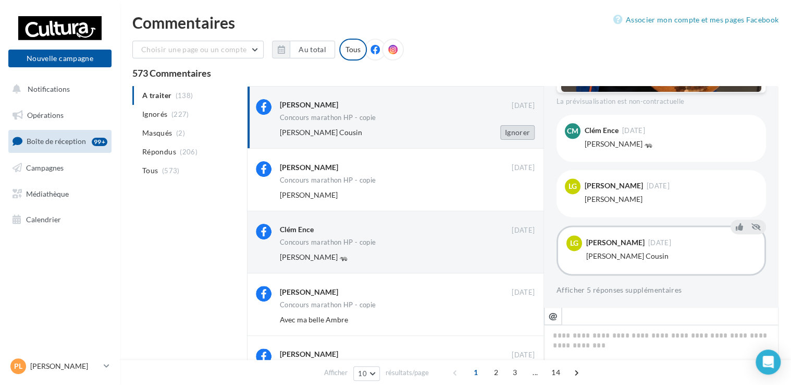
click at [519, 130] on button "Ignorer" at bounding box center [517, 132] width 34 height 15
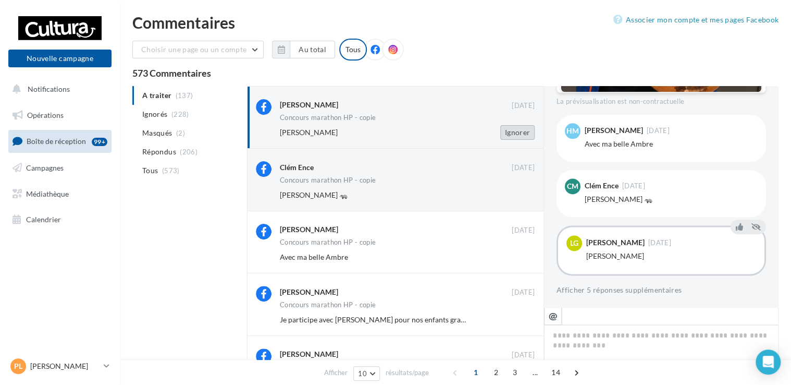
click at [517, 137] on button "Ignorer" at bounding box center [517, 132] width 34 height 15
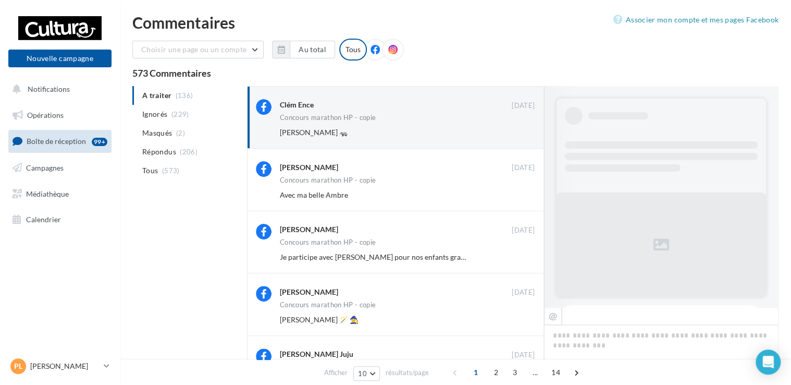
click at [517, 137] on button "Ignorer" at bounding box center [517, 132] width 34 height 15
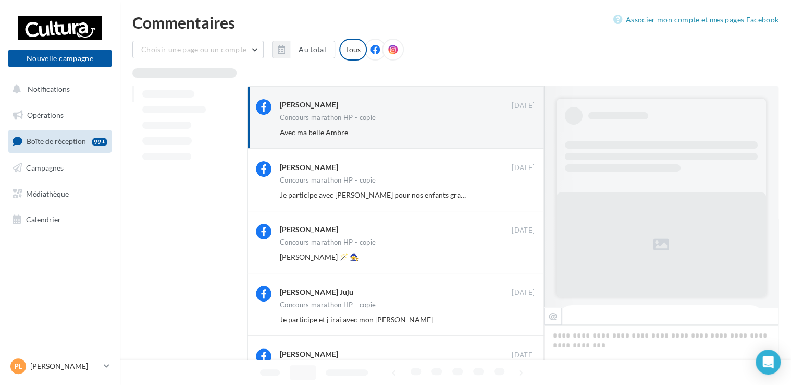
click at [517, 137] on button "Ignorer" at bounding box center [517, 132] width 34 height 15
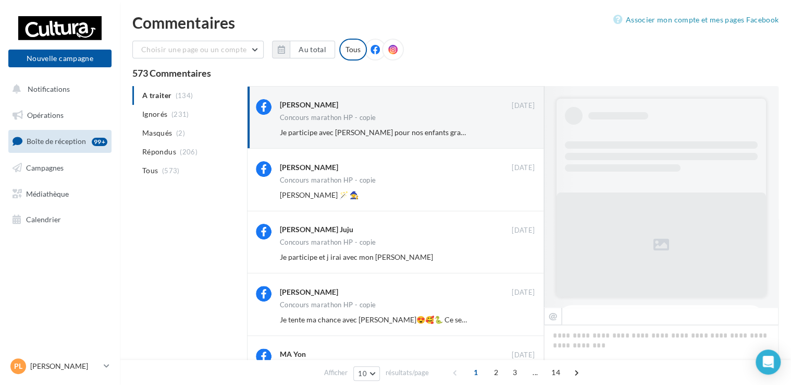
click at [517, 137] on button "Ignorer" at bounding box center [517, 132] width 34 height 15
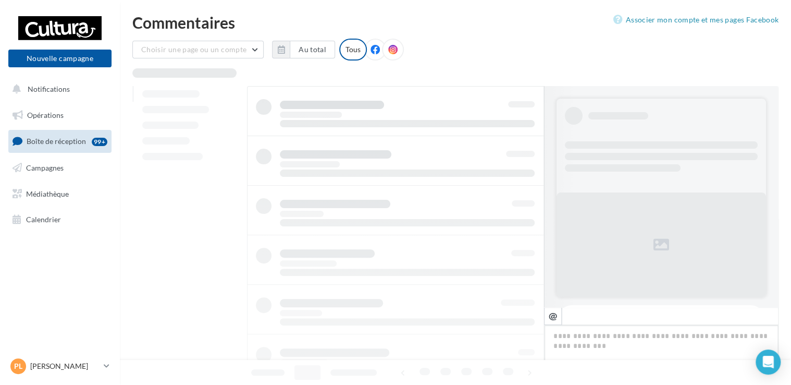
scroll to position [143, 0]
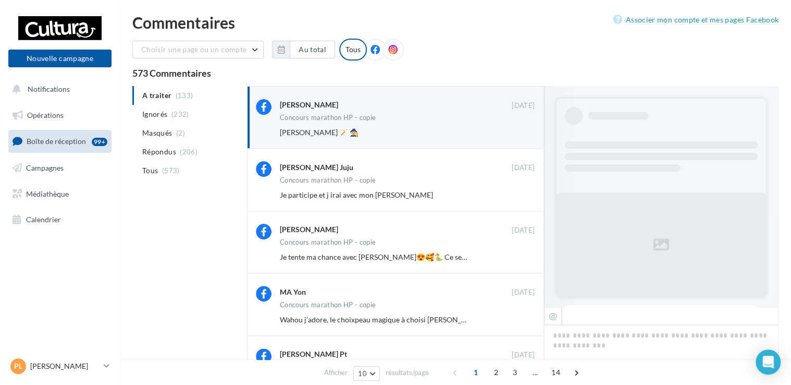
click at [517, 137] on button "Ignorer" at bounding box center [517, 132] width 34 height 15
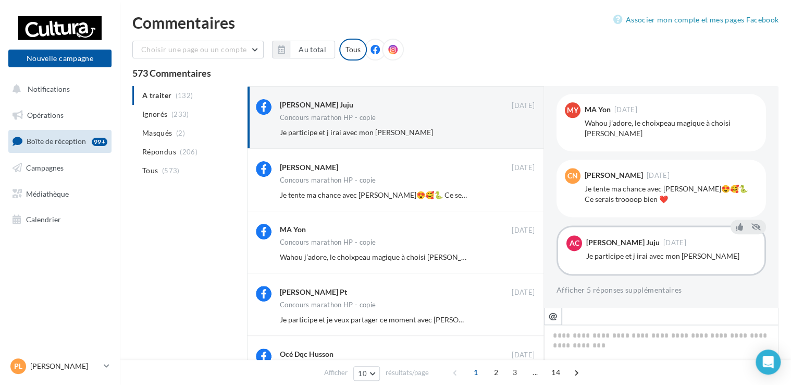
click at [517, 137] on button "Ignorer" at bounding box center [517, 132] width 34 height 15
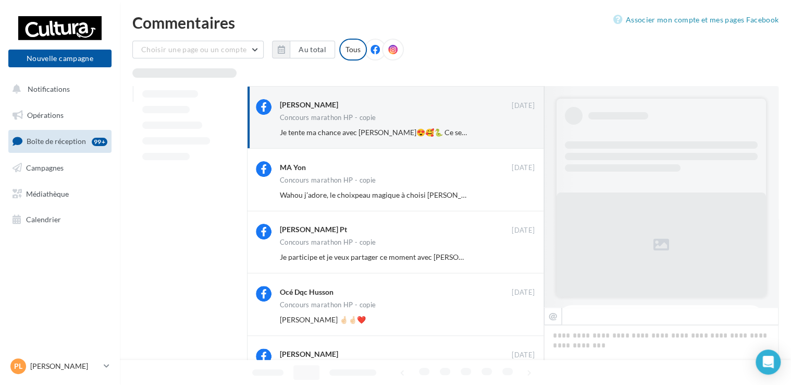
click at [517, 137] on button "Ignorer" at bounding box center [517, 132] width 34 height 15
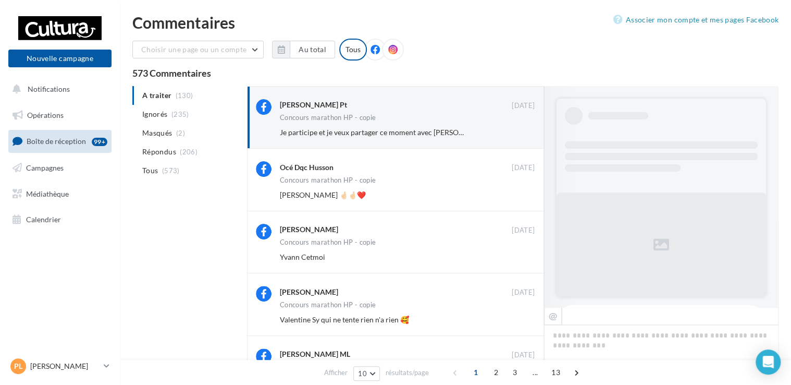
click at [517, 137] on button "Ignorer" at bounding box center [517, 132] width 34 height 15
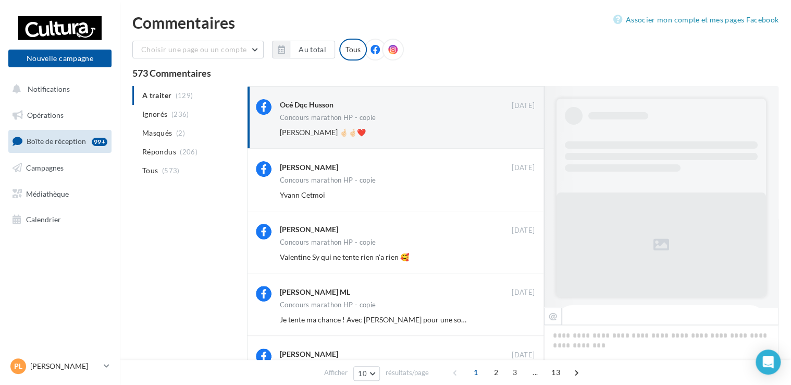
click at [517, 137] on button "Ignorer" at bounding box center [517, 132] width 34 height 15
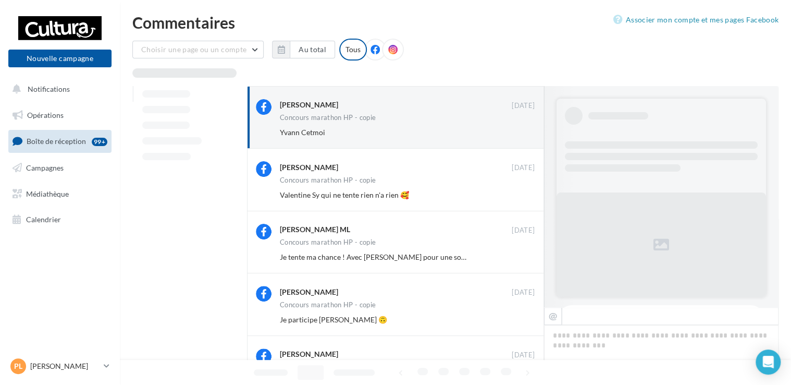
click at [517, 137] on button "Ignorer" at bounding box center [517, 132] width 34 height 15
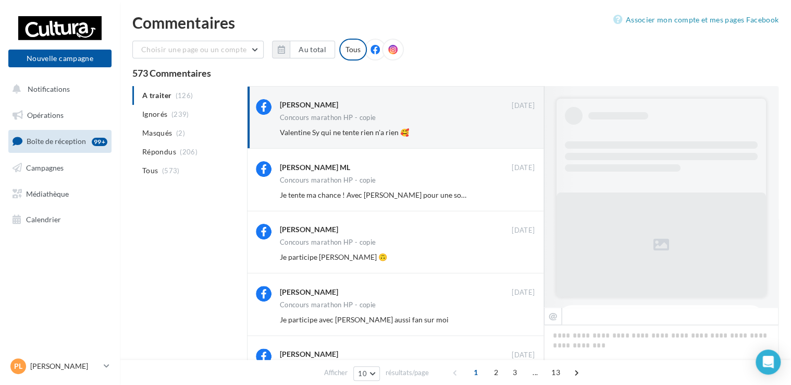
click at [517, 137] on button "Ignorer" at bounding box center [517, 132] width 34 height 15
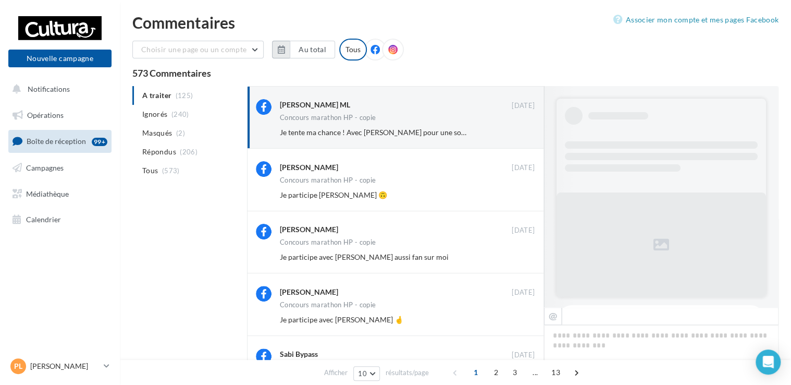
click at [277, 50] on icon "button" at bounding box center [280, 49] width 7 height 8
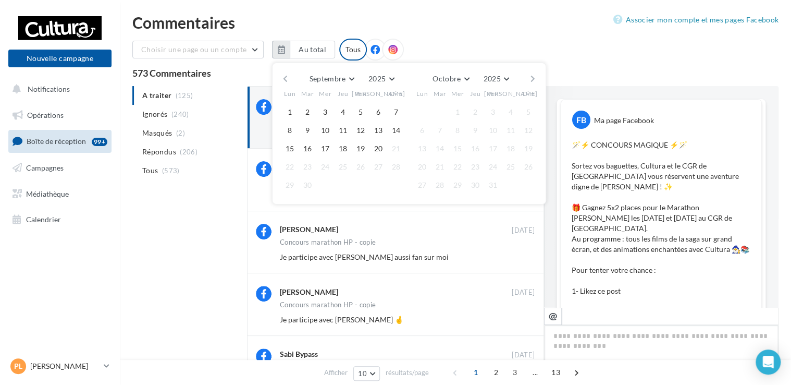
scroll to position [661, 0]
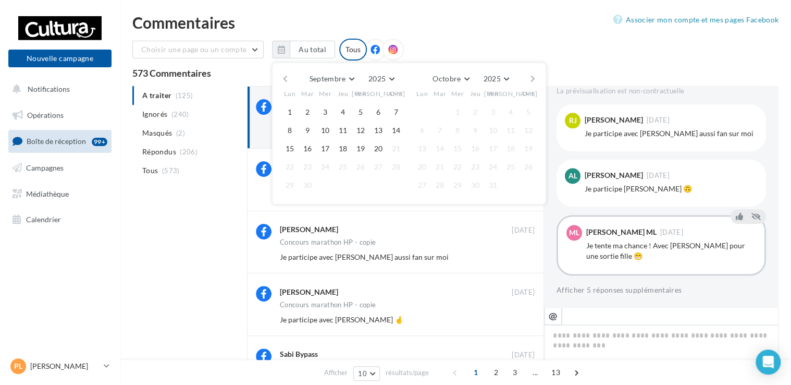
click at [426, 33] on div "Commentaires Associer mon compte et mes pages Facebook Choisir une page ou un c…" at bounding box center [455, 377] width 671 height 724
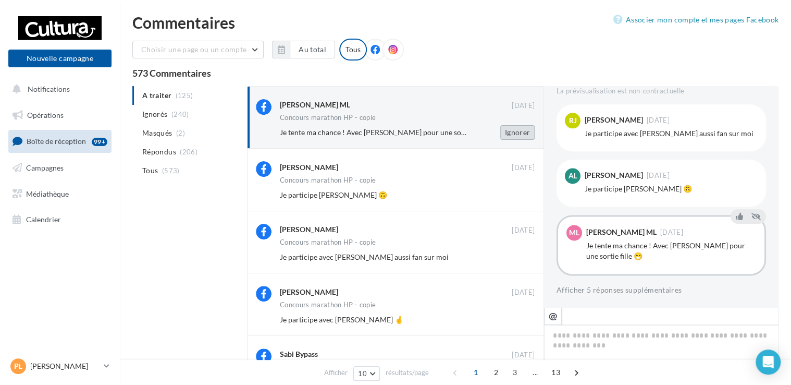
click at [519, 133] on button "Ignorer" at bounding box center [517, 132] width 34 height 15
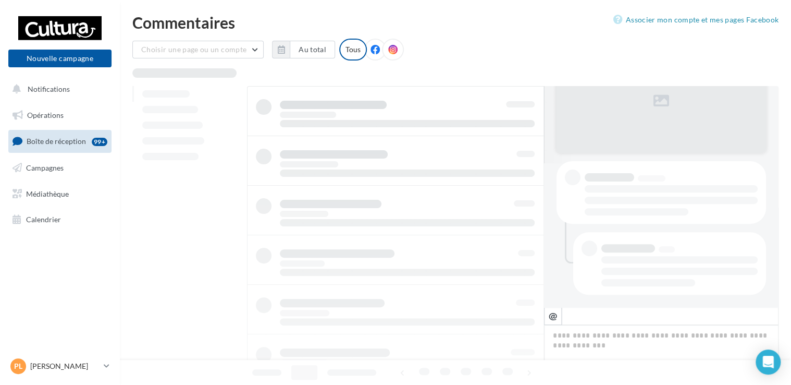
scroll to position [143, 0]
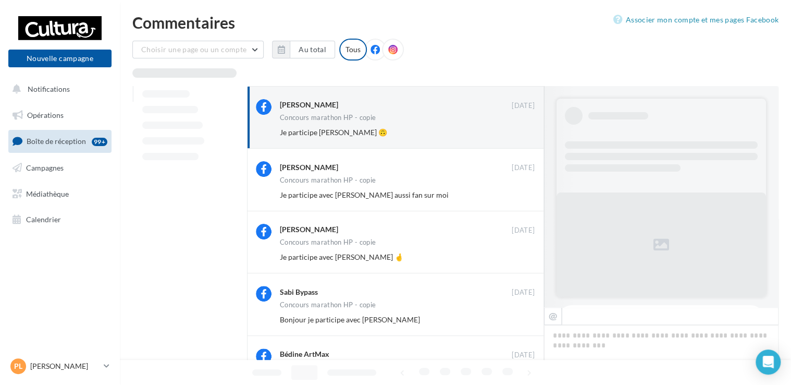
click at [519, 133] on button "Ignorer" at bounding box center [517, 132] width 34 height 15
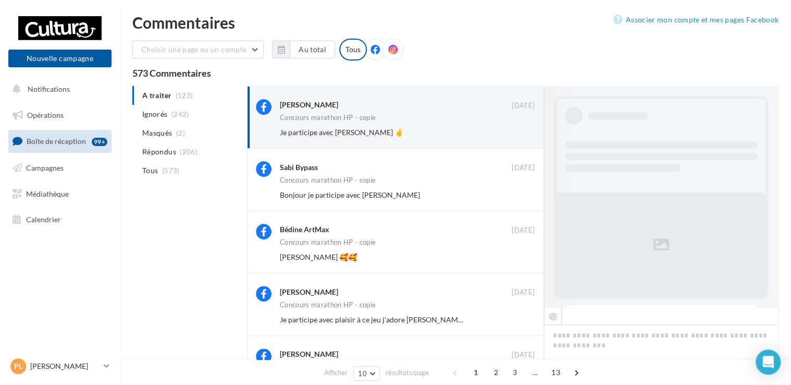
click at [519, 133] on button "Ignorer" at bounding box center [517, 132] width 34 height 15
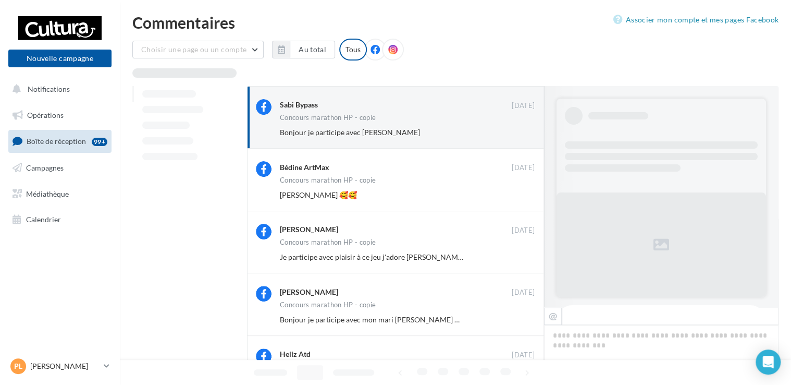
click at [519, 133] on button "Ignorer" at bounding box center [517, 132] width 34 height 15
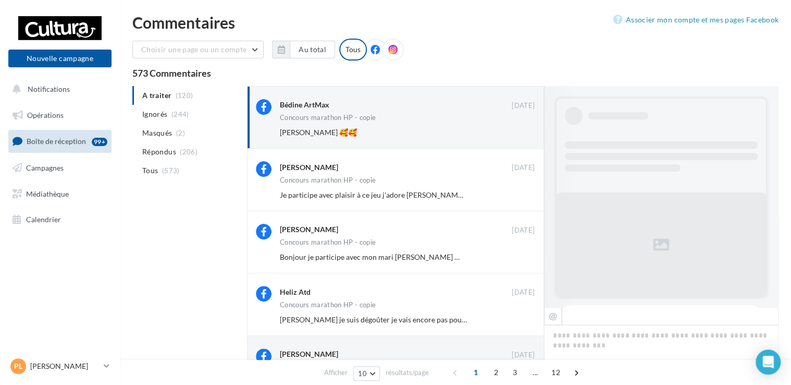
click at [519, 133] on button "Ignorer" at bounding box center [517, 132] width 34 height 15
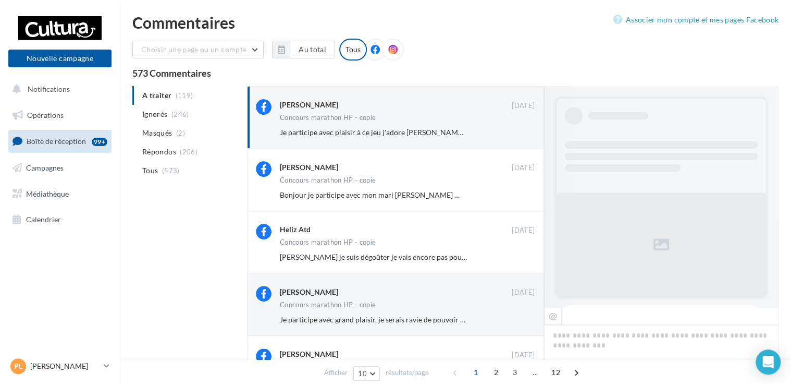
click at [519, 133] on button "Ignorer" at bounding box center [517, 132] width 34 height 15
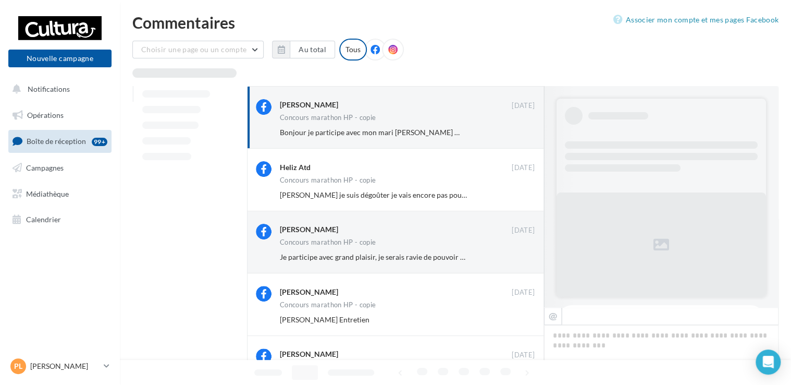
click at [519, 133] on button "Ignorer" at bounding box center [517, 132] width 34 height 15
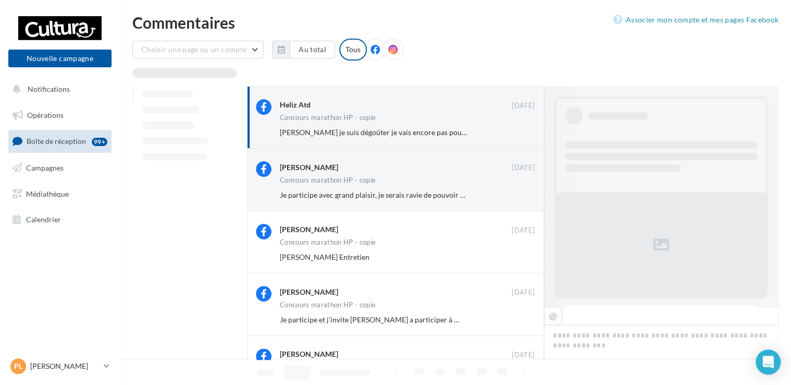
click at [519, 133] on button "Ignorer" at bounding box center [517, 132] width 34 height 15
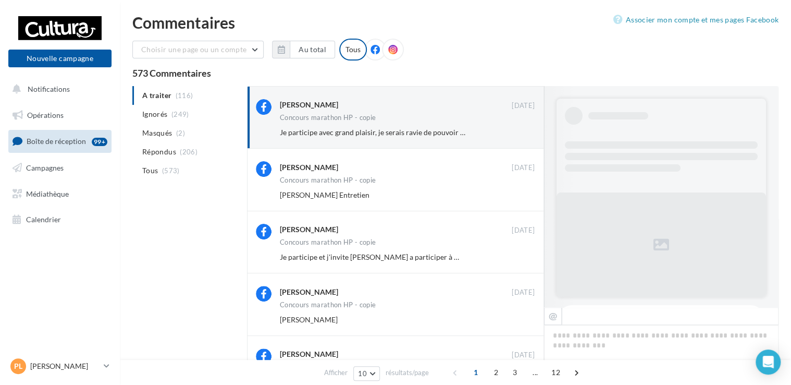
click at [519, 133] on button "Ignorer" at bounding box center [517, 132] width 34 height 15
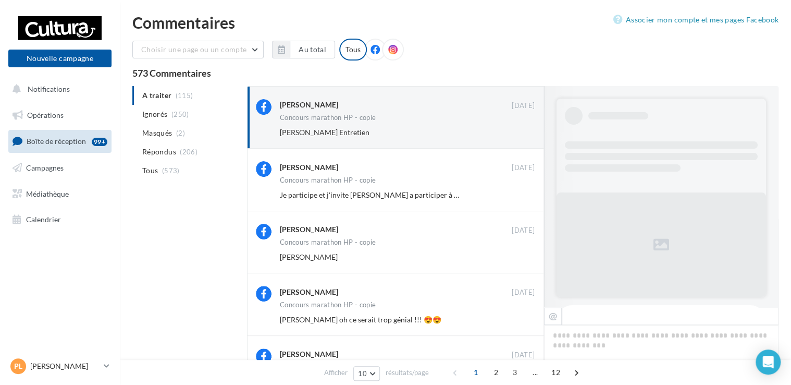
click at [519, 133] on button "Ignorer" at bounding box center [517, 132] width 34 height 15
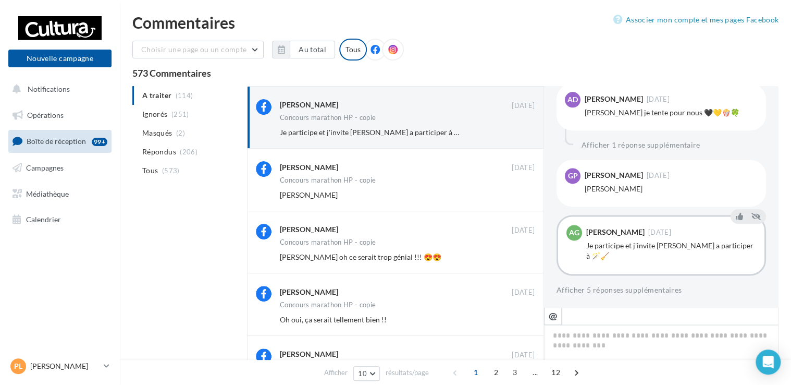
click at [519, 133] on button "Ignorer" at bounding box center [517, 132] width 34 height 15
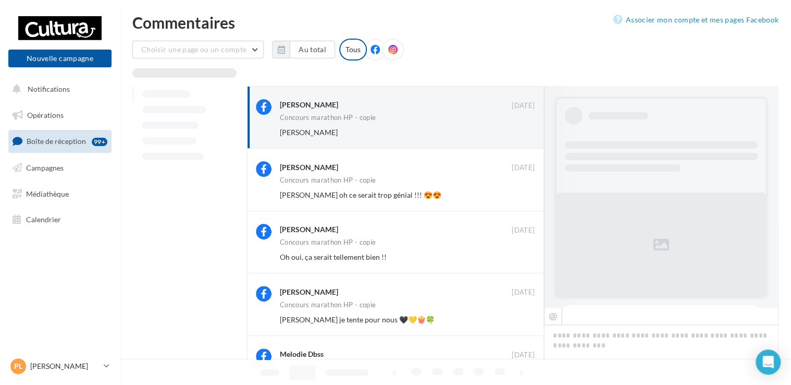
click at [519, 133] on button "Ignorer" at bounding box center [517, 132] width 34 height 15
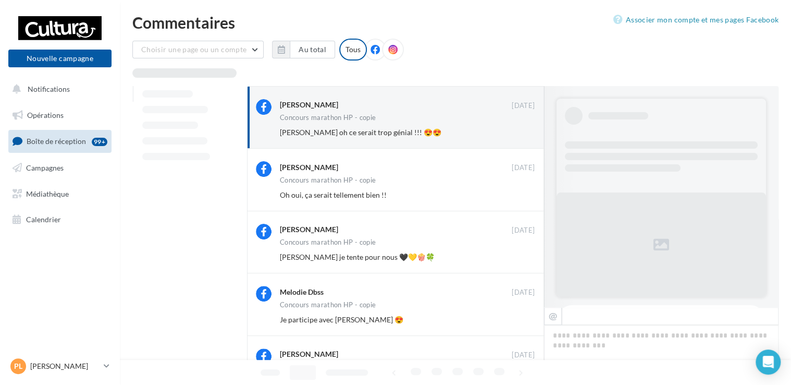
click at [519, 133] on button "Ignorer" at bounding box center [517, 132] width 34 height 15
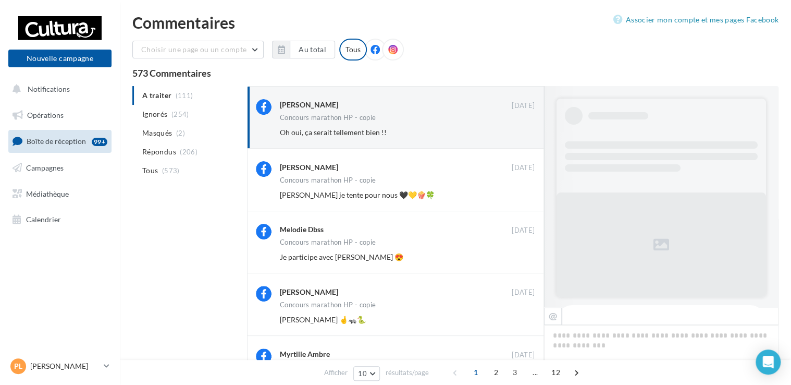
click at [519, 133] on button "Ignorer" at bounding box center [517, 132] width 34 height 15
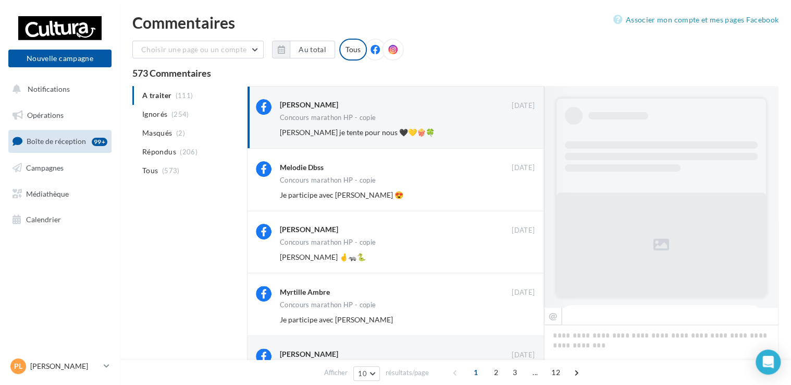
click at [519, 133] on button "Ignorer" at bounding box center [517, 132] width 34 height 15
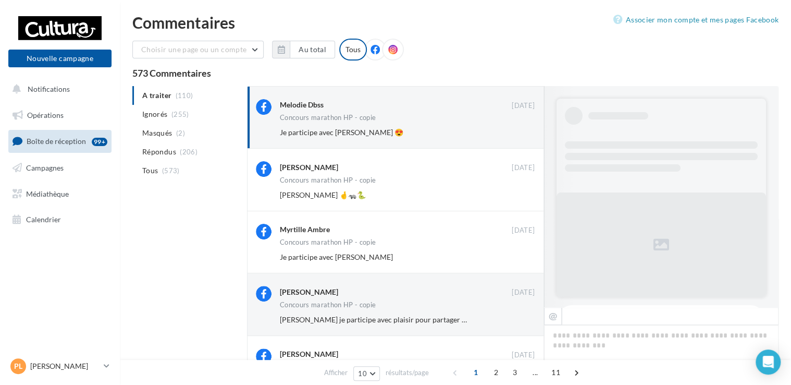
click at [519, 133] on button "Ignorer" at bounding box center [517, 132] width 34 height 15
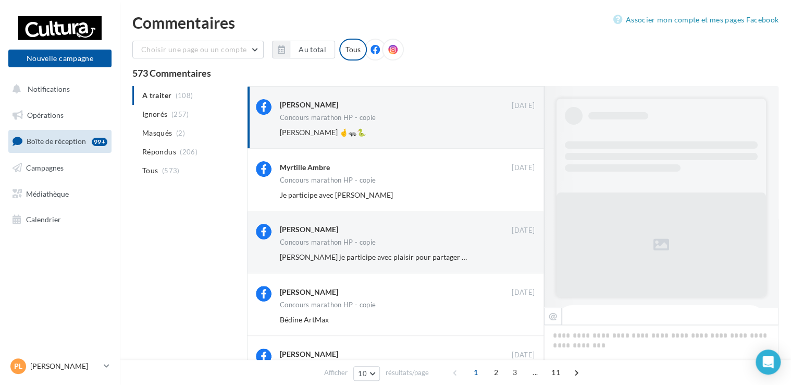
click at [519, 133] on button "Ignorer" at bounding box center [517, 132] width 34 height 15
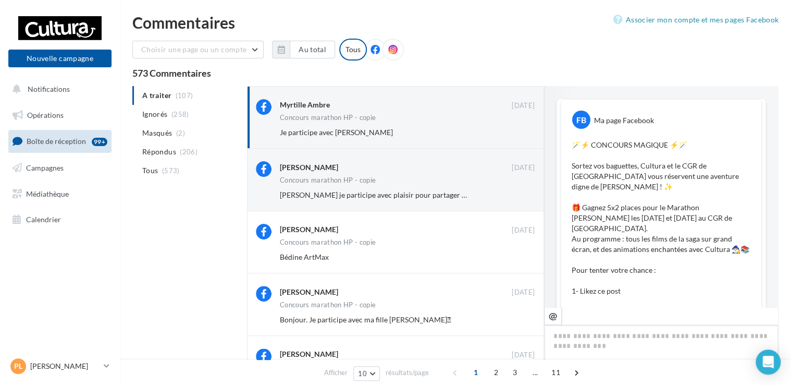
scroll to position [671, 0]
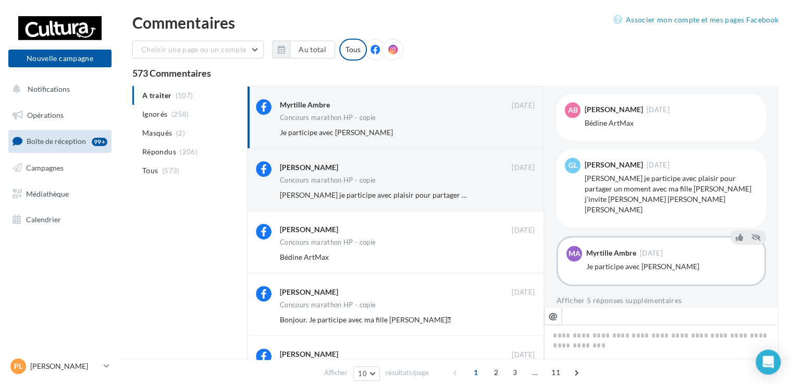
click at [519, 133] on button "Ignorer" at bounding box center [517, 132] width 34 height 15
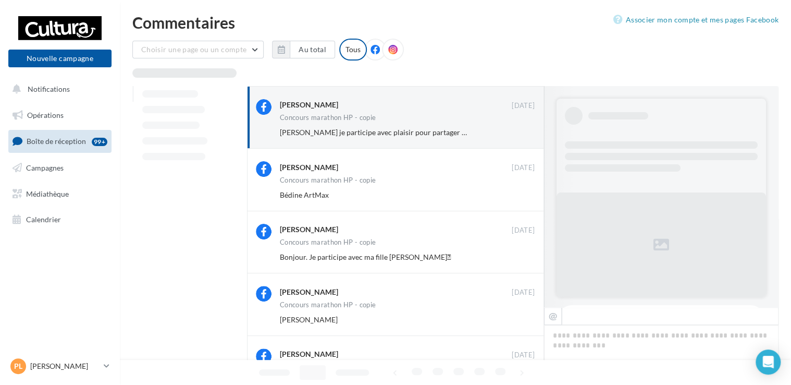
click at [519, 133] on button "Ignorer" at bounding box center [517, 132] width 34 height 15
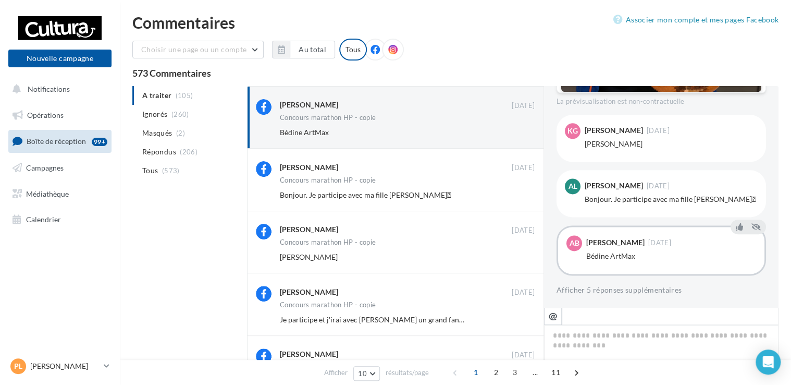
click at [519, 133] on button "Ignorer" at bounding box center [517, 132] width 34 height 15
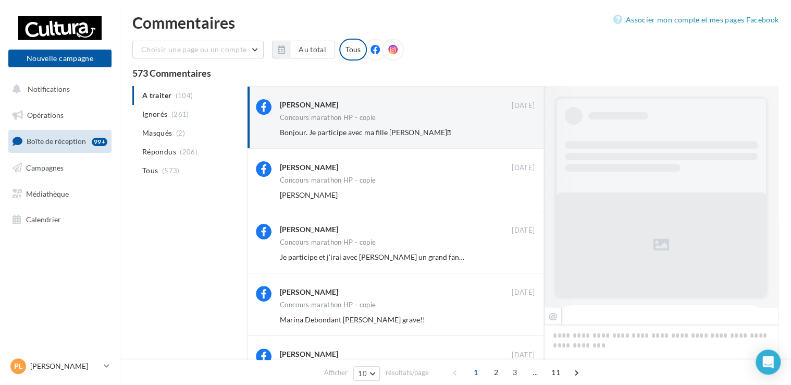
click at [519, 133] on button "Ignorer" at bounding box center [517, 132] width 34 height 15
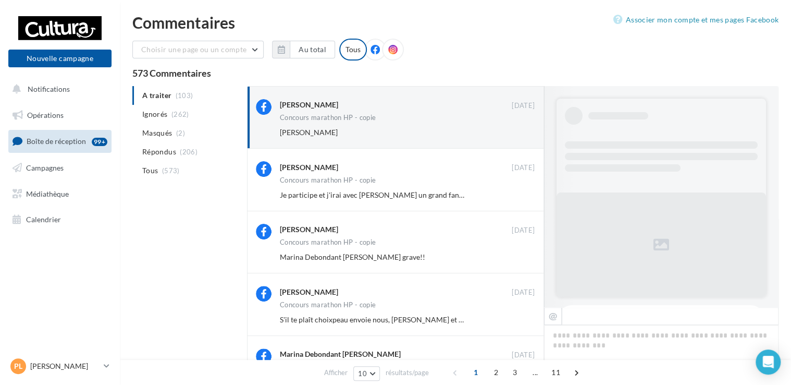
click at [519, 133] on button "Ignorer" at bounding box center [517, 132] width 34 height 15
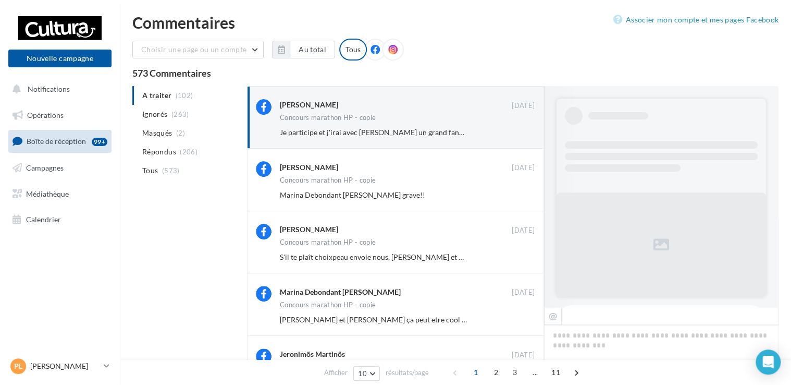
click at [519, 133] on button "Ignorer" at bounding box center [517, 132] width 34 height 15
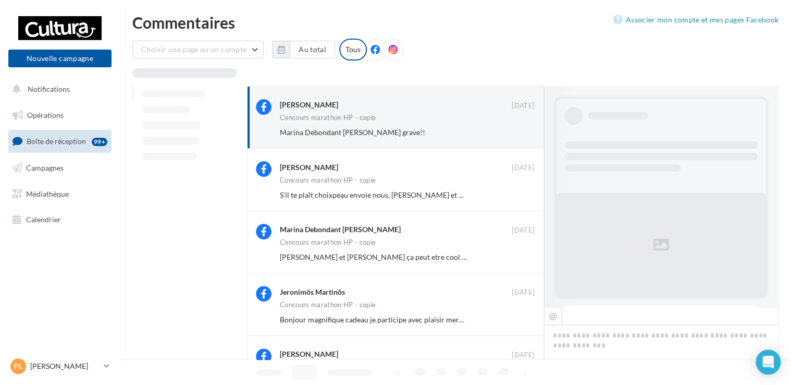
click at [519, 133] on button "Ignorer" at bounding box center [517, 132] width 34 height 15
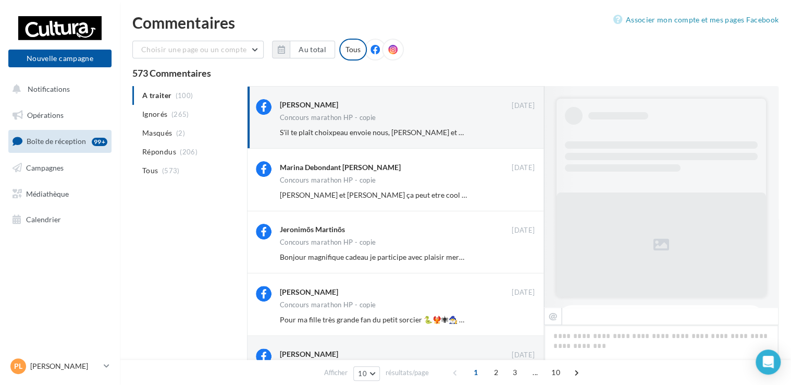
scroll to position [703, 0]
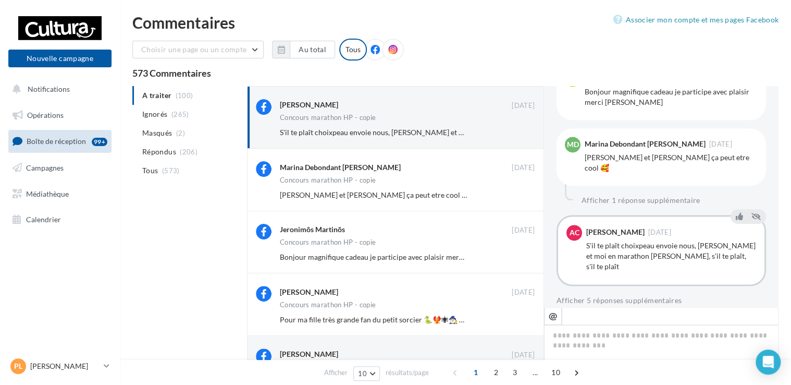
click at [519, 133] on button "Ignorer" at bounding box center [517, 132] width 34 height 15
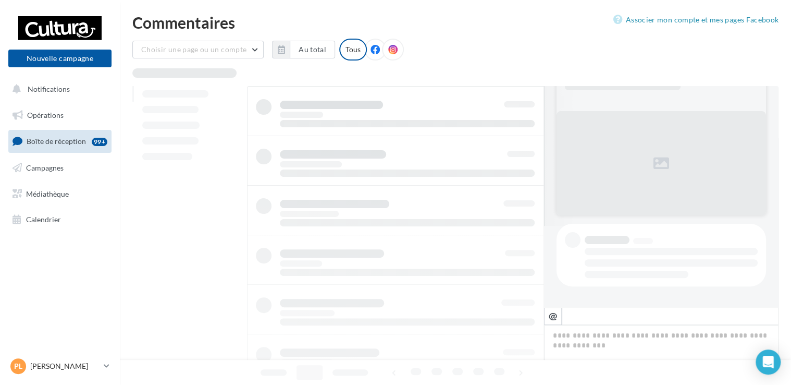
scroll to position [81, 0]
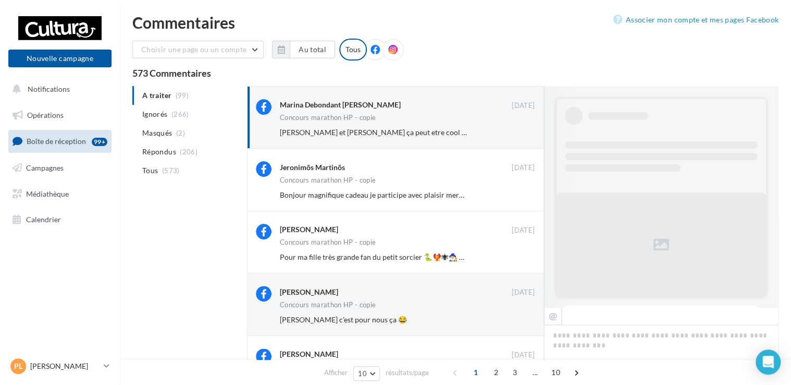
click at [519, 133] on button "Ignorer" at bounding box center [517, 132] width 34 height 15
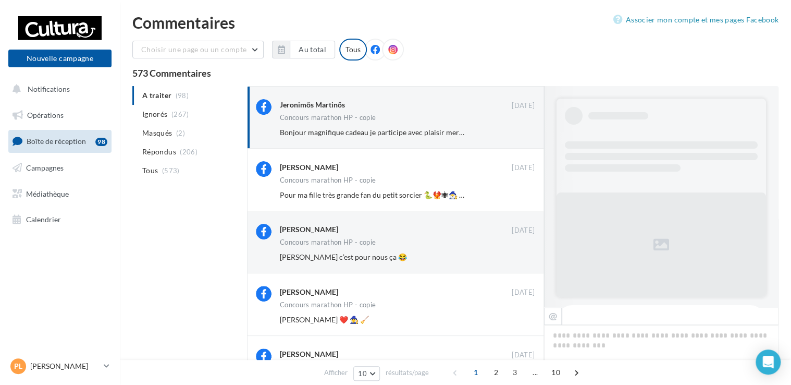
click at [519, 133] on button "Ignorer" at bounding box center [517, 132] width 34 height 15
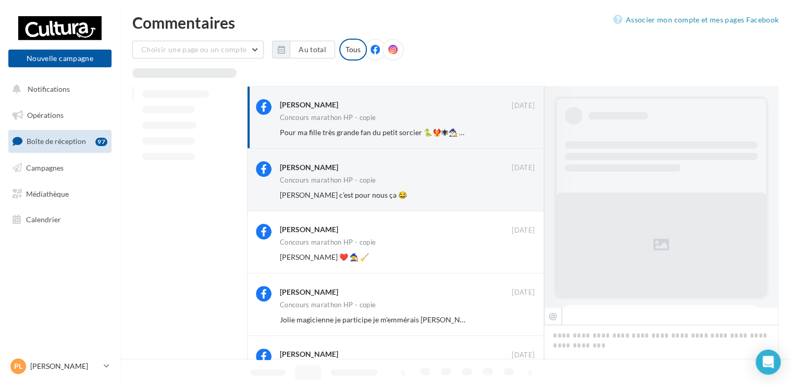
click at [519, 133] on button "Ignorer" at bounding box center [517, 132] width 34 height 15
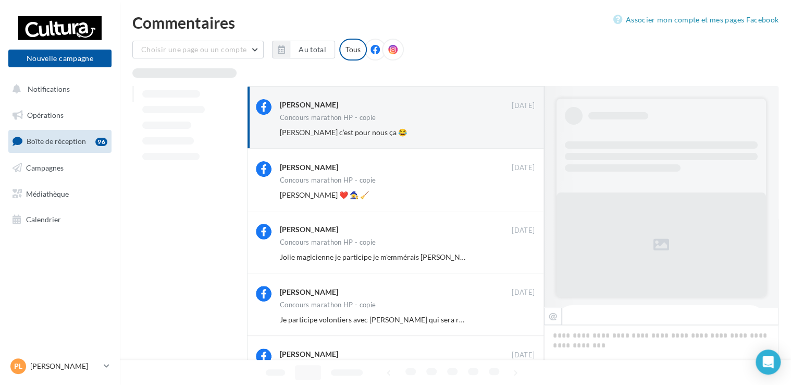
click at [519, 133] on button "Ignorer" at bounding box center [517, 132] width 34 height 15
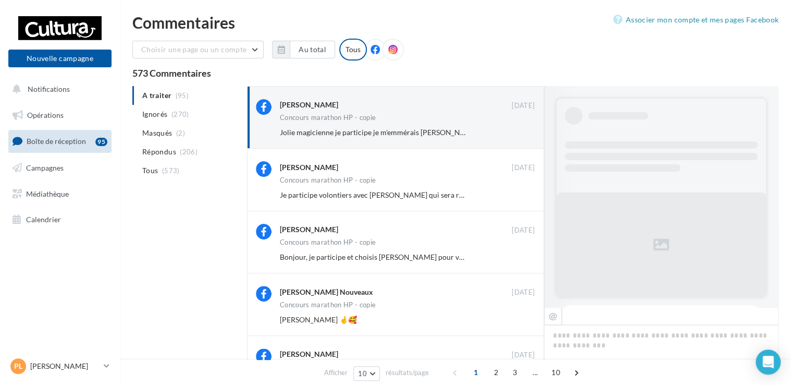
click at [519, 133] on button "Ignorer" at bounding box center [517, 132] width 34 height 15
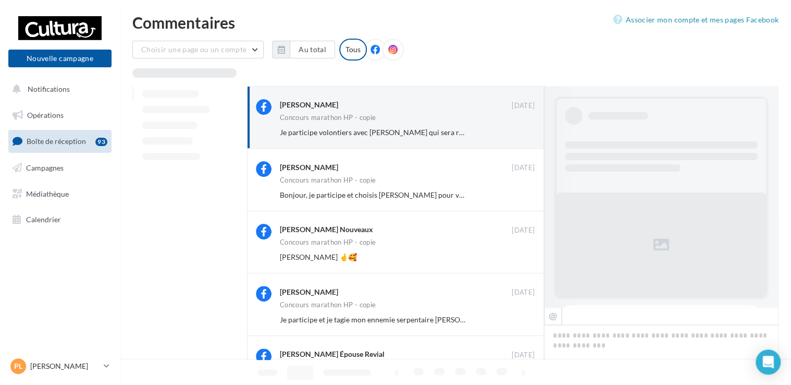
click at [519, 133] on button "Ignorer" at bounding box center [517, 132] width 34 height 15
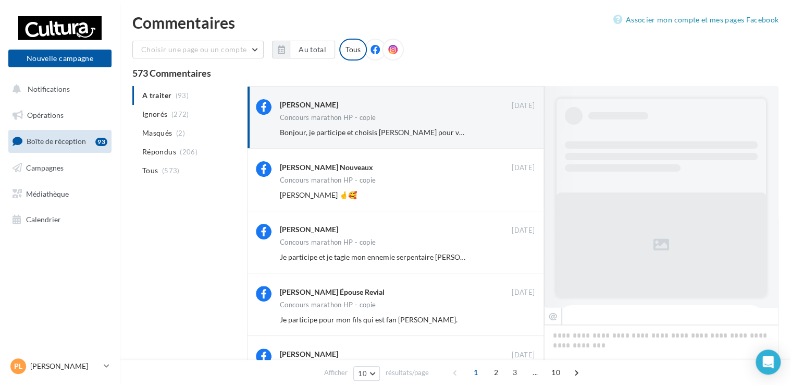
click at [519, 133] on button "Ignorer" at bounding box center [517, 132] width 34 height 15
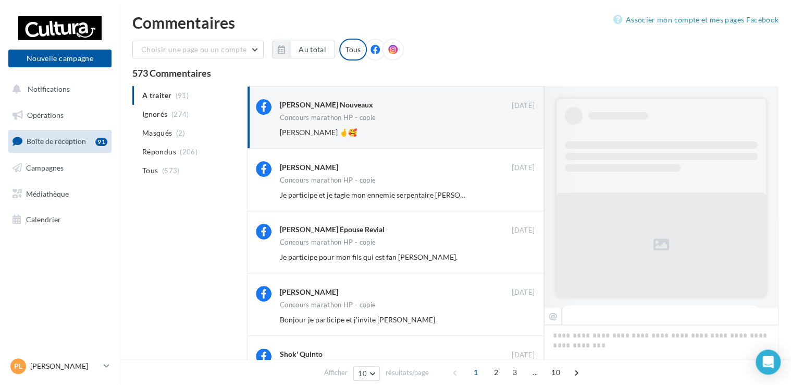
click at [519, 133] on button "Ignorer" at bounding box center [517, 132] width 34 height 15
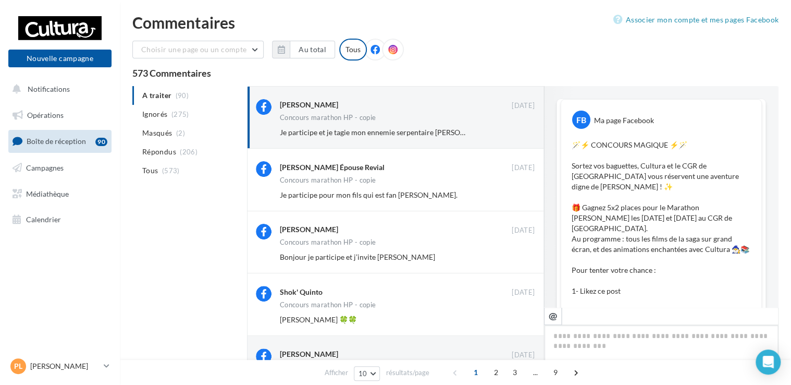
scroll to position [661, 0]
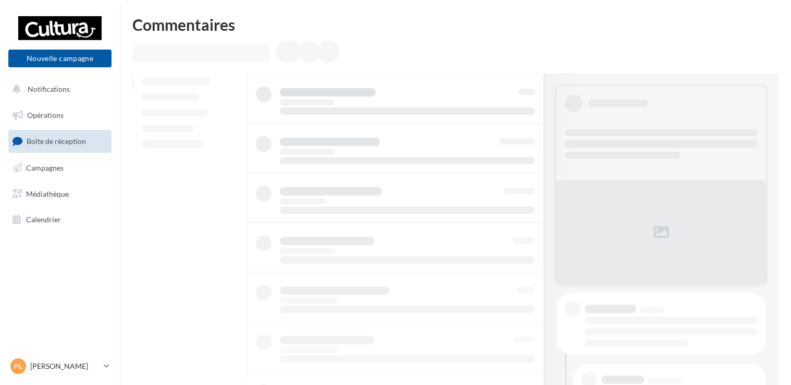
scroll to position [2, 0]
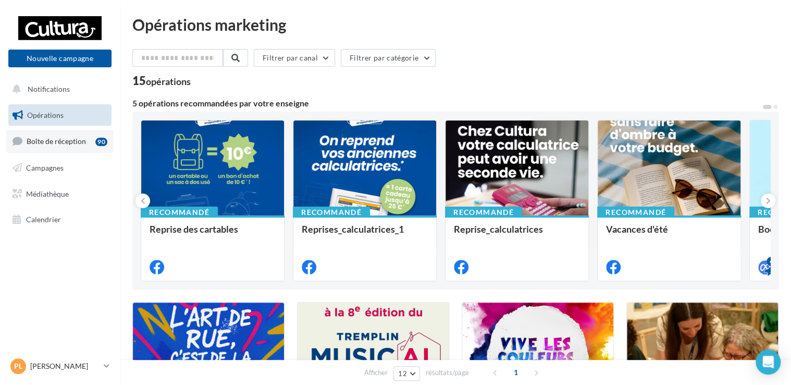
click at [70, 145] on span "Boîte de réception" at bounding box center [56, 141] width 59 height 9
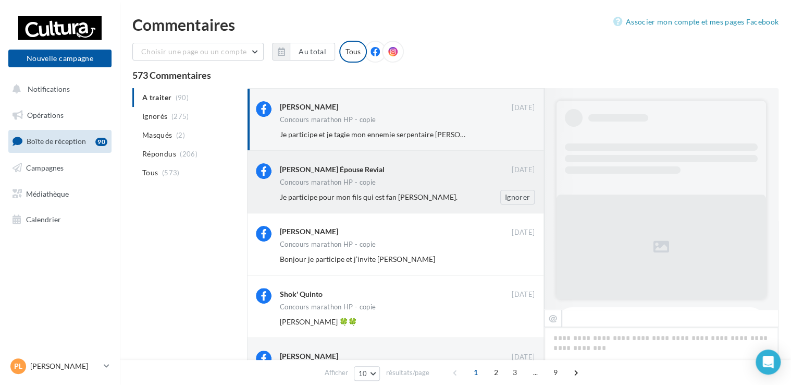
scroll to position [661, 0]
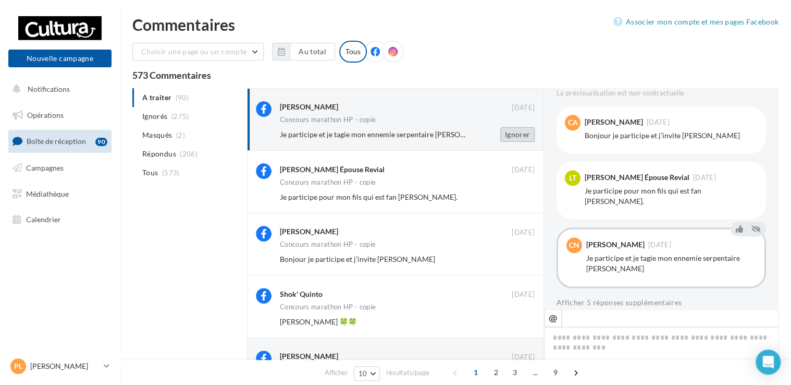
click at [516, 139] on button "Ignorer" at bounding box center [517, 134] width 34 height 15
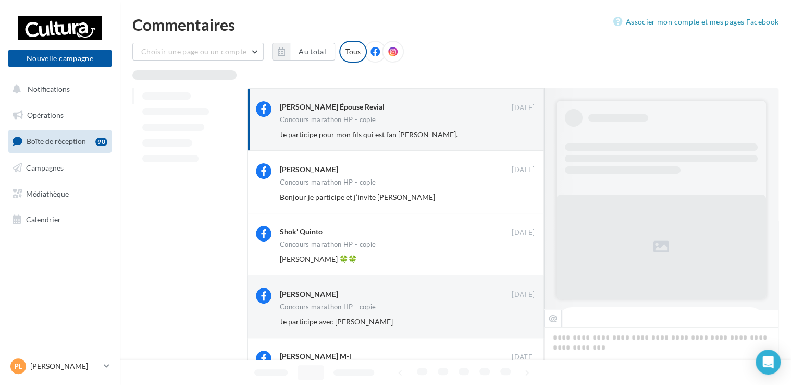
click at [516, 139] on button "Ignorer" at bounding box center [517, 134] width 34 height 15
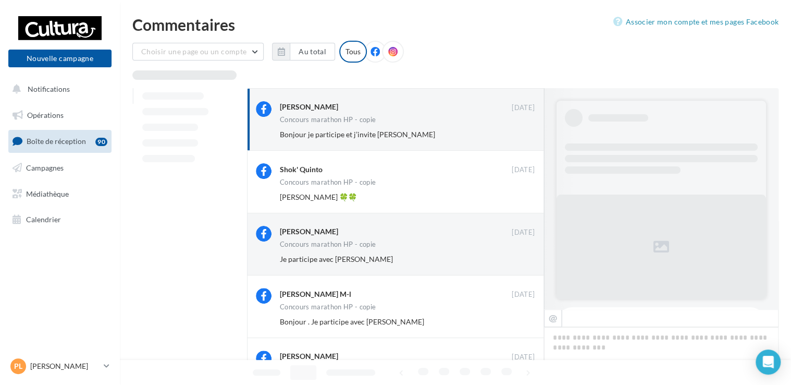
click at [516, 139] on button "Ignorer" at bounding box center [517, 134] width 34 height 15
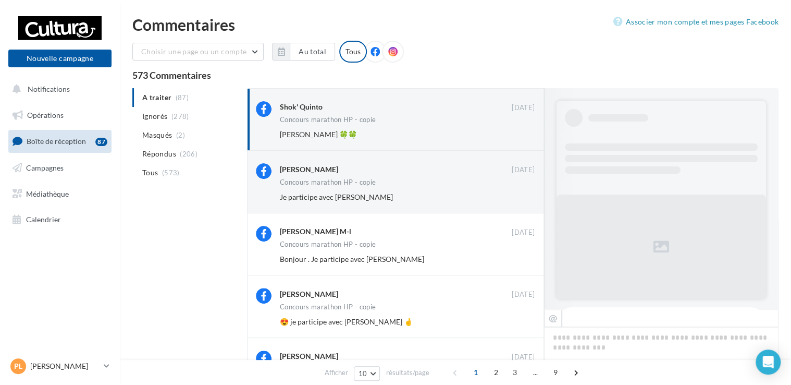
click at [516, 139] on button "Ignorer" at bounding box center [517, 134] width 34 height 15
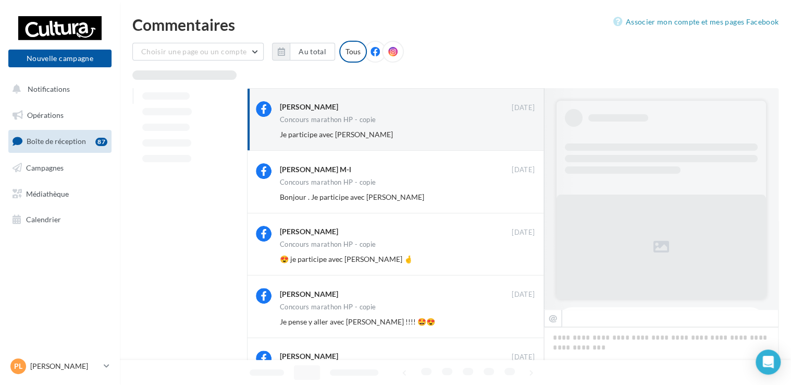
click at [516, 139] on button "Ignorer" at bounding box center [517, 134] width 34 height 15
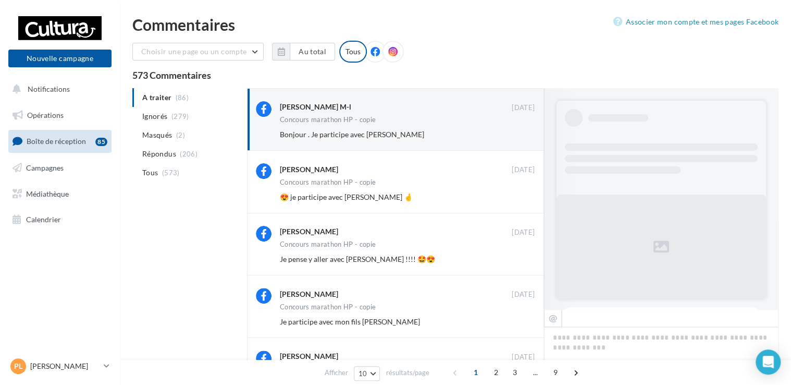
click at [516, 139] on button "Ignorer" at bounding box center [517, 134] width 34 height 15
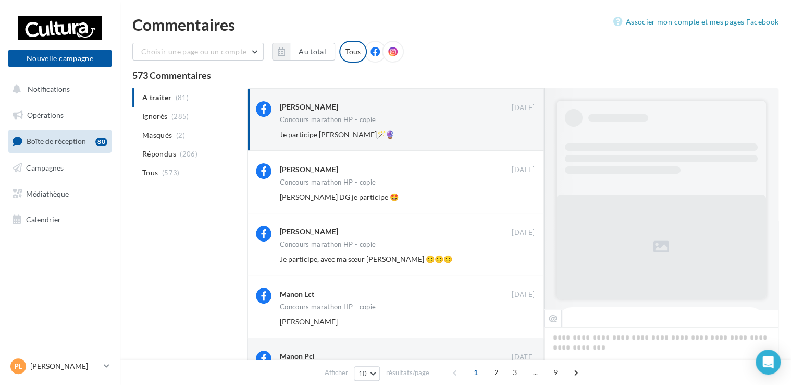
click at [516, 139] on button "Ignorer" at bounding box center [517, 134] width 34 height 15
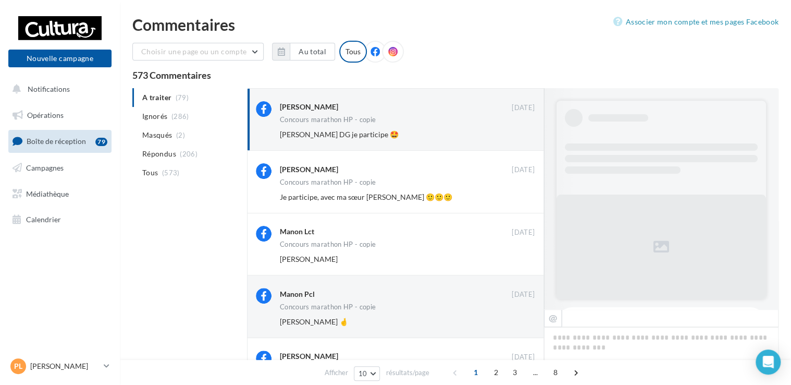
click at [516, 139] on button "Ignorer" at bounding box center [517, 134] width 34 height 15
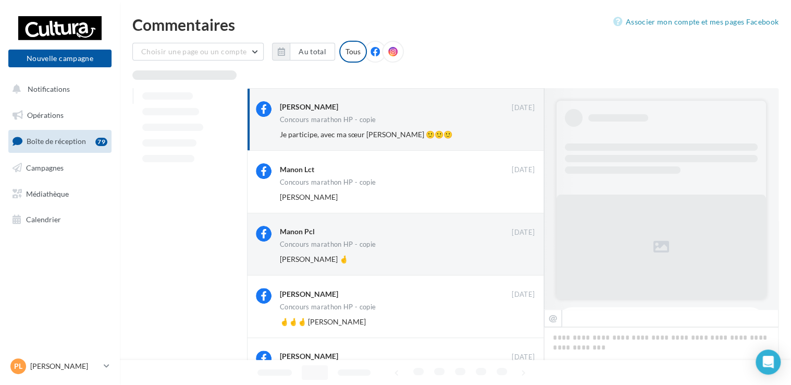
click at [516, 139] on button "Ignorer" at bounding box center [517, 134] width 34 height 15
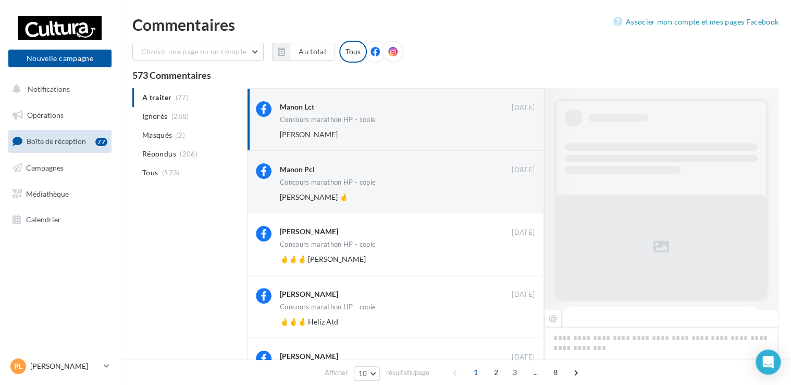
scroll to position [671, 0]
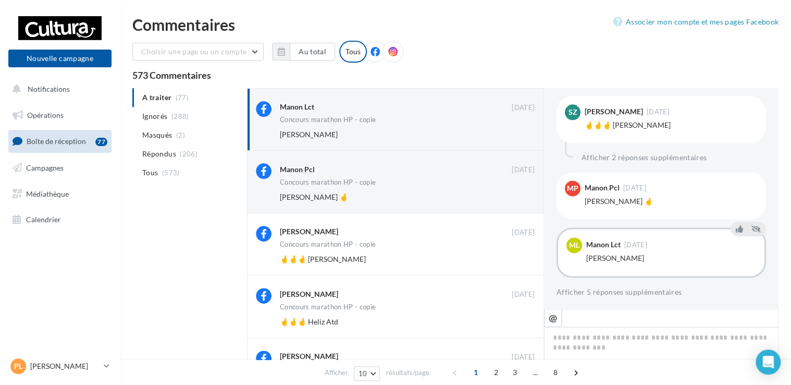
click at [496, 43] on div "Choisir une page ou un compte Cultura [GEOGRAPHIC_DATA] ([GEOGRAPHIC_DATA]) lep…" at bounding box center [455, 56] width 646 height 30
click at [507, 130] on button "Ignorer" at bounding box center [517, 134] width 34 height 15
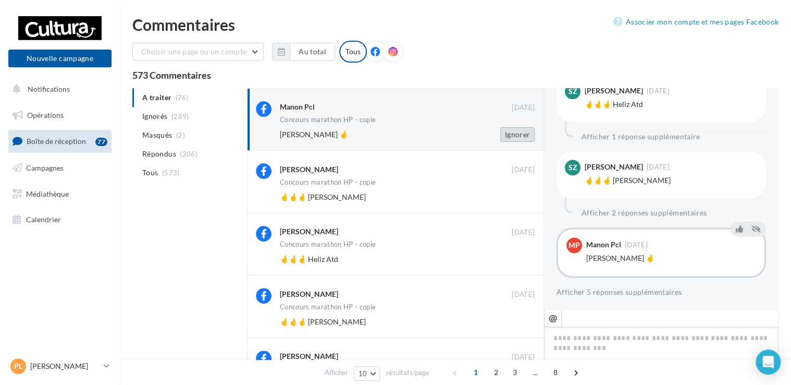
click at [515, 135] on button "Ignorer" at bounding box center [517, 134] width 34 height 15
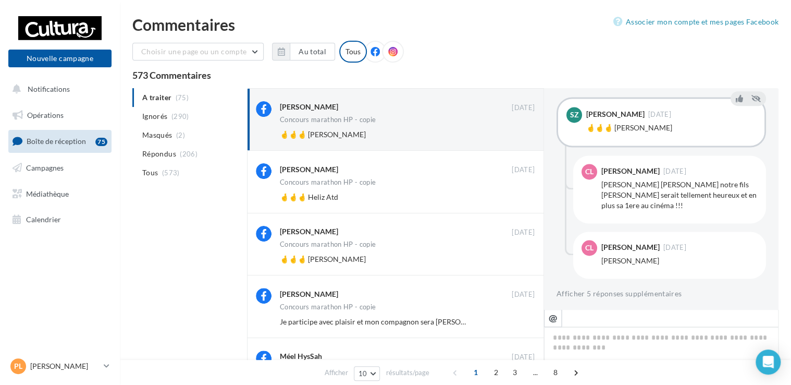
click at [515, 135] on button "Ignorer" at bounding box center [517, 134] width 34 height 15
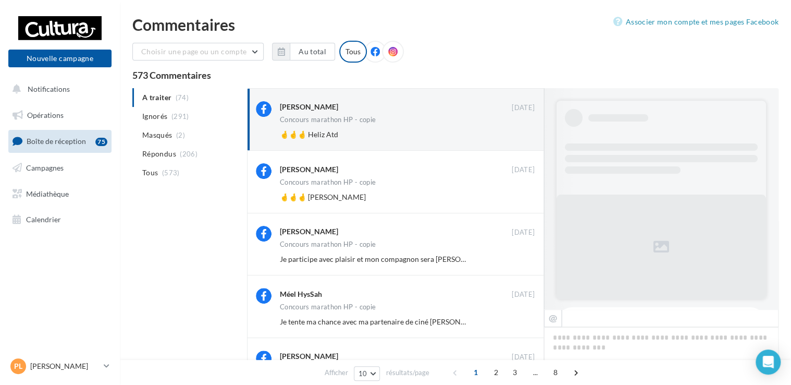
click at [515, 135] on button "Ignorer" at bounding box center [517, 134] width 34 height 15
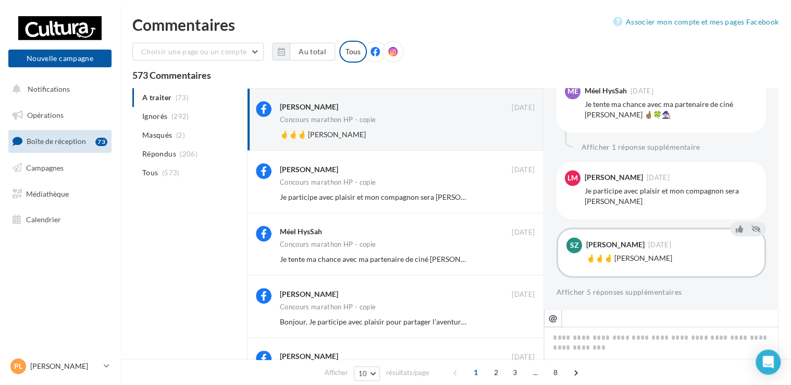
click at [515, 135] on button "Ignorer" at bounding box center [517, 134] width 34 height 15
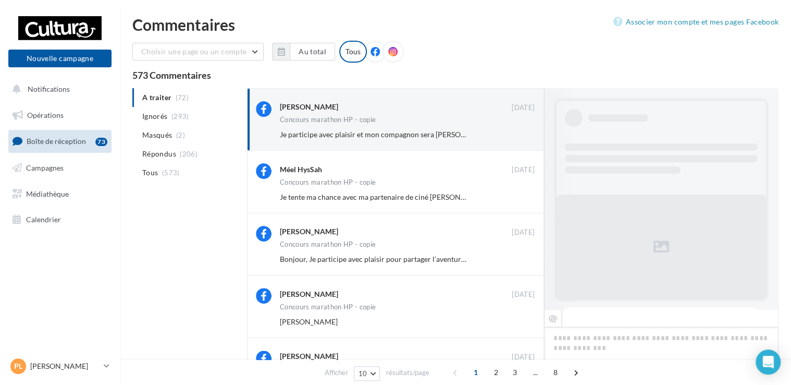
scroll to position [713, 0]
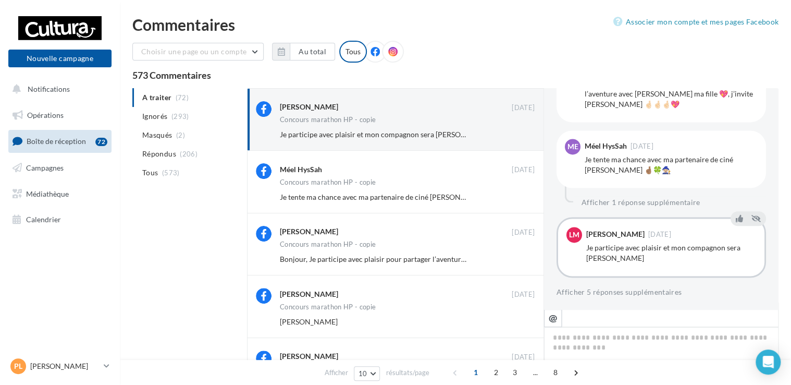
click at [515, 135] on button "Ignorer" at bounding box center [517, 134] width 34 height 15
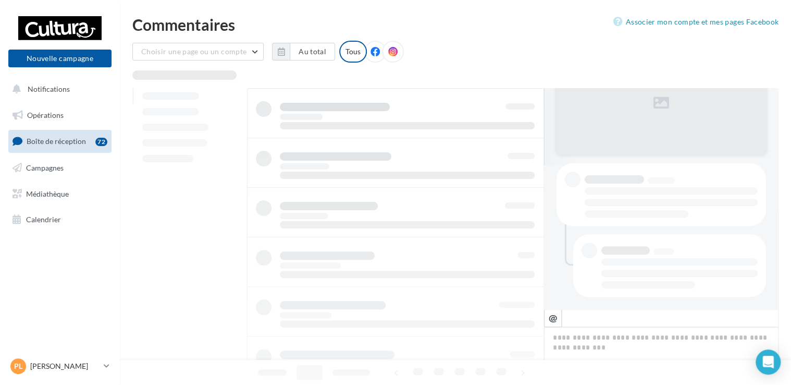
scroll to position [143, 0]
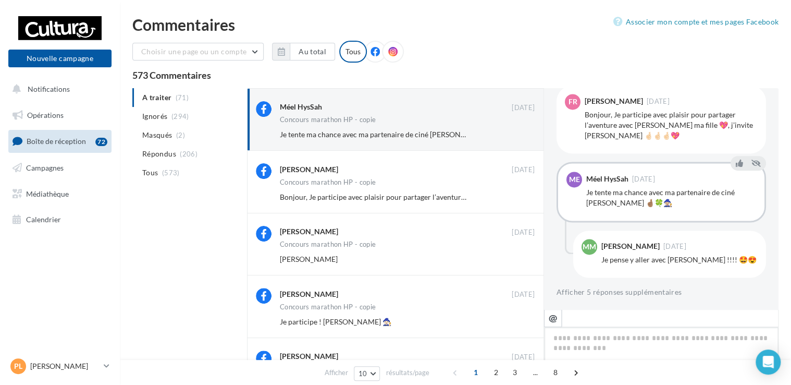
click at [515, 135] on button "Ignorer" at bounding box center [517, 134] width 34 height 15
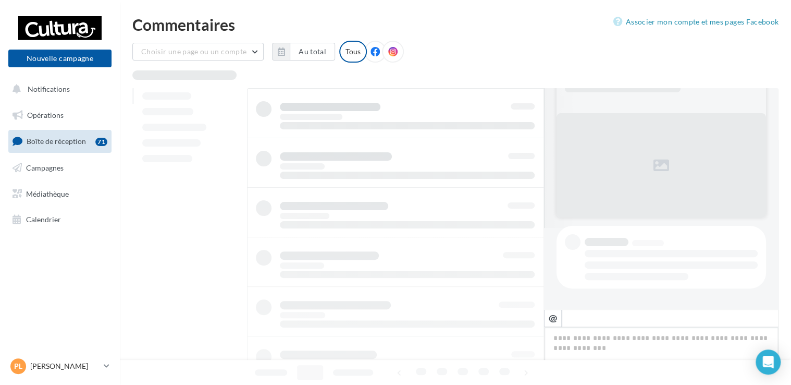
scroll to position [81, 0]
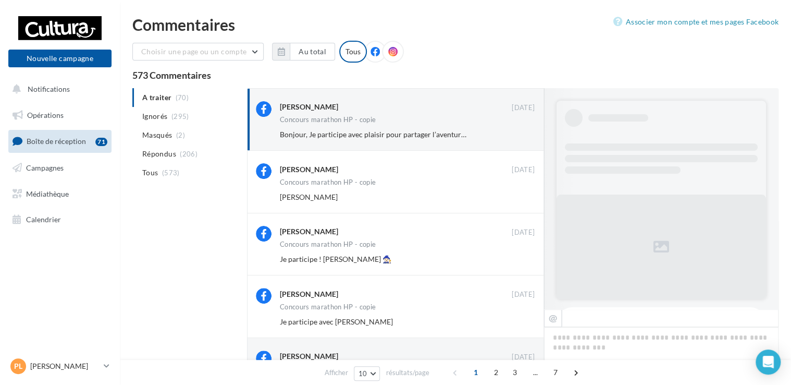
click at [515, 135] on button "Ignorer" at bounding box center [517, 134] width 34 height 15
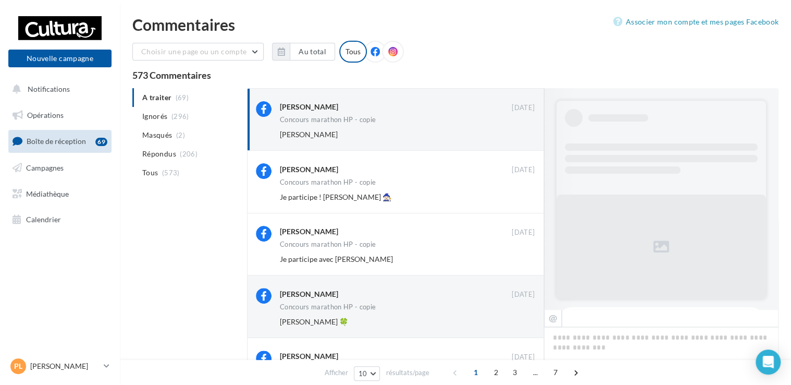
click at [515, 135] on button "Ignorer" at bounding box center [517, 134] width 34 height 15
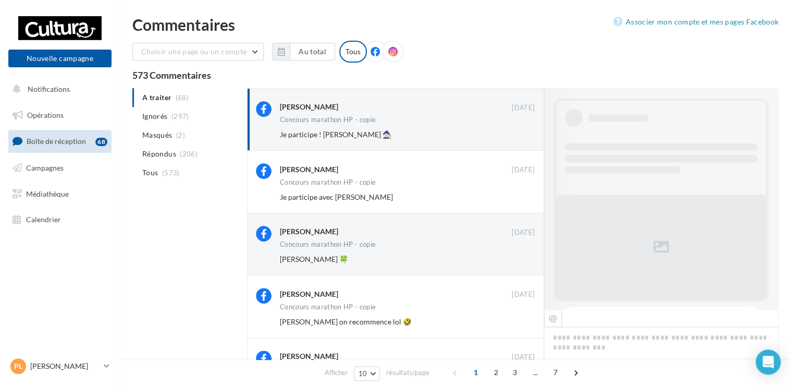
click at [515, 135] on button "Ignorer" at bounding box center [517, 134] width 34 height 15
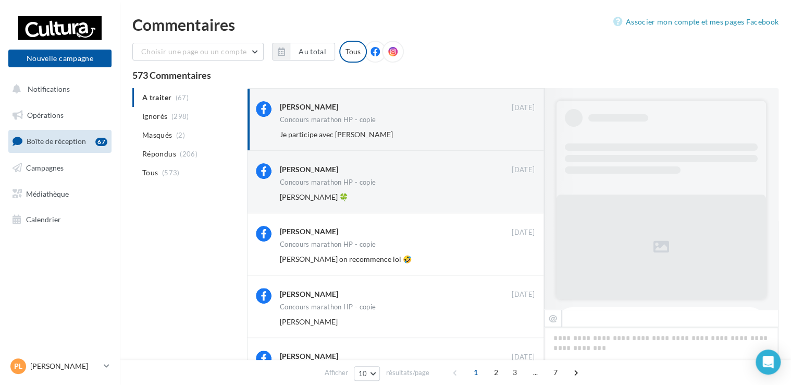
scroll to position [650, 0]
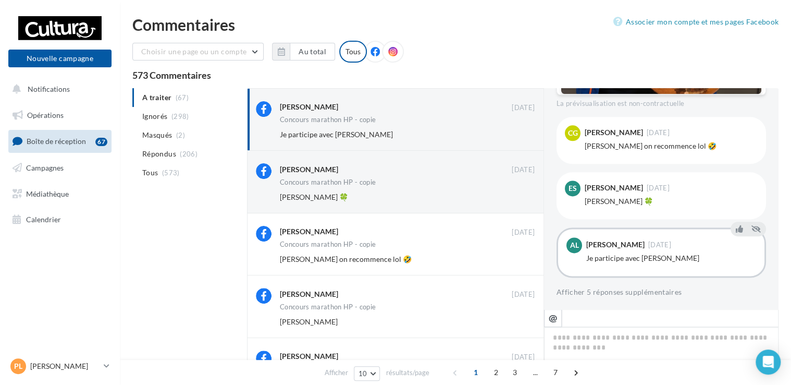
click at [515, 135] on button "Ignorer" at bounding box center [517, 134] width 34 height 15
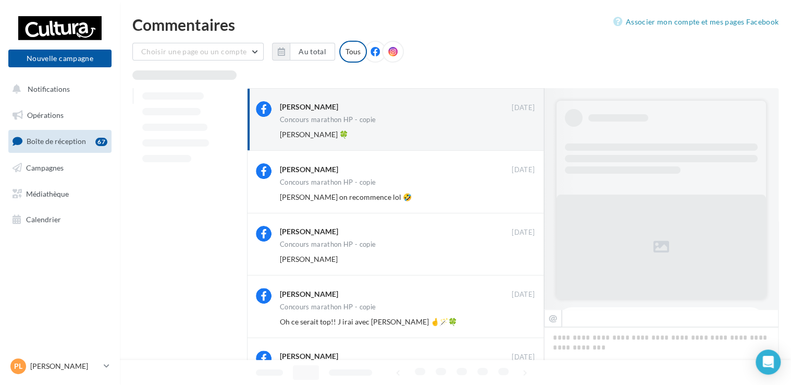
click at [515, 135] on button "Ignorer" at bounding box center [517, 134] width 34 height 15
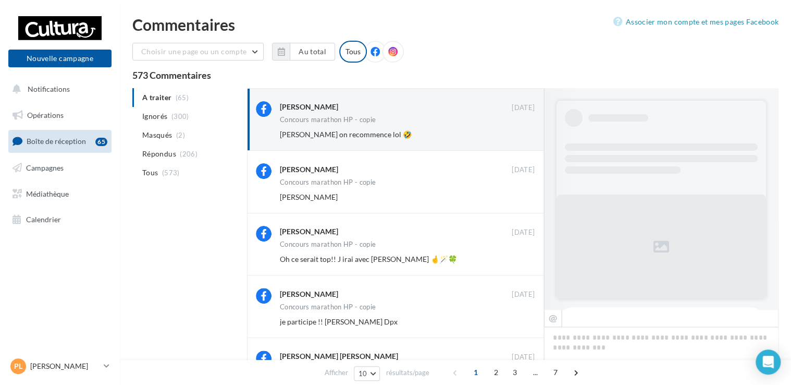
click at [515, 135] on button "Ignorer" at bounding box center [517, 134] width 34 height 15
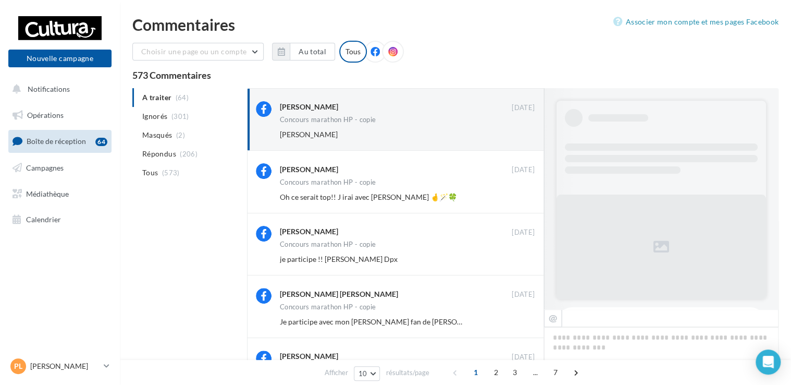
click at [515, 135] on button "Ignorer" at bounding box center [517, 134] width 34 height 15
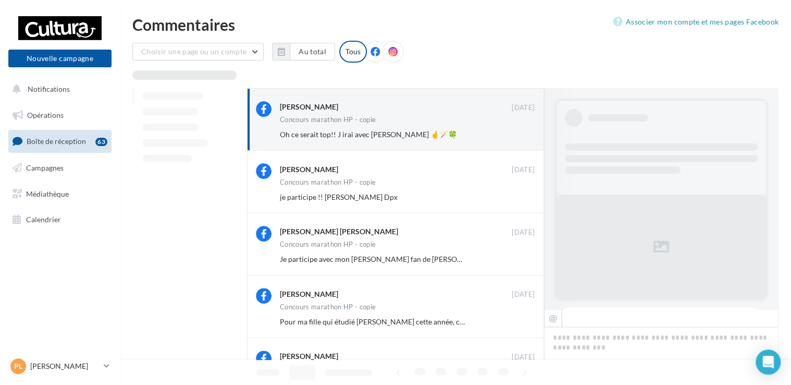
click at [515, 135] on button "Ignorer" at bounding box center [517, 134] width 34 height 15
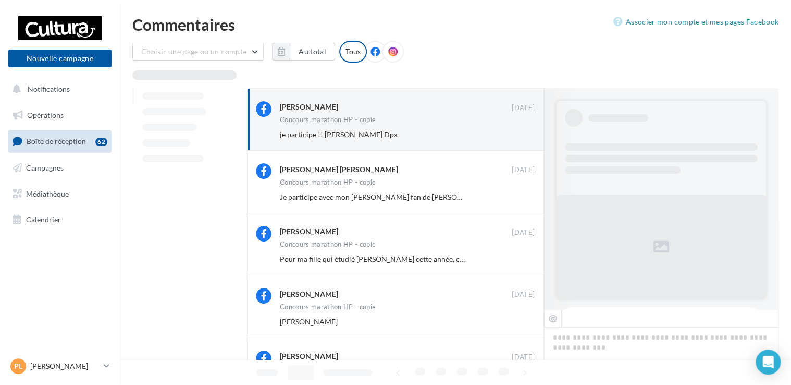
click at [515, 135] on button "Ignorer" at bounding box center [517, 134] width 34 height 15
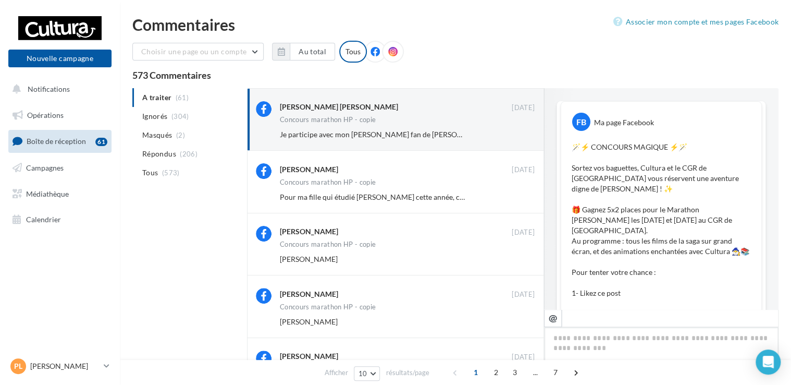
scroll to position [682, 0]
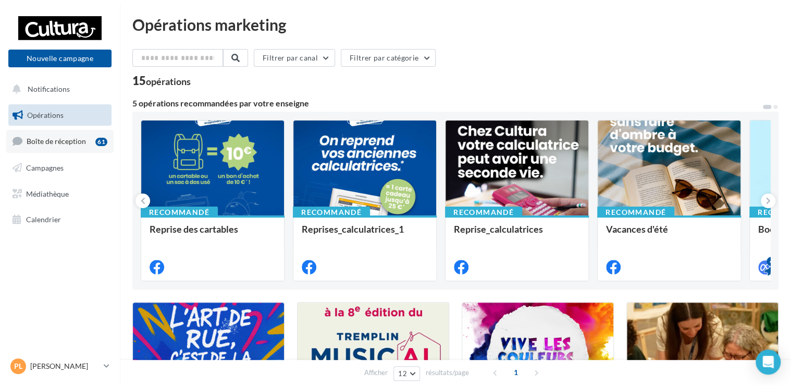
click at [53, 149] on link "Boîte de réception 61" at bounding box center [59, 141] width 107 height 22
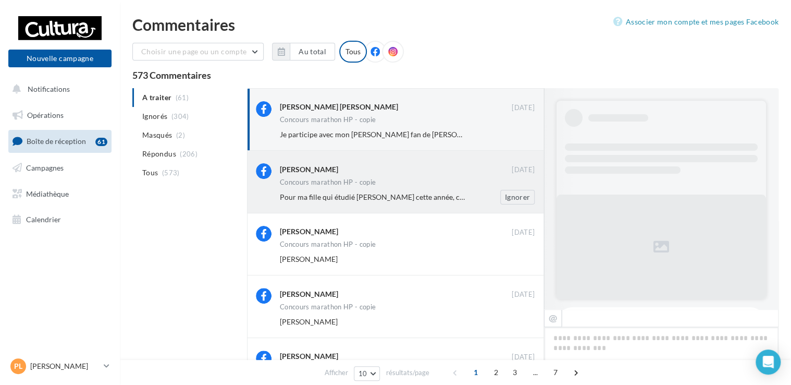
scroll to position [682, 0]
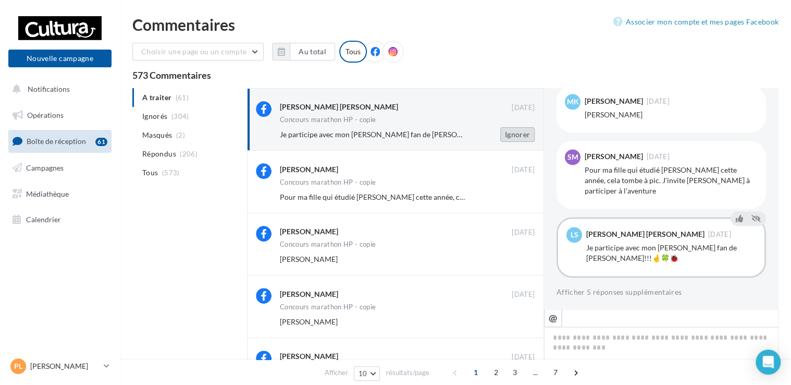
click at [521, 139] on button "Ignorer" at bounding box center [517, 134] width 34 height 15
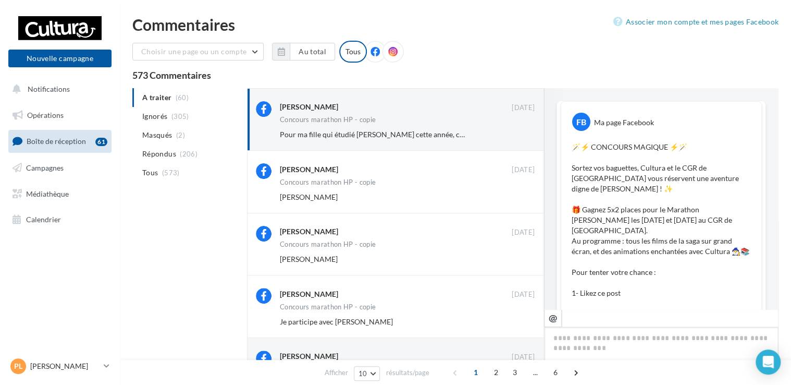
scroll to position [692, 0]
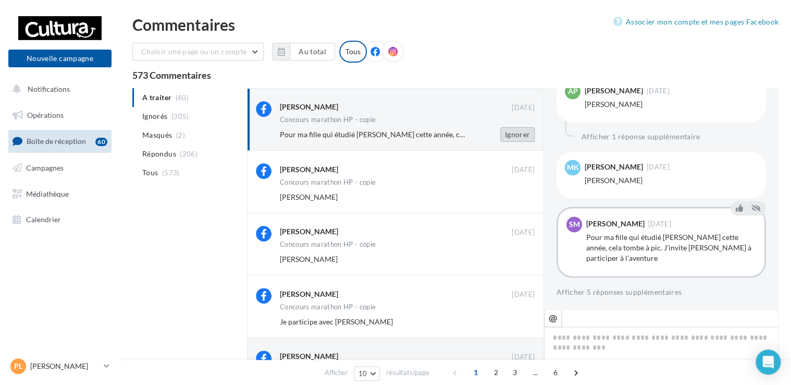
click at [513, 138] on button "Ignorer" at bounding box center [517, 134] width 34 height 15
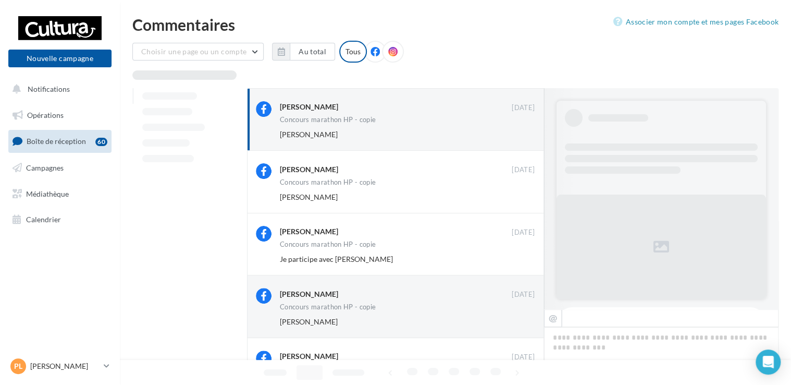
click at [513, 138] on button "Ignorer" at bounding box center [517, 134] width 34 height 15
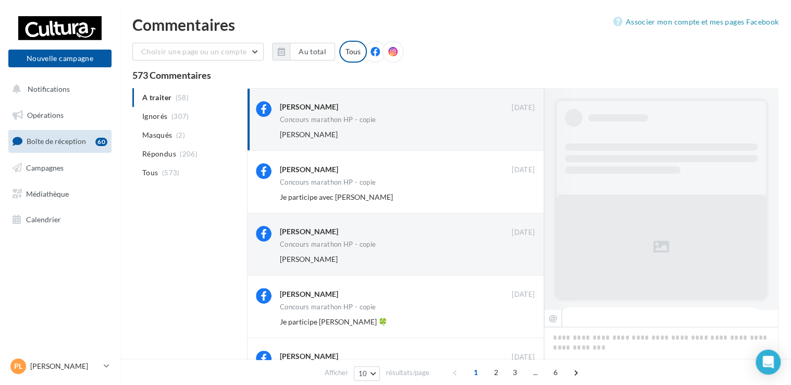
click at [513, 138] on button "Ignorer" at bounding box center [517, 134] width 34 height 15
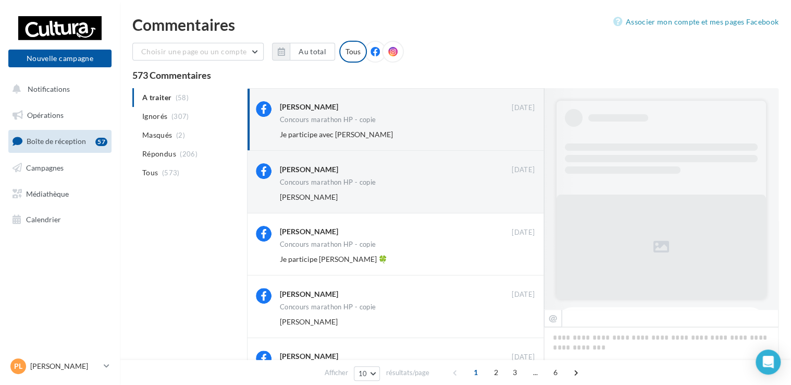
click at [513, 138] on button "Ignorer" at bounding box center [517, 134] width 34 height 15
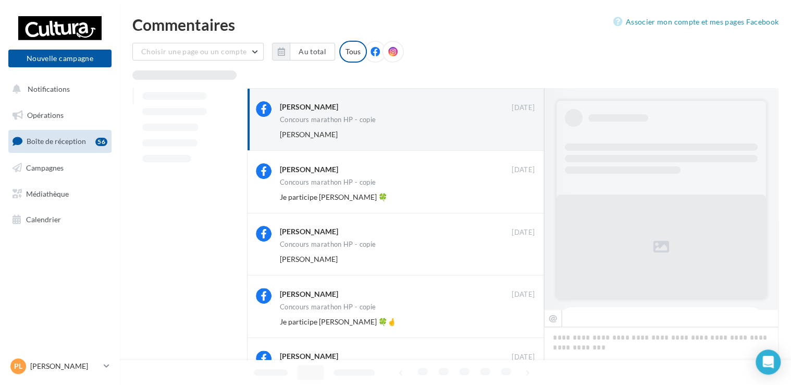
click at [513, 138] on button "Ignorer" at bounding box center [517, 134] width 34 height 15
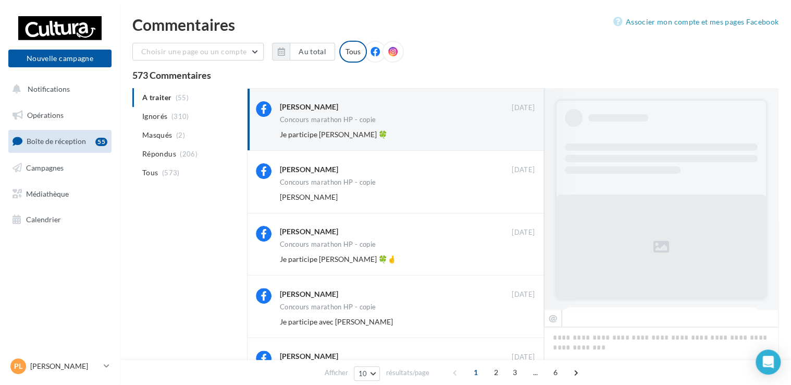
click at [513, 138] on button "Ignorer" at bounding box center [517, 134] width 34 height 15
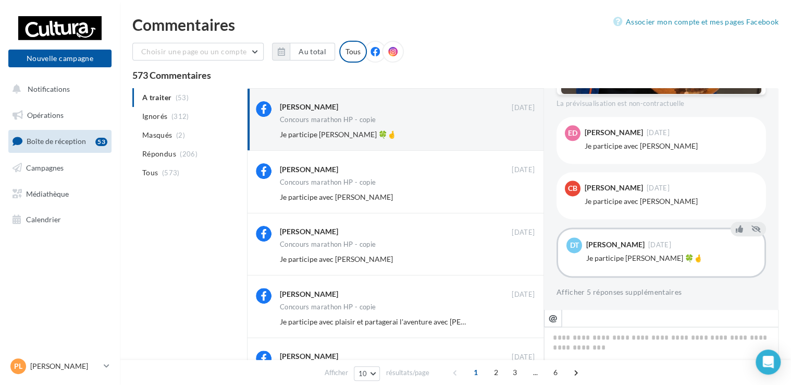
click at [513, 138] on button "Ignorer" at bounding box center [517, 134] width 34 height 15
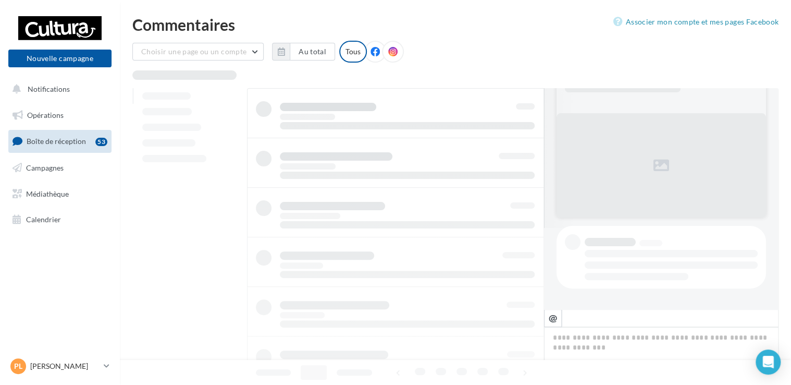
scroll to position [81, 0]
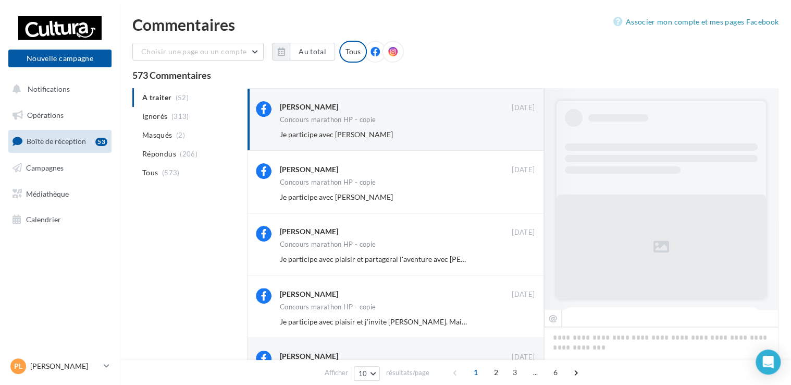
click at [513, 138] on button "Ignorer" at bounding box center [517, 134] width 34 height 15
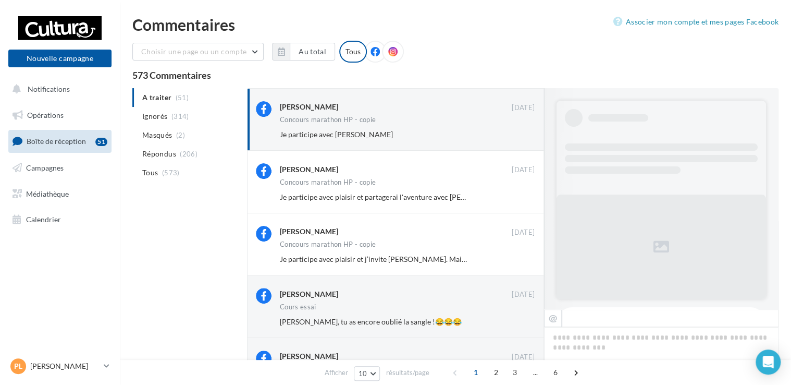
click at [513, 138] on button "Ignorer" at bounding box center [517, 134] width 34 height 15
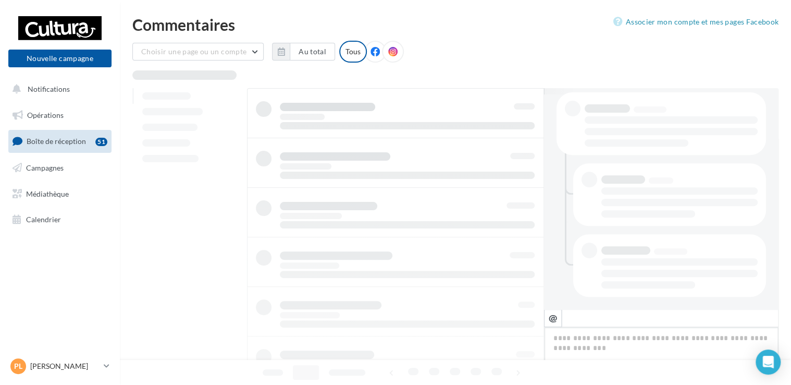
scroll to position [214, 0]
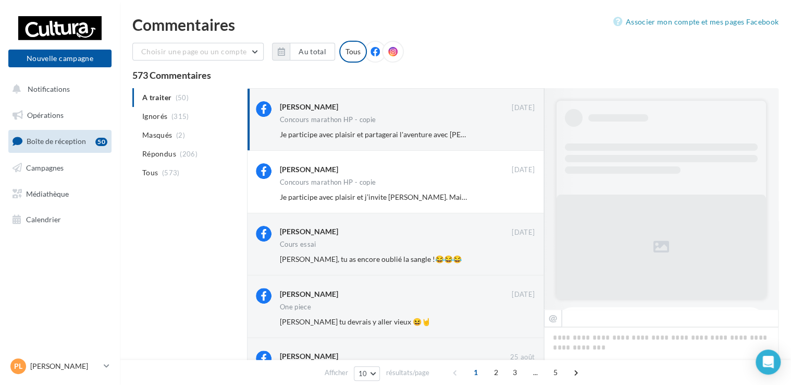
click at [513, 138] on button "Ignorer" at bounding box center [517, 134] width 34 height 15
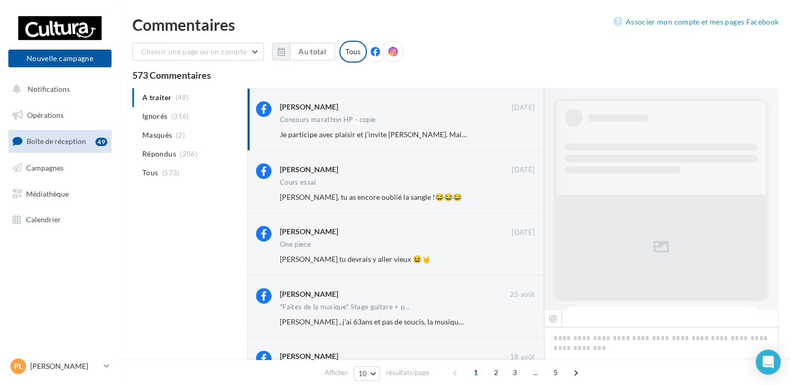
scroll to position [550, 0]
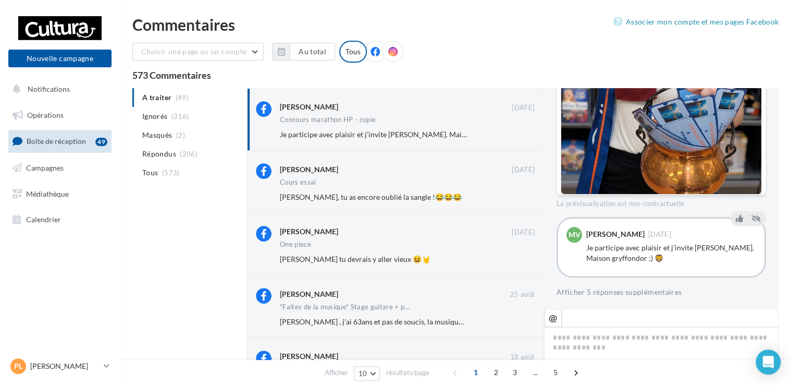
click at [41, 130] on link "Boîte de réception 49" at bounding box center [59, 141] width 107 height 22
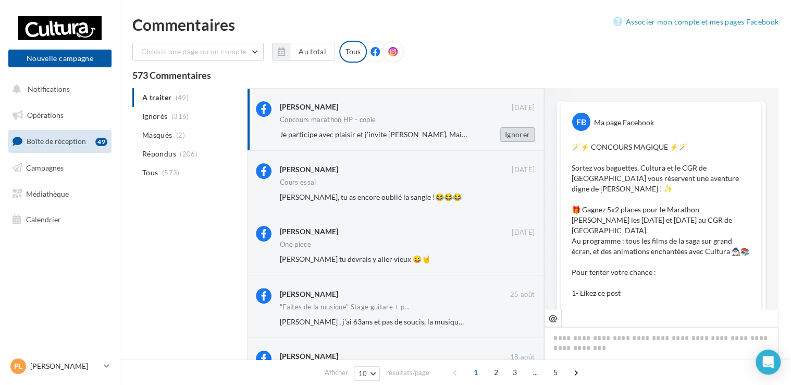
scroll to position [550, 0]
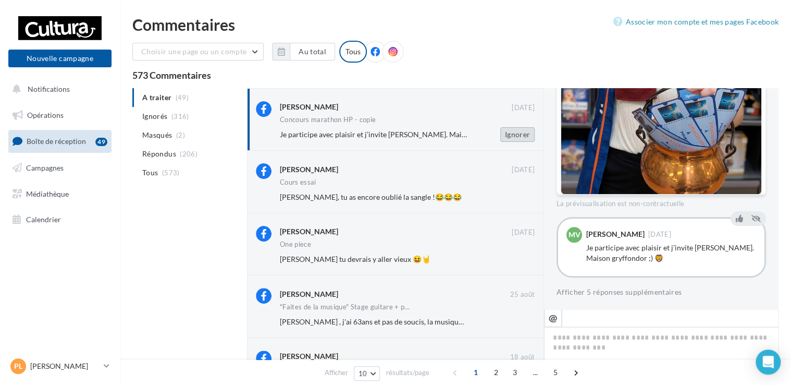
click at [513, 134] on button "Ignorer" at bounding box center [517, 134] width 34 height 15
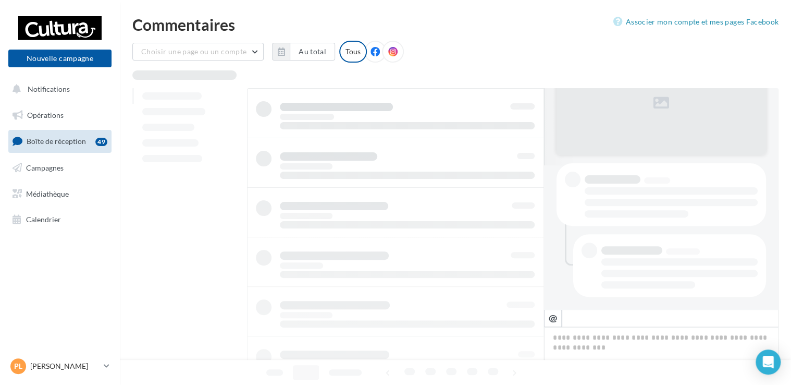
scroll to position [143, 0]
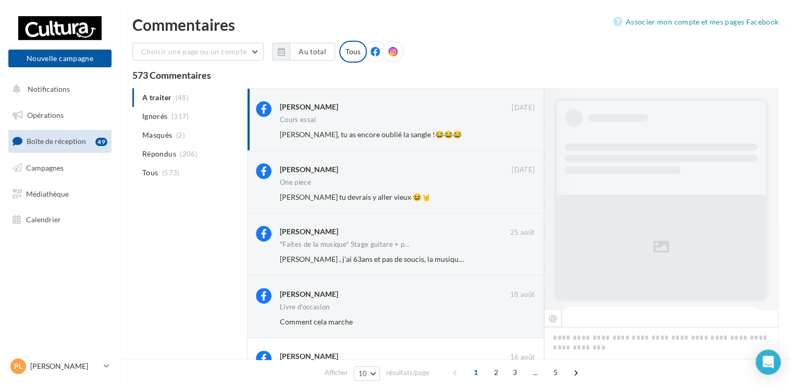
click at [513, 134] on button "Ignorer" at bounding box center [517, 134] width 34 height 15
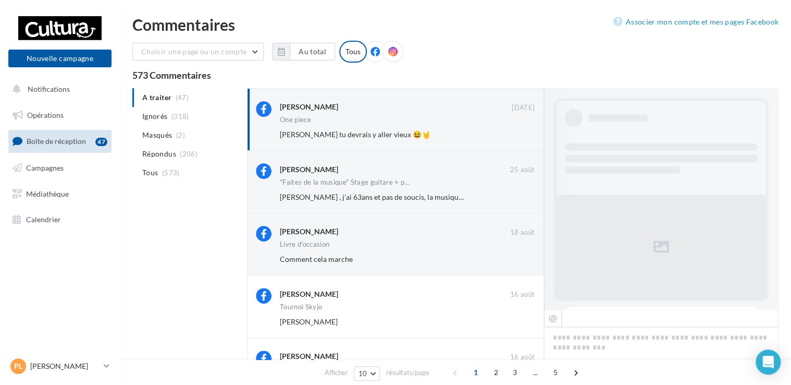
click at [513, 134] on button "Ignorer" at bounding box center [517, 134] width 34 height 15
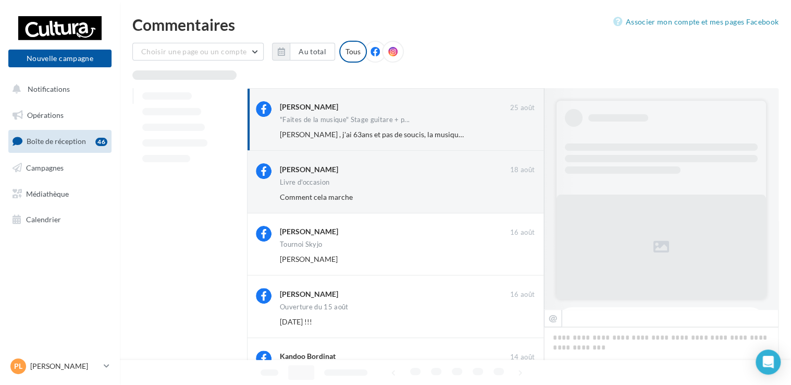
click at [513, 134] on button "Ignorer" at bounding box center [517, 134] width 34 height 15
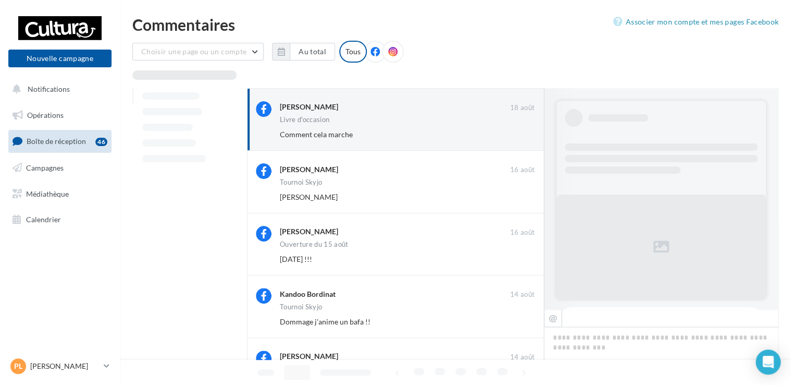
click at [513, 134] on button "Ignorer" at bounding box center [517, 134] width 34 height 15
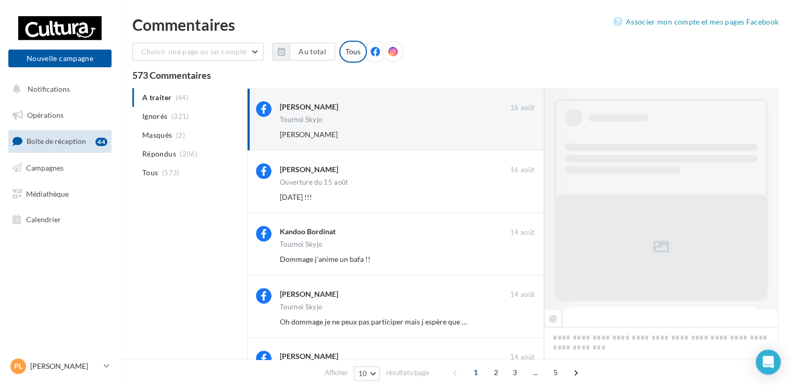
click at [513, 134] on button "Ignorer" at bounding box center [517, 134] width 34 height 15
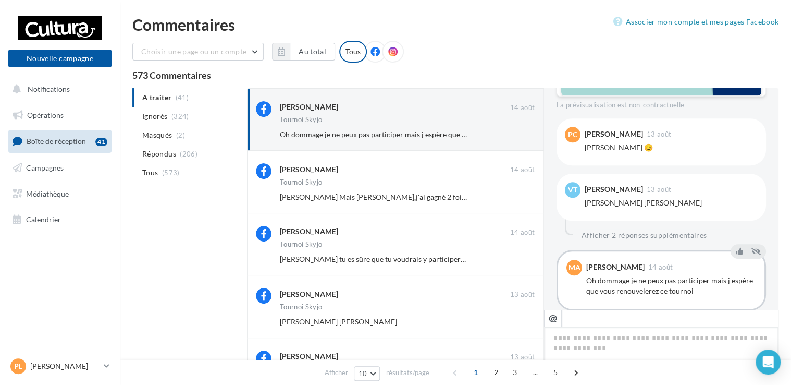
scroll to position [572, 0]
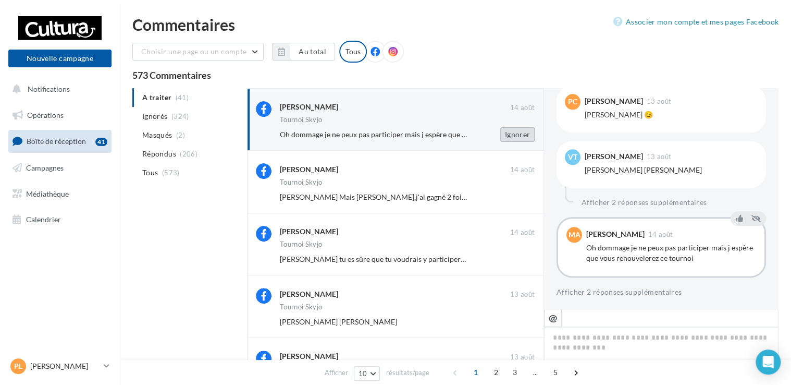
click at [517, 134] on button "Ignorer" at bounding box center [517, 134] width 34 height 15
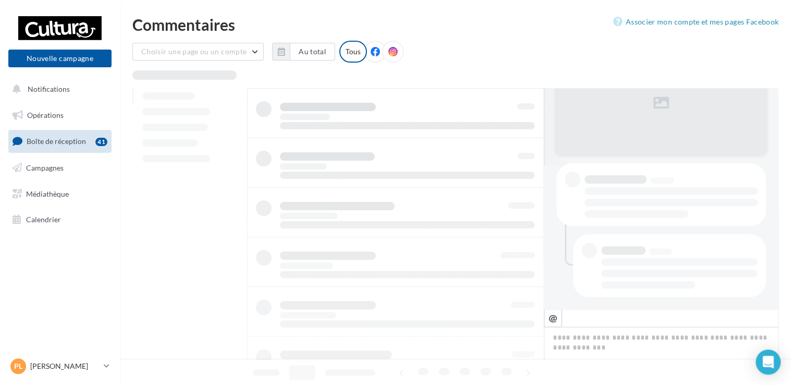
scroll to position [143, 0]
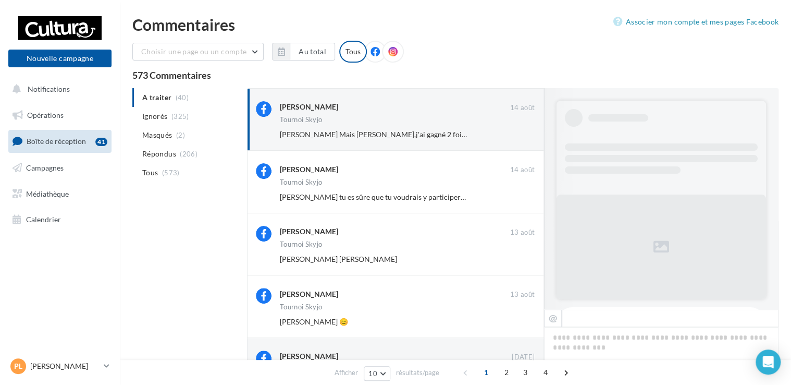
click at [517, 134] on button "Ignorer" at bounding box center [517, 134] width 34 height 15
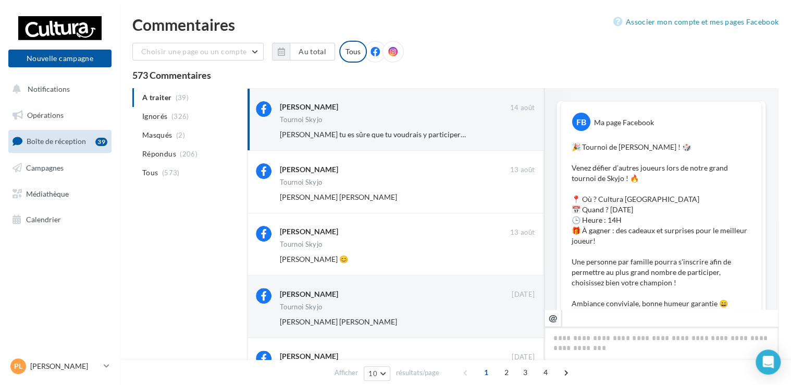
scroll to position [672, 0]
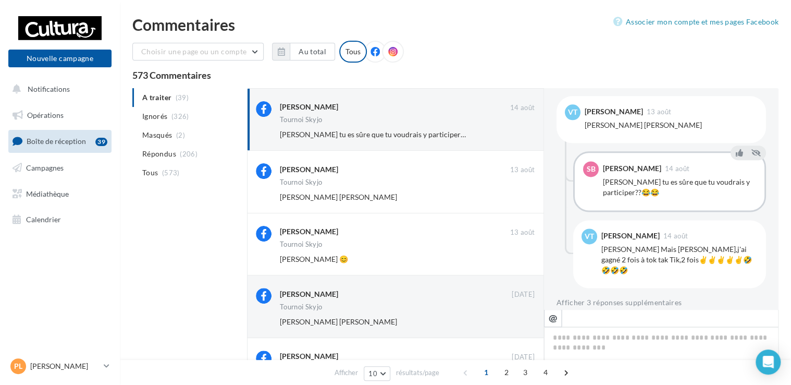
click at [517, 134] on button "Ignorer" at bounding box center [517, 134] width 34 height 15
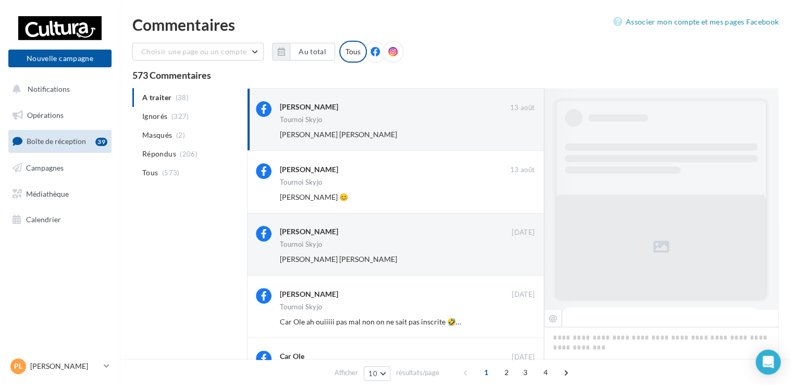
click at [517, 134] on button "Ignorer" at bounding box center [517, 134] width 34 height 15
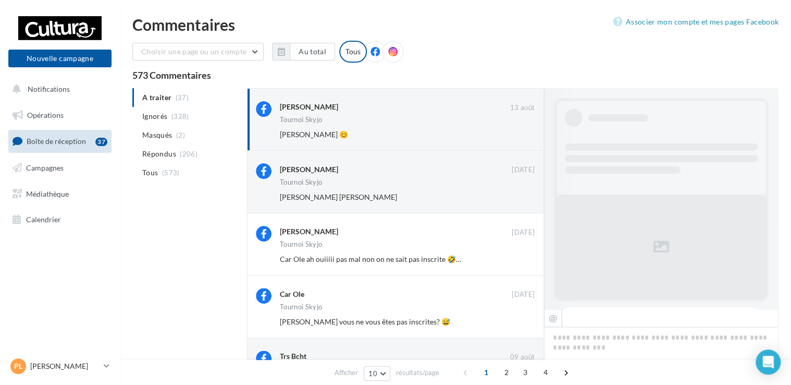
click at [517, 134] on button "Ignorer" at bounding box center [517, 134] width 34 height 15
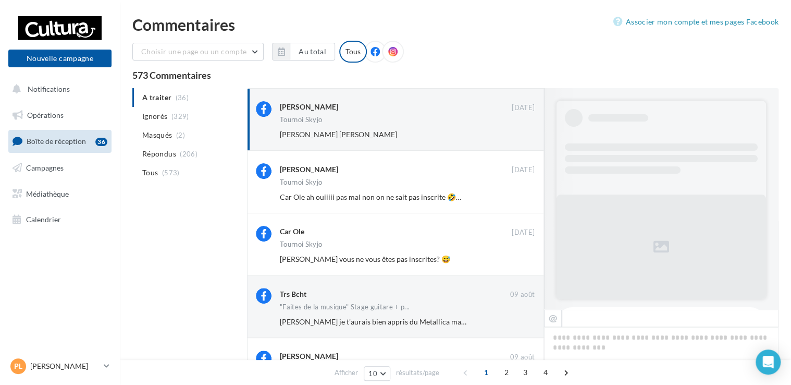
click at [517, 134] on button "Ignorer" at bounding box center [517, 134] width 34 height 15
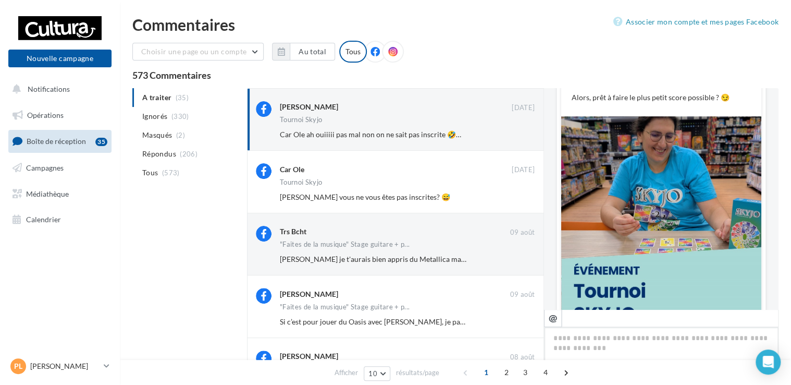
scroll to position [71, 0]
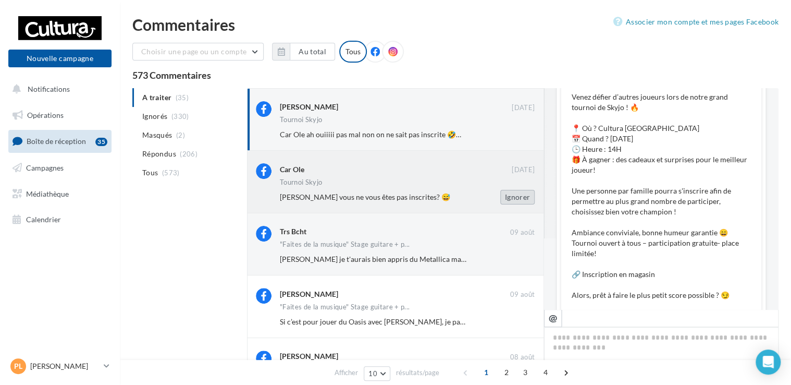
click at [522, 197] on button "Ignorer" at bounding box center [517, 197] width 34 height 15
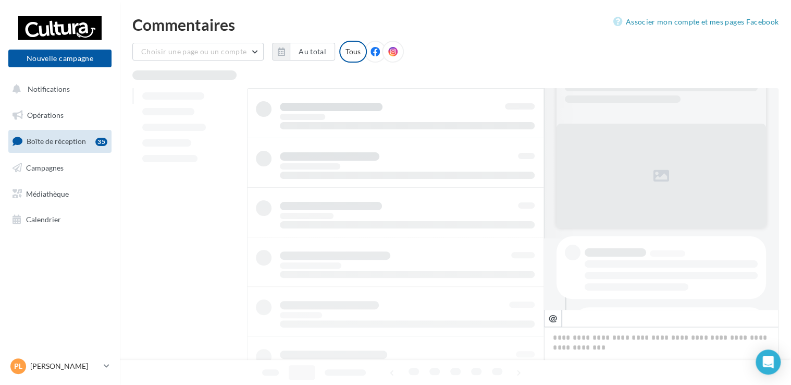
scroll to position [0, 0]
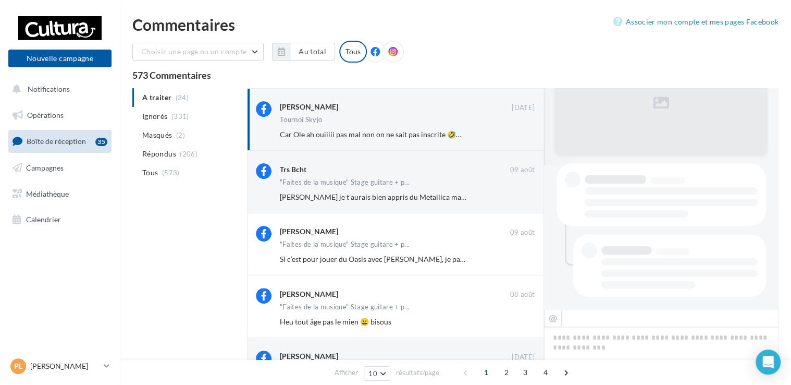
click at [522, 197] on button "Ignorer" at bounding box center [517, 197] width 34 height 15
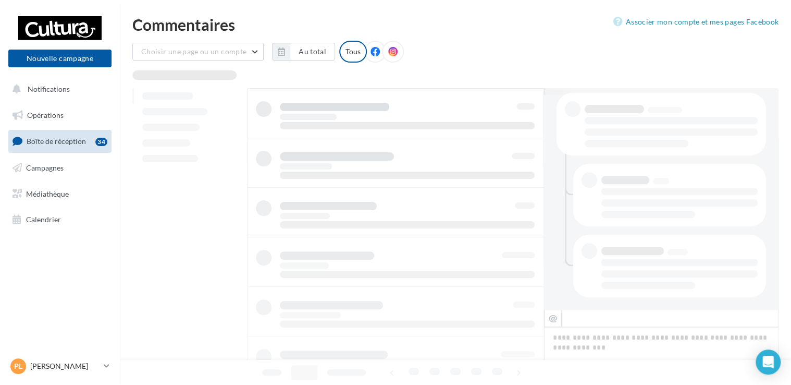
scroll to position [1, 0]
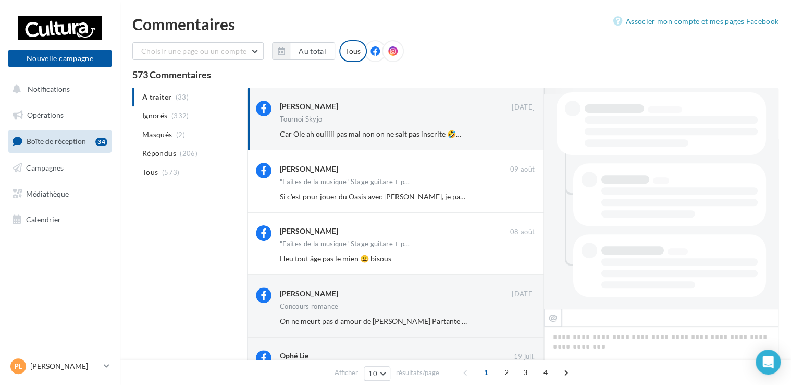
click at [522, 197] on button "Ignorer" at bounding box center [517, 196] width 34 height 15
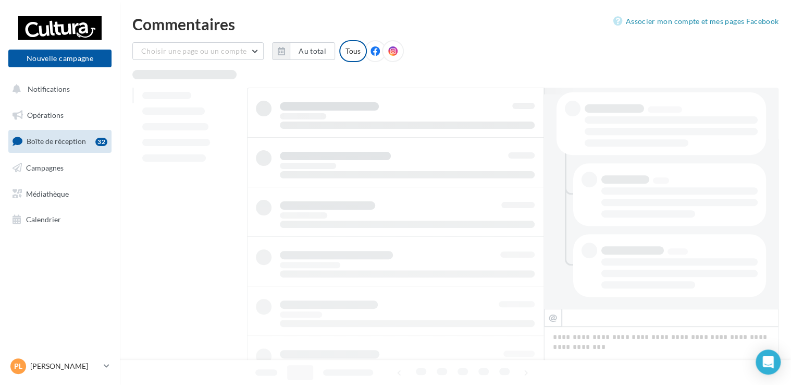
scroll to position [1, 0]
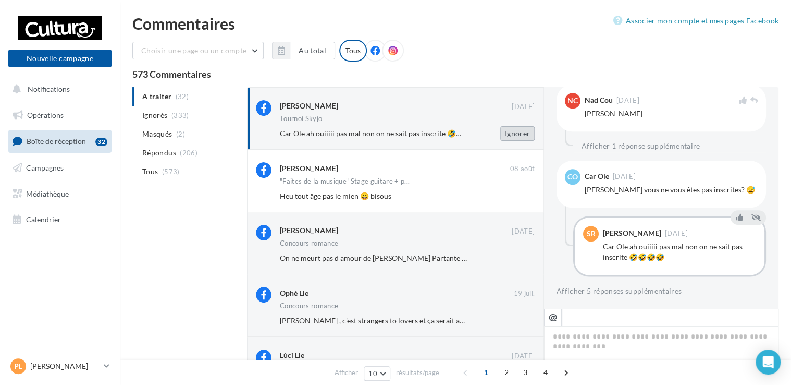
click at [523, 135] on button "Ignorer" at bounding box center [517, 133] width 34 height 15
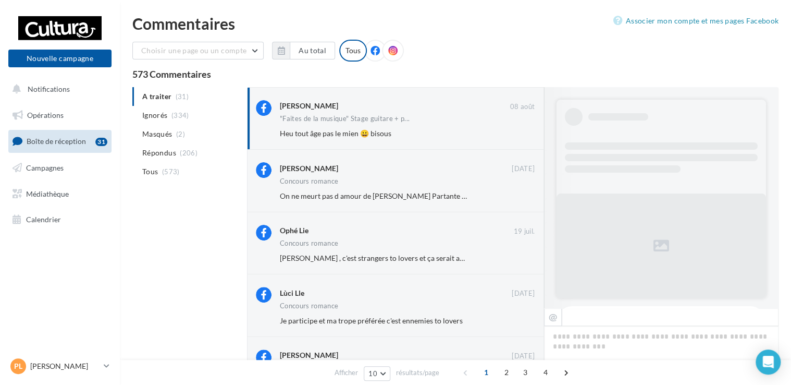
click at [523, 135] on button "Ignorer" at bounding box center [517, 133] width 34 height 15
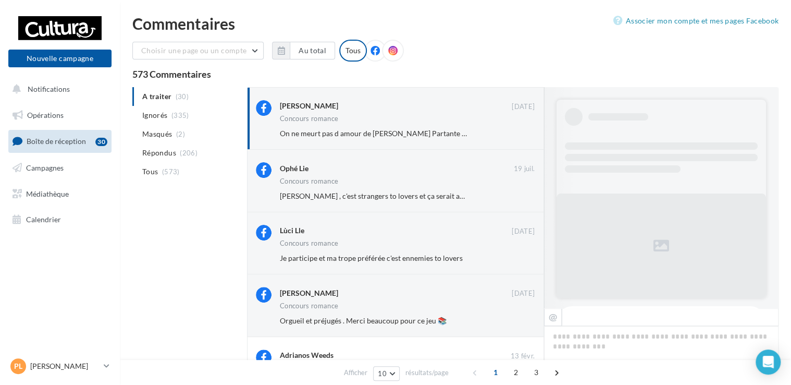
click at [523, 135] on button "Ignorer" at bounding box center [517, 133] width 34 height 15
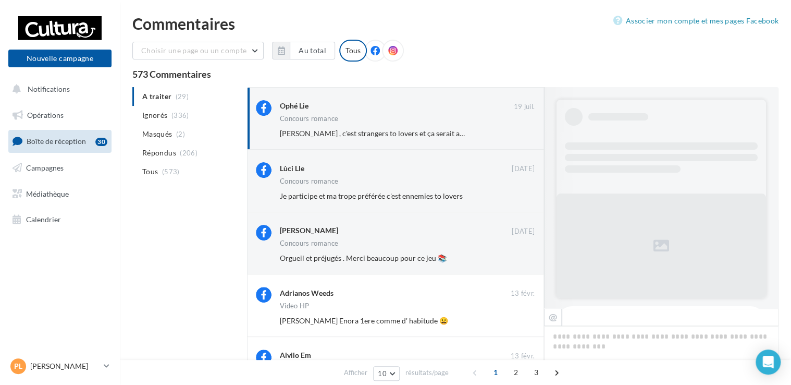
click at [523, 135] on button "Ignorer" at bounding box center [517, 133] width 34 height 15
click at [523, 135] on div "Ignorer" at bounding box center [509, 133] width 68 height 15
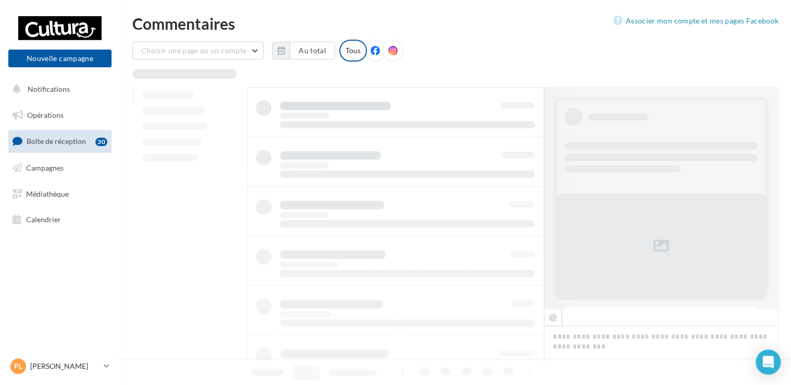
click at [523, 135] on div at bounding box center [395, 335] width 297 height 496
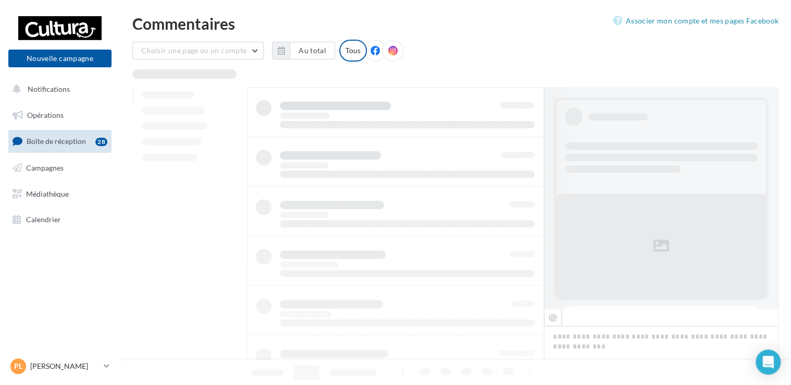
click at [523, 135] on div at bounding box center [395, 335] width 297 height 496
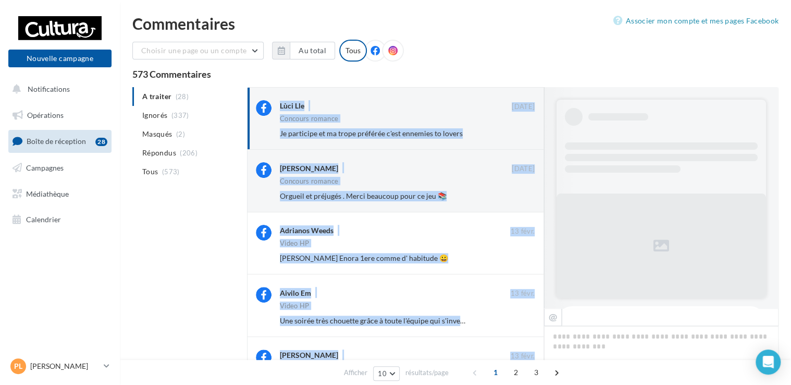
click at [523, 135] on button "Ignorer" at bounding box center [517, 133] width 34 height 15
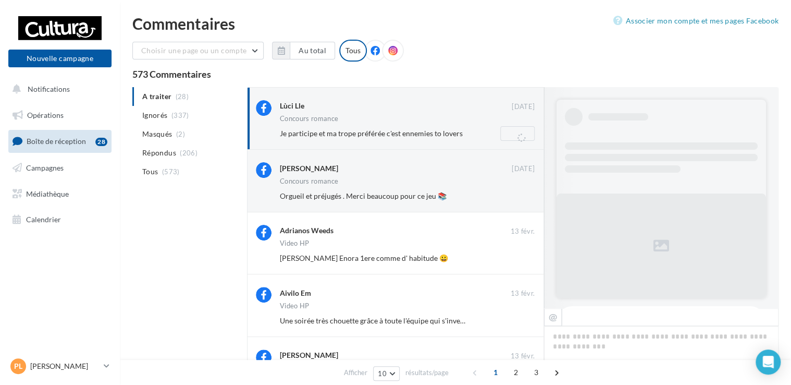
click at [523, 135] on div "Ignorer" at bounding box center [509, 133] width 68 height 15
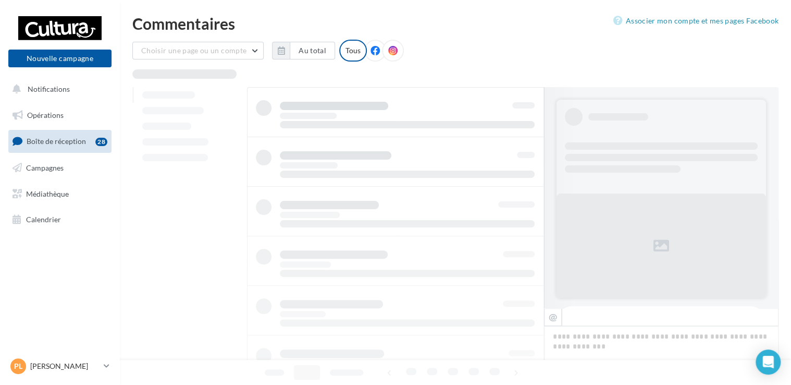
click at [523, 135] on div at bounding box center [395, 335] width 297 height 496
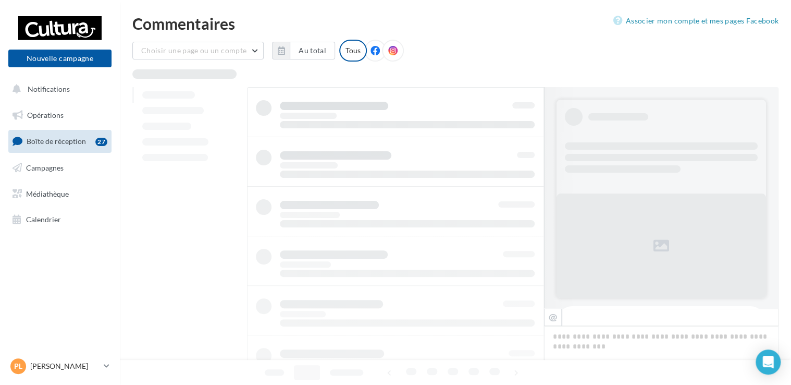
click at [523, 135] on div at bounding box center [395, 335] width 297 height 496
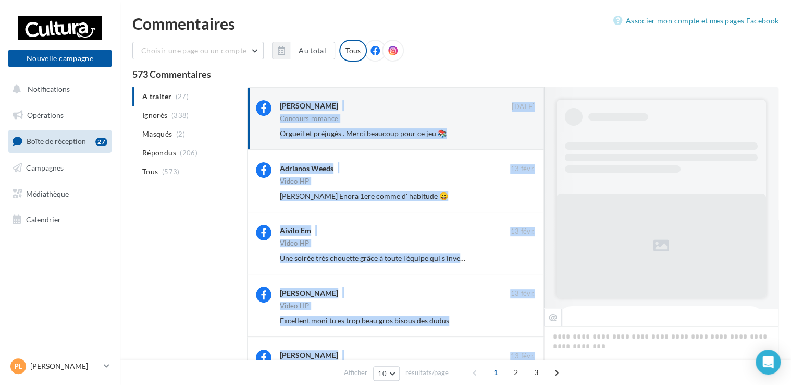
click at [523, 135] on button "Ignorer" at bounding box center [517, 133] width 34 height 15
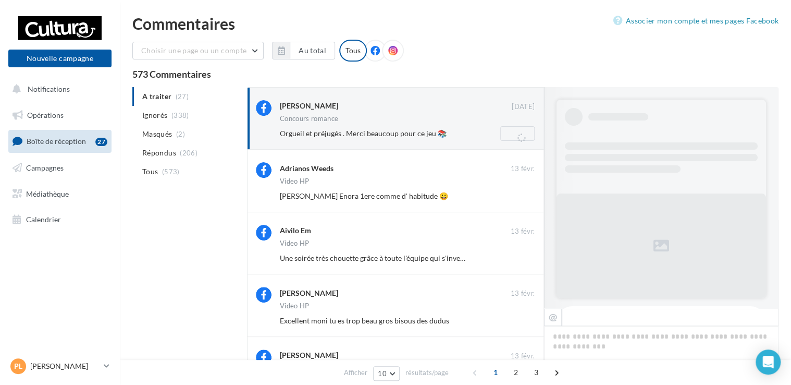
click at [523, 135] on div "Ignorer" at bounding box center [509, 133] width 68 height 15
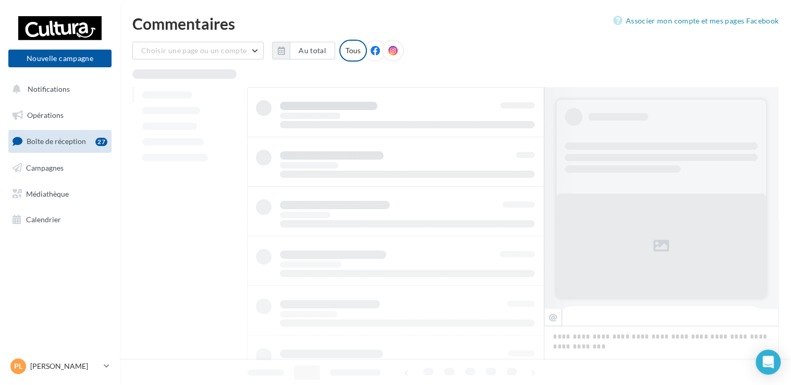
click at [523, 135] on div at bounding box center [395, 335] width 297 height 496
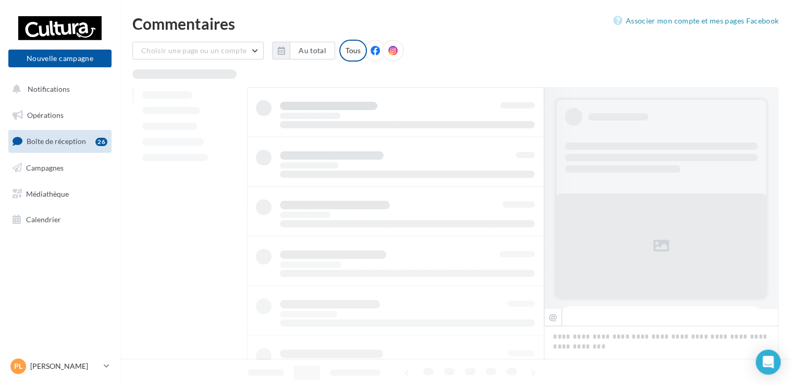
click at [523, 135] on div at bounding box center [395, 335] width 297 height 496
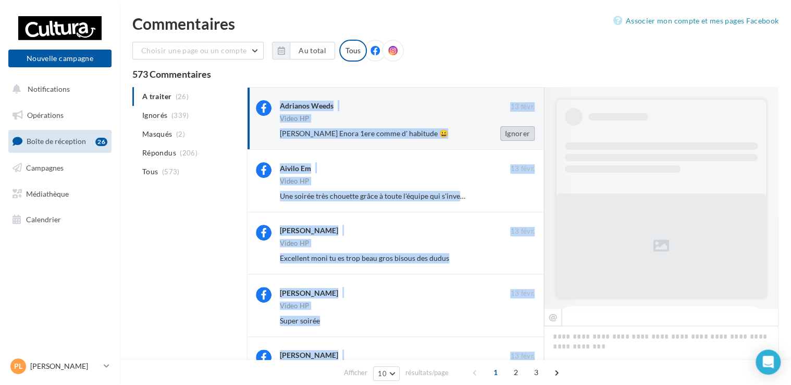
click at [523, 135] on button "Ignorer" at bounding box center [517, 133] width 34 height 15
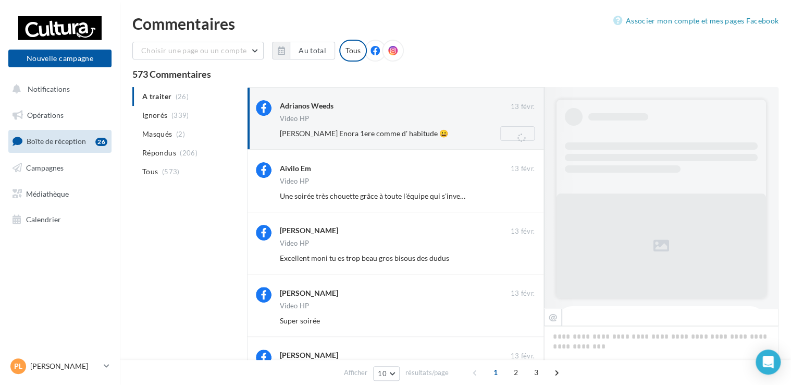
click at [523, 135] on div "Ignorer" at bounding box center [509, 133] width 68 height 15
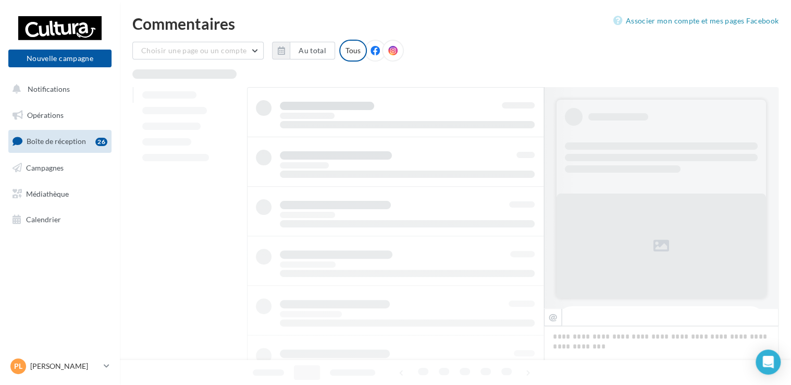
click at [523, 135] on div at bounding box center [395, 335] width 297 height 496
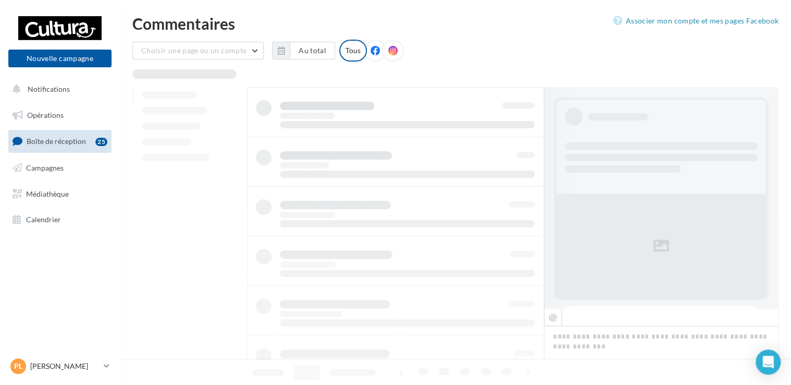
click at [523, 135] on div at bounding box center [395, 335] width 297 height 496
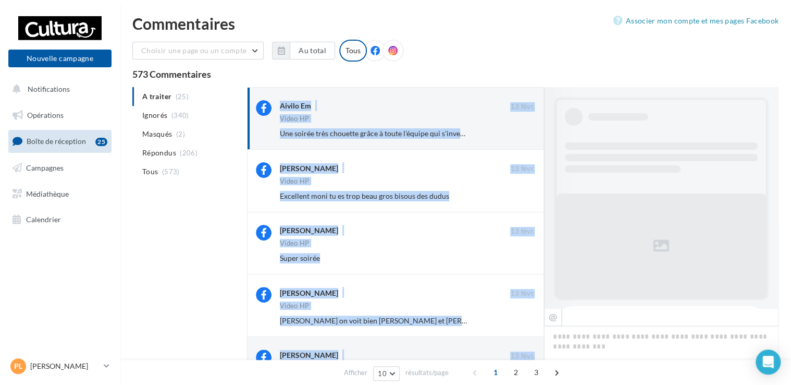
click at [523, 135] on button "Ignorer" at bounding box center [517, 133] width 34 height 15
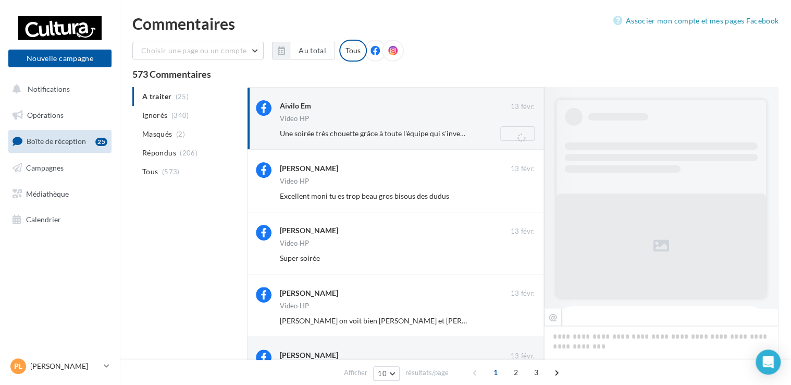
click at [523, 135] on div "Ignorer" at bounding box center [509, 133] width 68 height 15
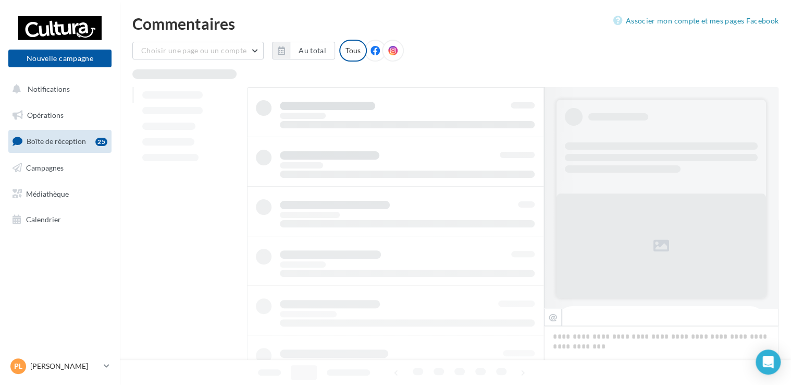
click at [523, 135] on div at bounding box center [395, 335] width 297 height 496
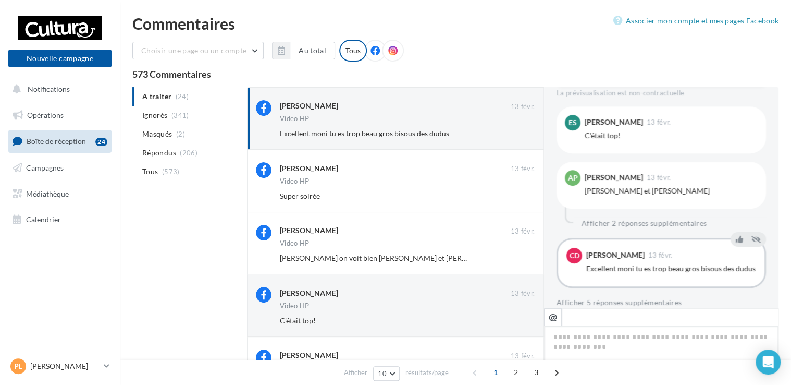
scroll to position [267, 0]
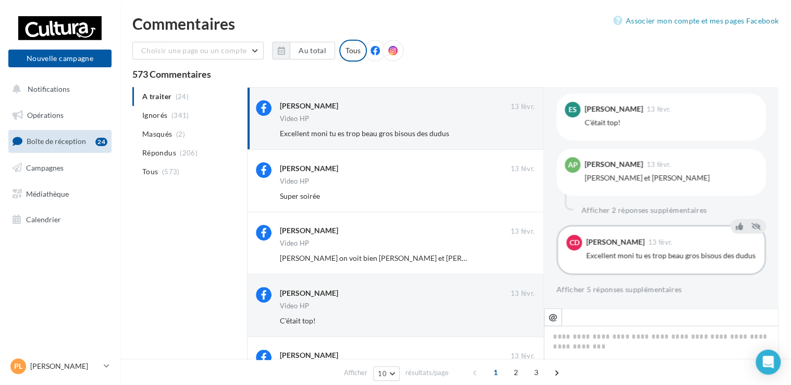
click at [523, 135] on button "Ignorer" at bounding box center [517, 133] width 34 height 15
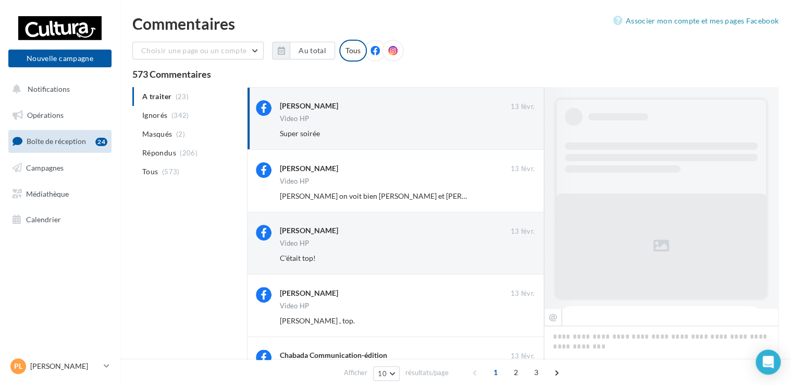
click at [523, 135] on button "Ignorer" at bounding box center [517, 133] width 34 height 15
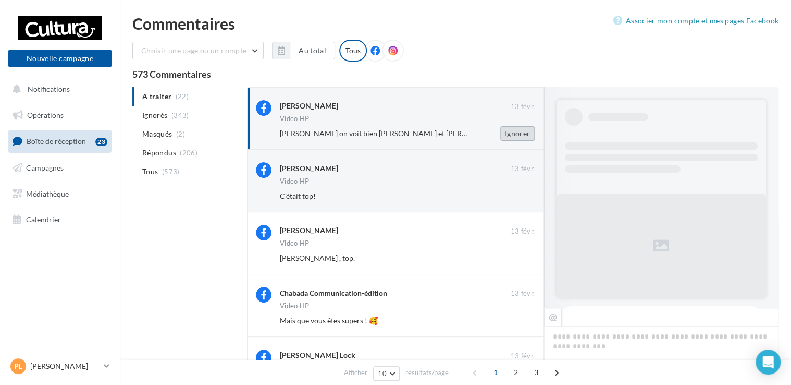
click at [523, 135] on button "Ignorer" at bounding box center [517, 133] width 34 height 15
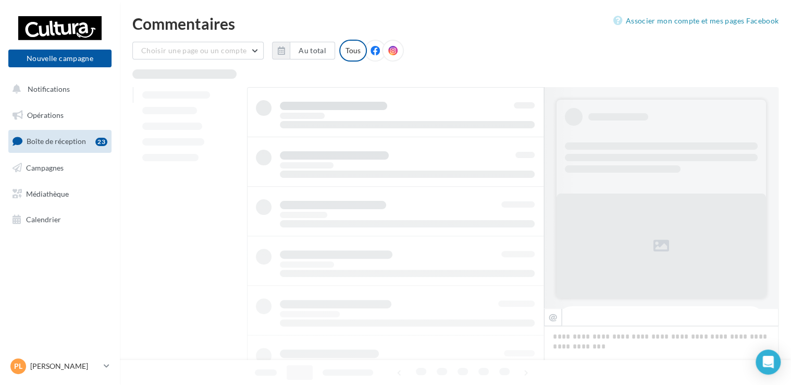
click at [523, 135] on div at bounding box center [395, 335] width 297 height 496
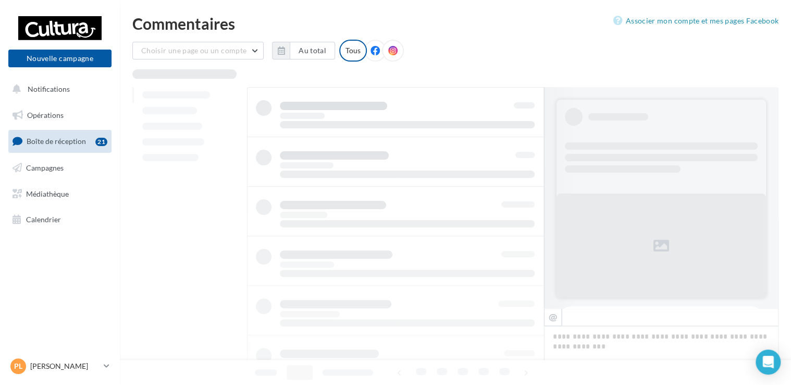
click at [523, 135] on div at bounding box center [395, 335] width 297 height 496
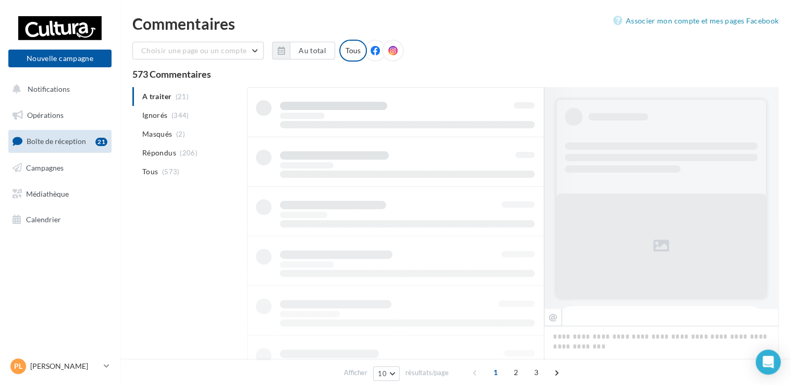
click at [523, 135] on div at bounding box center [395, 335] width 297 height 496
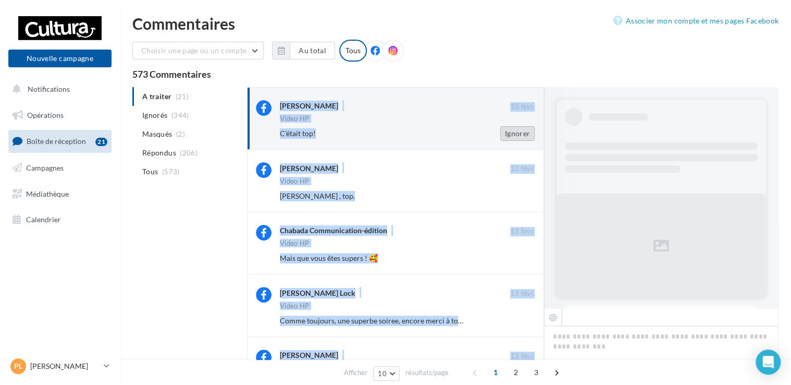
click at [523, 135] on button "Ignorer" at bounding box center [517, 133] width 34 height 15
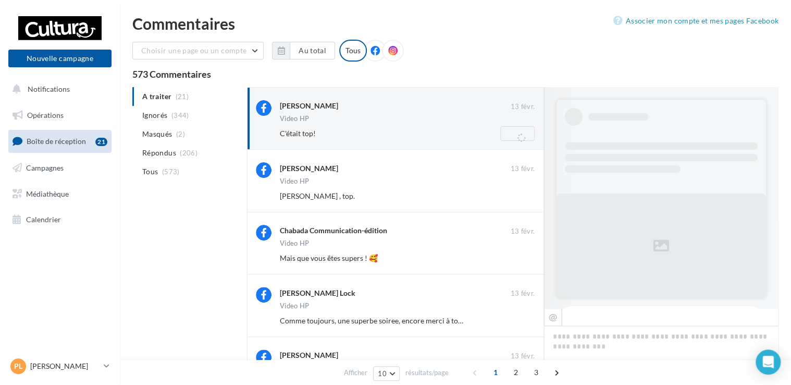
click at [523, 135] on div "Ignorer" at bounding box center [509, 133] width 68 height 15
click at [523, 135] on button "Ignorer" at bounding box center [517, 133] width 34 height 15
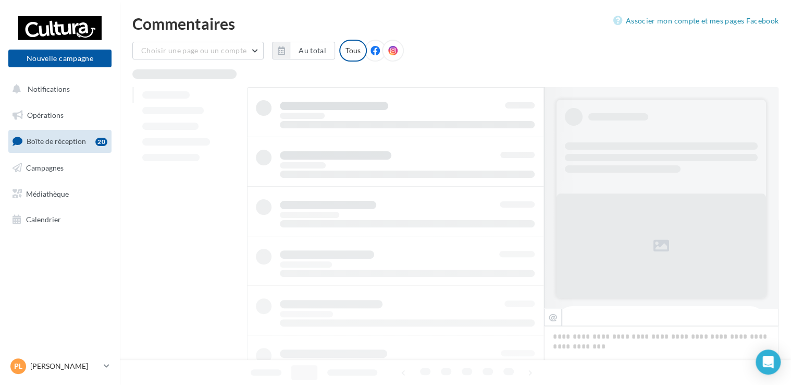
click at [523, 135] on div at bounding box center [395, 335] width 297 height 496
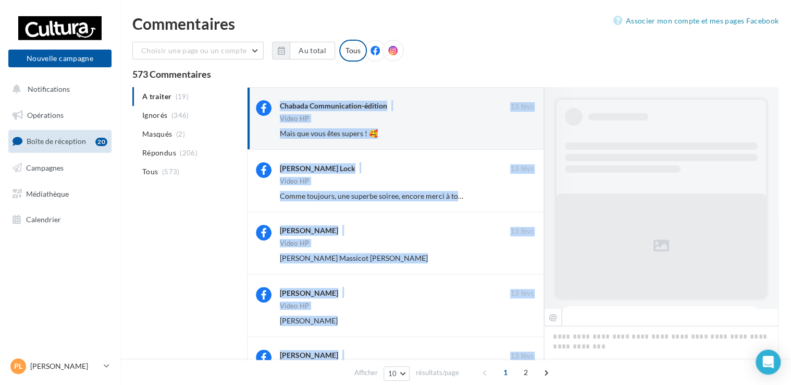
click at [523, 135] on button "Ignorer" at bounding box center [517, 133] width 34 height 15
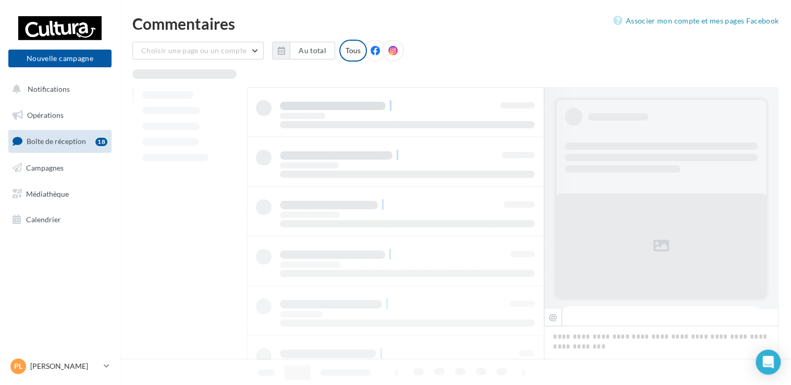
click at [523, 135] on div at bounding box center [395, 335] width 297 height 496
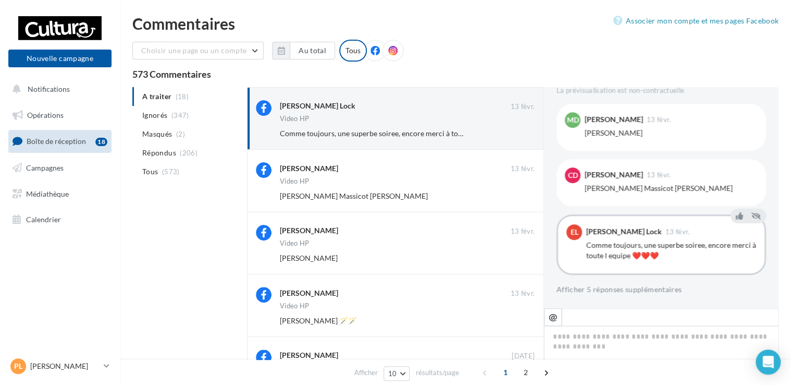
click at [523, 135] on button "Ignorer" at bounding box center [517, 133] width 34 height 15
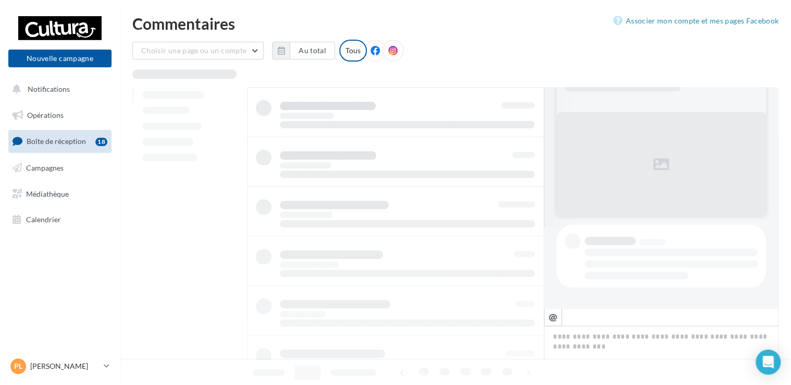
scroll to position [81, 0]
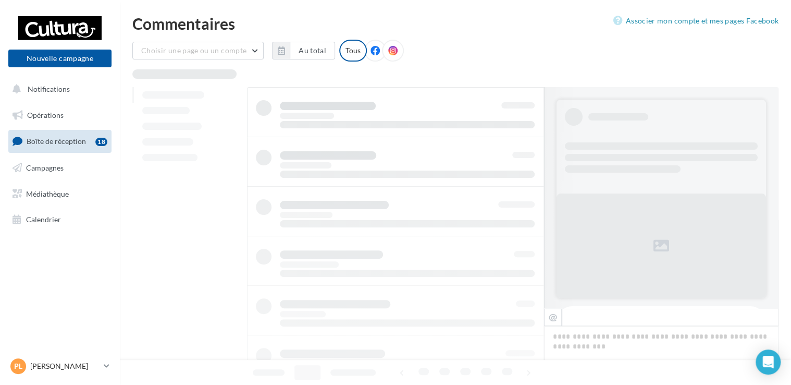
click at [523, 135] on div at bounding box center [395, 335] width 297 height 496
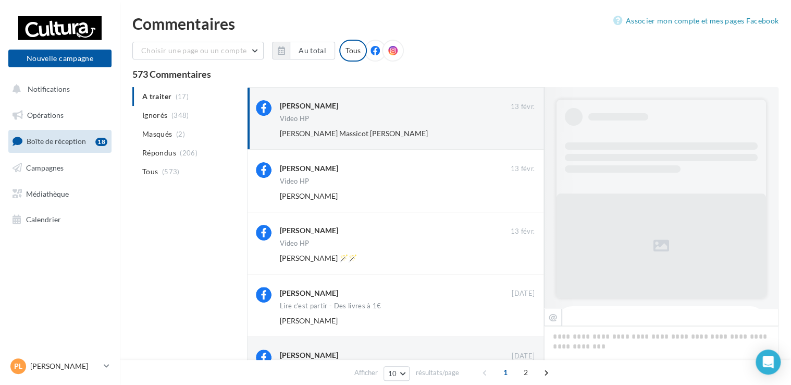
click at [523, 135] on button "Ignorer" at bounding box center [517, 133] width 34 height 15
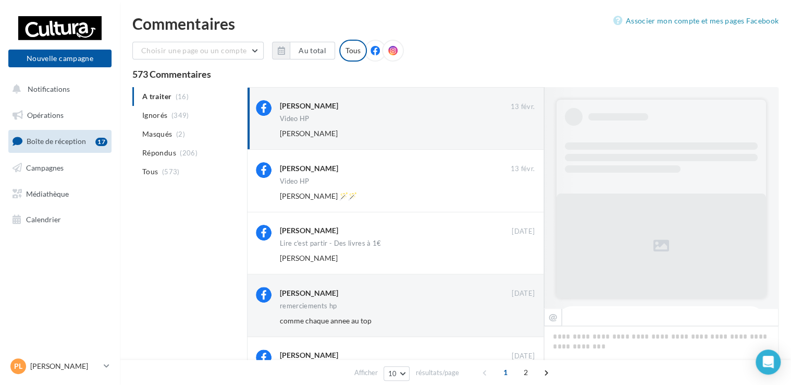
click at [523, 135] on button "Ignorer" at bounding box center [517, 133] width 34 height 15
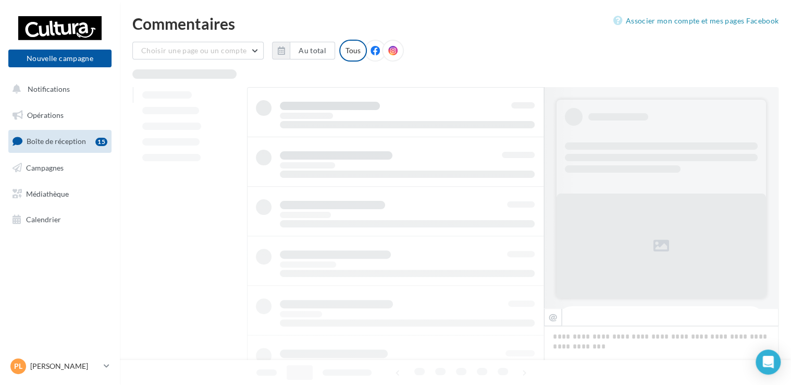
click at [523, 135] on div at bounding box center [395, 335] width 297 height 496
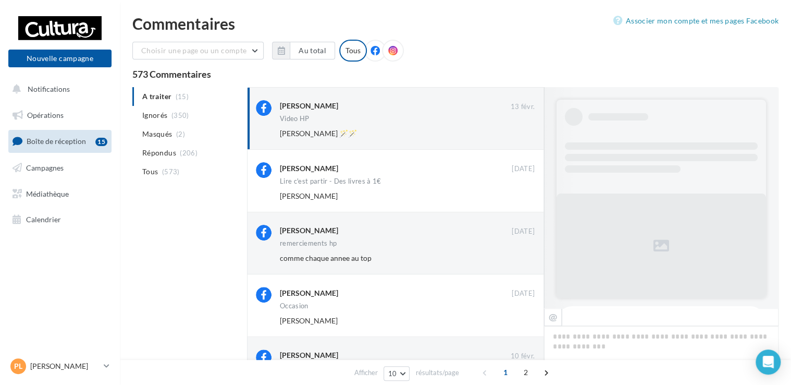
click at [523, 135] on button "Ignorer" at bounding box center [517, 133] width 34 height 15
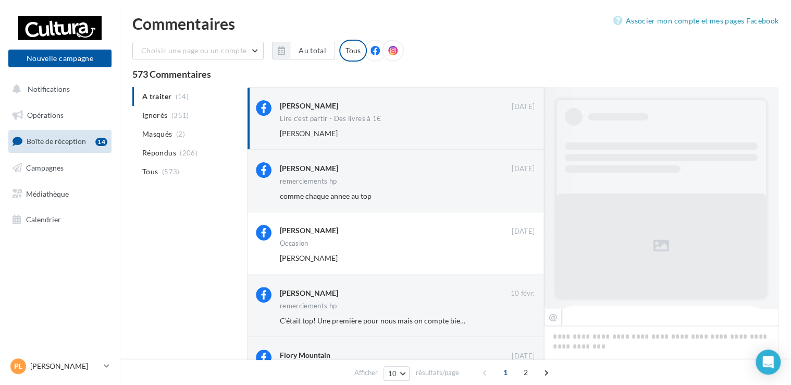
click at [523, 135] on button "Ignorer" at bounding box center [517, 133] width 34 height 15
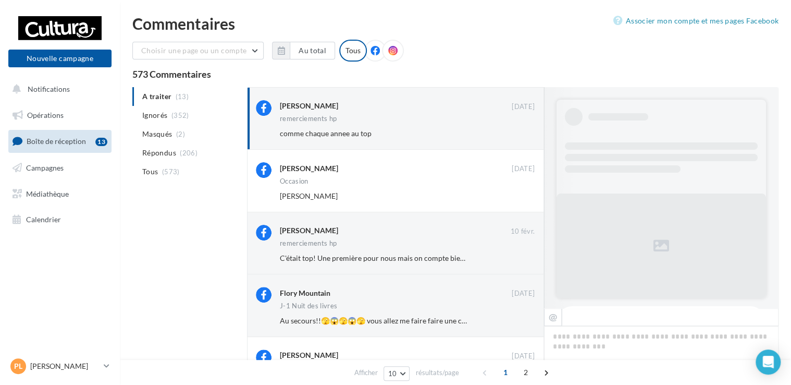
click at [523, 135] on button "Ignorer" at bounding box center [517, 133] width 34 height 15
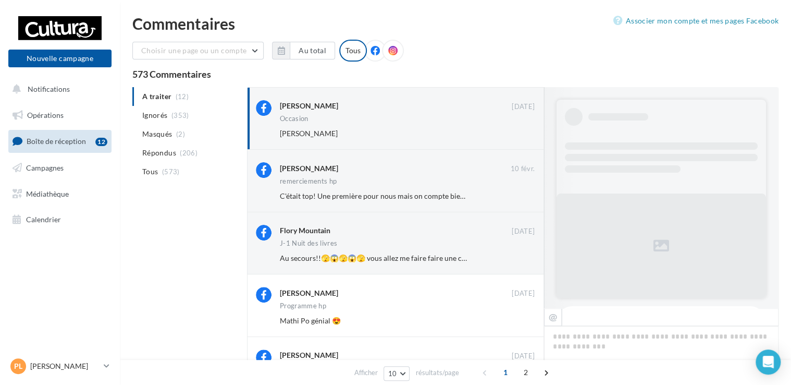
click at [523, 135] on button "Ignorer" at bounding box center [517, 133] width 34 height 15
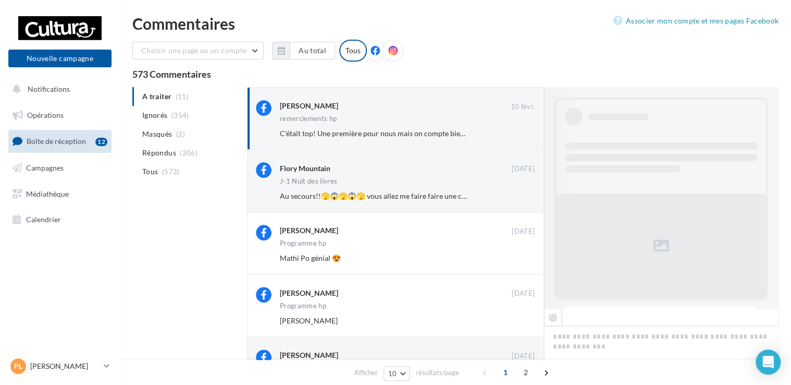
click at [523, 135] on button "Ignorer" at bounding box center [517, 133] width 34 height 15
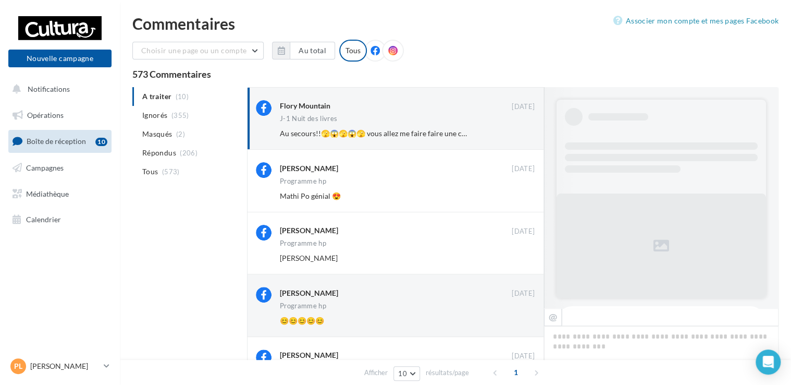
click at [523, 135] on button "Ignorer" at bounding box center [517, 133] width 34 height 15
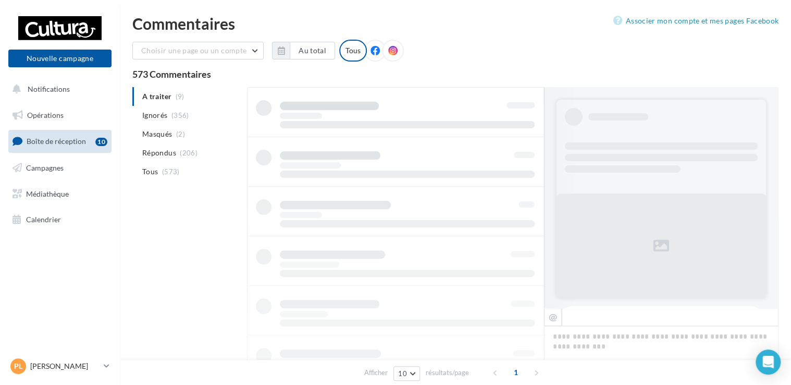
click at [523, 135] on div at bounding box center [395, 335] width 297 height 496
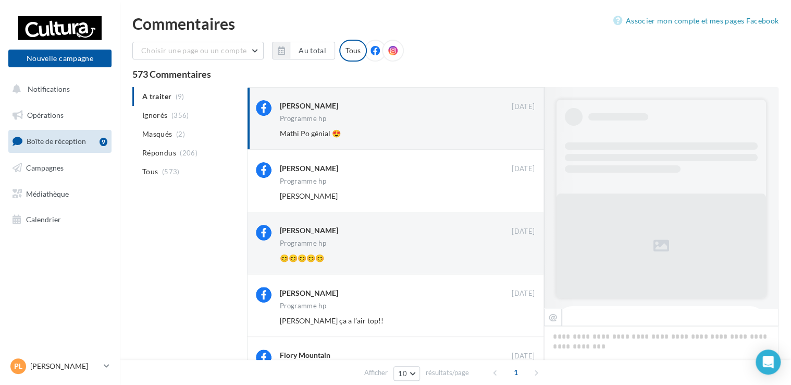
click at [523, 135] on button "Ignorer" at bounding box center [517, 133] width 34 height 15
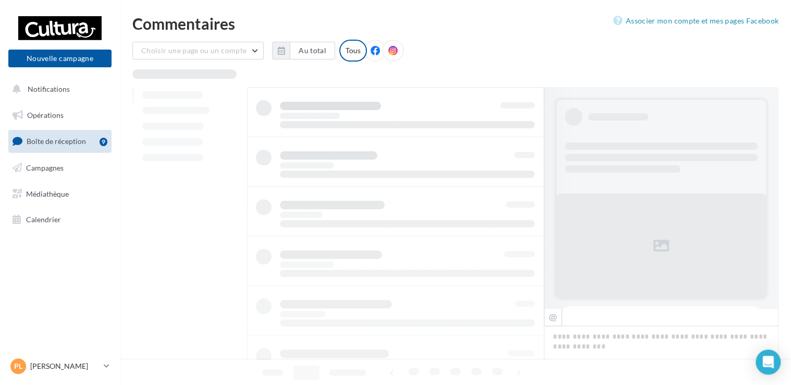
click at [523, 135] on div at bounding box center [395, 335] width 297 height 496
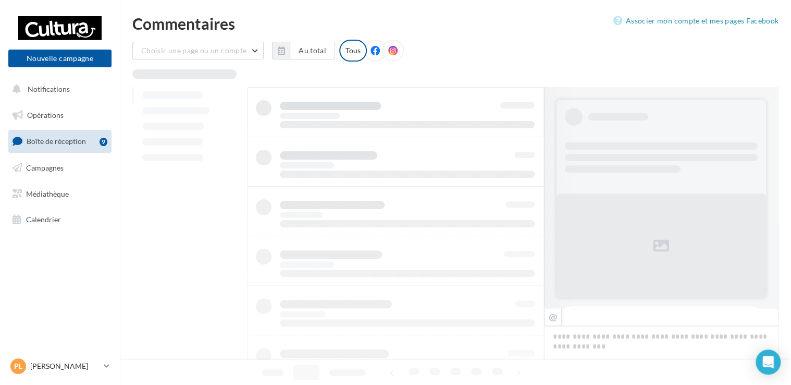
click at [523, 135] on div at bounding box center [395, 335] width 297 height 496
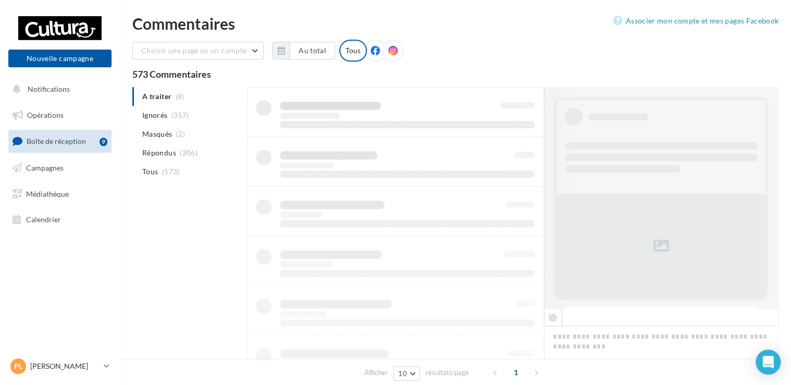
click at [523, 135] on div at bounding box center [395, 335] width 297 height 496
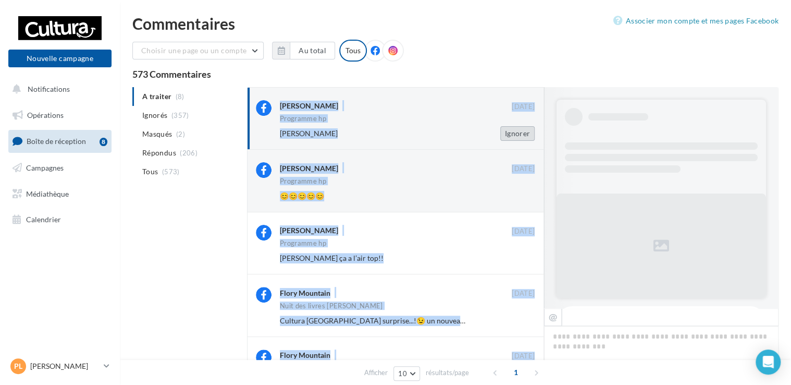
click at [520, 126] on button "Ignorer" at bounding box center [517, 133] width 34 height 15
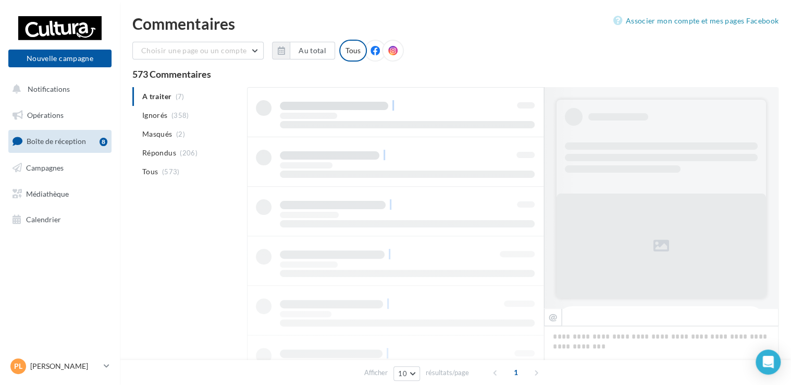
click at [520, 126] on div at bounding box center [395, 335] width 297 height 496
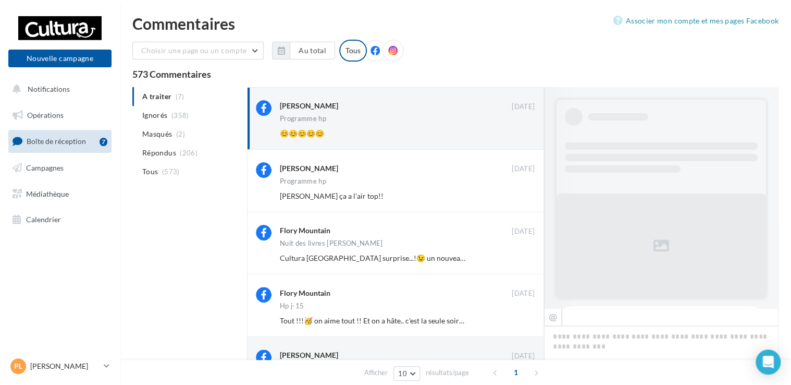
click at [520, 126] on button "Ignorer" at bounding box center [517, 133] width 34 height 15
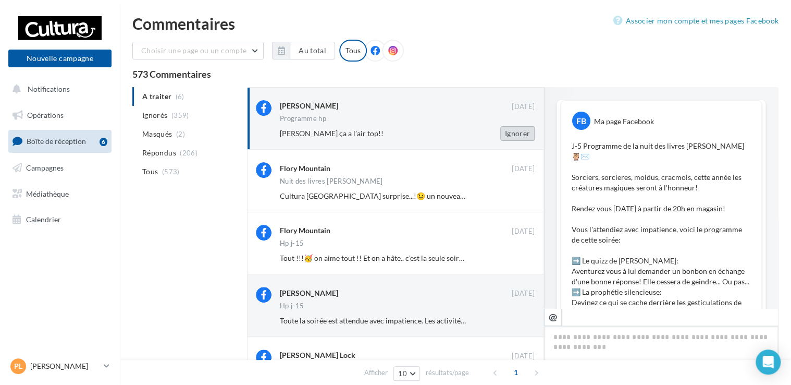
click at [521, 132] on button "Ignorer" at bounding box center [517, 133] width 34 height 15
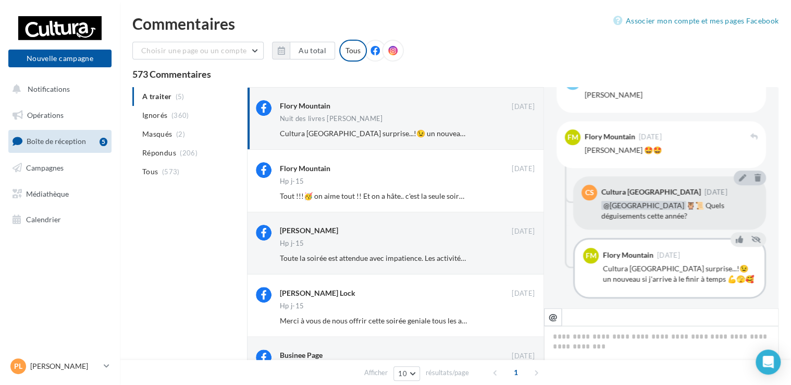
click at [521, 132] on button "Ignorer" at bounding box center [517, 133] width 34 height 15
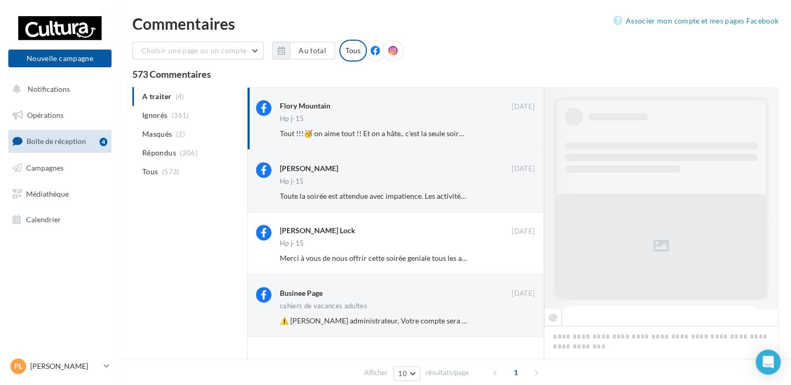
click at [521, 132] on button "Ignorer" at bounding box center [517, 133] width 34 height 15
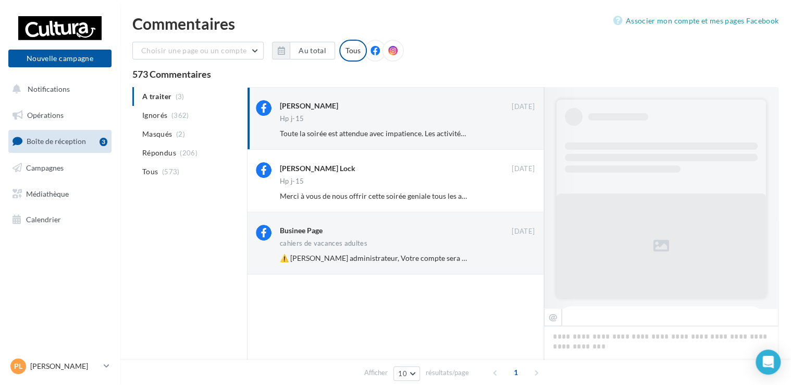
click at [521, 132] on button "Ignorer" at bounding box center [517, 133] width 34 height 15
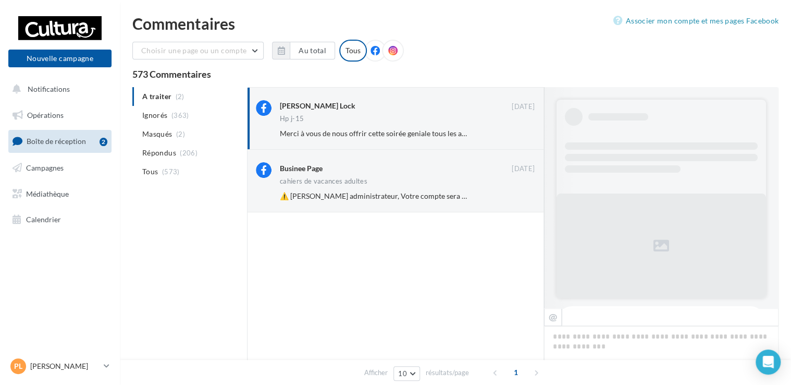
click at [521, 132] on button "Ignorer" at bounding box center [517, 133] width 34 height 15
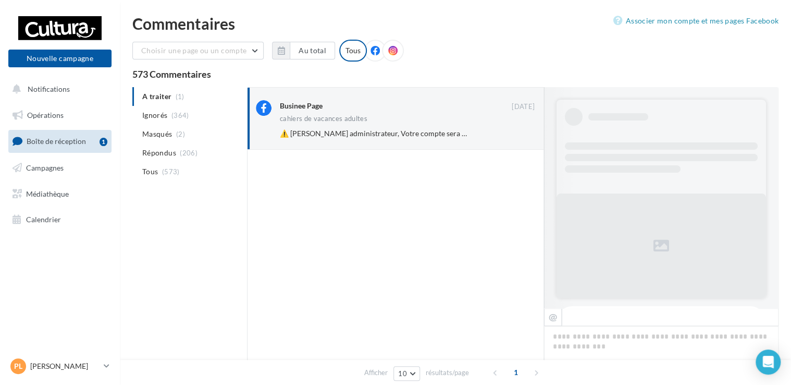
click at [521, 132] on button "Ignorer" at bounding box center [517, 133] width 34 height 15
